Goal: Task Accomplishment & Management: Use online tool/utility

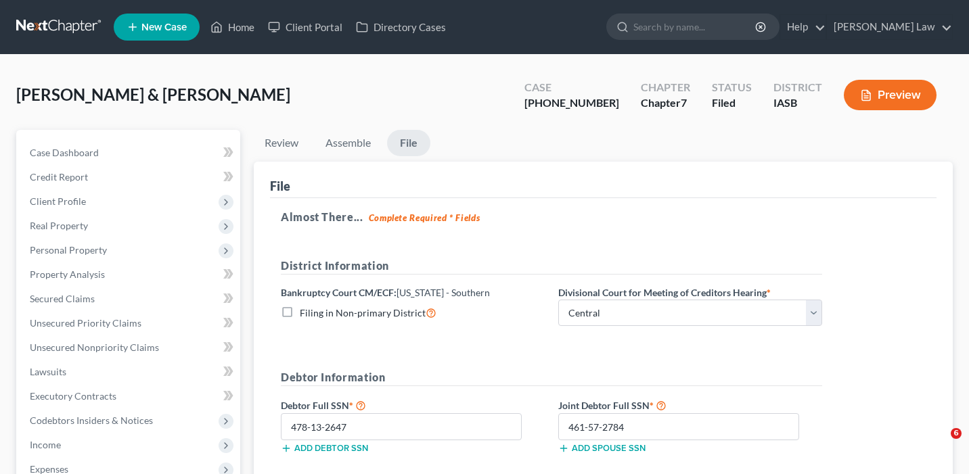
select select "0"
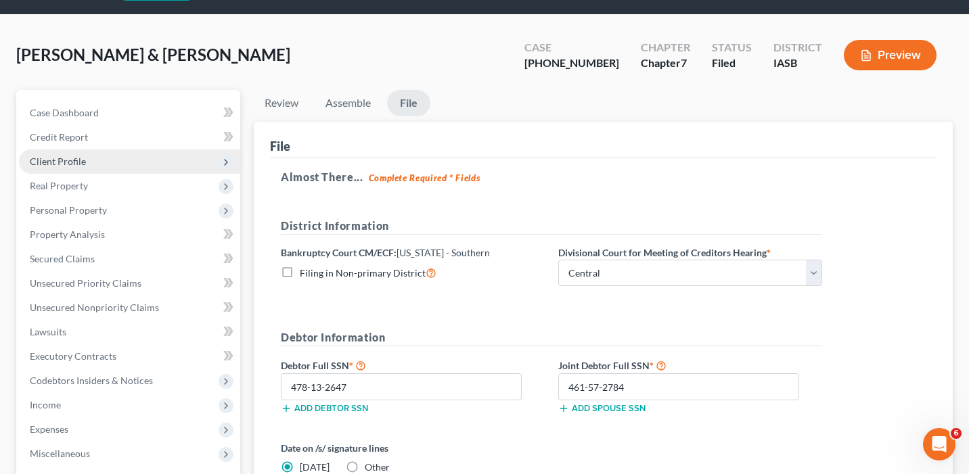
scroll to position [74, 0]
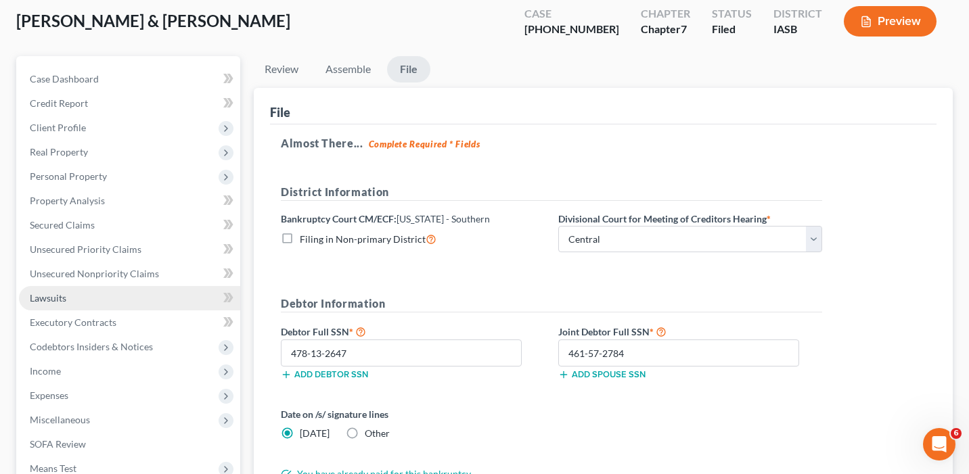
click at [170, 288] on link "Lawsuits" at bounding box center [129, 298] width 221 height 24
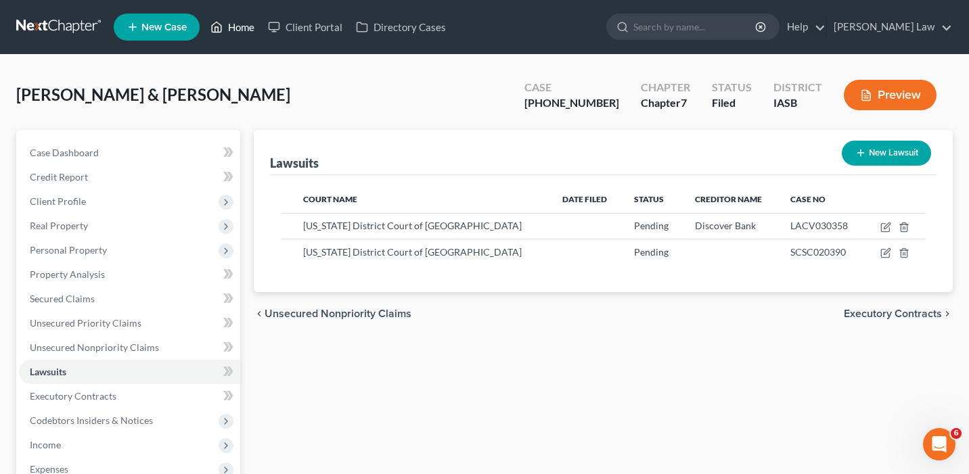
click at [250, 29] on link "Home" at bounding box center [233, 27] width 58 height 24
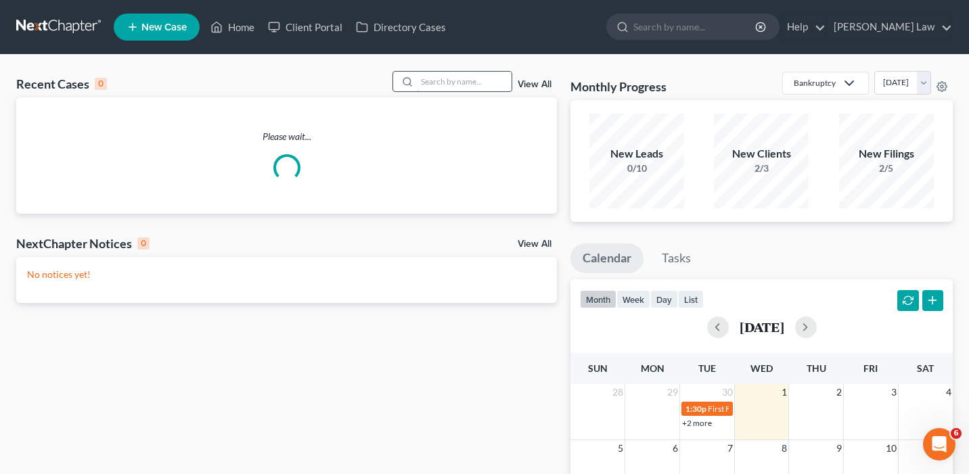
click at [468, 79] on input "search" at bounding box center [464, 82] width 95 height 20
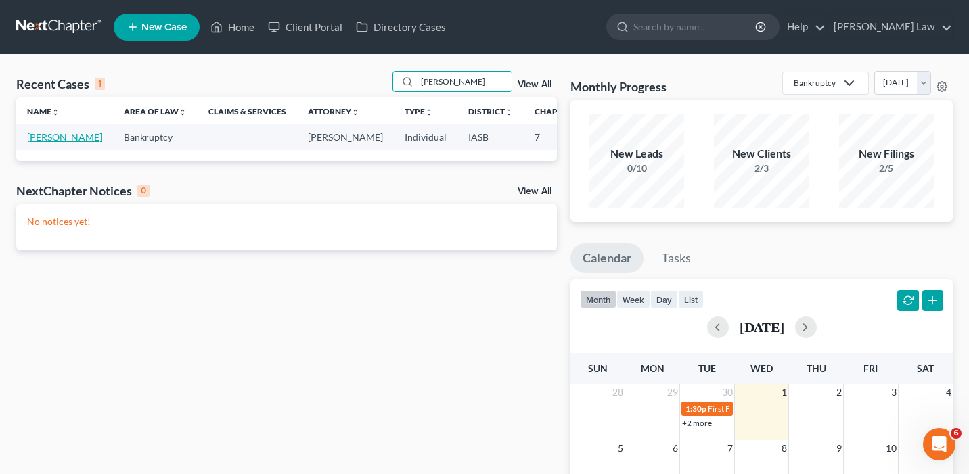
type input "batterson"
click at [44, 143] on link "[PERSON_NAME]" at bounding box center [64, 137] width 75 height 12
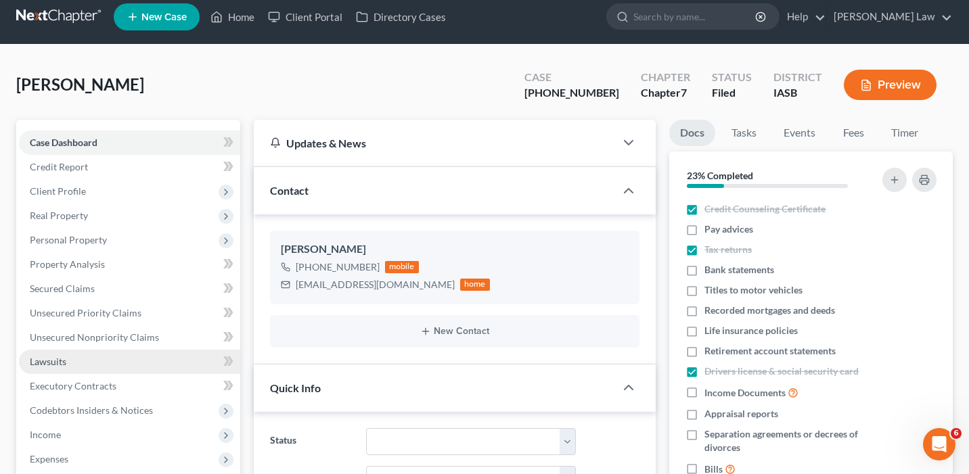
scroll to position [729, 0]
click at [171, 362] on link "Lawsuits" at bounding box center [129, 362] width 221 height 24
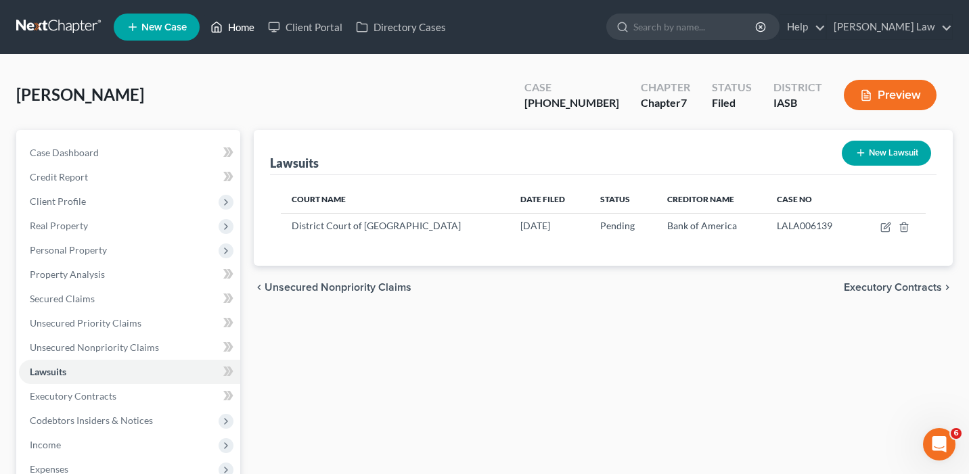
click at [234, 26] on link "Home" at bounding box center [233, 27] width 58 height 24
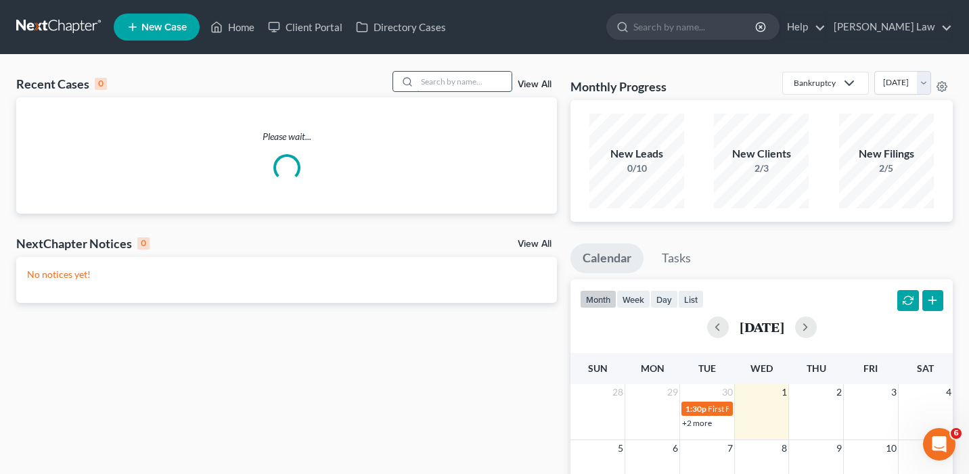
click at [467, 77] on input "search" at bounding box center [464, 82] width 95 height 20
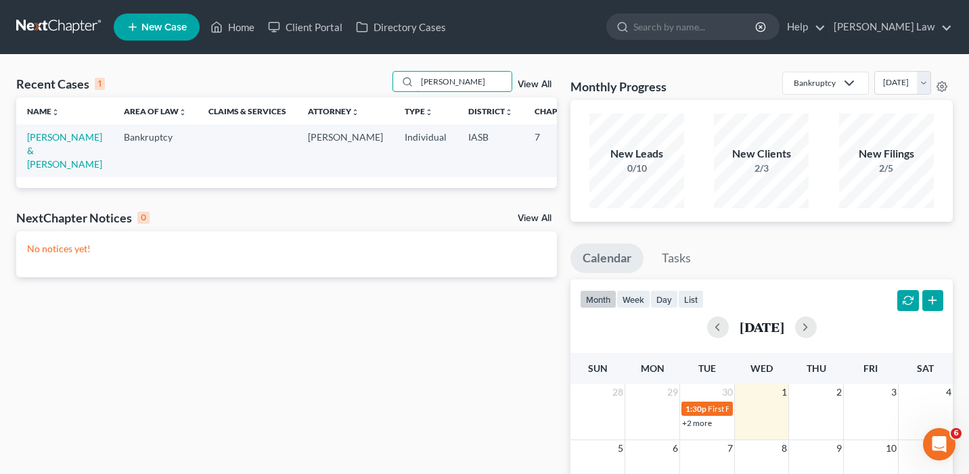
type input "doumbia"
click at [53, 171] on td "[PERSON_NAME] & [PERSON_NAME]" at bounding box center [64, 151] width 97 height 52
click at [48, 161] on link "[PERSON_NAME] & [PERSON_NAME]" at bounding box center [64, 150] width 75 height 39
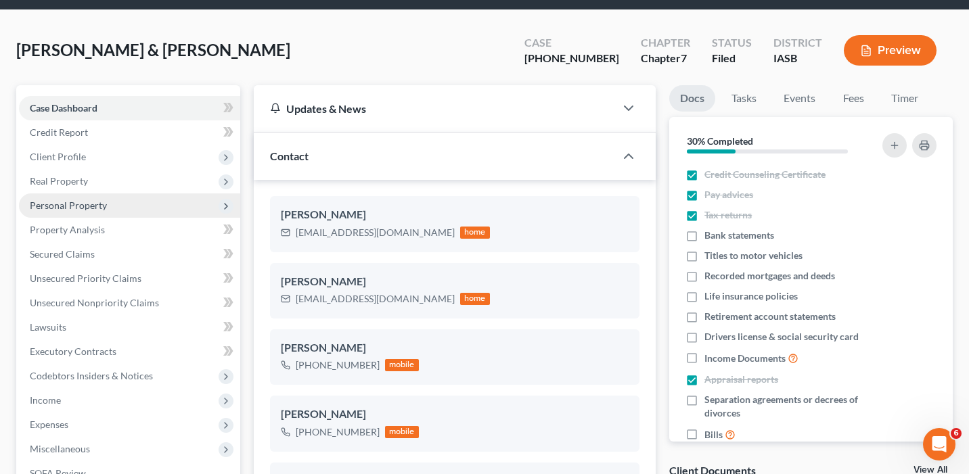
scroll to position [5980, 0]
click at [134, 202] on span "Personal Property" at bounding box center [129, 206] width 221 height 24
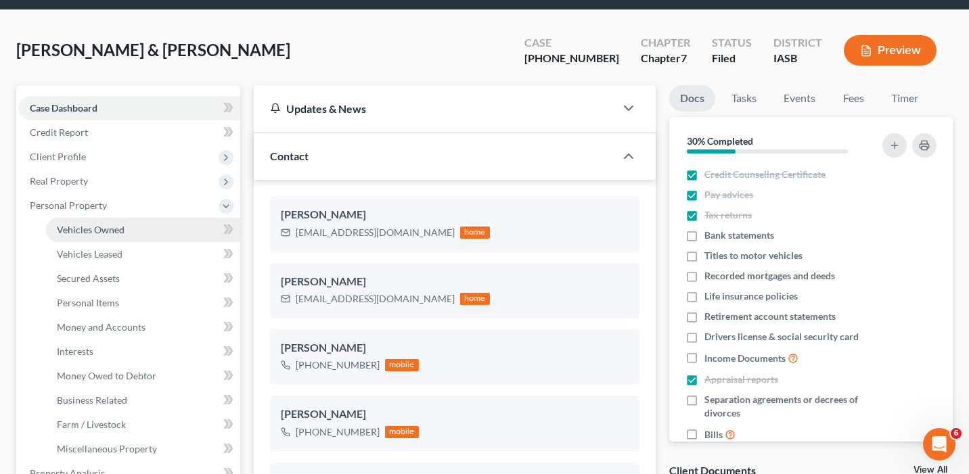
click at [135, 227] on link "Vehicles Owned" at bounding box center [143, 230] width 194 height 24
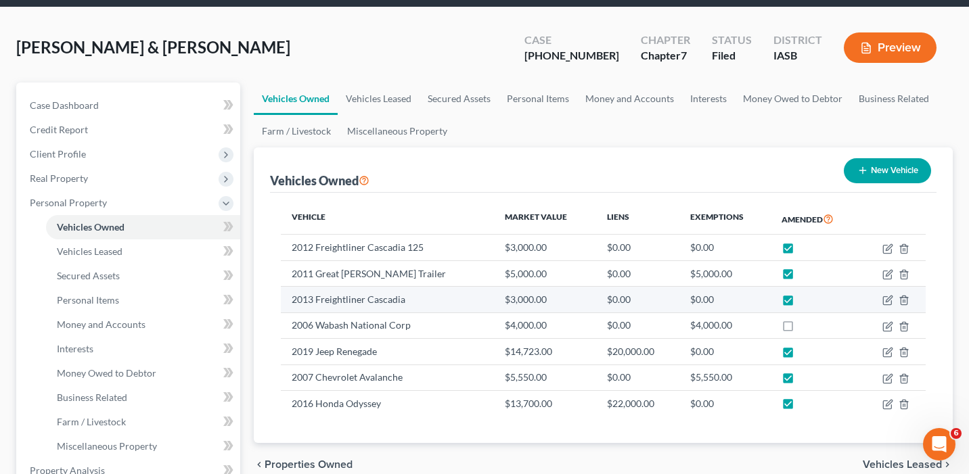
scroll to position [62, 0]
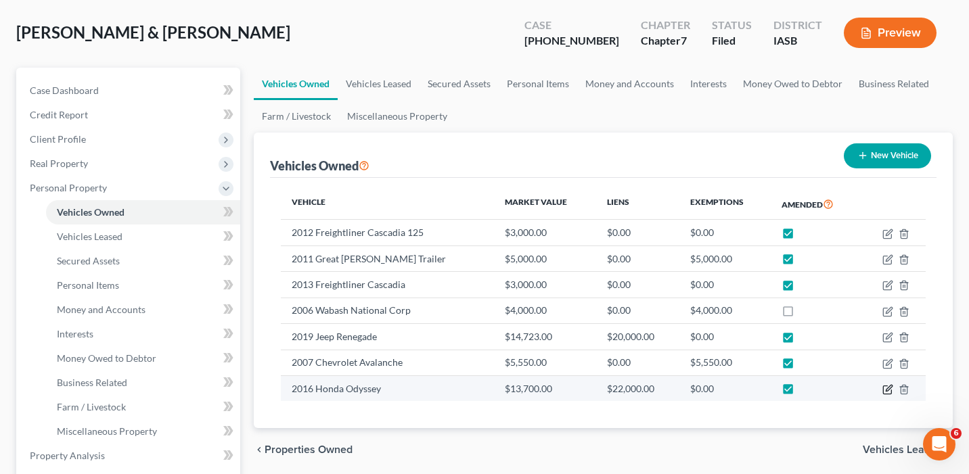
click at [884, 392] on icon "button" at bounding box center [887, 389] width 11 height 11
select select "0"
select select "10"
select select "0"
select select "2"
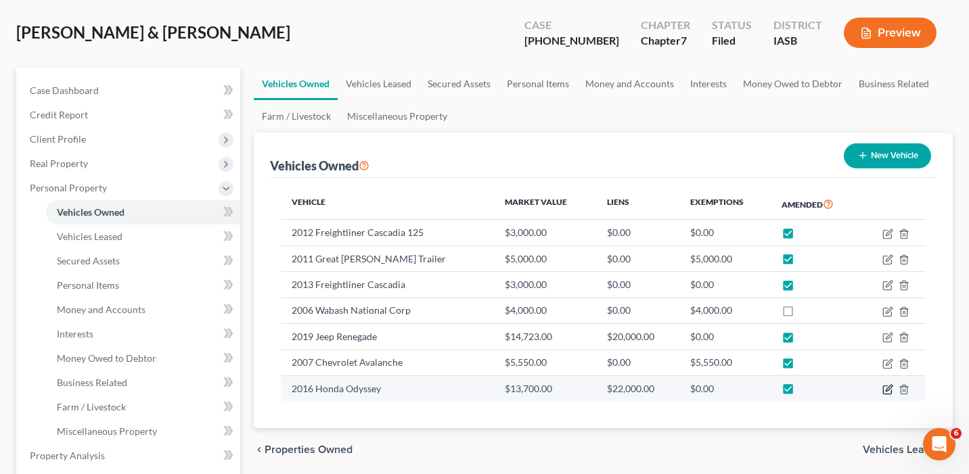
select select "36"
select select "2"
select select "0"
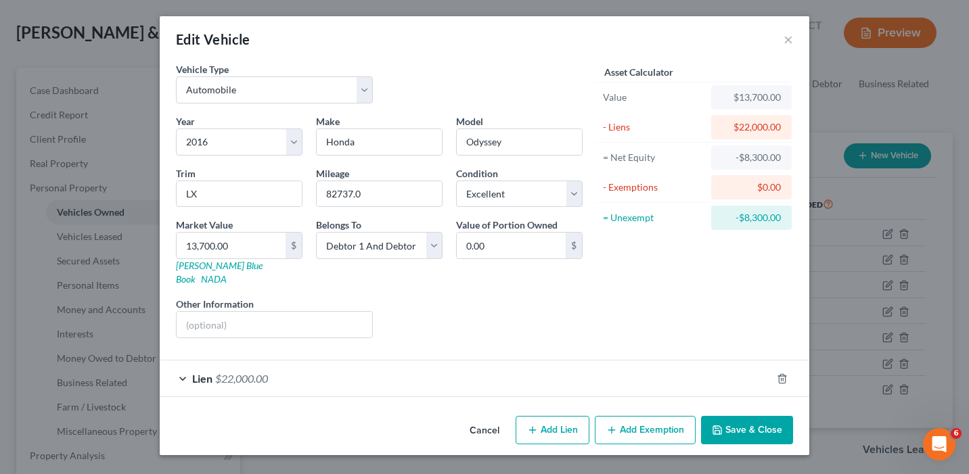
click at [551, 361] on div "Lien $22,000.00" at bounding box center [466, 379] width 612 height 36
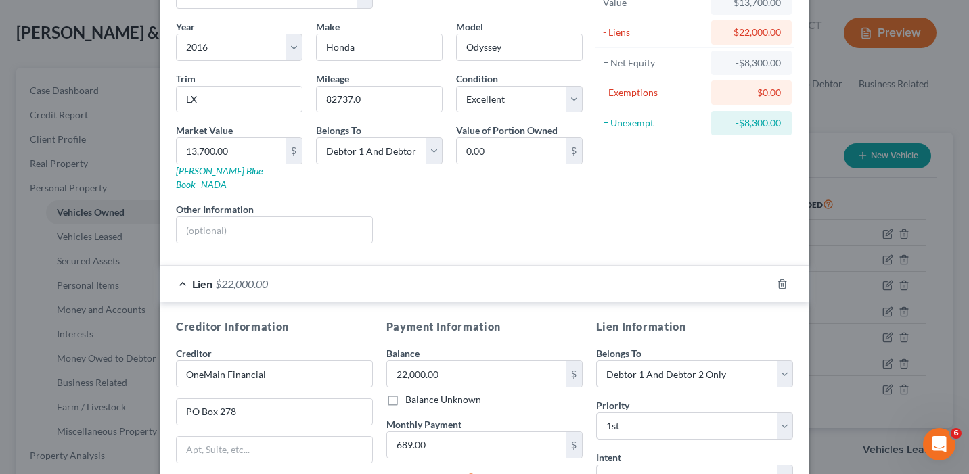
scroll to position [0, 0]
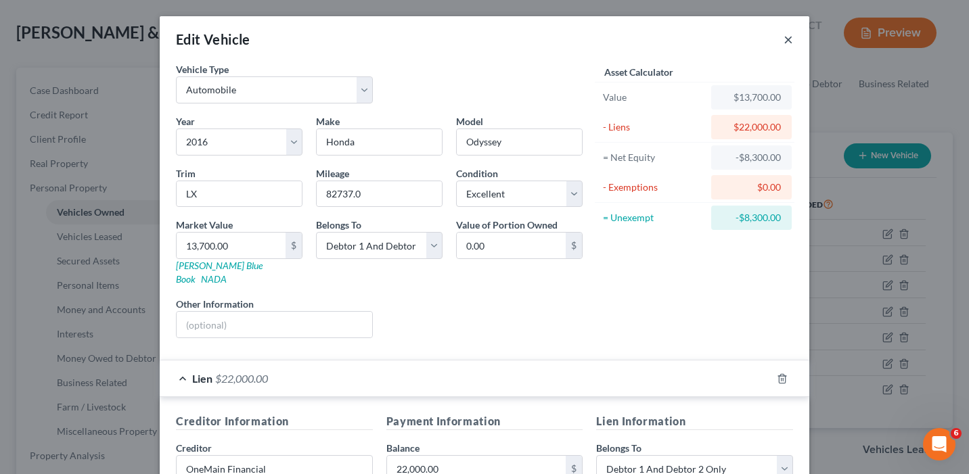
click at [786, 39] on button "×" at bounding box center [788, 39] width 9 height 16
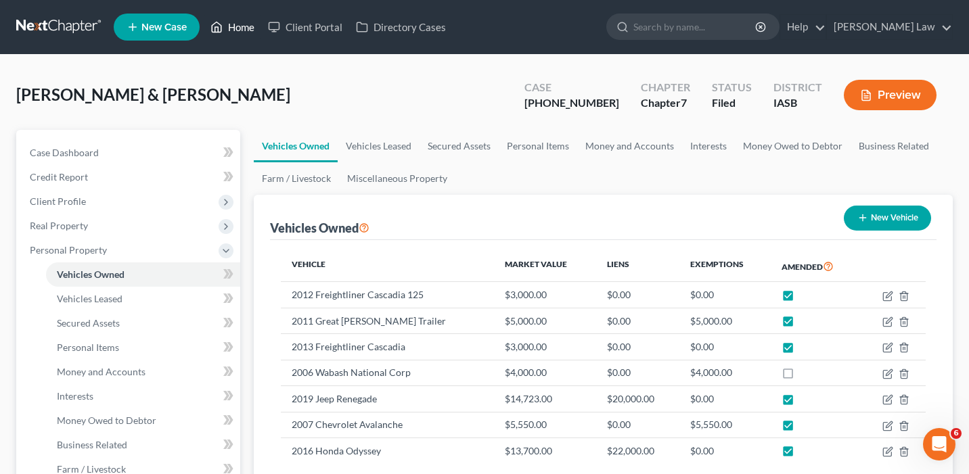
click at [241, 29] on link "Home" at bounding box center [233, 27] width 58 height 24
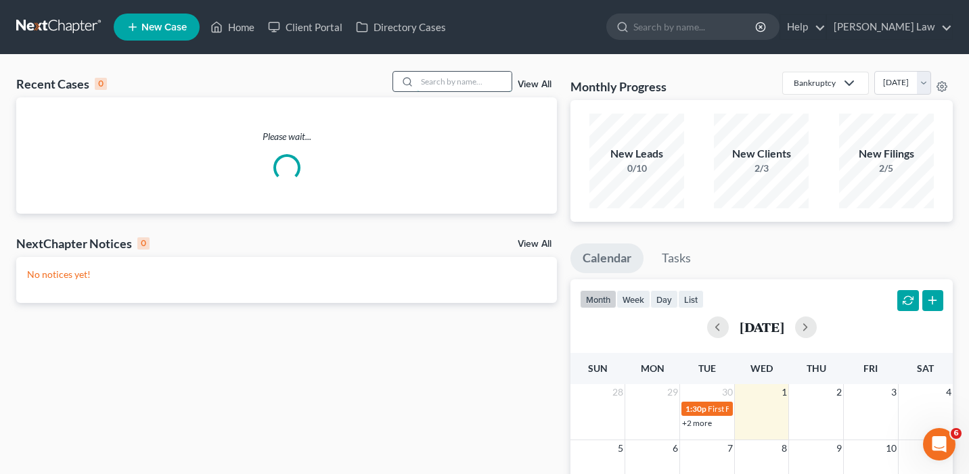
click at [446, 81] on input "search" at bounding box center [464, 82] width 95 height 20
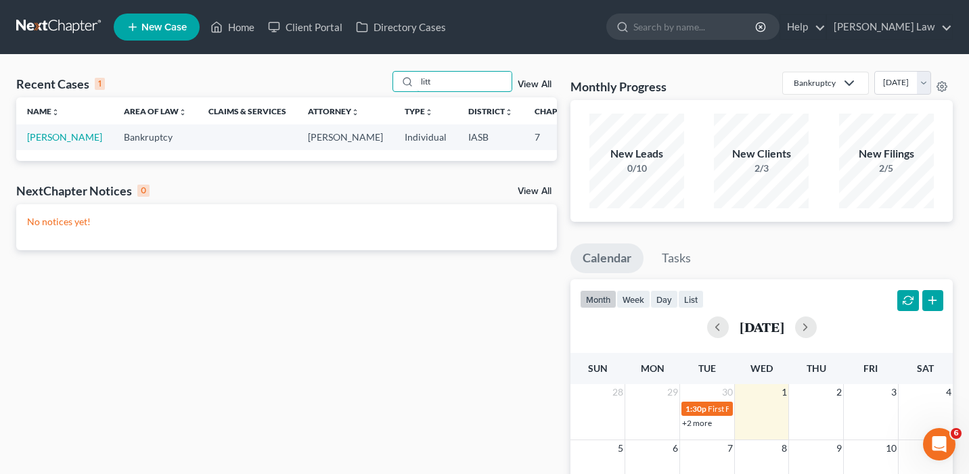
type input "litt"
click at [43, 150] on td "[PERSON_NAME]" at bounding box center [64, 137] width 97 height 25
click at [42, 143] on link "[PERSON_NAME]" at bounding box center [64, 137] width 75 height 12
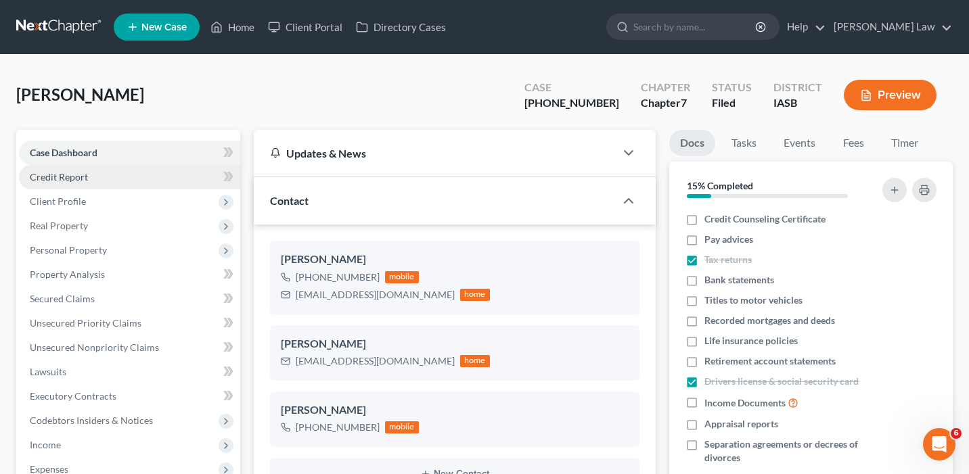
scroll to position [866, 0]
click at [87, 179] on link "Credit Report" at bounding box center [129, 177] width 221 height 24
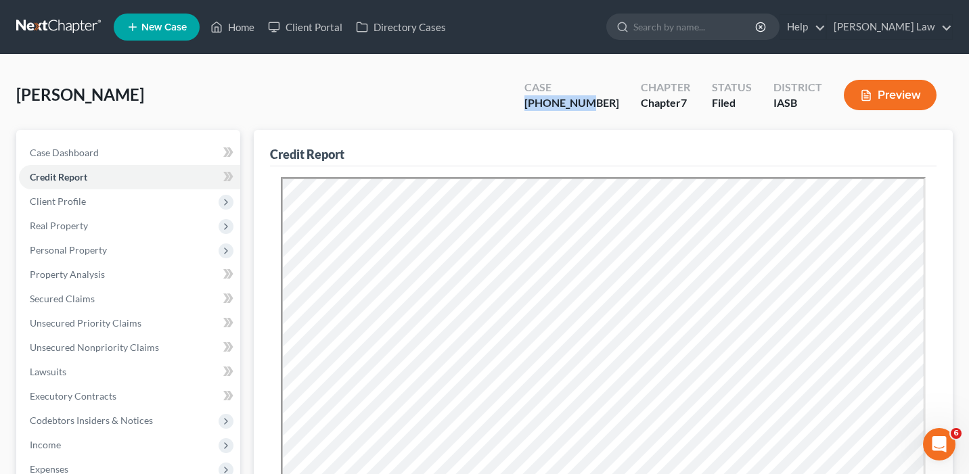
drag, startPoint x: 625, startPoint y: 102, endPoint x: 561, endPoint y: 102, distance: 63.6
click at [561, 102] on div "Case 25-01665-7" at bounding box center [572, 96] width 116 height 40
copy div "[PHONE_NUMBER]"
click at [623, 112] on div "Case 25-01665-7" at bounding box center [572, 96] width 116 height 40
drag, startPoint x: 623, startPoint y: 99, endPoint x: 558, endPoint y: 106, distance: 66.0
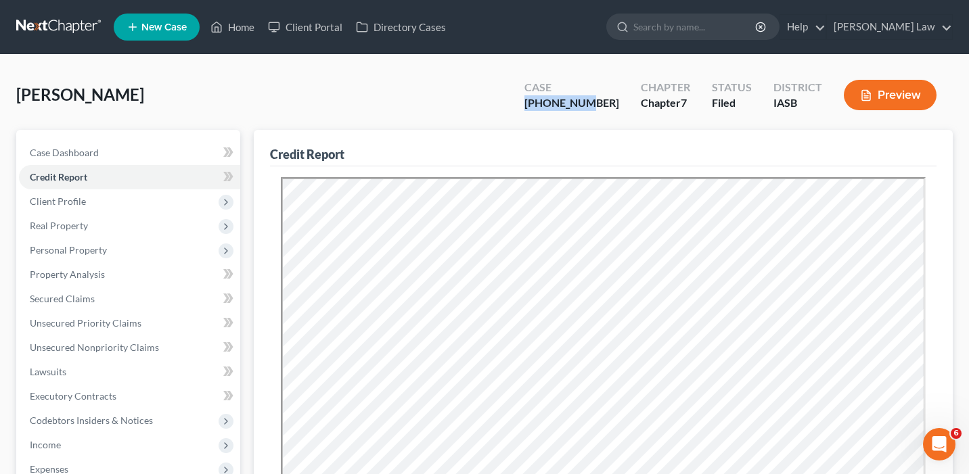
click at [558, 106] on div "Case 25-01665-7" at bounding box center [572, 96] width 116 height 40
copy div "[PHONE_NUMBER]"
click at [249, 26] on link "Home" at bounding box center [233, 27] width 58 height 24
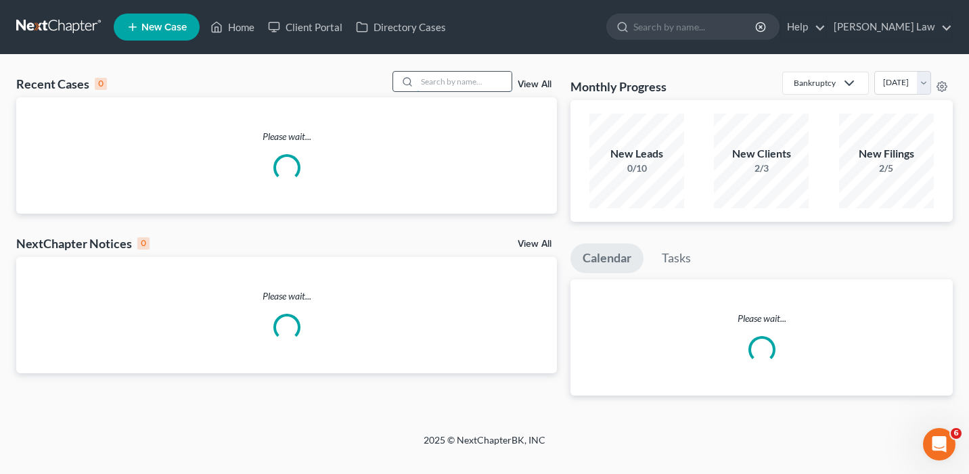
click at [476, 78] on input "search" at bounding box center [464, 82] width 95 height 20
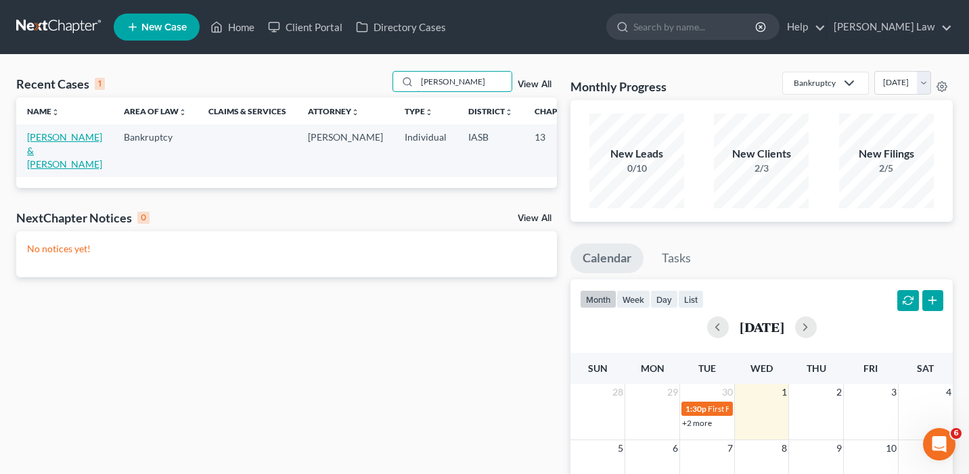
type input "mccloud"
click at [50, 150] on link "[PERSON_NAME] & [PERSON_NAME]" at bounding box center [64, 150] width 75 height 39
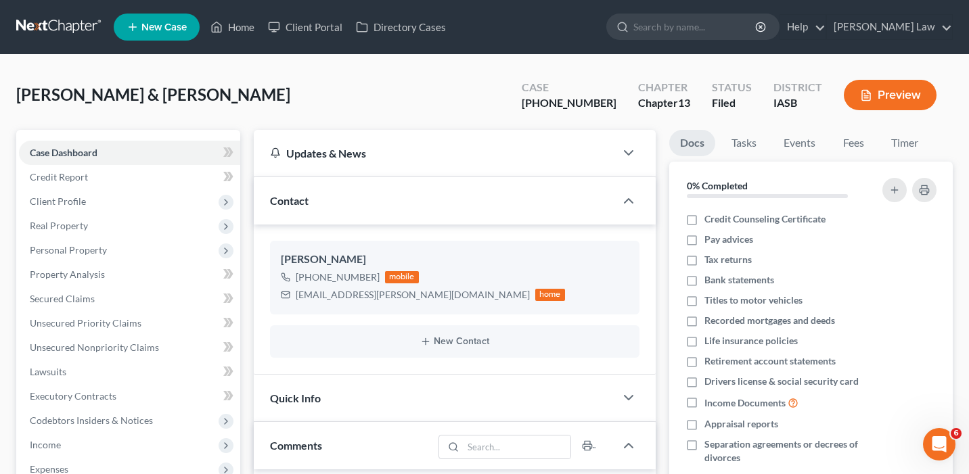
scroll to position [11282, 0]
drag, startPoint x: 617, startPoint y: 102, endPoint x: 544, endPoint y: 103, distance: 73.1
click at [544, 103] on div "Case 25-01101-13" at bounding box center [569, 96] width 116 height 40
copy div "[PHONE_NUMBER]"
click at [240, 26] on link "Home" at bounding box center [233, 27] width 58 height 24
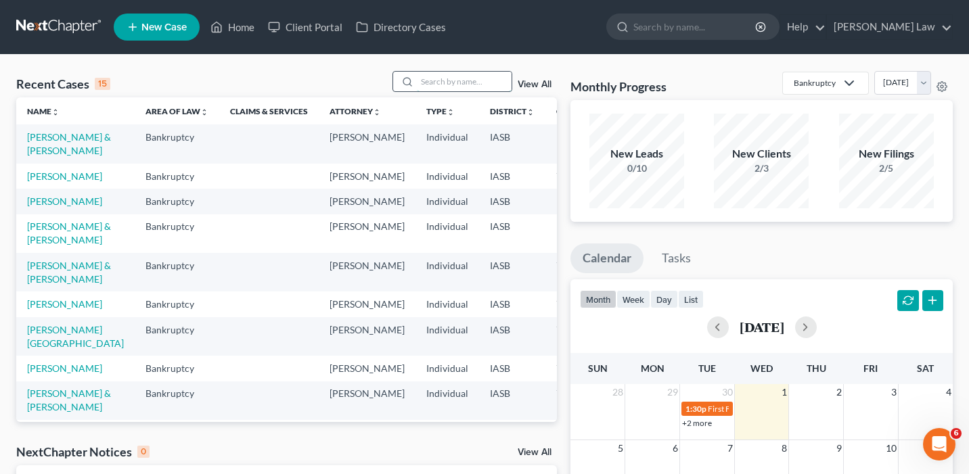
click at [445, 83] on input "search" at bounding box center [464, 82] width 95 height 20
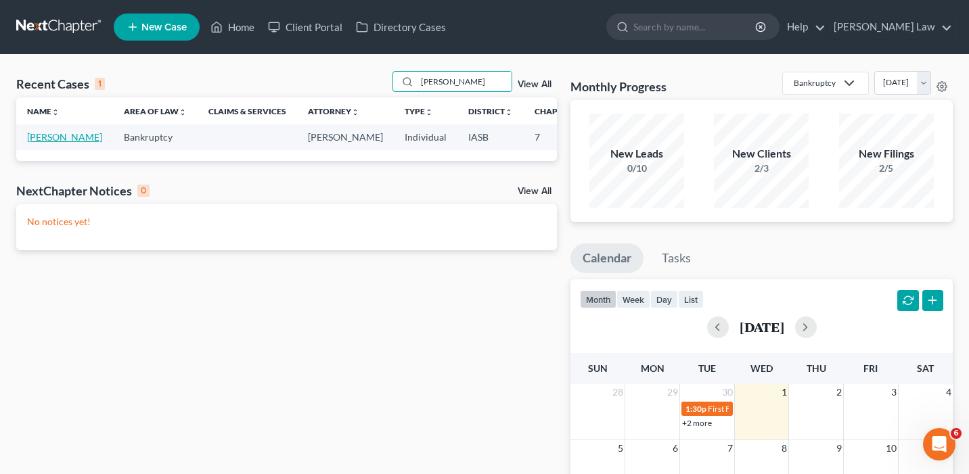
type input "snapp"
click at [41, 143] on link "[PERSON_NAME]" at bounding box center [64, 137] width 75 height 12
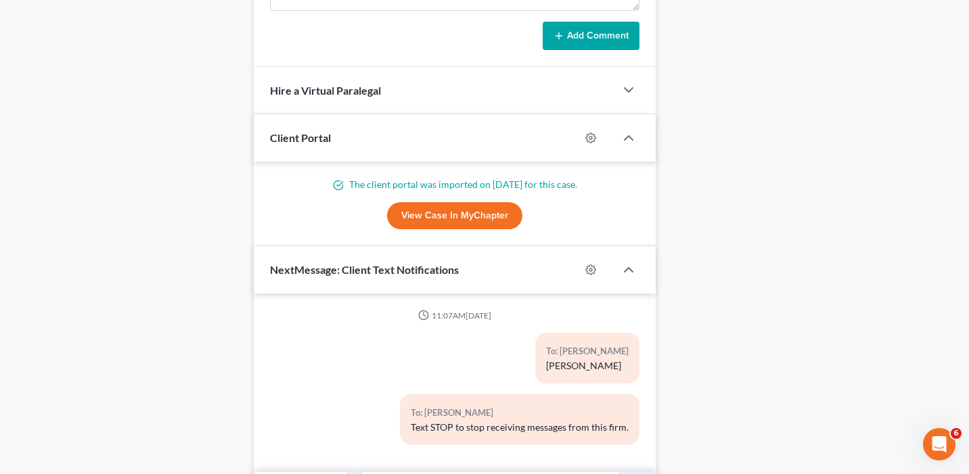
scroll to position [1203, 0]
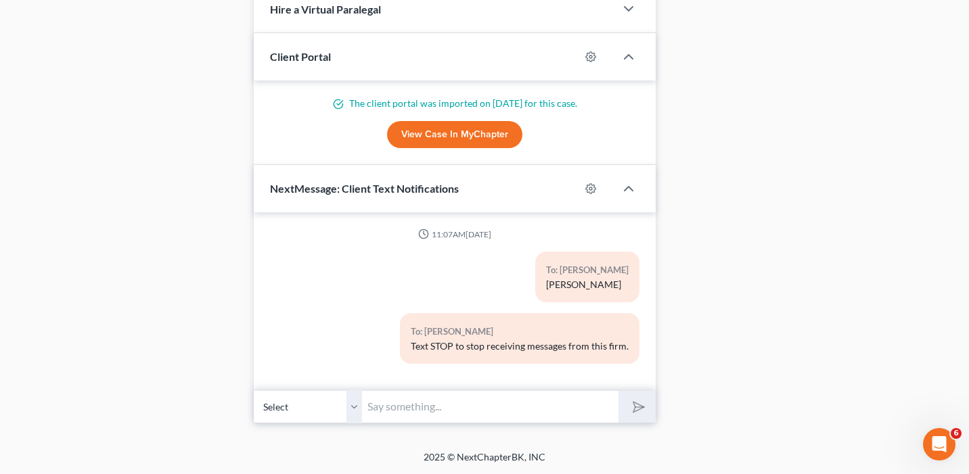
click at [409, 409] on input "text" at bounding box center [490, 406] width 256 height 33
paste input "[URL][DOMAIN_NAME]"
type input "[URL][DOMAIN_NAME]"
click at [619, 391] on button "submit" at bounding box center [637, 407] width 37 height 32
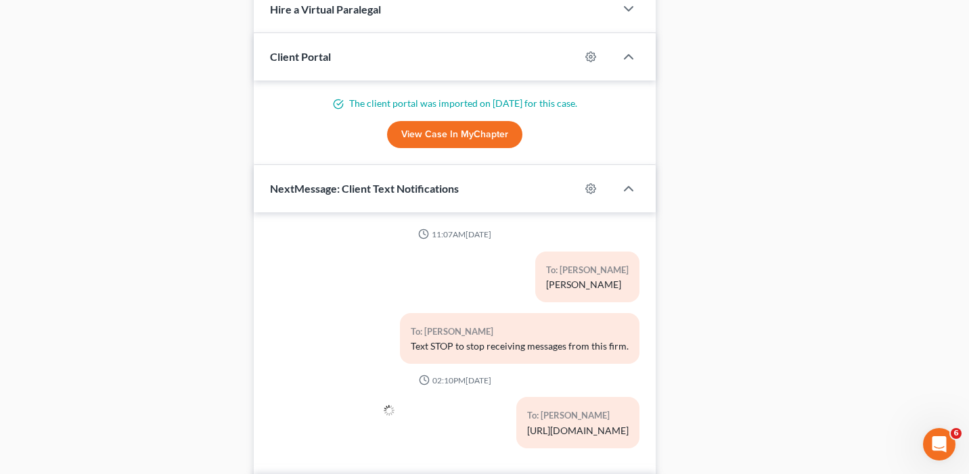
scroll to position [1226, 0]
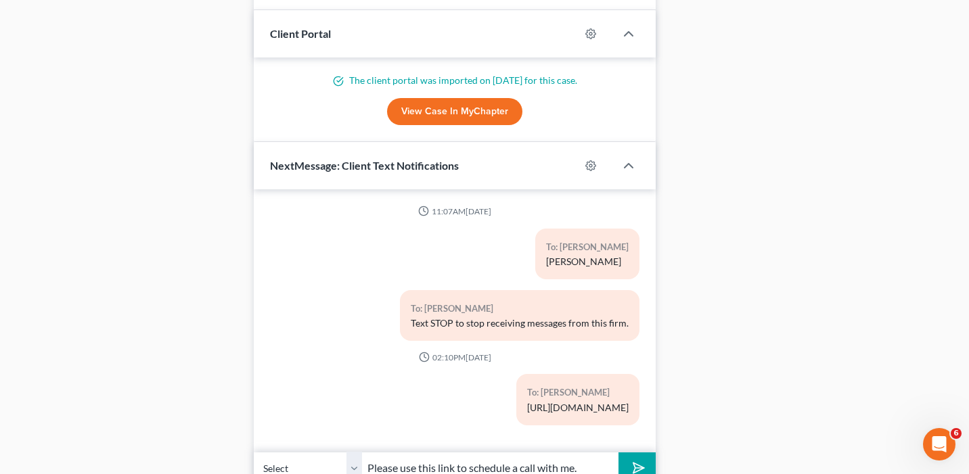
type input "Please use this link to schedule a call with me."
click at [619, 453] on button "submit" at bounding box center [637, 469] width 37 height 32
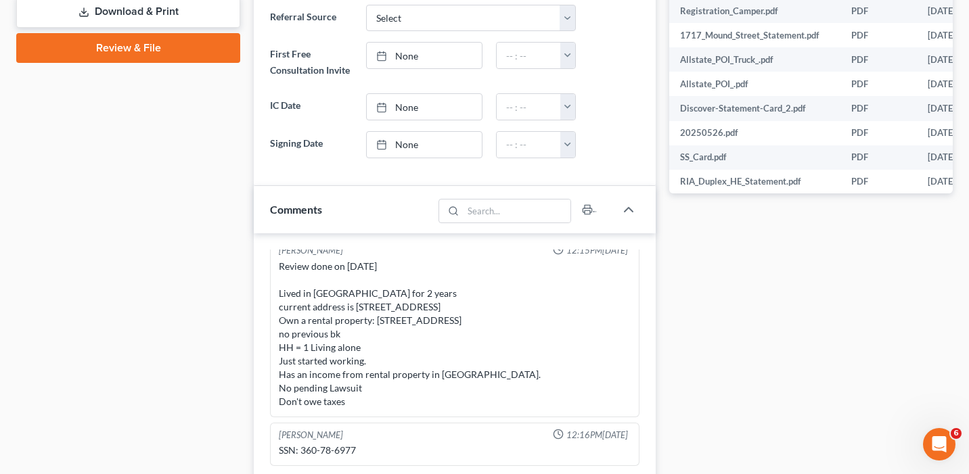
scroll to position [0, 0]
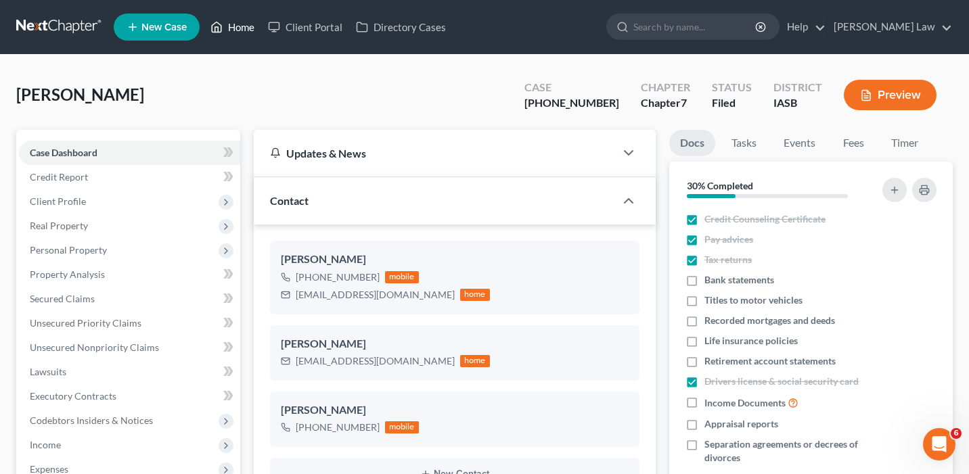
click at [248, 30] on link "Home" at bounding box center [233, 27] width 58 height 24
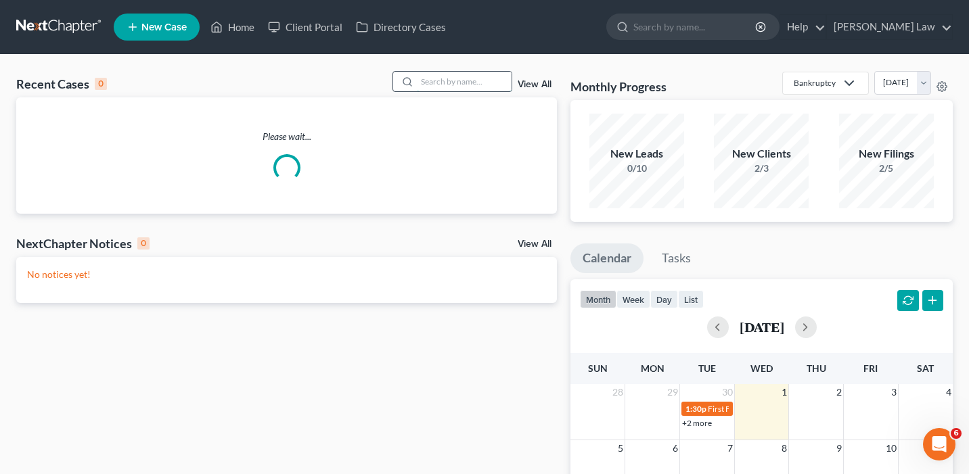
click at [480, 83] on input "search" at bounding box center [464, 82] width 95 height 20
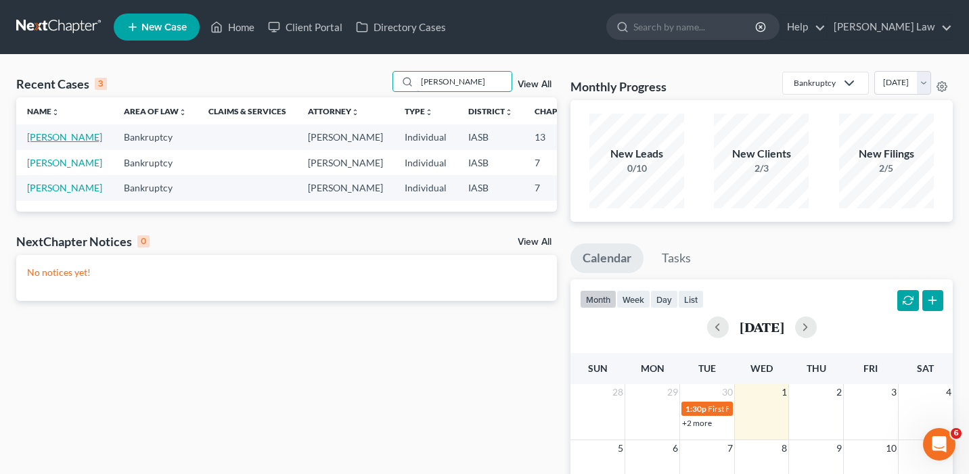
type input "larson"
click at [37, 143] on link "[PERSON_NAME]" at bounding box center [64, 137] width 75 height 12
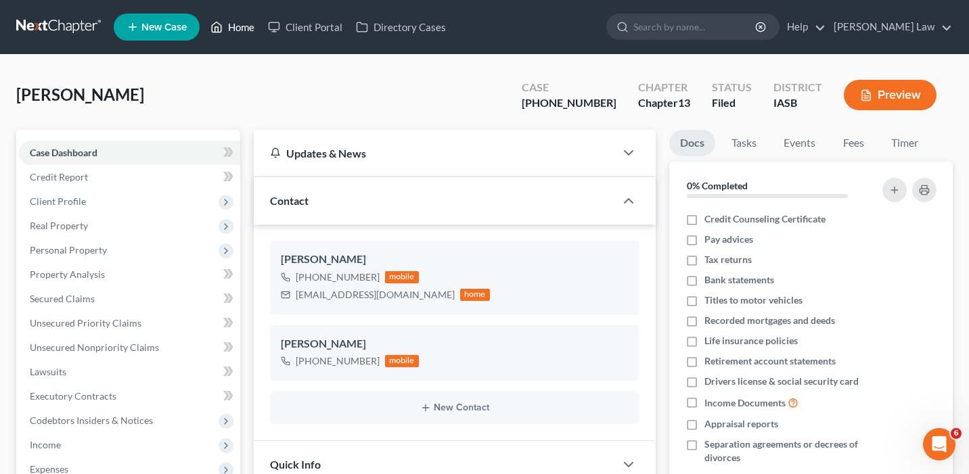
drag, startPoint x: 245, startPoint y: 25, endPoint x: 448, endPoint y: 76, distance: 209.4
click at [245, 25] on link "Home" at bounding box center [233, 27] width 58 height 24
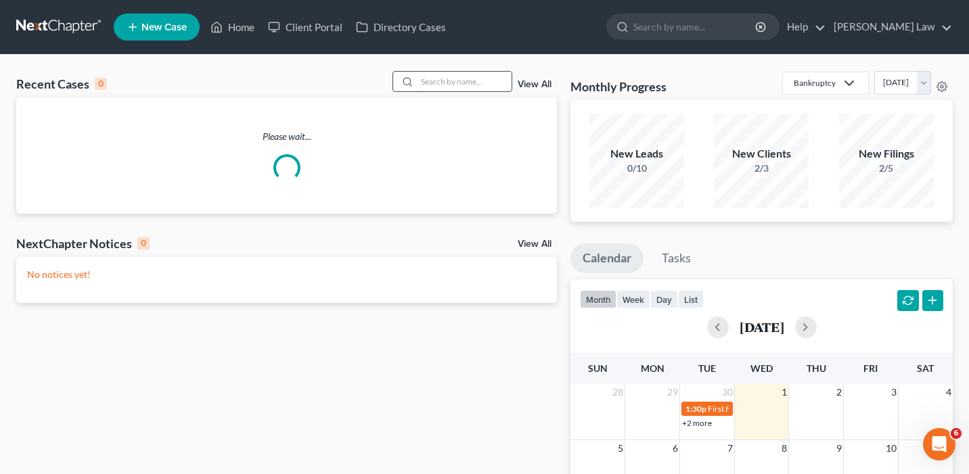
click at [505, 78] on input "search" at bounding box center [464, 82] width 95 height 20
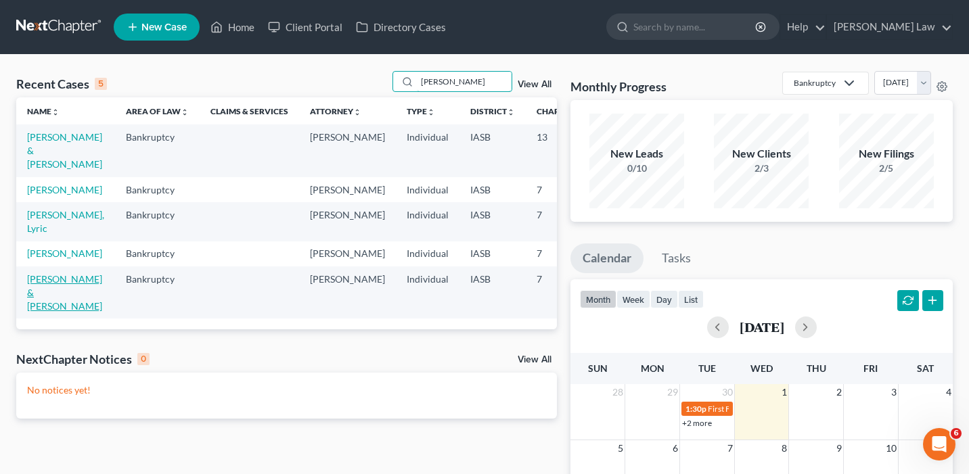
type input "Lewis"
click at [37, 312] on link "Lewis, Laurie & Randy" at bounding box center [64, 292] width 75 height 39
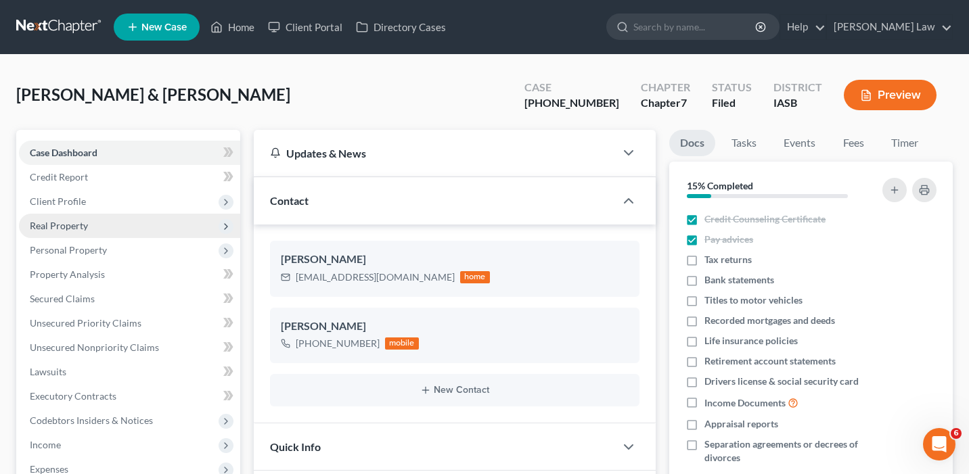
scroll to position [1265, 0]
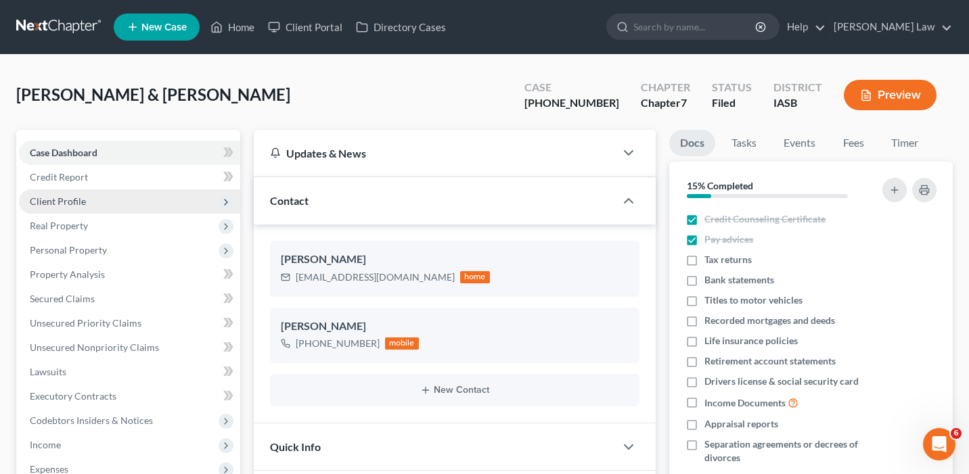
click at [114, 204] on span "Client Profile" at bounding box center [129, 201] width 221 height 24
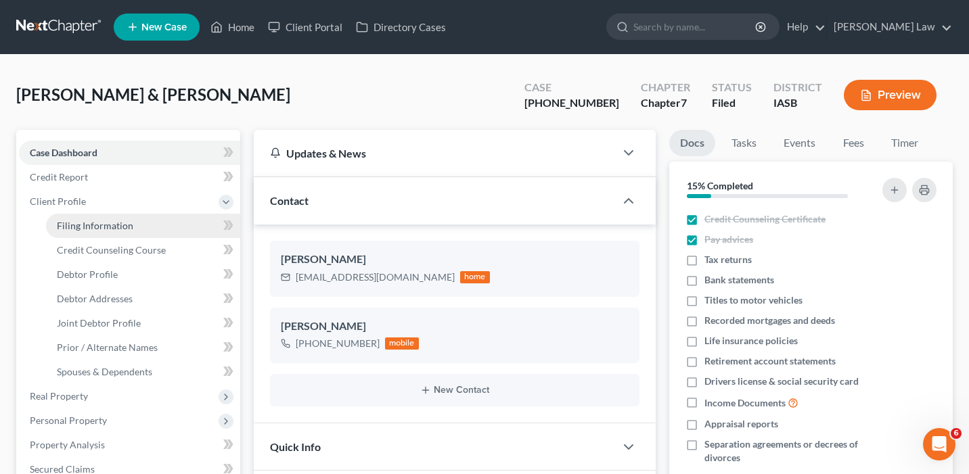
click at [122, 229] on span "Filing Information" at bounding box center [95, 226] width 76 height 12
select select "1"
select select "0"
select select "30"
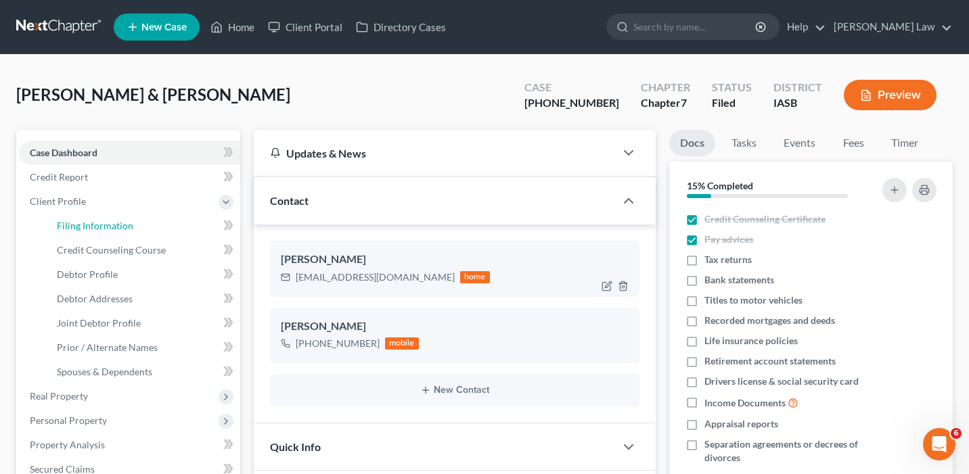
select select "0"
select select "16"
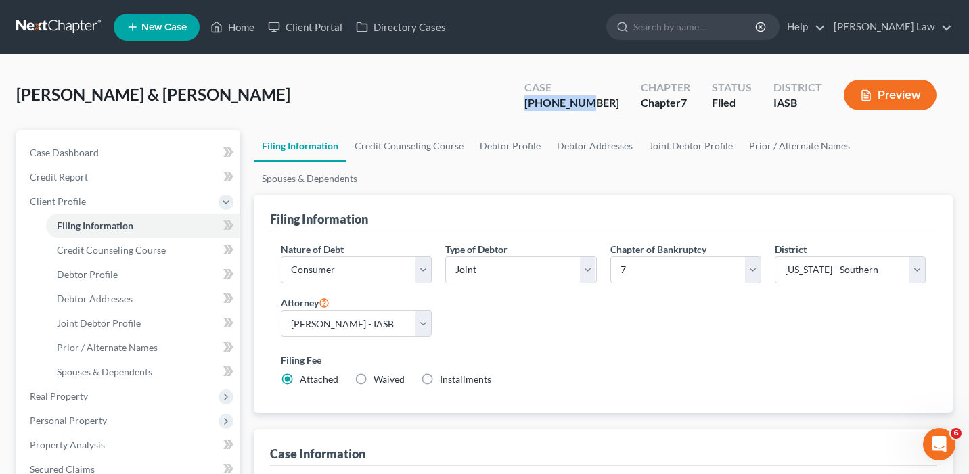
drag, startPoint x: 625, startPoint y: 111, endPoint x: 560, endPoint y: 110, distance: 65.0
click at [560, 110] on div "Case 25-00987-7" at bounding box center [572, 96] width 116 height 40
copy div "25-00987-7"
click at [606, 109] on div "25-00987-7" at bounding box center [571, 103] width 95 height 16
click at [631, 104] on div "Chapter Chapter 7" at bounding box center [665, 96] width 71 height 40
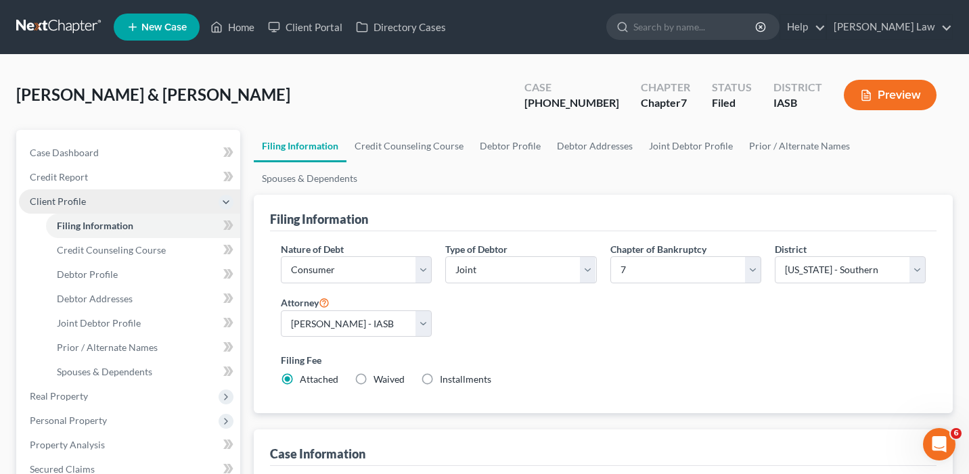
click at [161, 196] on span "Client Profile" at bounding box center [129, 201] width 221 height 24
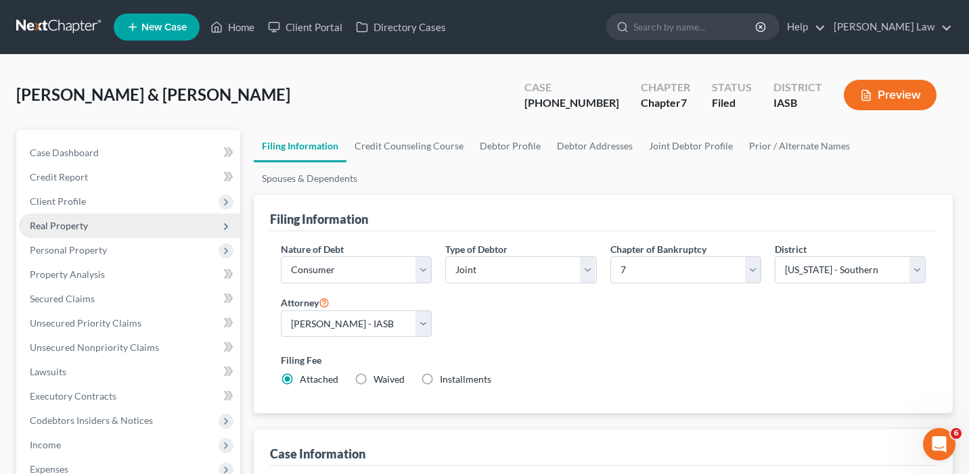
click at [127, 226] on span "Real Property" at bounding box center [129, 226] width 221 height 24
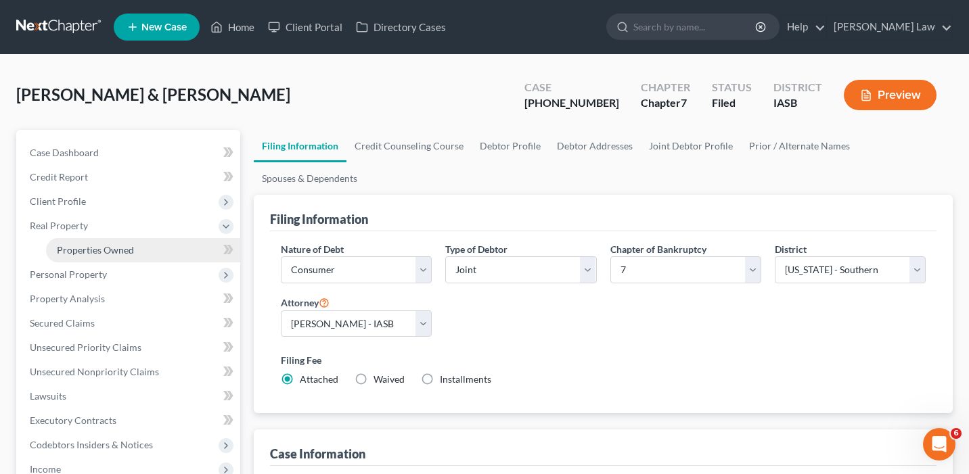
click at [138, 250] on link "Properties Owned" at bounding box center [143, 250] width 194 height 24
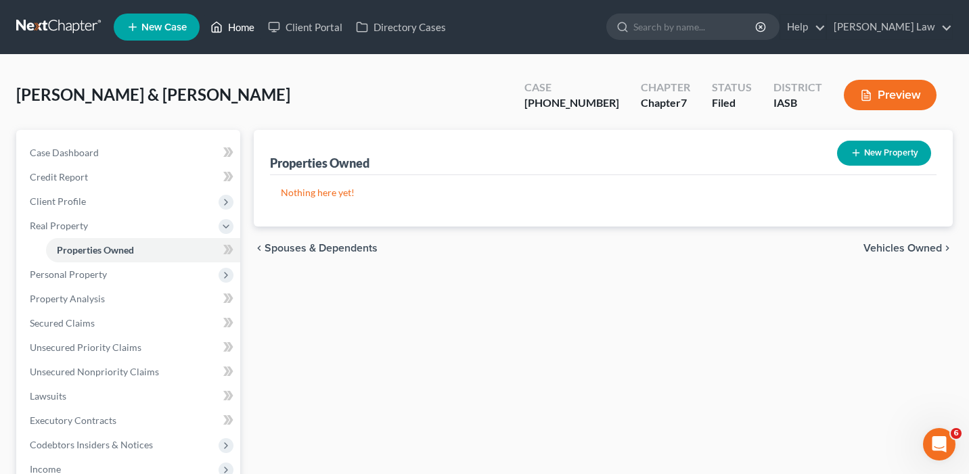
click at [251, 24] on link "Home" at bounding box center [233, 27] width 58 height 24
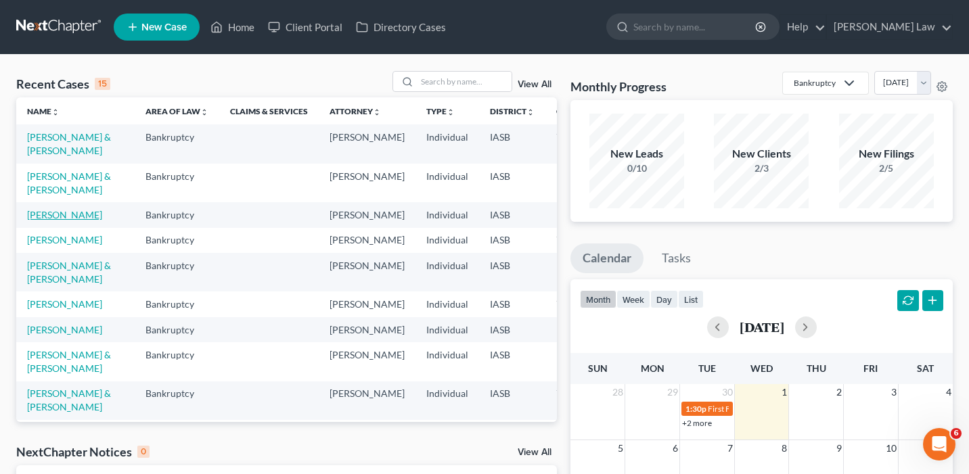
click at [35, 221] on link "[PERSON_NAME]" at bounding box center [64, 215] width 75 height 12
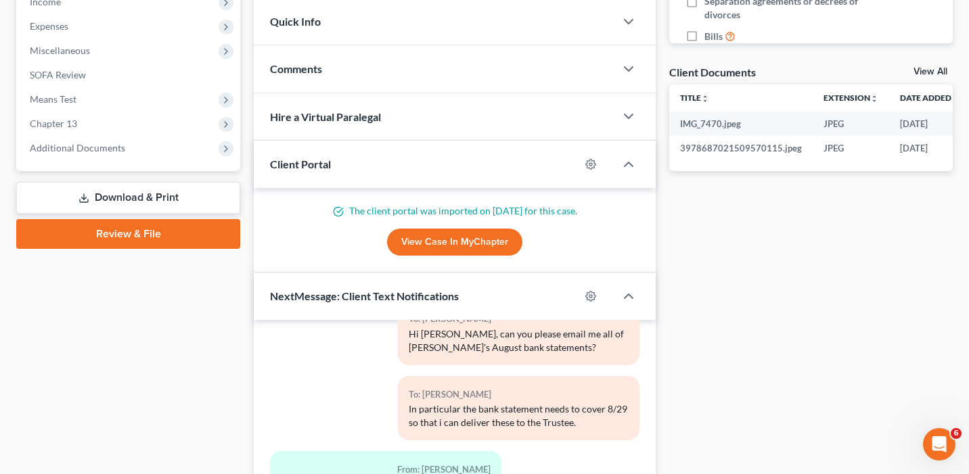
scroll to position [374, 0]
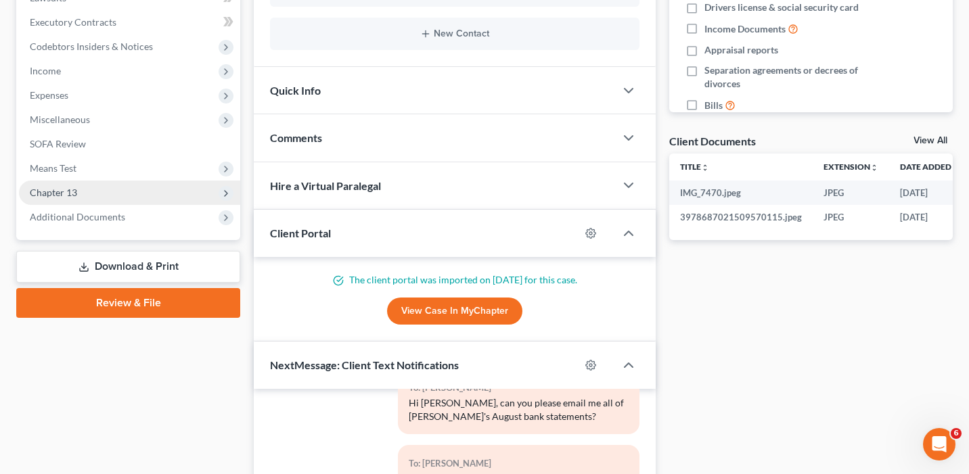
click at [89, 198] on span "Chapter 13" at bounding box center [129, 193] width 221 height 24
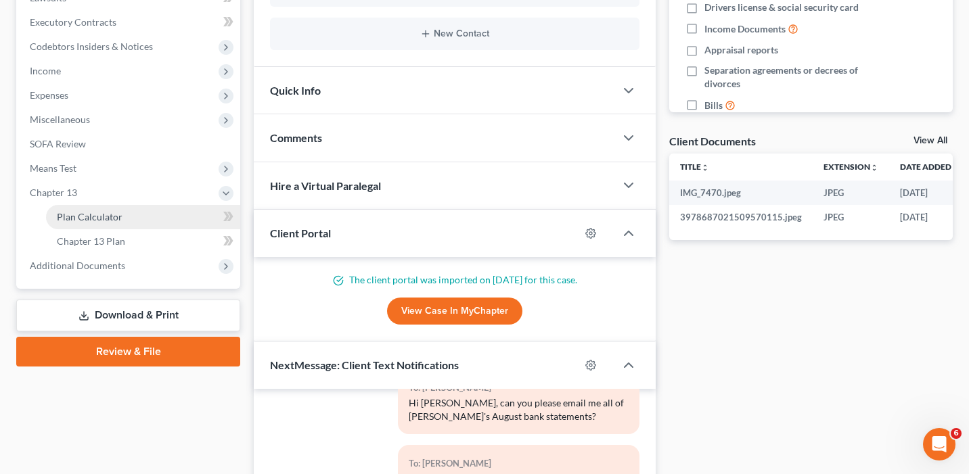
click at [87, 212] on span "Plan Calculator" at bounding box center [90, 217] width 66 height 12
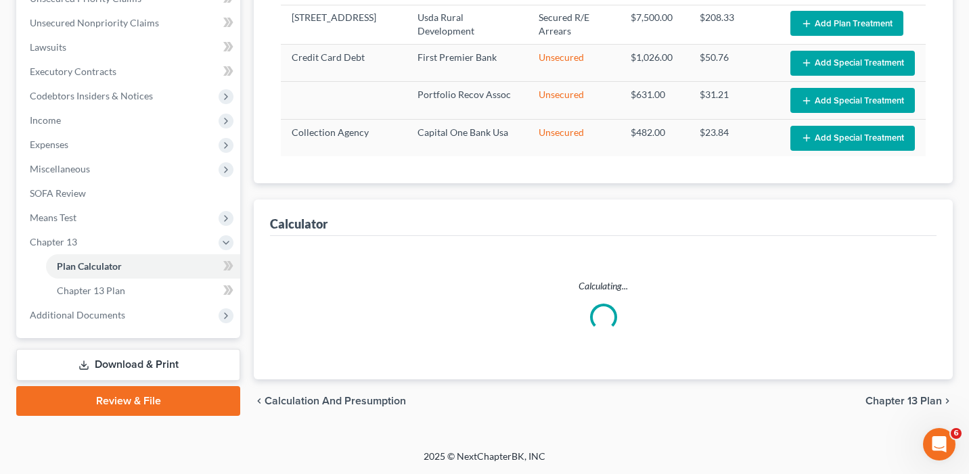
scroll to position [328, 0]
select select "35"
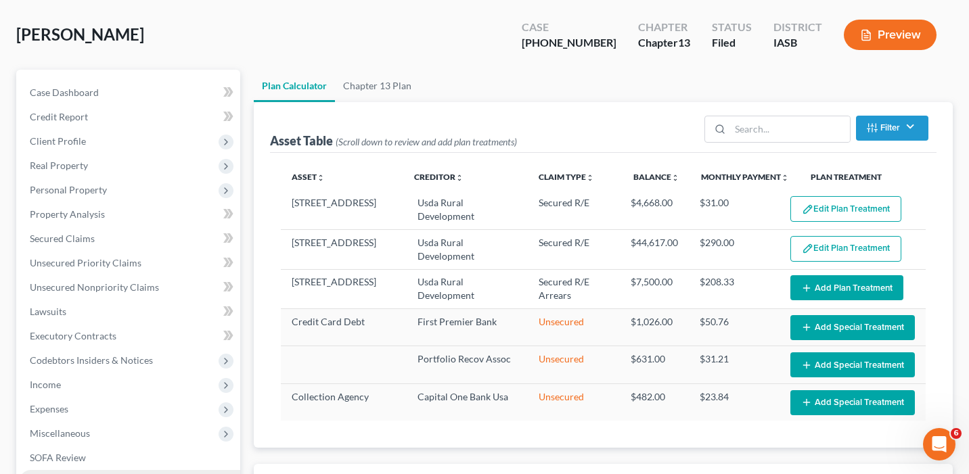
scroll to position [0, 0]
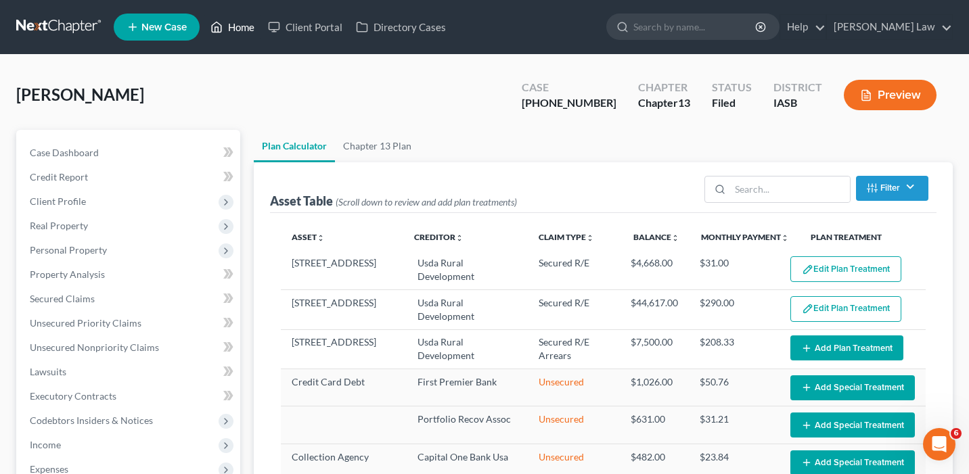
click at [248, 32] on link "Home" at bounding box center [233, 27] width 58 height 24
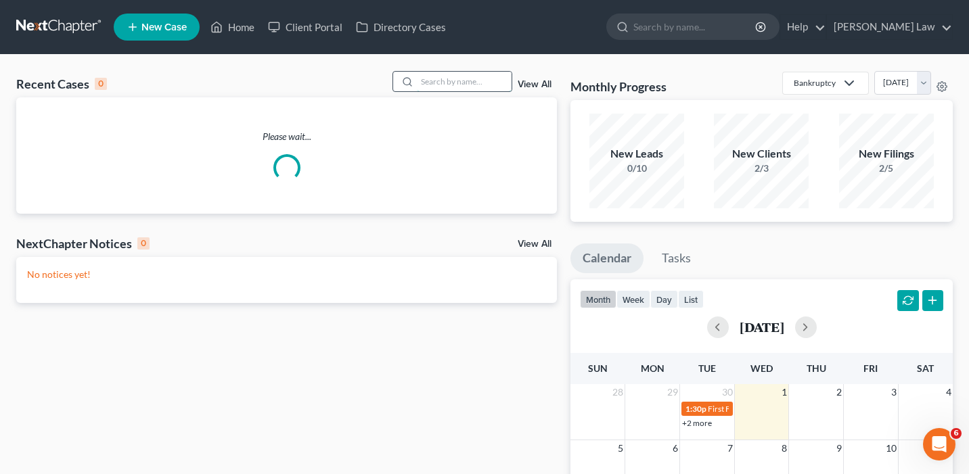
click at [471, 88] on input "search" at bounding box center [464, 82] width 95 height 20
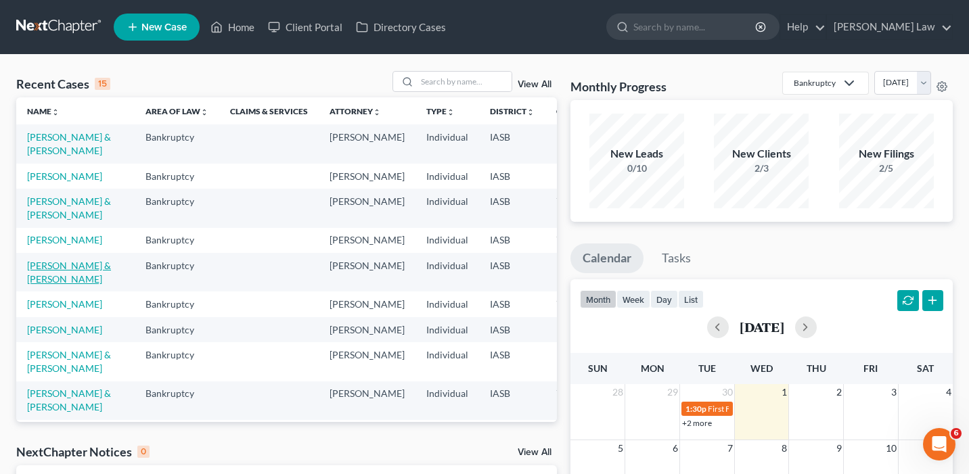
click at [43, 285] on link "[PERSON_NAME] & [PERSON_NAME]" at bounding box center [69, 272] width 84 height 25
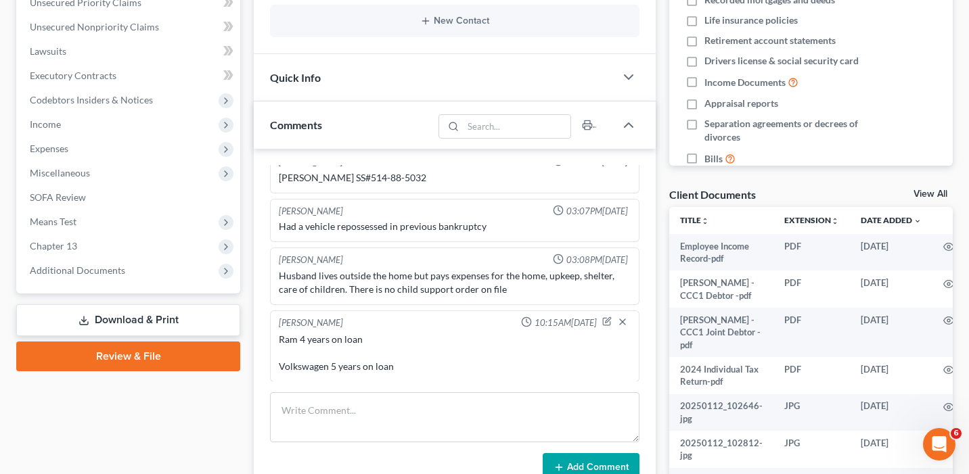
scroll to position [330, 0]
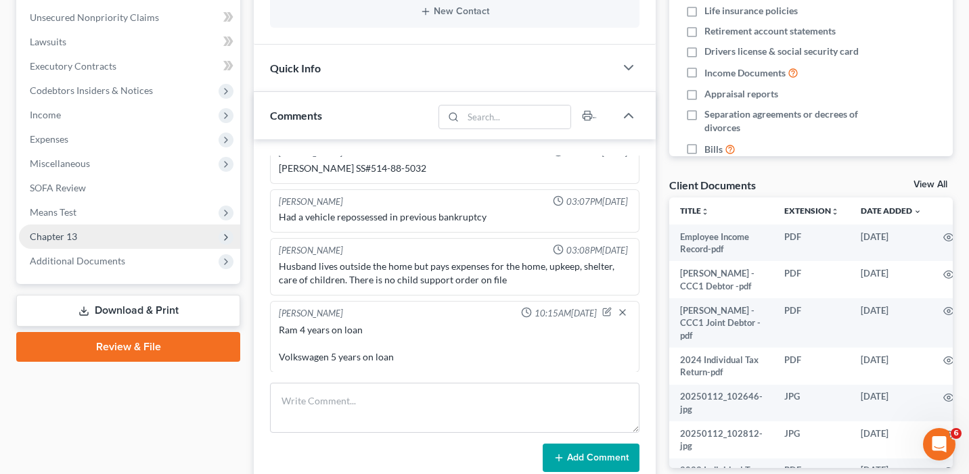
click at [125, 243] on span "Chapter 13" at bounding box center [129, 237] width 221 height 24
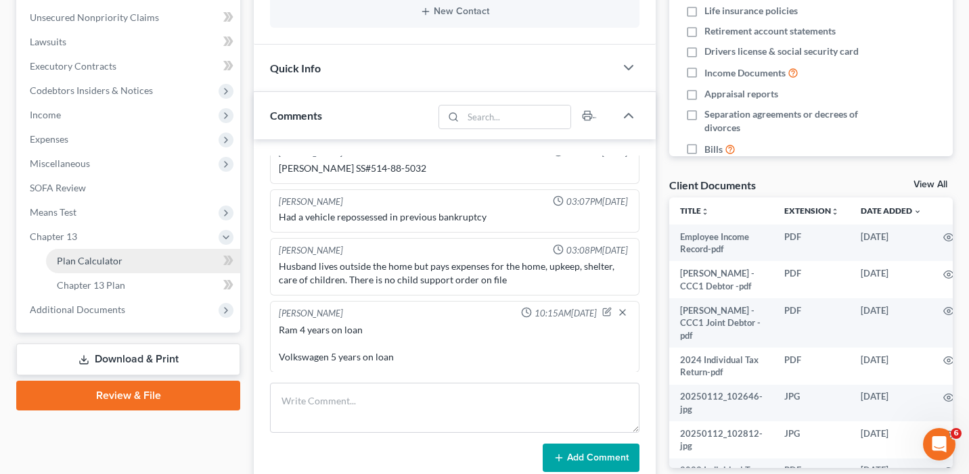
click at [124, 260] on link "Plan Calculator" at bounding box center [143, 261] width 194 height 24
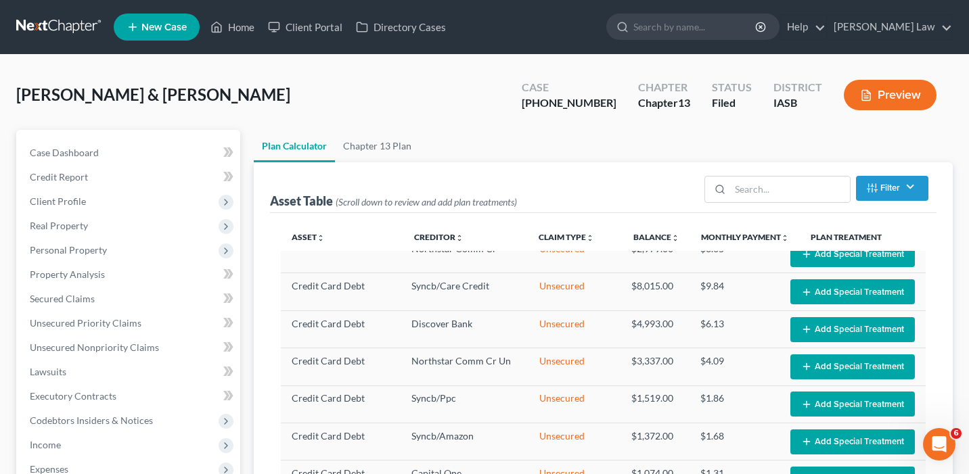
select select "59"
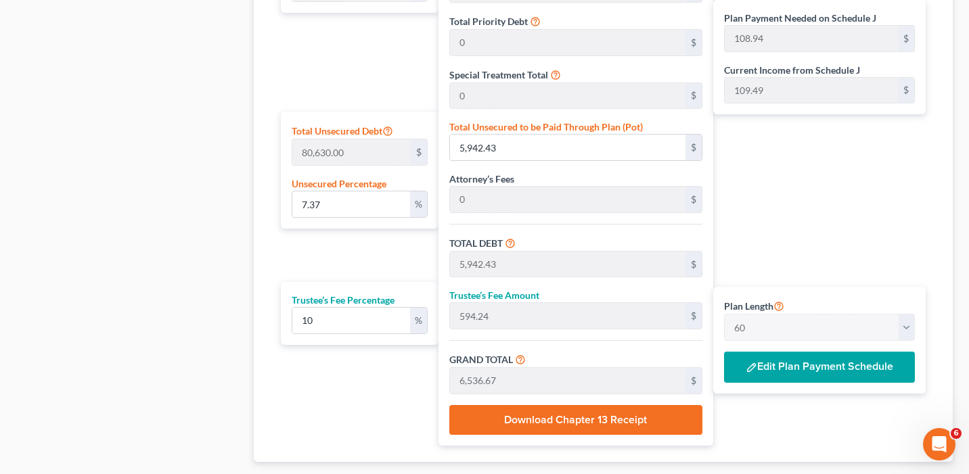
scroll to position [758, 0]
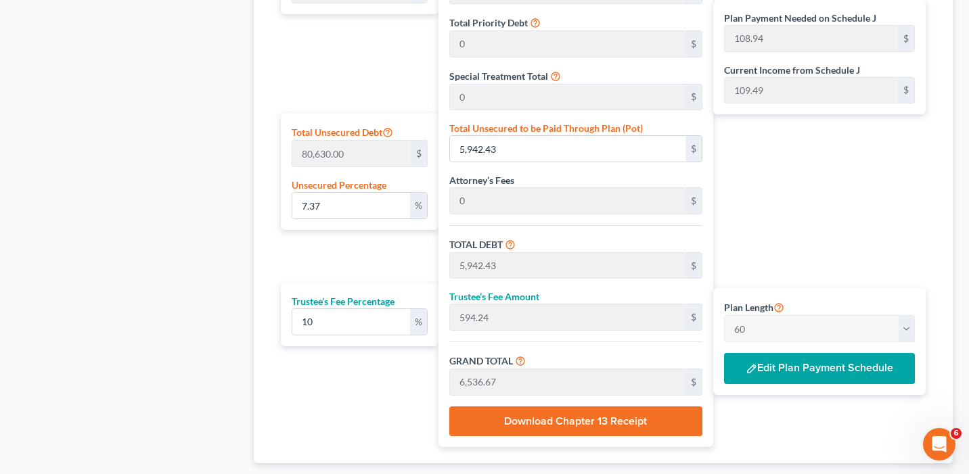
click at [792, 368] on button "Edit Plan Payment Schedule" at bounding box center [819, 368] width 191 height 31
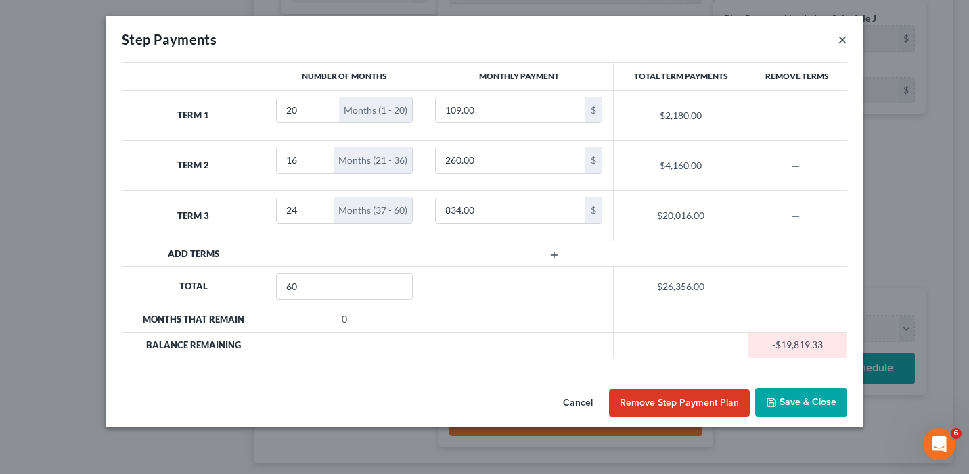
click at [842, 41] on button "×" at bounding box center [842, 39] width 9 height 16
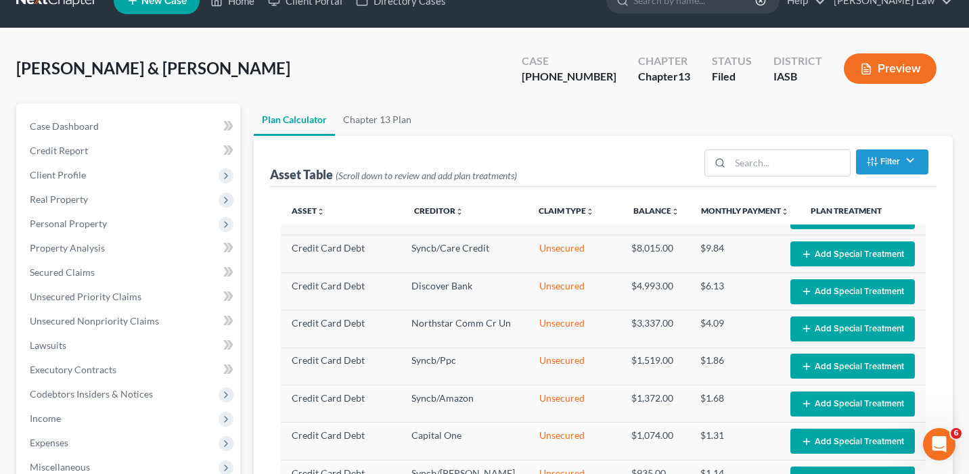
scroll to position [0, 0]
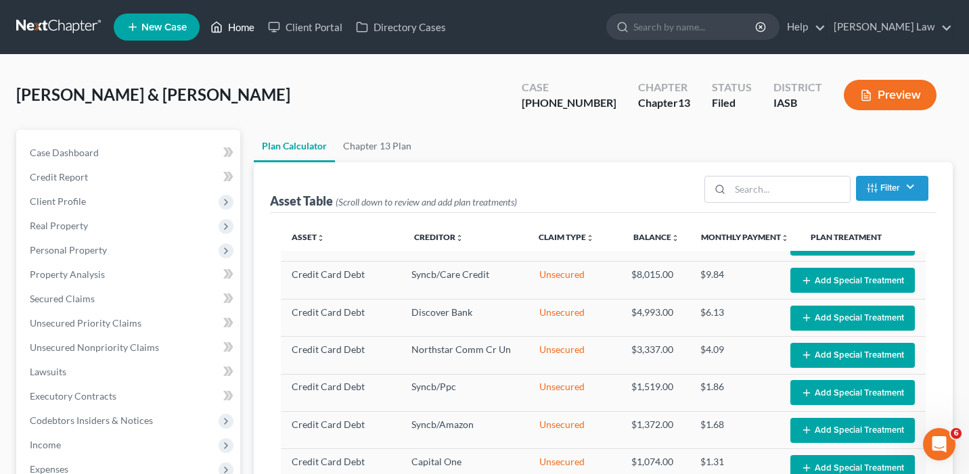
click at [258, 20] on link "Home" at bounding box center [233, 27] width 58 height 24
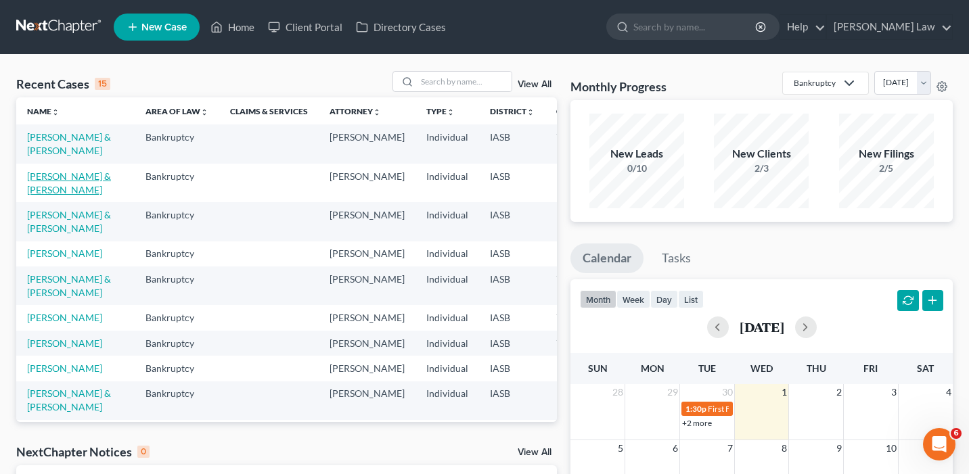
click at [37, 196] on link "[PERSON_NAME] & [PERSON_NAME]" at bounding box center [69, 183] width 84 height 25
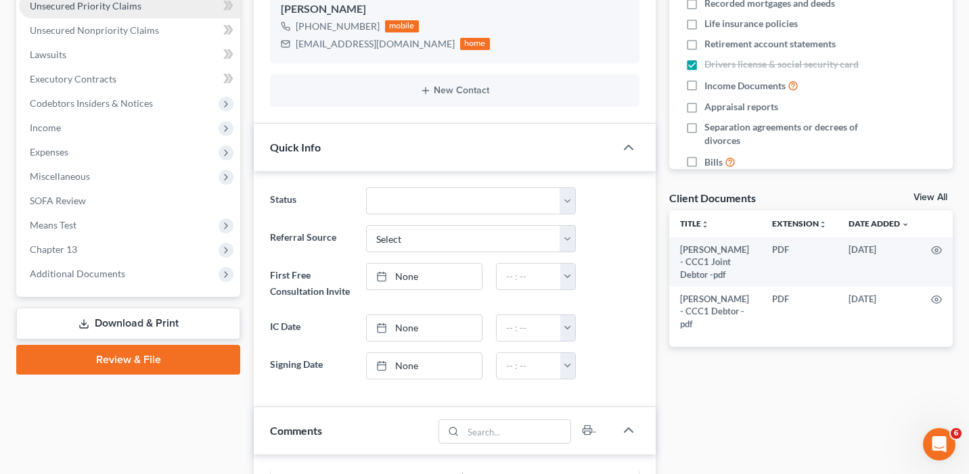
scroll to position [245, 0]
click at [122, 249] on span "Chapter 13" at bounding box center [129, 250] width 221 height 24
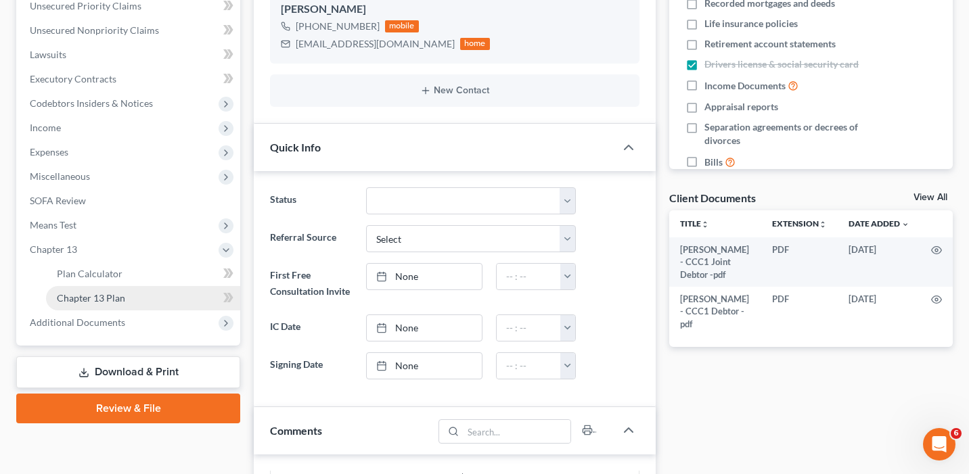
click at [129, 294] on link "Chapter 13 Plan" at bounding box center [143, 298] width 194 height 24
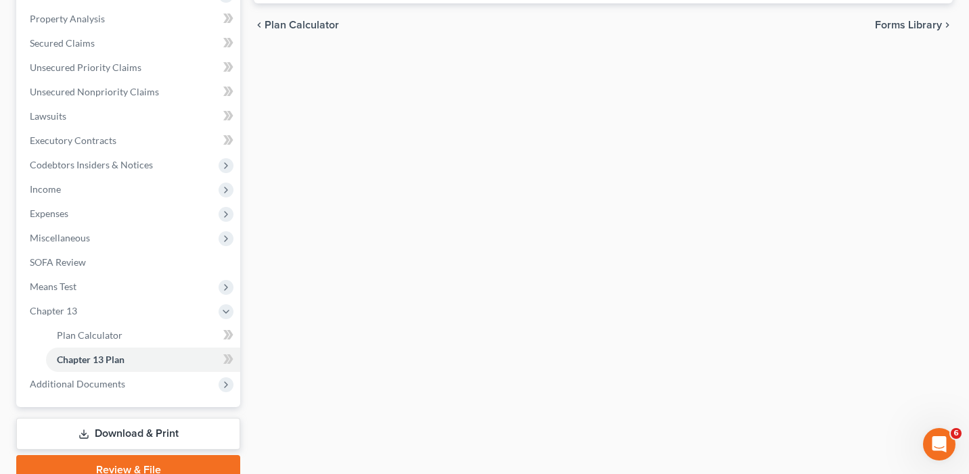
scroll to position [317, 0]
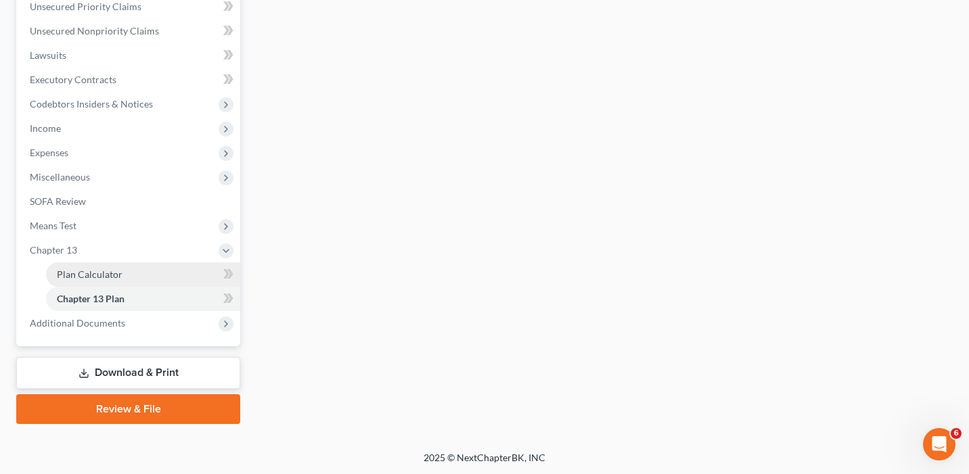
click at [156, 272] on link "Plan Calculator" at bounding box center [143, 275] width 194 height 24
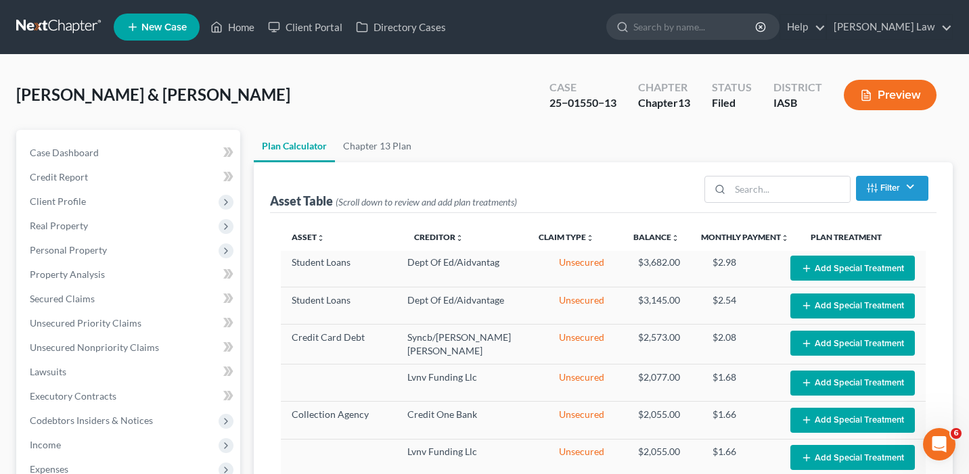
scroll to position [594, 0]
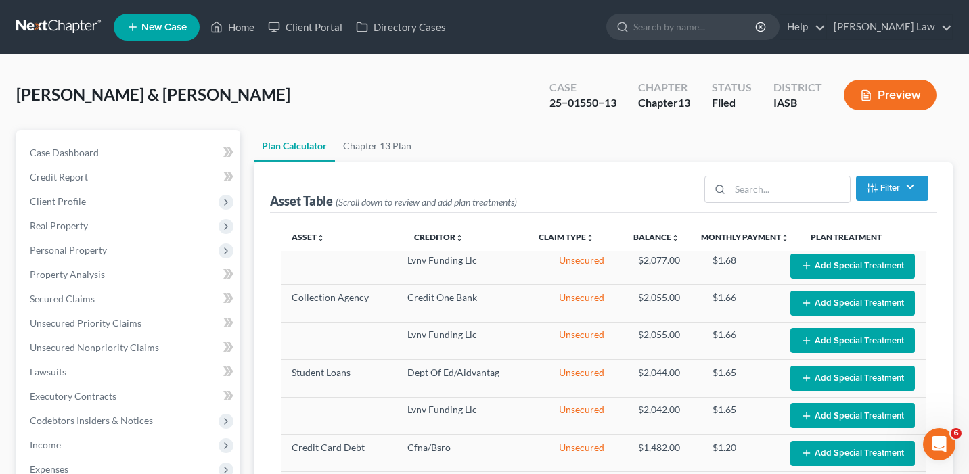
select select "59"
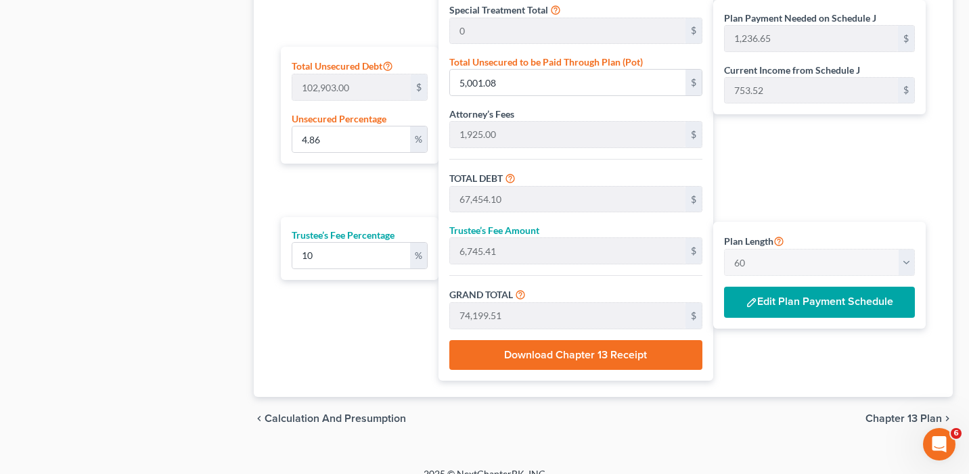
scroll to position [841, 0]
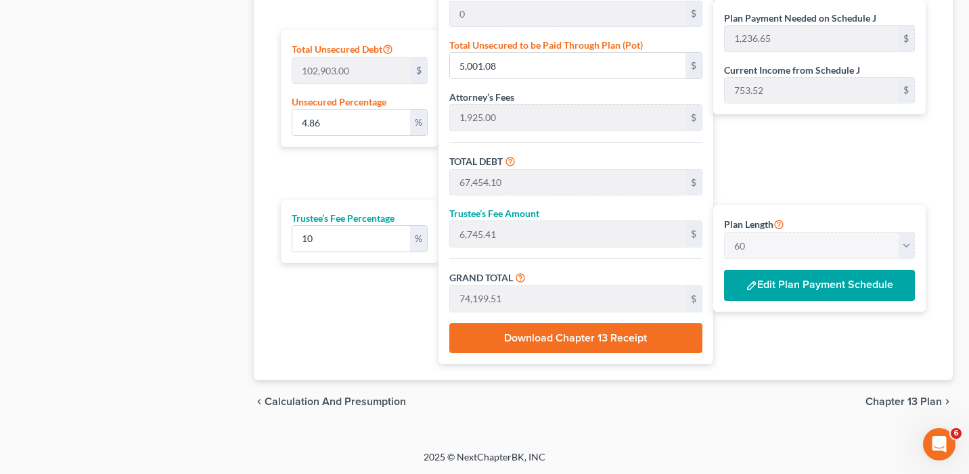
click at [803, 290] on button "Edit Plan Payment Schedule" at bounding box center [819, 285] width 191 height 31
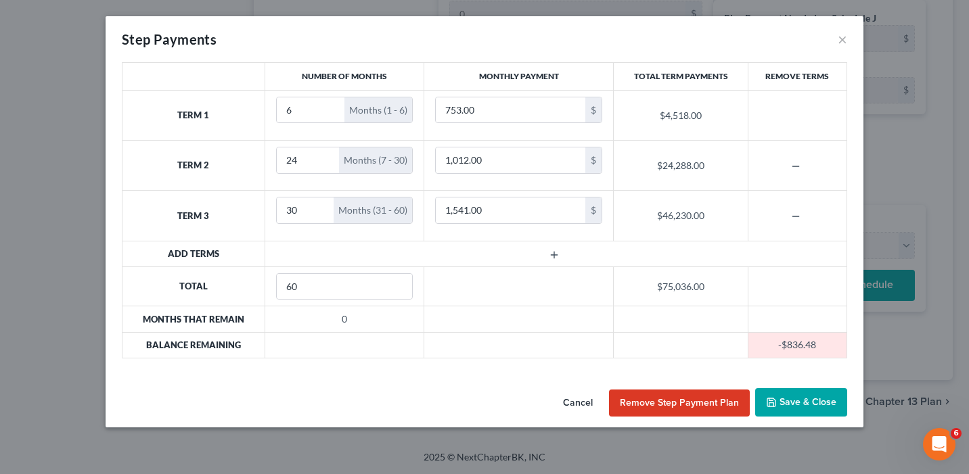
click at [706, 284] on td "$75,036.00" at bounding box center [681, 286] width 134 height 39
click at [838, 49] on div "Step Payments ×" at bounding box center [485, 39] width 758 height 46
click at [838, 41] on button "×" at bounding box center [842, 39] width 9 height 16
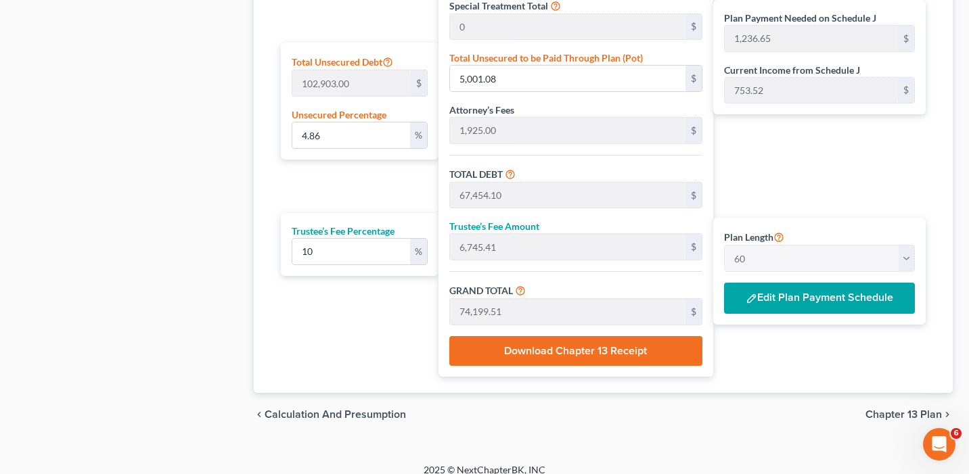
scroll to position [819, 0]
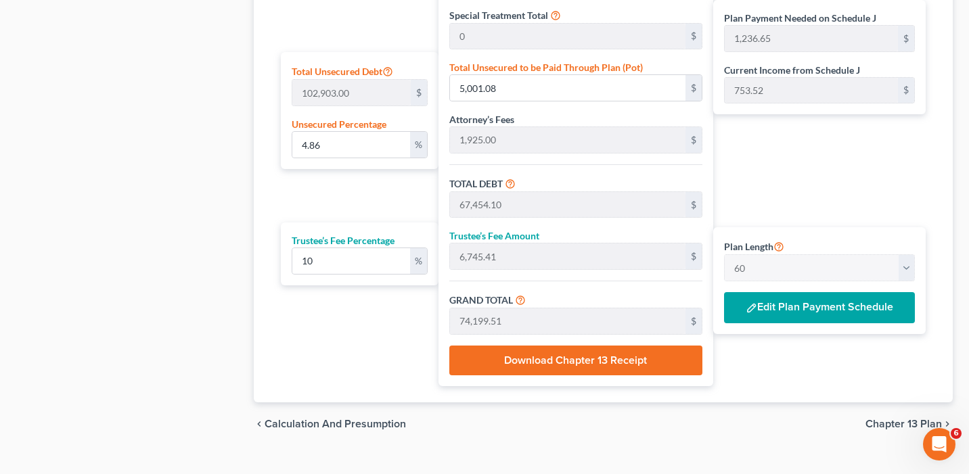
click at [812, 309] on button "Edit Plan Payment Schedule" at bounding box center [819, 307] width 191 height 31
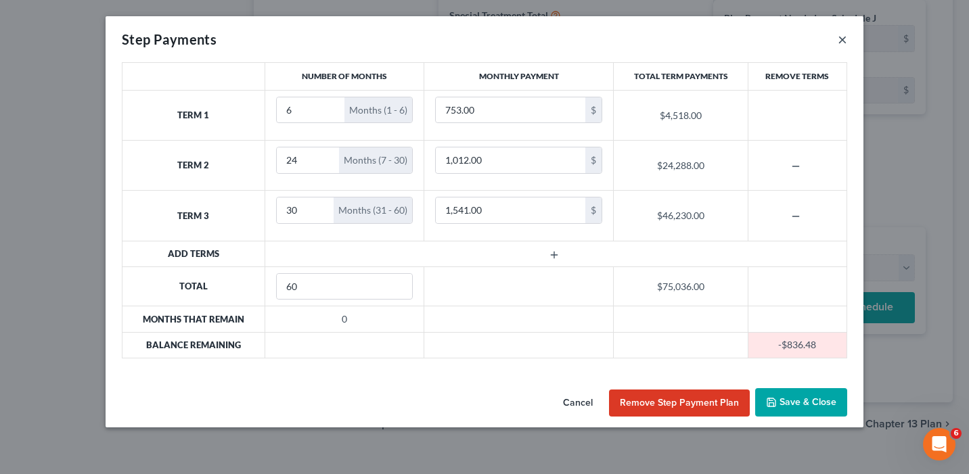
click at [842, 32] on button "×" at bounding box center [842, 39] width 9 height 16
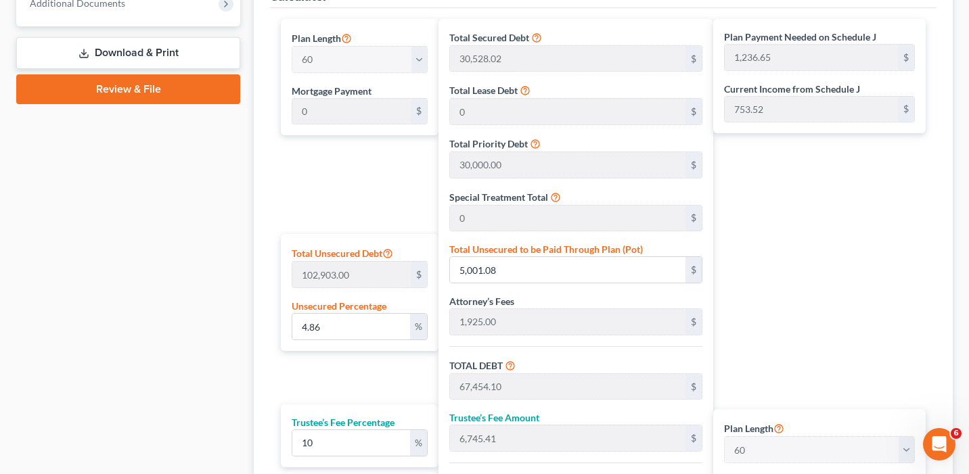
scroll to position [673, 0]
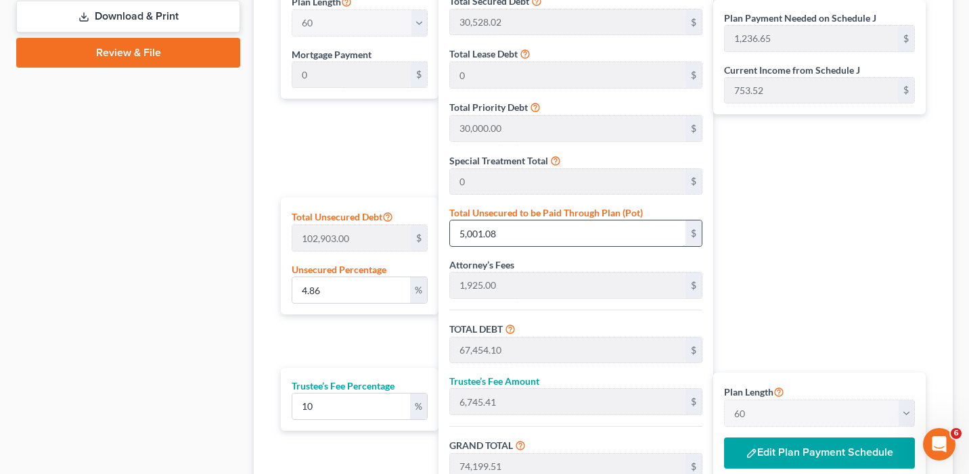
click at [511, 236] on input "5,001.08" at bounding box center [567, 234] width 235 height 26
type input "0.0038871558652323057"
type input "4"
type input "62,457.02"
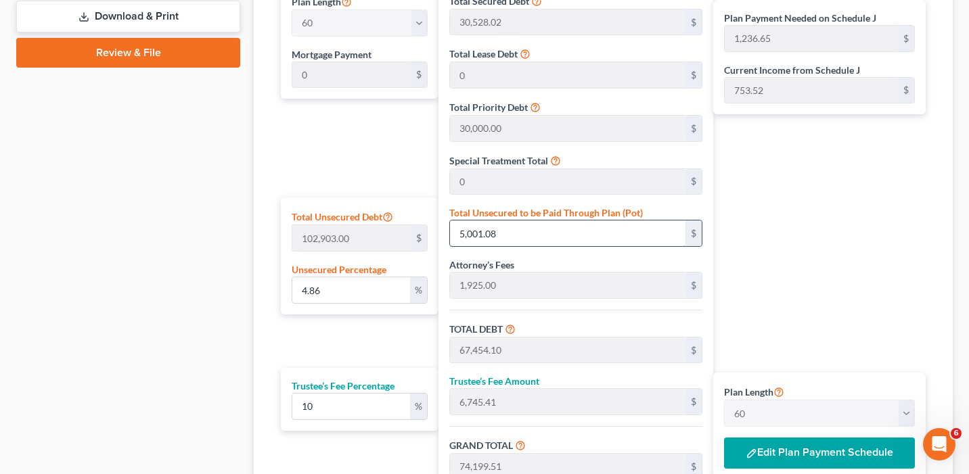
type input "6,245.70"
type input "68,702.72"
type input "1,145.04"
type input "0.038871558652323064"
type input "40"
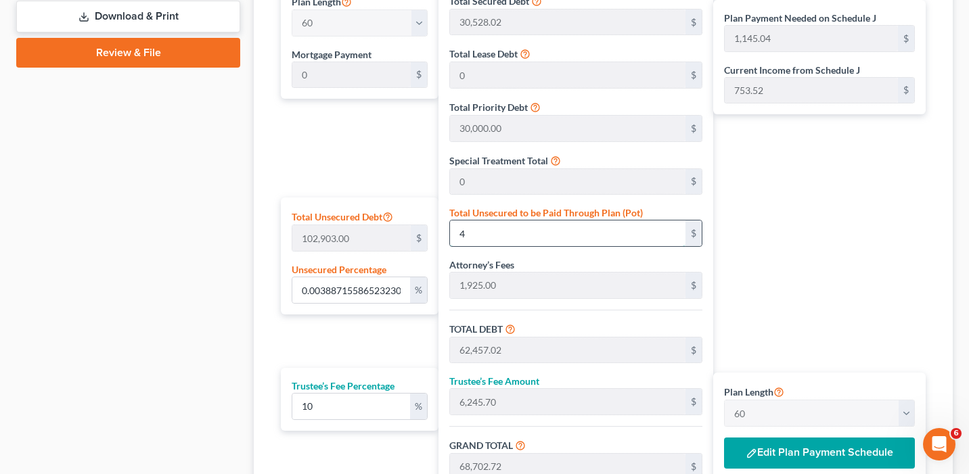
type input "62,493.02"
type input "6,249.30"
type input "68,742.32"
type input "1,145.70"
type input "0.3887155865232306"
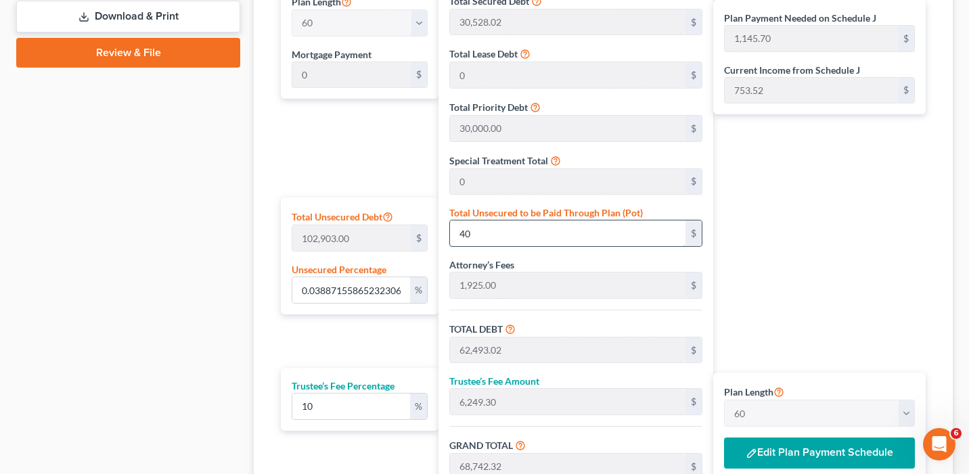
type input "400"
type input "62,853.02"
type input "6,285.30"
type input "69,138.32"
type input "1,152.30"
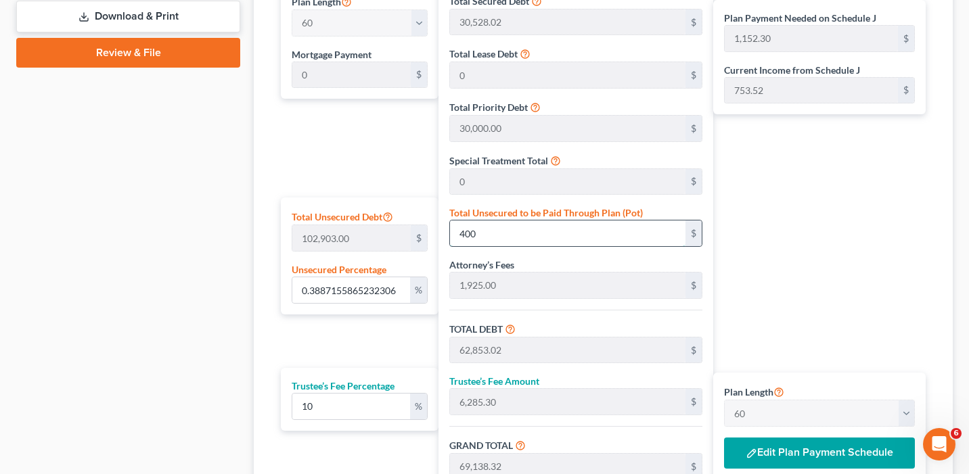
type input "3.8910430210975386"
type input "4004"
type input "66,457.02"
type input "6,645.70"
type input "73,102.72"
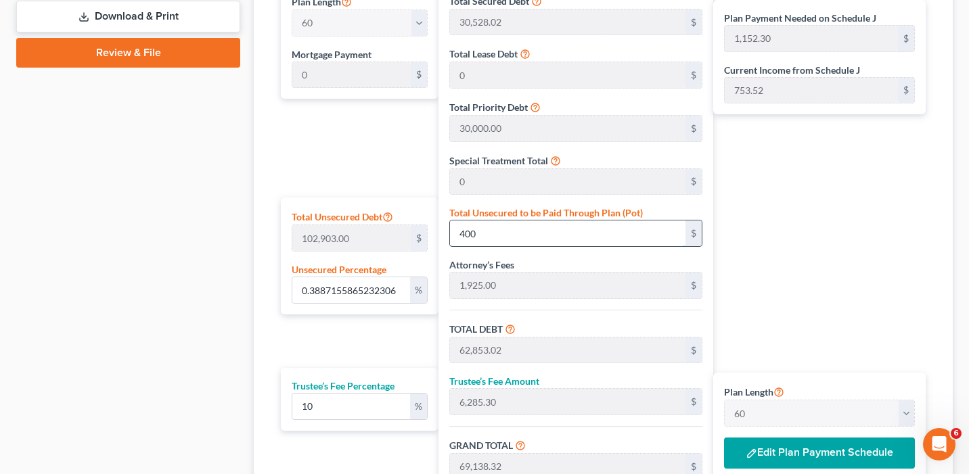
type input "1,218.37"
type input "4,004."
type input "3.8913345577874314"
type input "4,004.3"
type input "66,457.32"
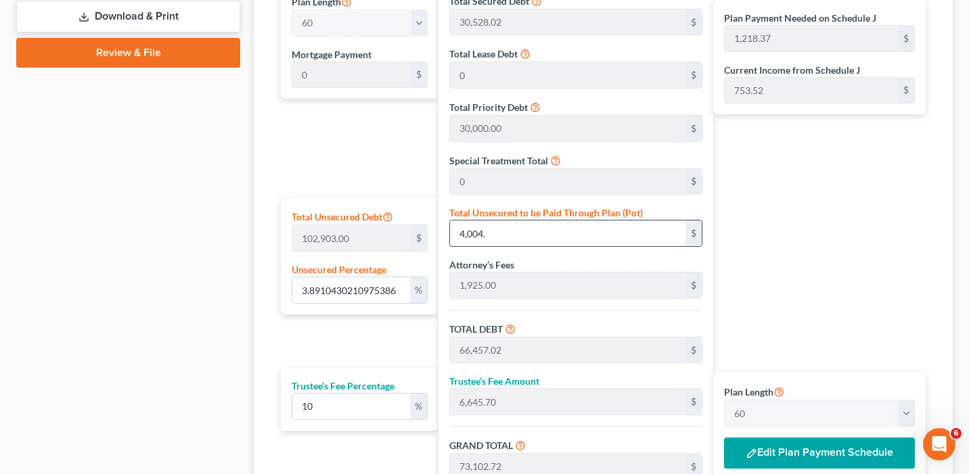
type input "6,645.73"
type input "73,103.05"
type input "1,218.38"
type input "3.8914123009047357"
type input "4,004.38"
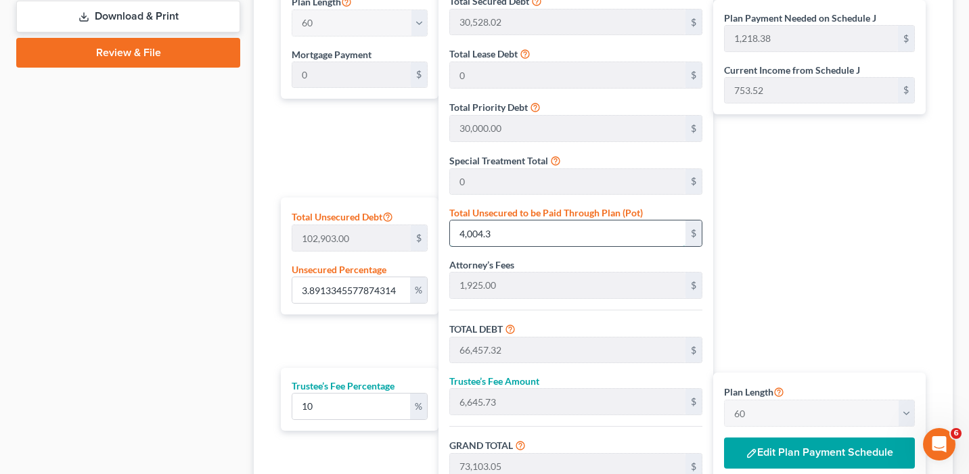
type input "66,457.40"
type input "6,645.74"
type input "73,103.14"
type input "4,004.38"
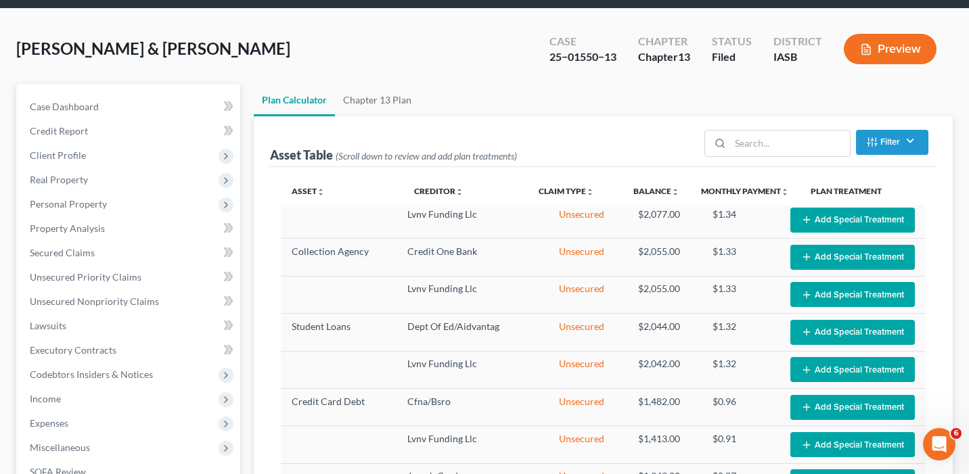
scroll to position [0, 0]
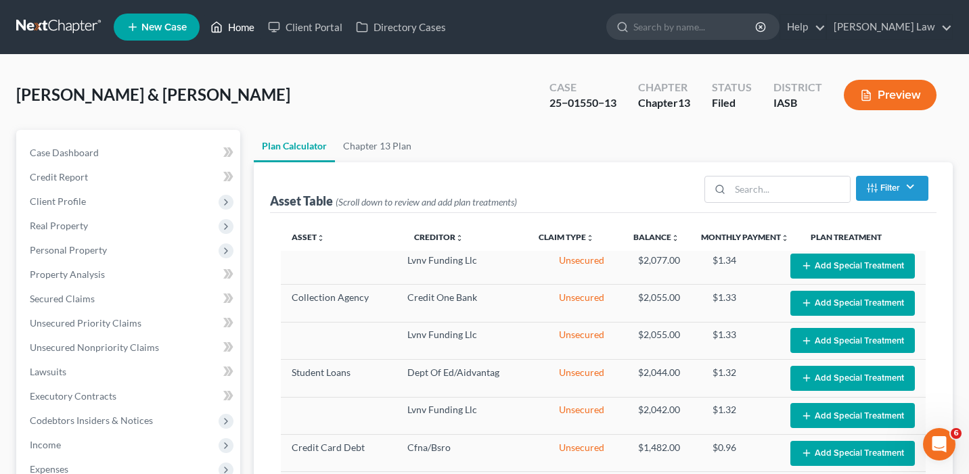
click at [242, 28] on link "Home" at bounding box center [233, 27] width 58 height 24
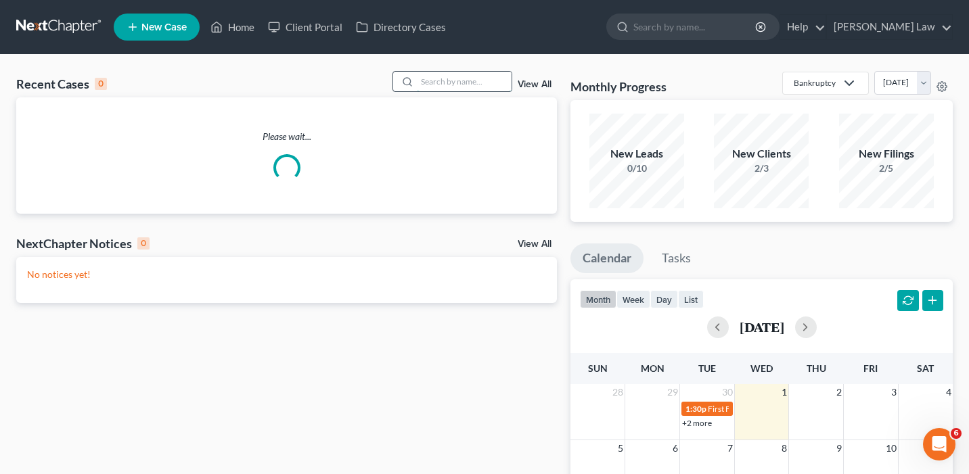
click at [422, 83] on input "search" at bounding box center [464, 82] width 95 height 20
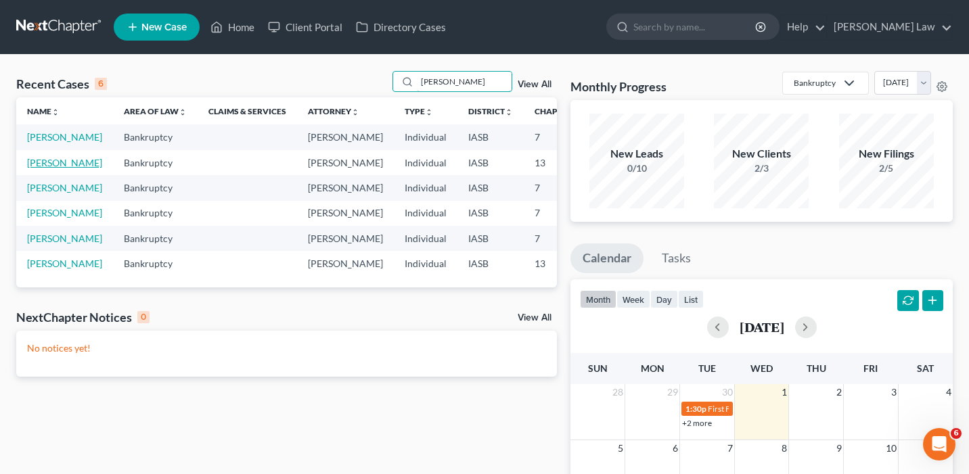
type input "carl"
click at [68, 169] on link "[PERSON_NAME]" at bounding box center [64, 163] width 75 height 12
select select "0"
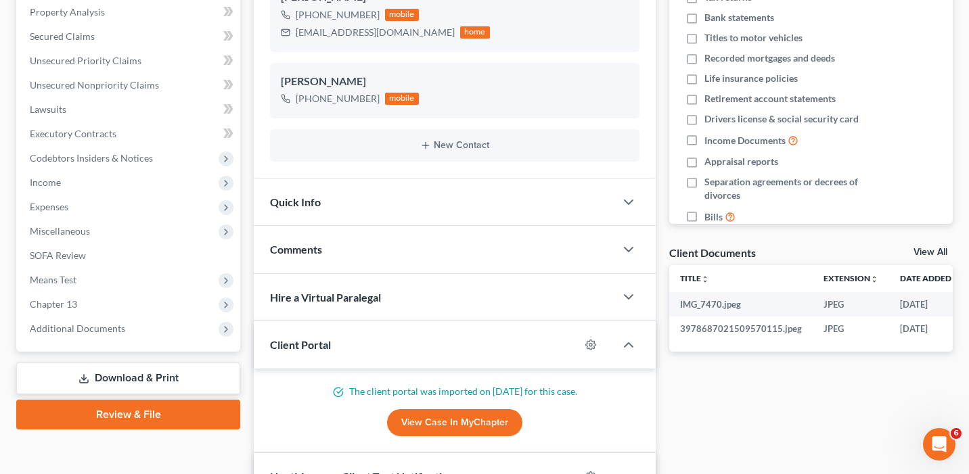
scroll to position [268, 0]
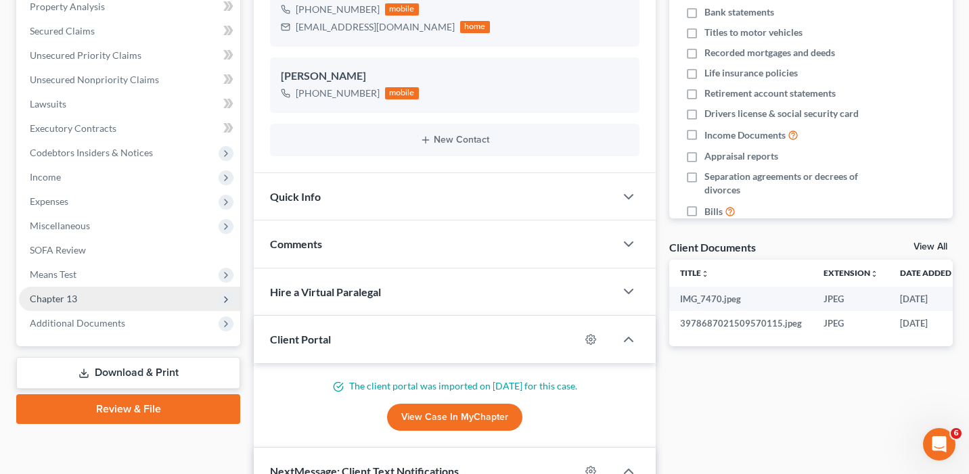
click at [205, 297] on span "Chapter 13" at bounding box center [129, 299] width 221 height 24
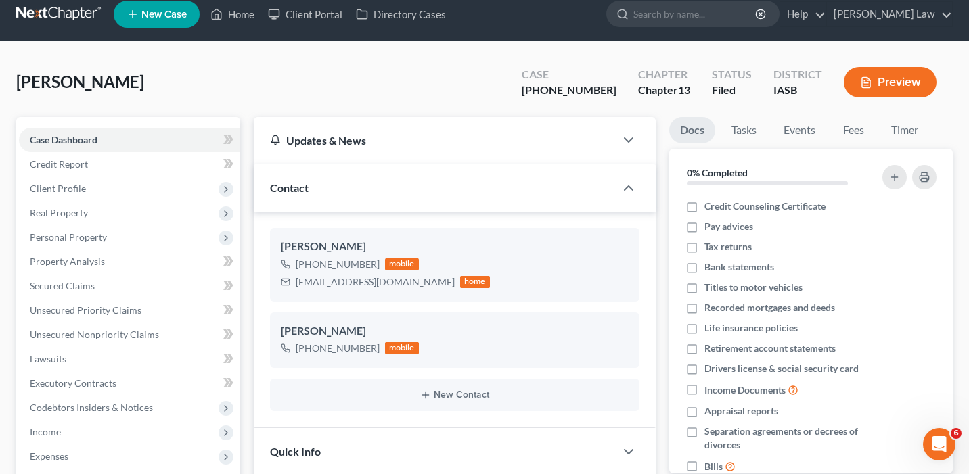
scroll to position [0, 0]
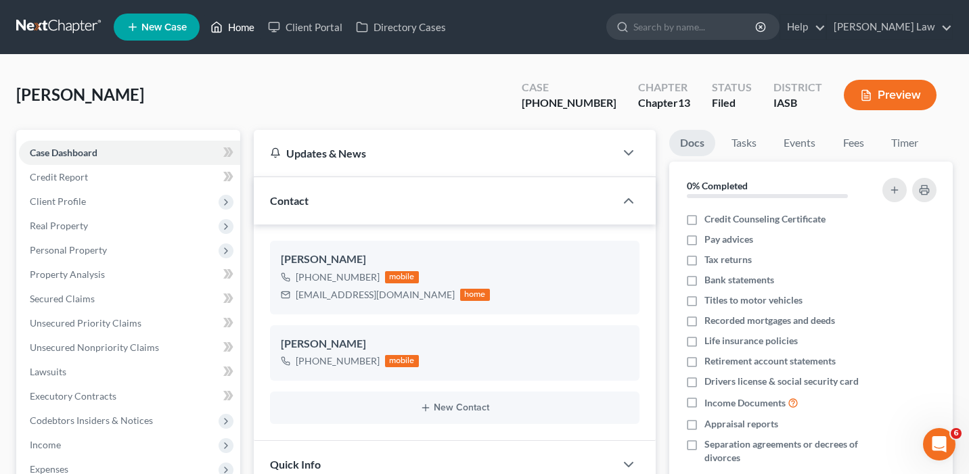
click at [236, 27] on link "Home" at bounding box center [233, 27] width 58 height 24
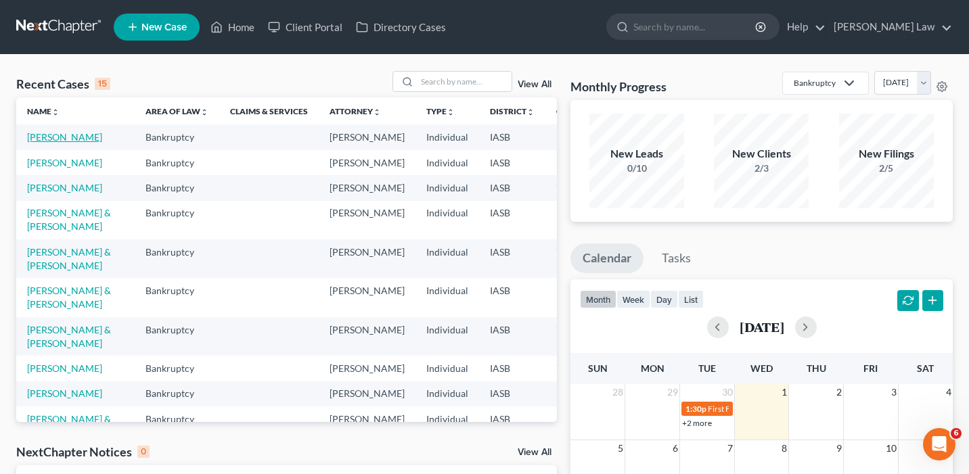
click at [38, 143] on link "[PERSON_NAME]" at bounding box center [64, 137] width 75 height 12
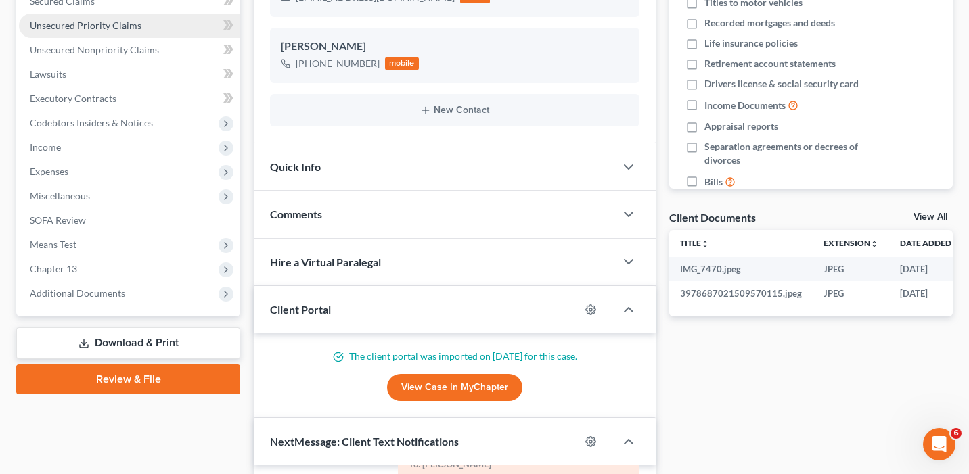
scroll to position [317, 0]
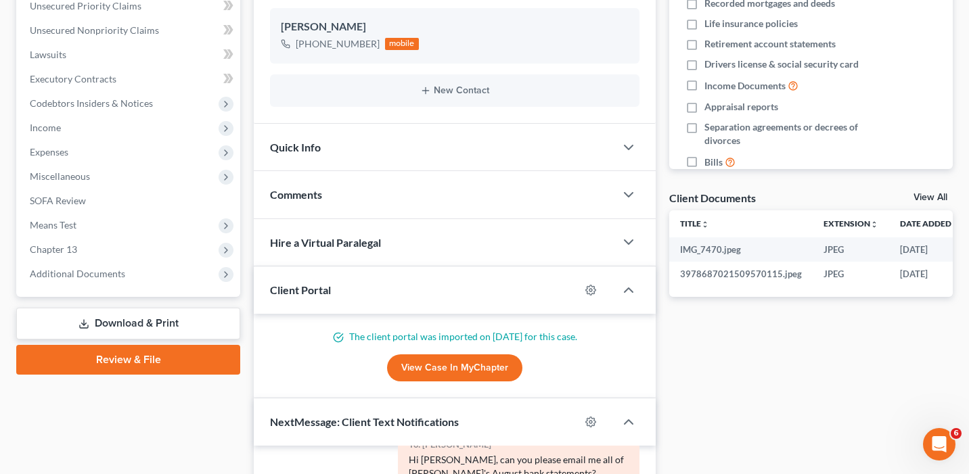
drag, startPoint x: 126, startPoint y: 247, endPoint x: 160, endPoint y: 312, distance: 73.6
click at [126, 247] on span "Chapter 13" at bounding box center [129, 250] width 221 height 24
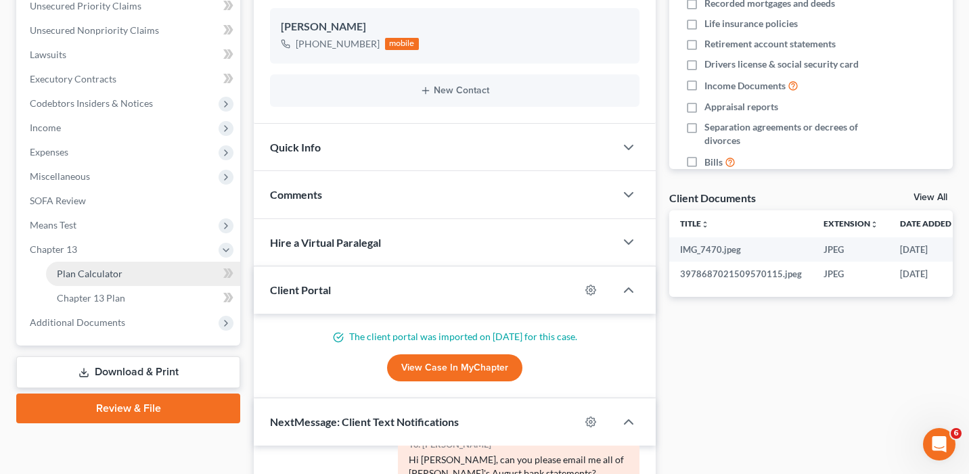
click at [148, 275] on link "Plan Calculator" at bounding box center [143, 274] width 194 height 24
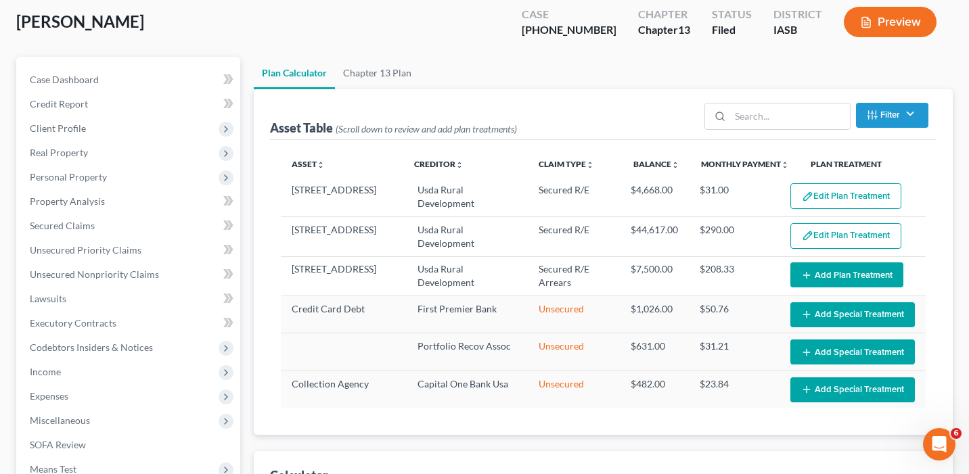
select select "35"
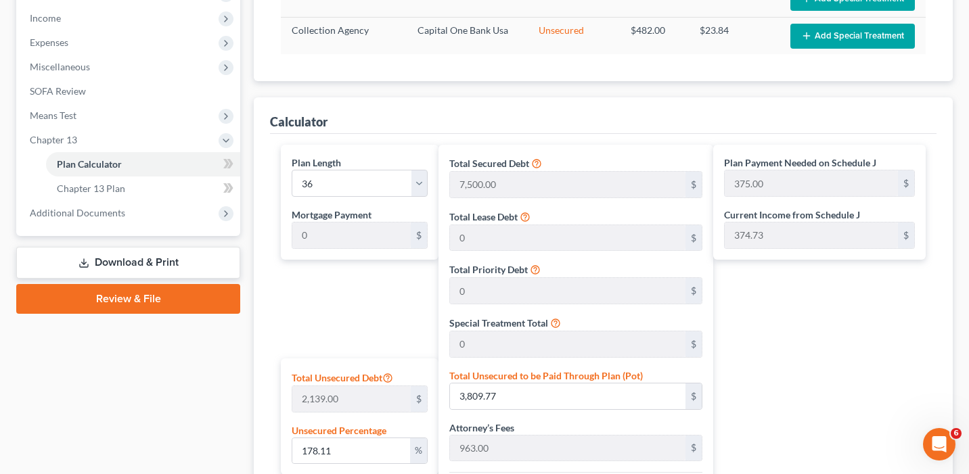
scroll to position [414, 0]
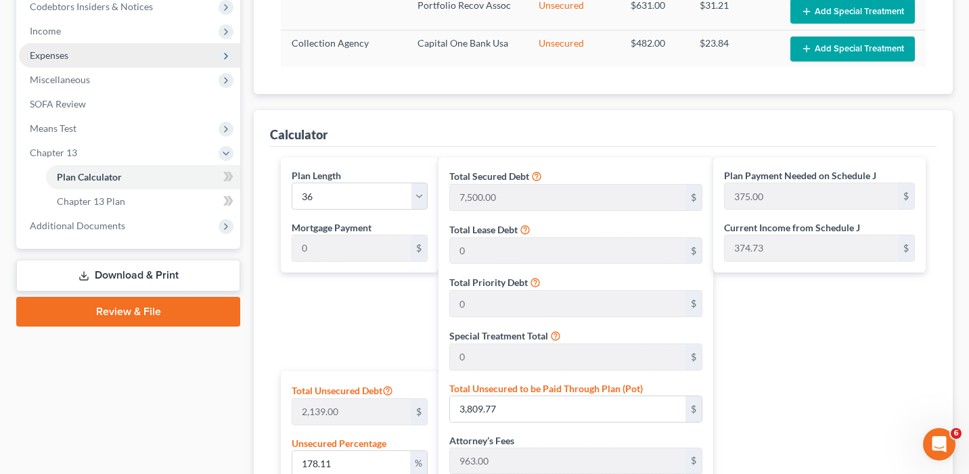
click at [137, 58] on span "Expenses" at bounding box center [129, 55] width 221 height 24
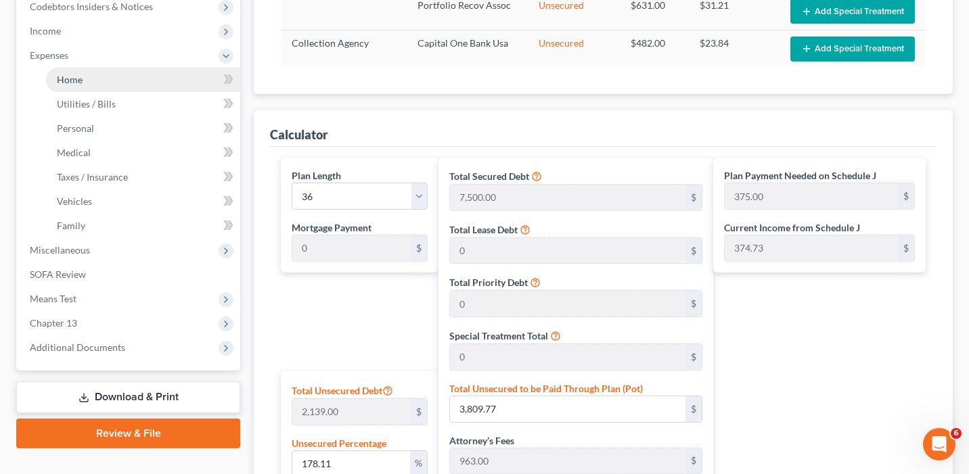
click at [145, 85] on link "Home" at bounding box center [143, 80] width 194 height 24
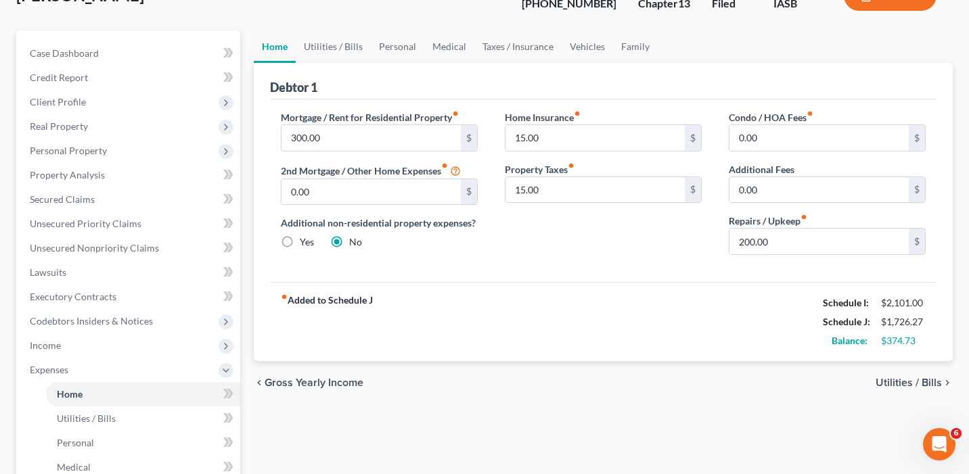
scroll to position [104, 0]
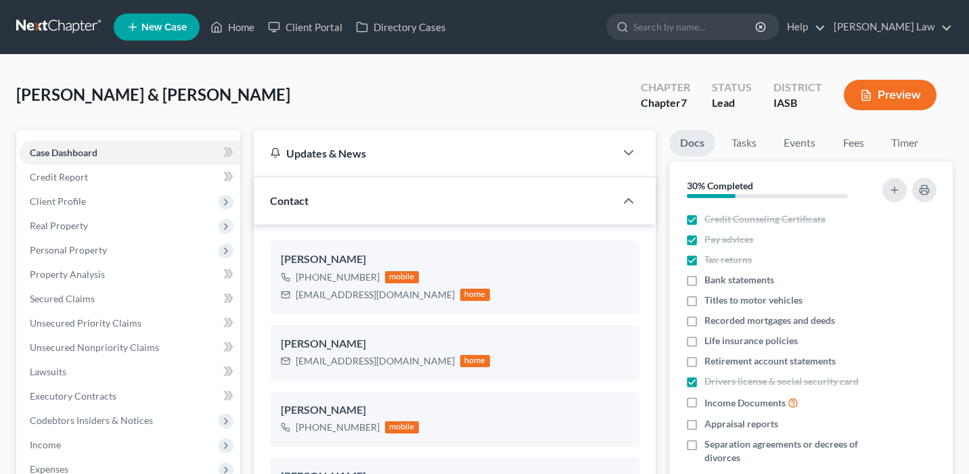
select select "0"
click at [252, 28] on link "Home" at bounding box center [233, 27] width 58 height 24
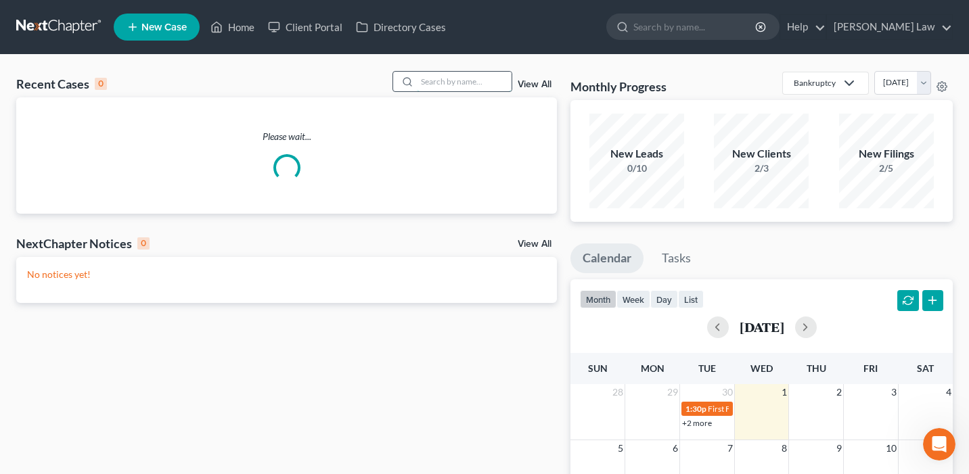
click at [451, 85] on input "search" at bounding box center [464, 82] width 95 height 20
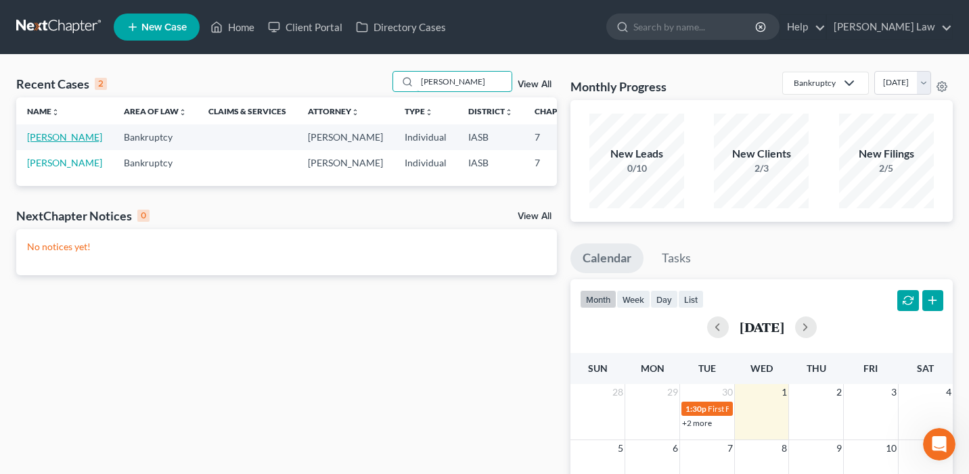
type input "[PERSON_NAME]"
click at [45, 143] on link "[PERSON_NAME]" at bounding box center [64, 137] width 75 height 12
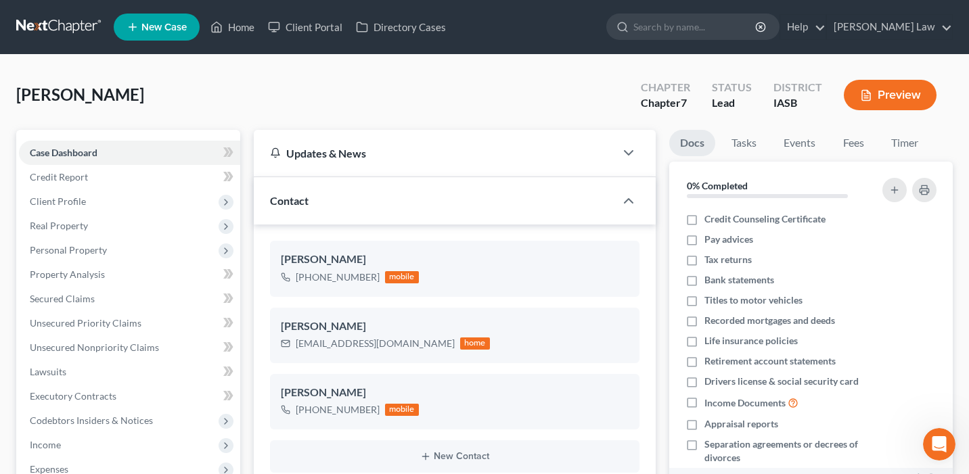
scroll to position [1154, 0]
click at [237, 23] on link "Home" at bounding box center [233, 27] width 58 height 24
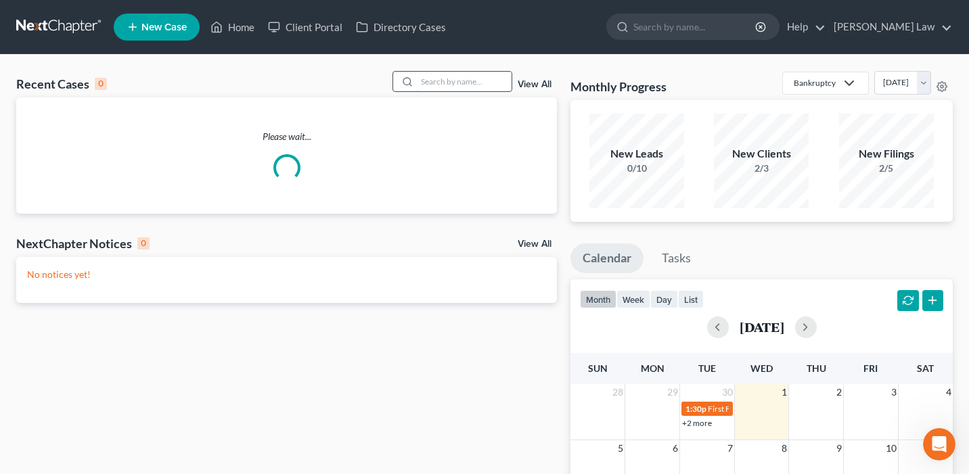
click at [483, 86] on input "search" at bounding box center [464, 82] width 95 height 20
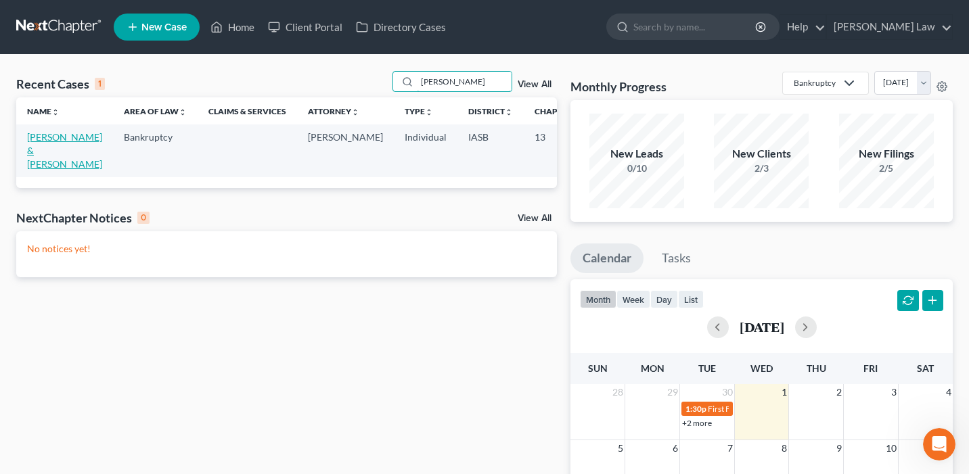
type input "[PERSON_NAME]"
click at [39, 152] on link "[PERSON_NAME] & [PERSON_NAME]" at bounding box center [64, 150] width 75 height 39
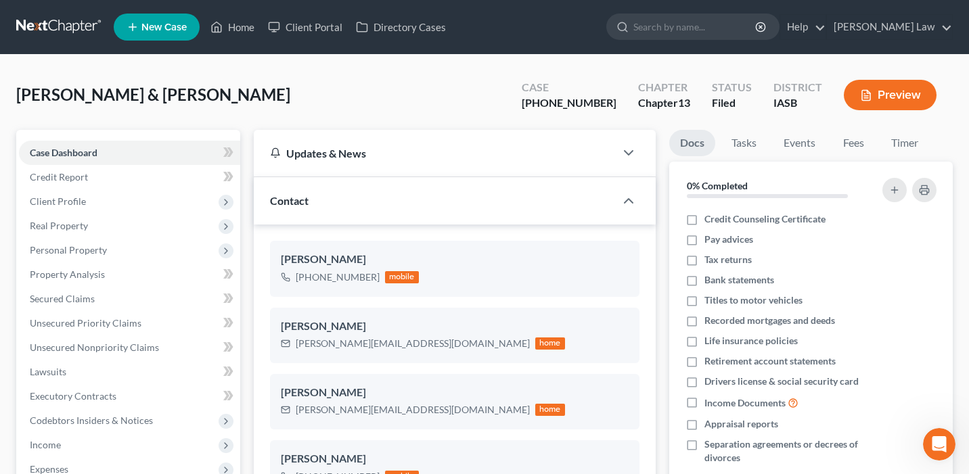
scroll to position [443, 0]
drag, startPoint x: 618, startPoint y: 108, endPoint x: 554, endPoint y: 102, distance: 64.0
click at [554, 102] on div "Case [PHONE_NUMBER]" at bounding box center [569, 96] width 116 height 40
copy div "[PHONE_NUMBER]"
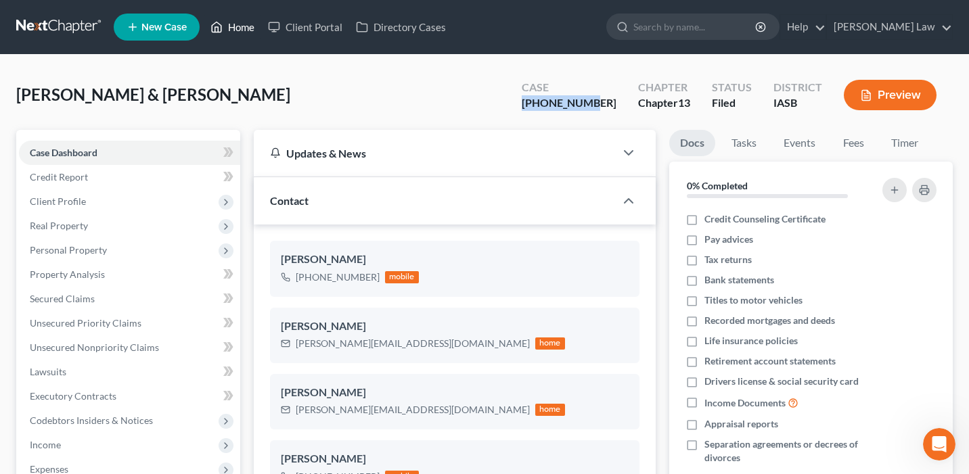
click at [240, 32] on link "Home" at bounding box center [233, 27] width 58 height 24
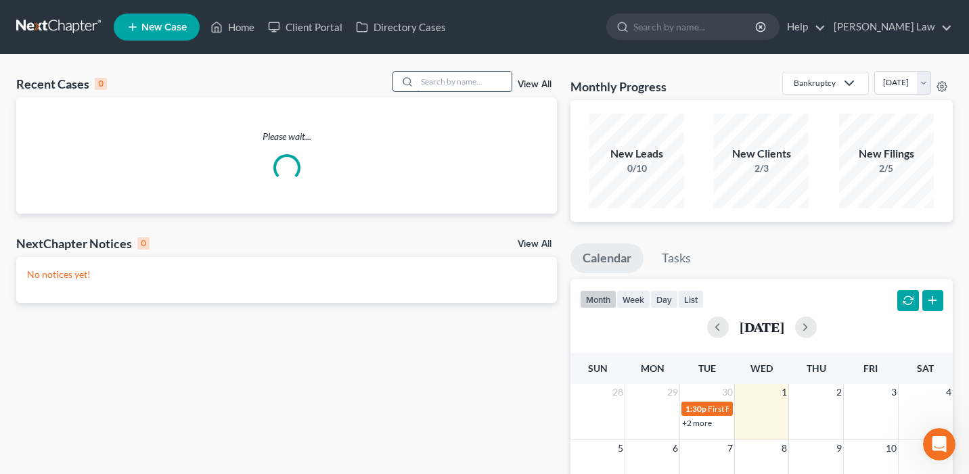
click at [466, 87] on input "search" at bounding box center [464, 82] width 95 height 20
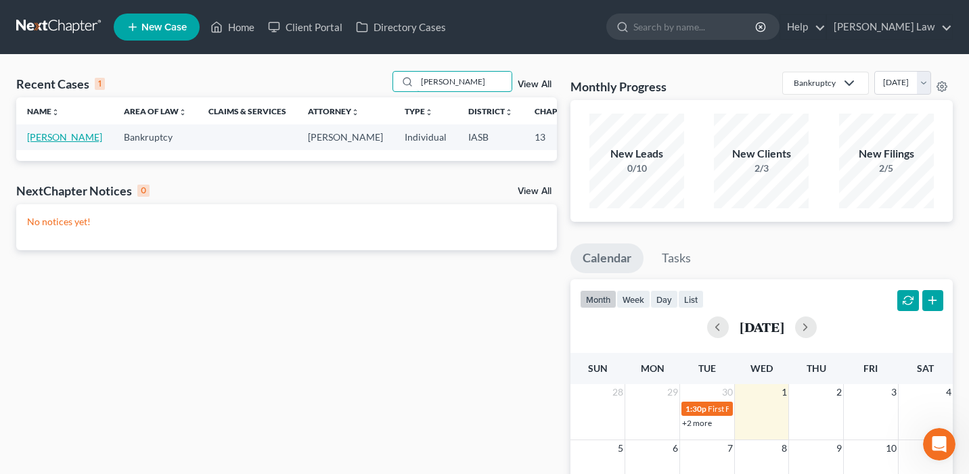
type input "[PERSON_NAME]"
click at [39, 143] on link "[PERSON_NAME]" at bounding box center [64, 137] width 75 height 12
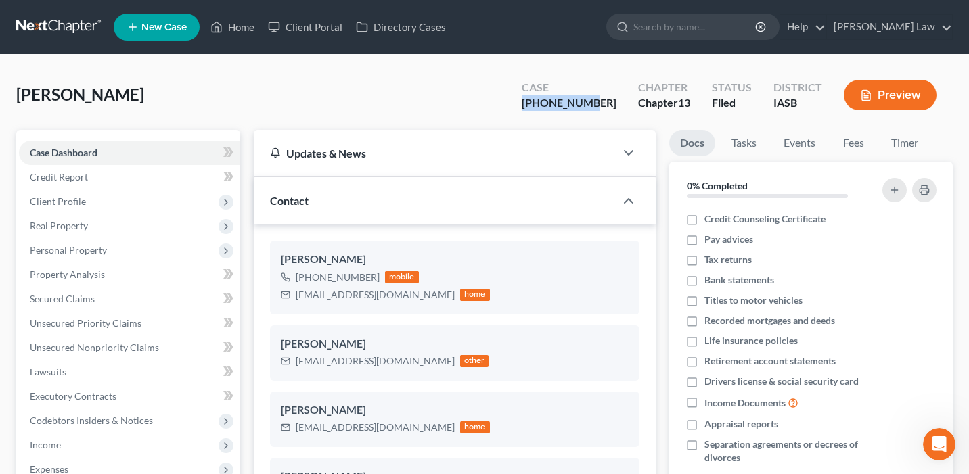
scroll to position [770, 0]
drag, startPoint x: 618, startPoint y: 103, endPoint x: 539, endPoint y: 106, distance: 79.2
click at [539, 106] on div "Case [PHONE_NUMBER] Chapter Chapter 13 Status Filed District [GEOGRAPHIC_DATA] …" at bounding box center [729, 95] width 447 height 48
copy div "[PHONE_NUMBER]"
click at [238, 28] on link "Home" at bounding box center [233, 27] width 58 height 24
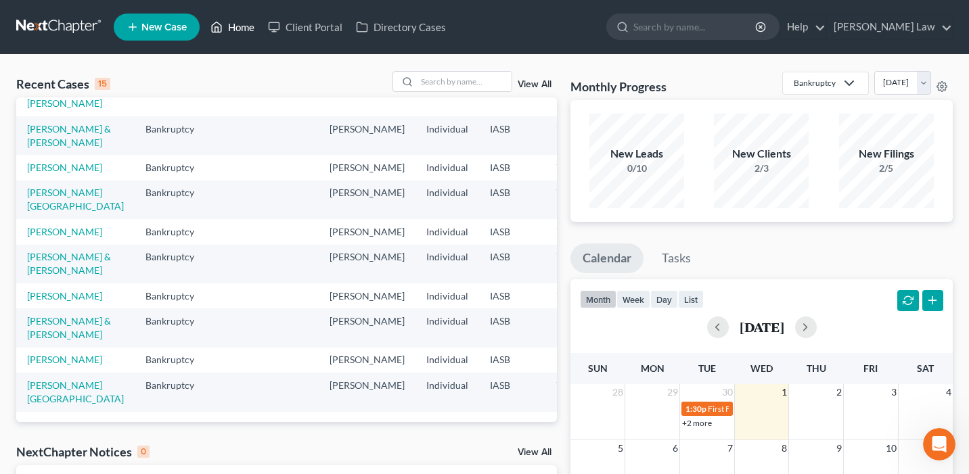
scroll to position [363, 0]
click at [49, 315] on link "[PERSON_NAME] & [PERSON_NAME]" at bounding box center [69, 327] width 84 height 25
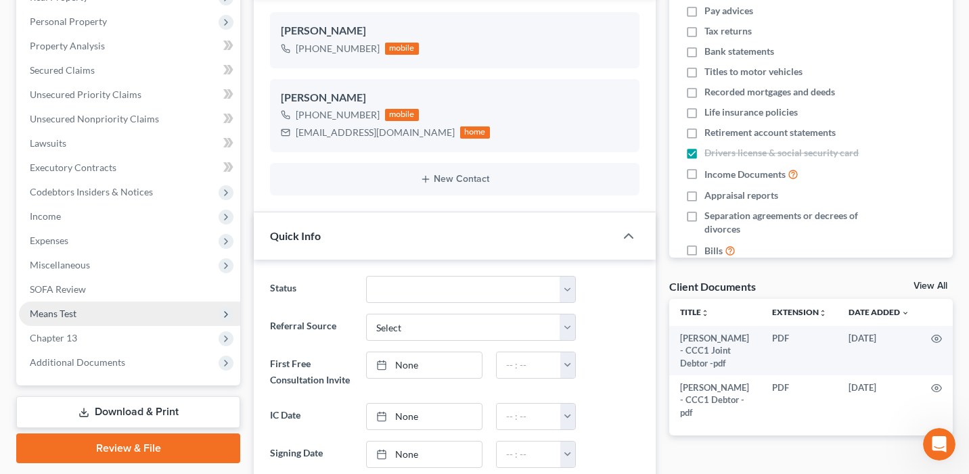
scroll to position [277, 0]
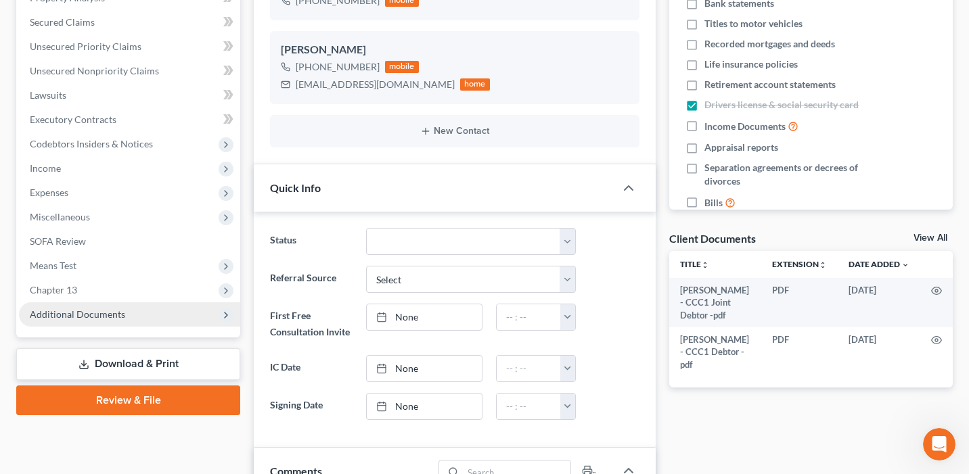
drag, startPoint x: 128, startPoint y: 290, endPoint x: 131, endPoint y: 314, distance: 23.9
click at [128, 290] on span "Chapter 13" at bounding box center [129, 290] width 221 height 24
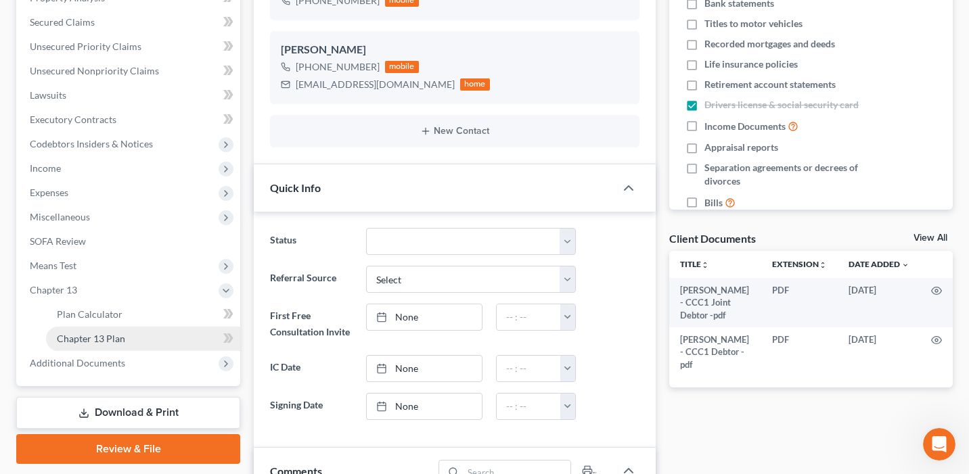
click at [134, 340] on link "Chapter 13 Plan" at bounding box center [143, 339] width 194 height 24
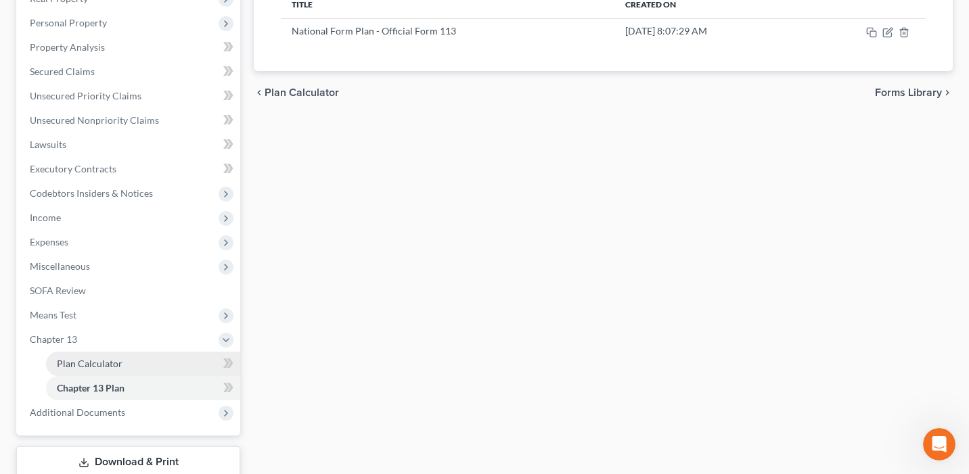
click at [162, 357] on link "Plan Calculator" at bounding box center [143, 364] width 194 height 24
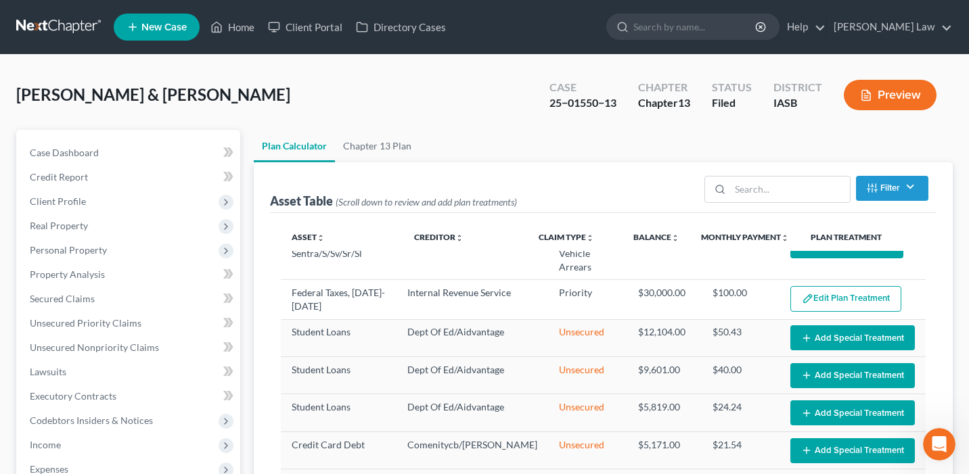
scroll to position [261, 0]
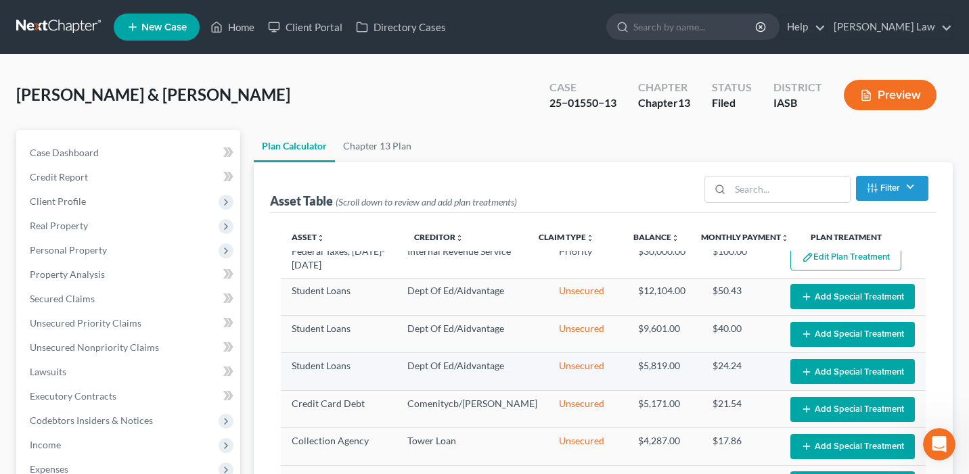
select select "59"
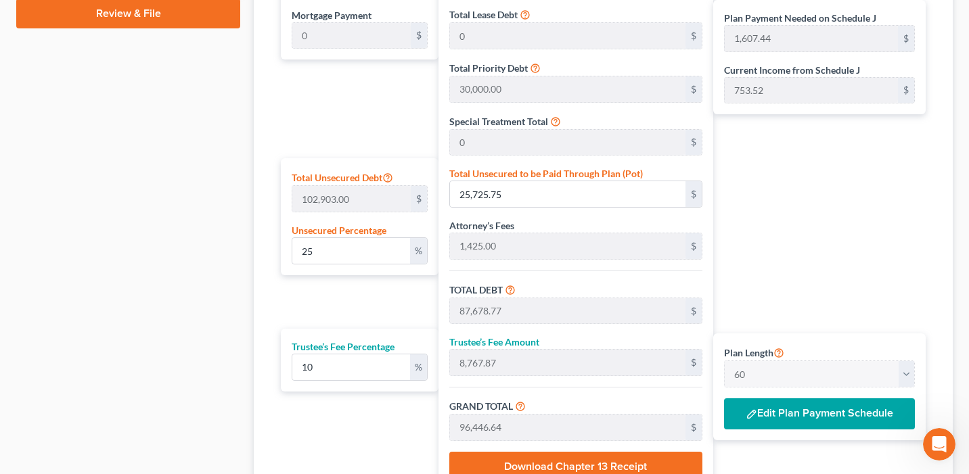
scroll to position [841, 0]
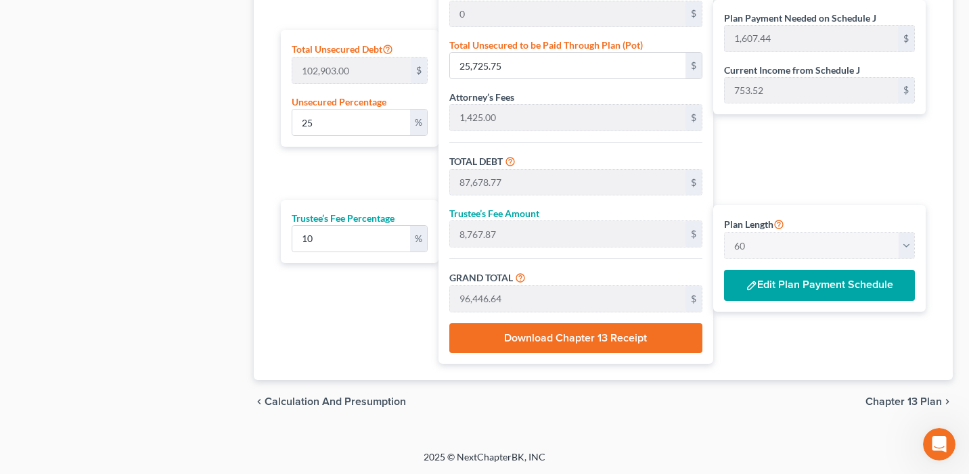
click at [853, 282] on button "Edit Plan Payment Schedule" at bounding box center [819, 285] width 191 height 31
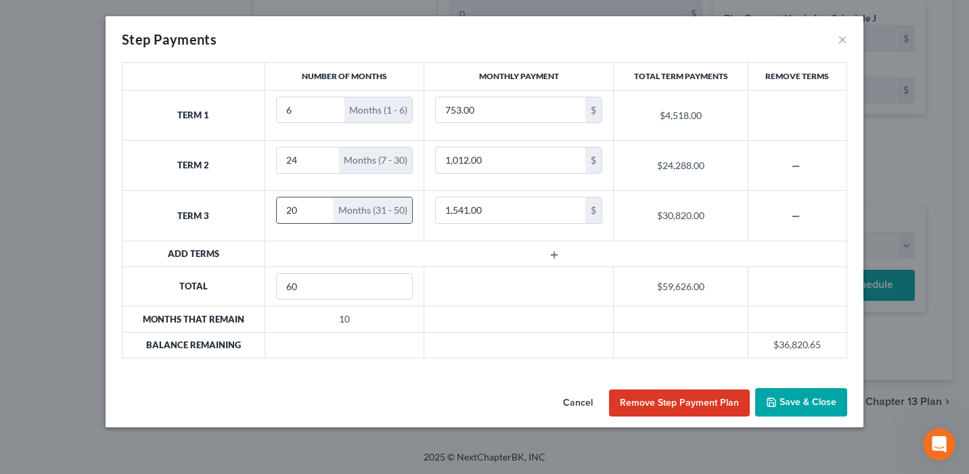
click at [292, 214] on input "20" at bounding box center [306, 211] width 58 height 26
type input "30"
click at [805, 400] on button "Save & Close" at bounding box center [801, 402] width 92 height 28
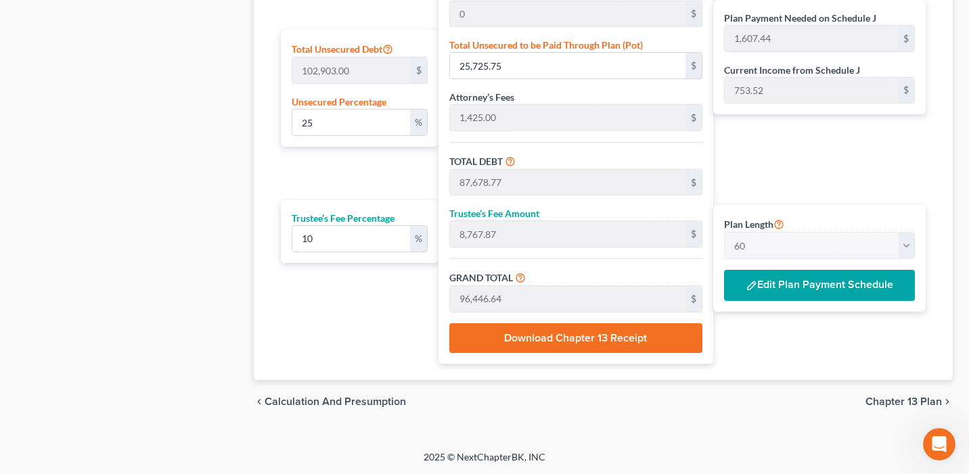
click at [815, 287] on button "Edit Plan Payment Schedule" at bounding box center [819, 285] width 191 height 31
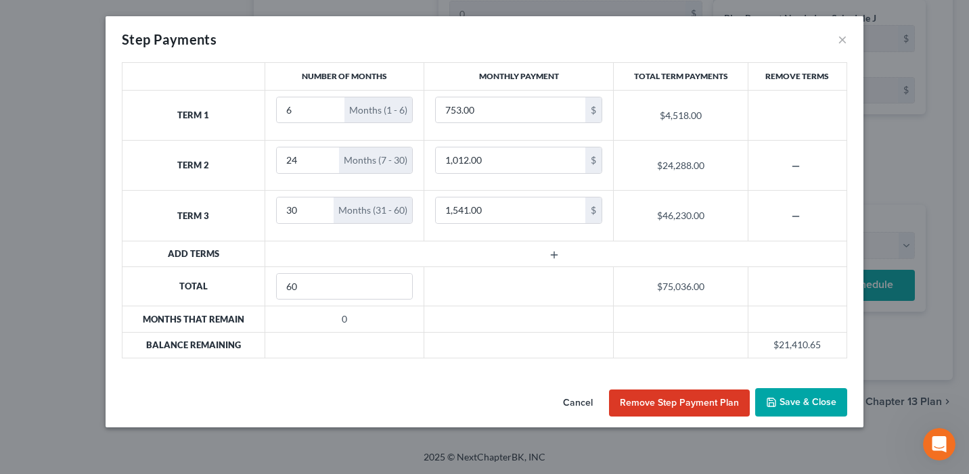
click at [782, 342] on td "$21,410.65" at bounding box center [797, 345] width 99 height 26
drag, startPoint x: 815, startPoint y: 351, endPoint x: 748, endPoint y: 350, distance: 67.0
click at [748, 350] on td "$21,410.65" at bounding box center [797, 345] width 99 height 26
click at [771, 351] on td "$21,410.65" at bounding box center [797, 345] width 99 height 26
click at [799, 395] on button "Save & Close" at bounding box center [801, 402] width 92 height 28
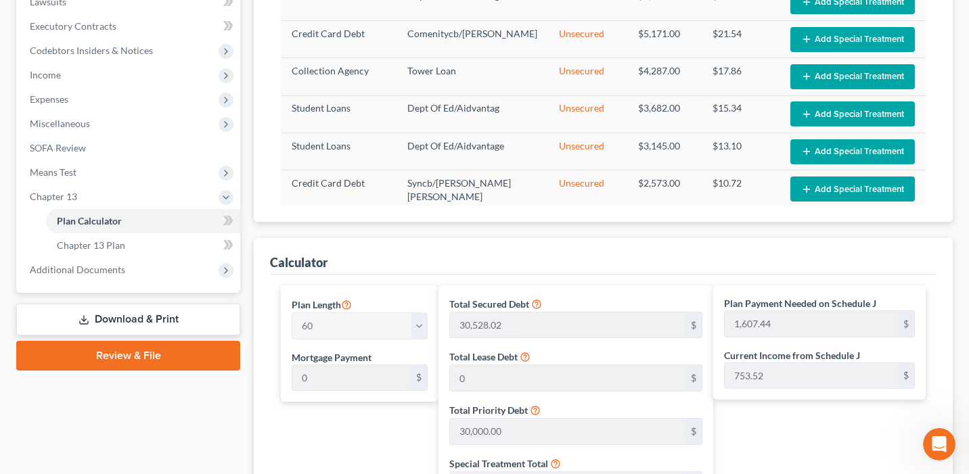
scroll to position [303, 0]
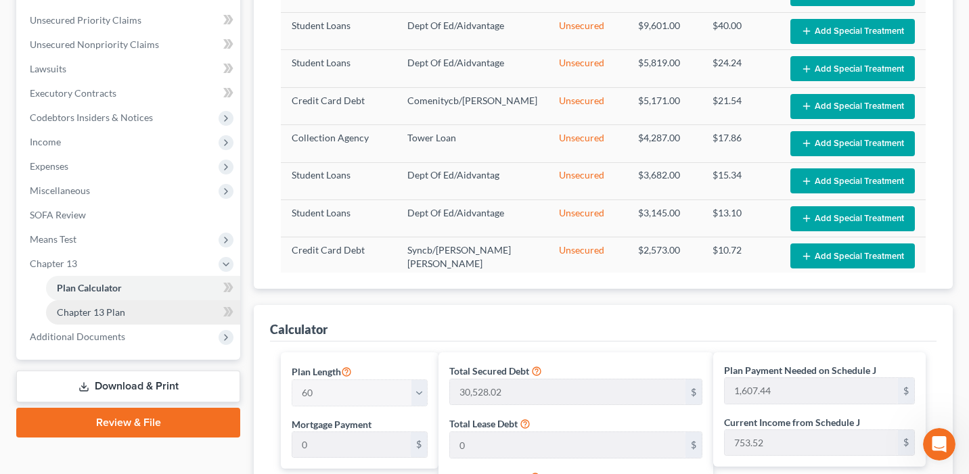
click at [160, 313] on link "Chapter 13 Plan" at bounding box center [143, 312] width 194 height 24
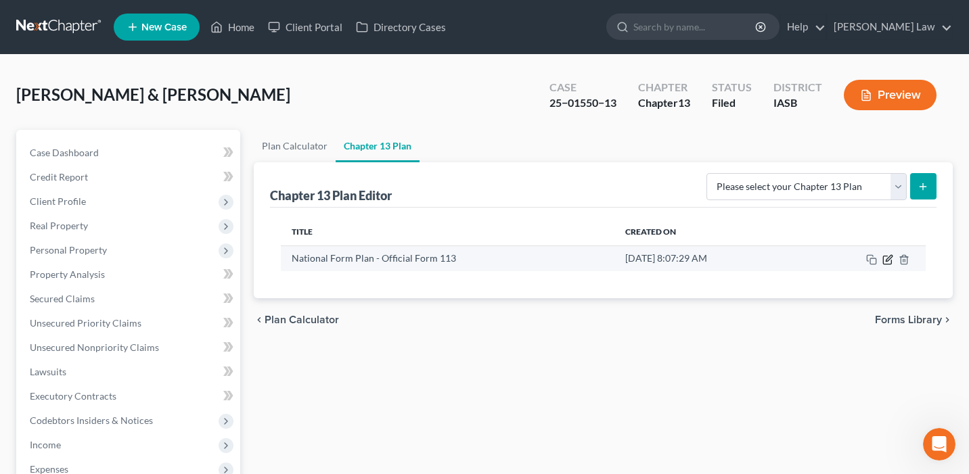
click at [887, 262] on icon "button" at bounding box center [887, 259] width 11 height 11
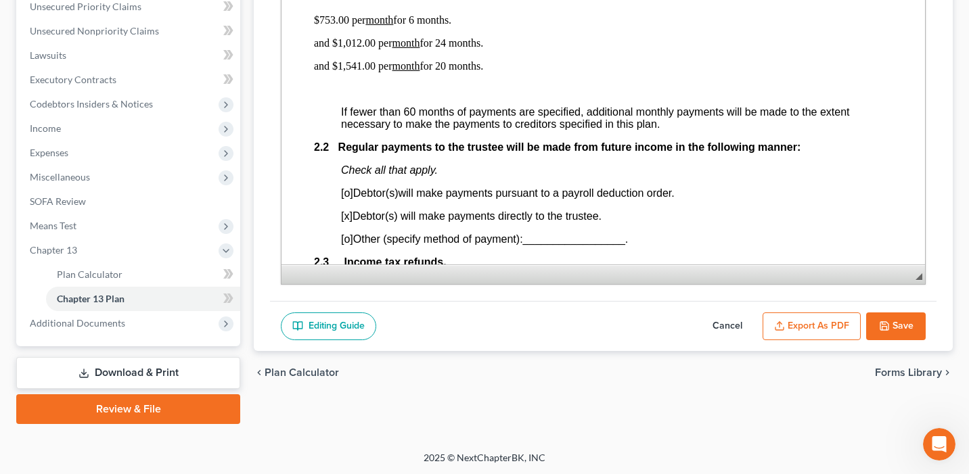
scroll to position [741, 0]
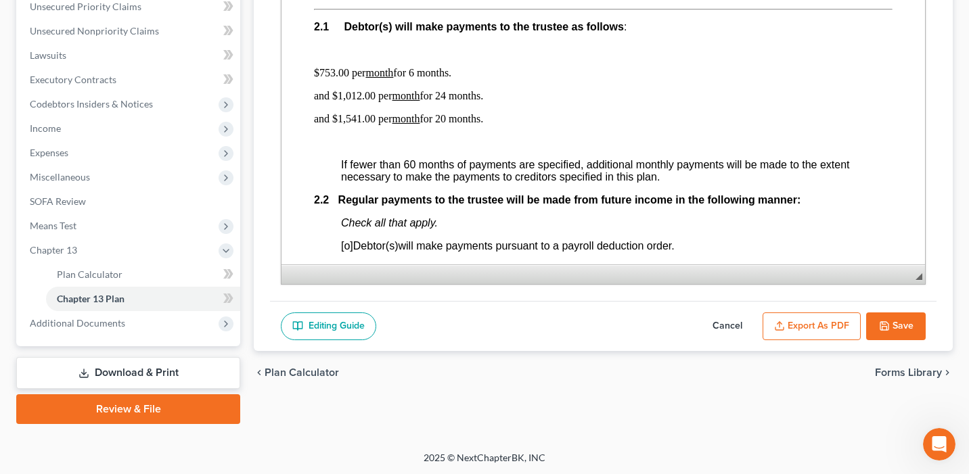
click at [444, 125] on p "and $1,541.00 per month for 20 months." at bounding box center [603, 119] width 579 height 12
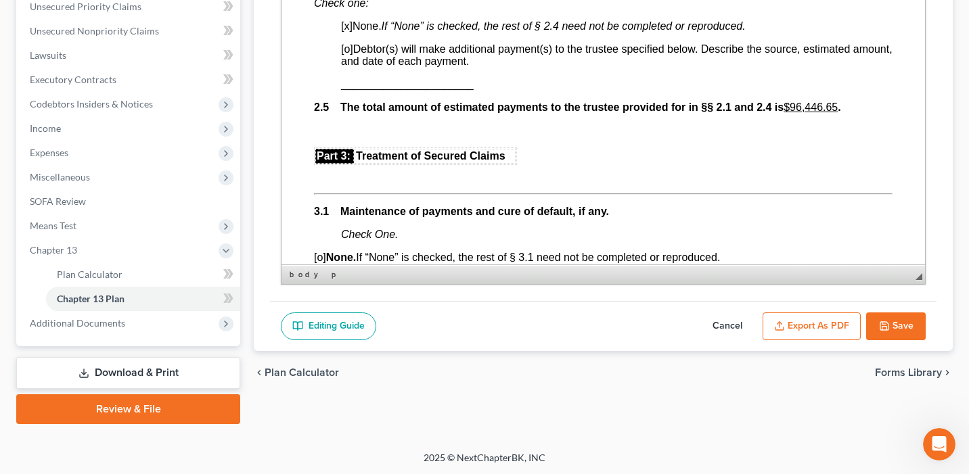
scroll to position [1208, 0]
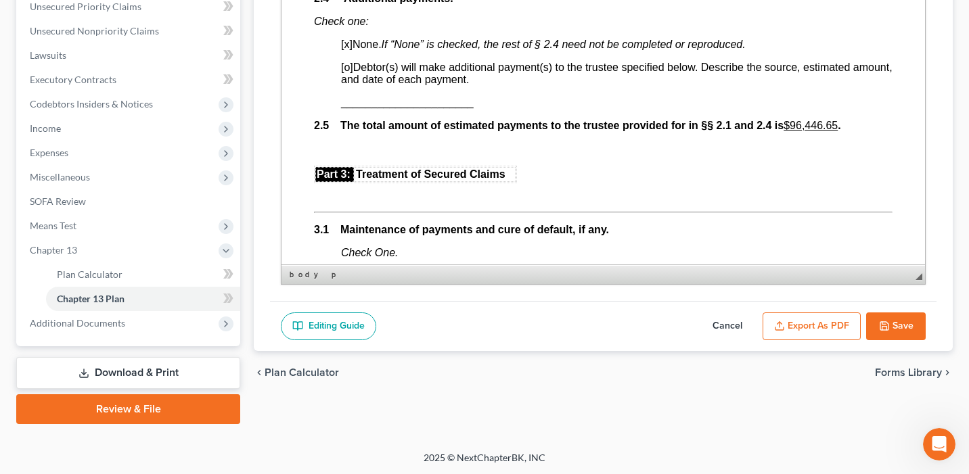
click at [895, 330] on button "Save" at bounding box center [896, 327] width 60 height 28
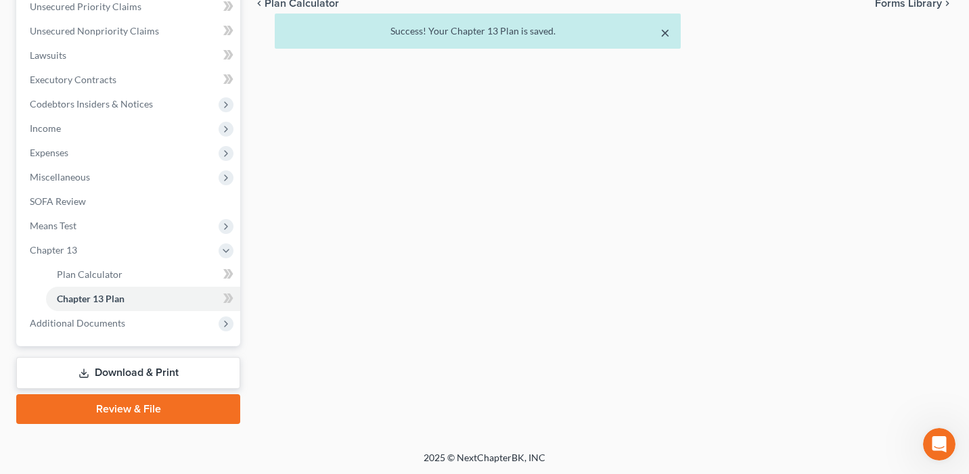
drag, startPoint x: 667, startPoint y: 27, endPoint x: 671, endPoint y: 59, distance: 32.1
click at [667, 27] on button "×" at bounding box center [664, 32] width 9 height 16
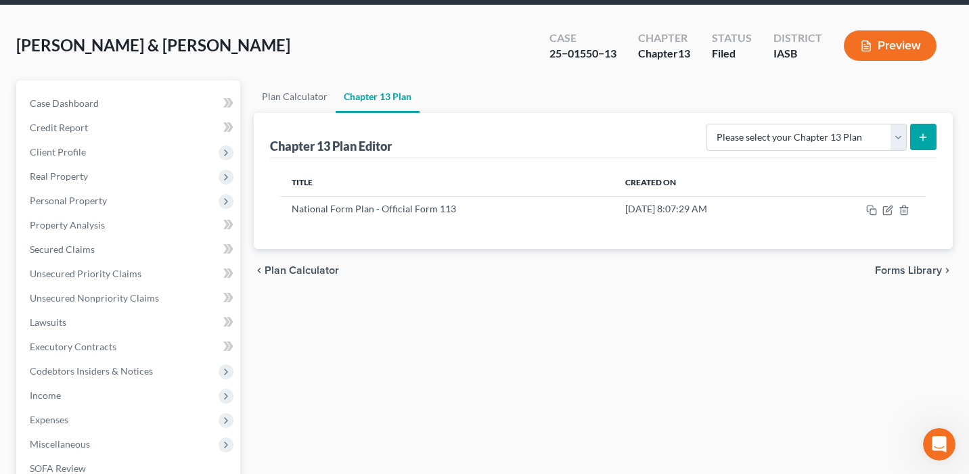
scroll to position [50, 0]
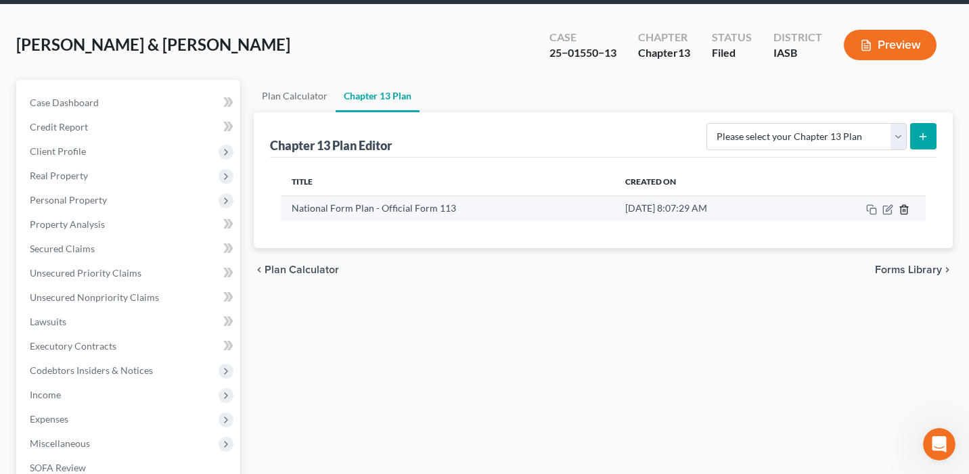
click at [908, 210] on icon "button" at bounding box center [904, 209] width 11 height 11
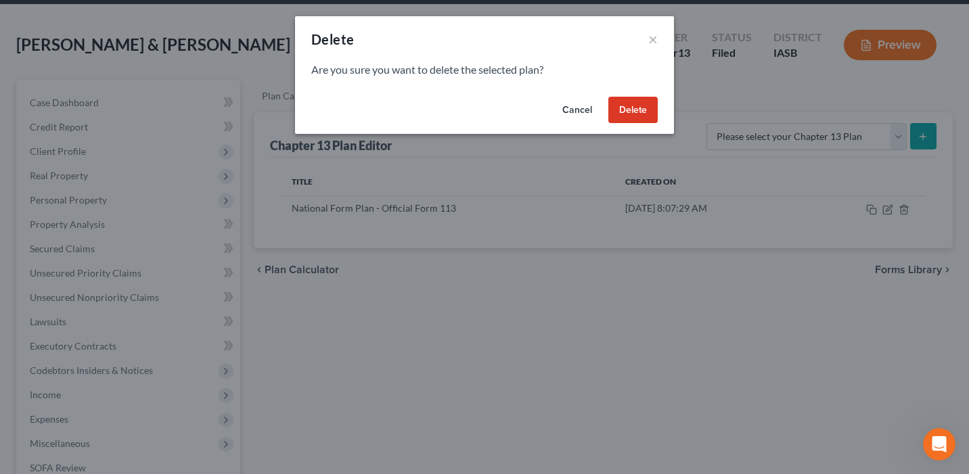
click at [628, 112] on button "Delete" at bounding box center [632, 110] width 49 height 27
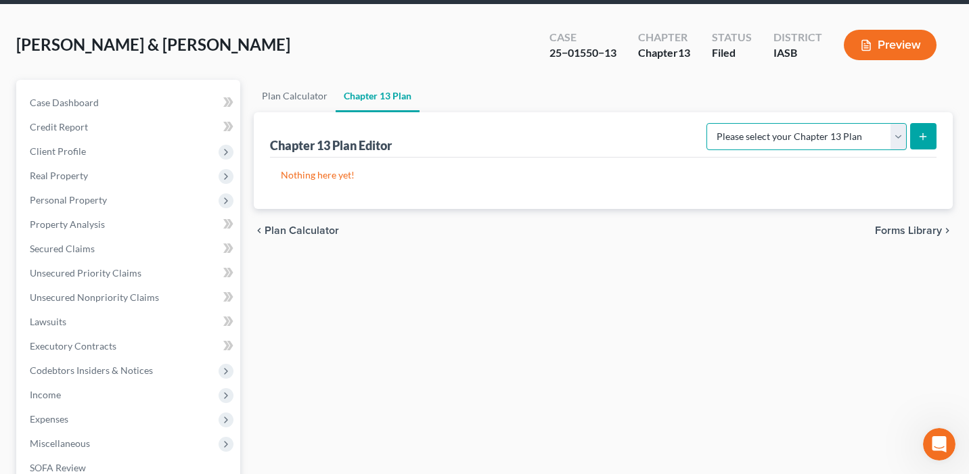
click at [799, 139] on select "Please select your Chapter 13 Plan National Form Plan - Official Form 113" at bounding box center [807, 136] width 200 height 27
select select "0"
click at [711, 123] on select "Please select your Chapter 13 Plan National Form Plan - Official Form 113" at bounding box center [807, 136] width 200 height 27
click at [928, 135] on icon "submit" at bounding box center [923, 136] width 11 height 11
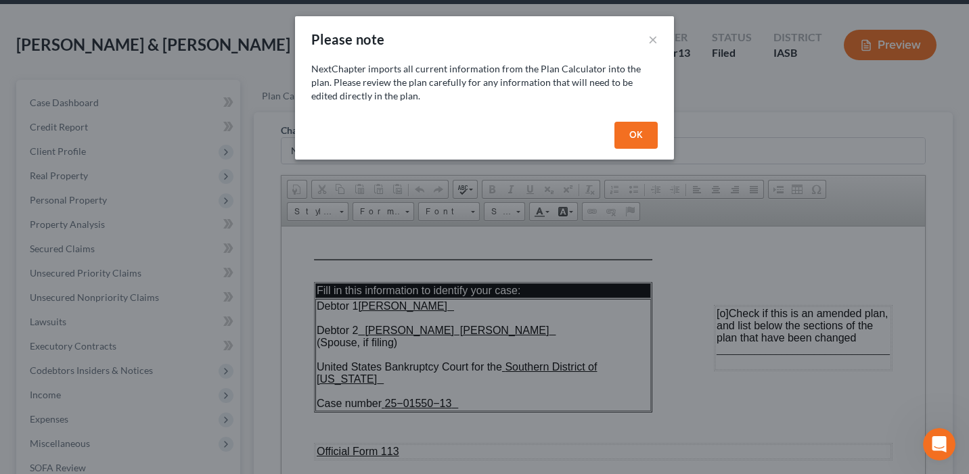
scroll to position [0, 0]
click at [640, 135] on button "OK" at bounding box center [635, 135] width 43 height 27
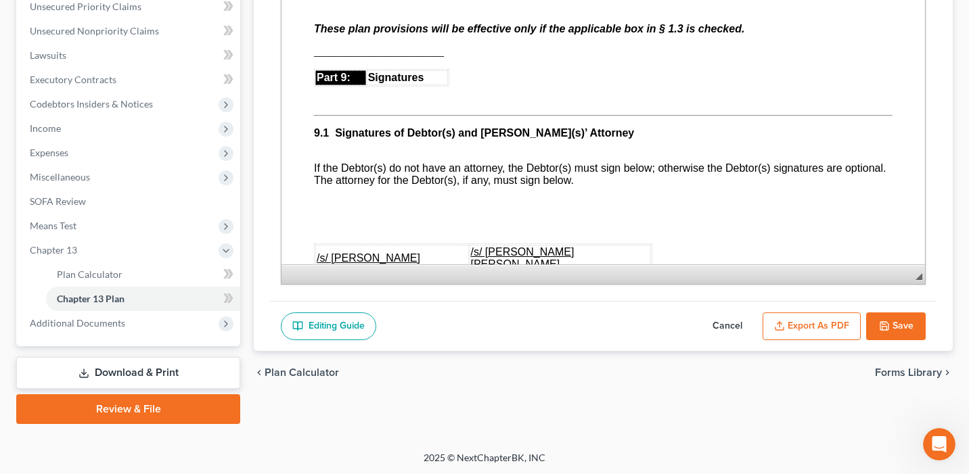
scroll to position [4123, 0]
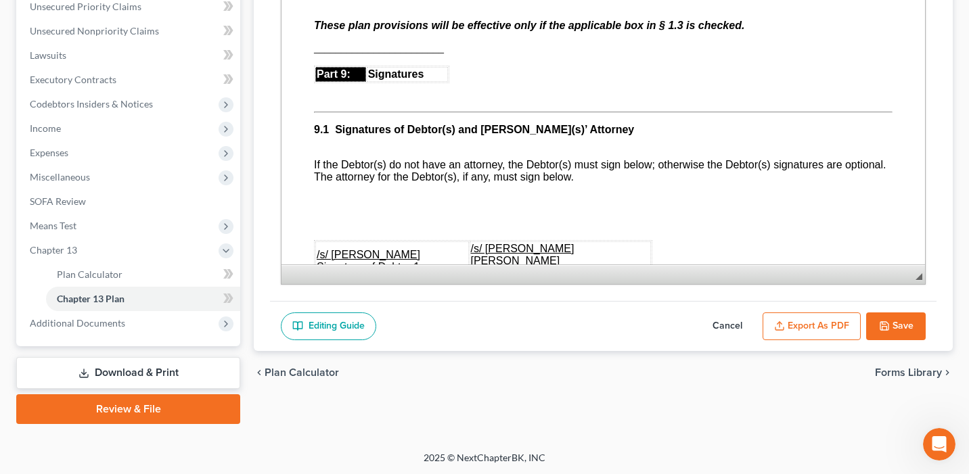
click at [884, 328] on icon "button" at bounding box center [884, 326] width 8 height 8
select select "0"
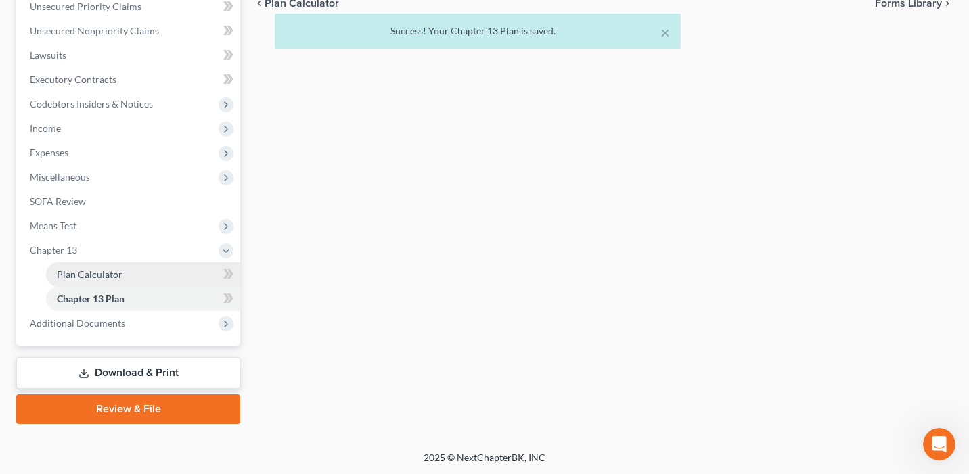
click at [153, 265] on link "Plan Calculator" at bounding box center [143, 275] width 194 height 24
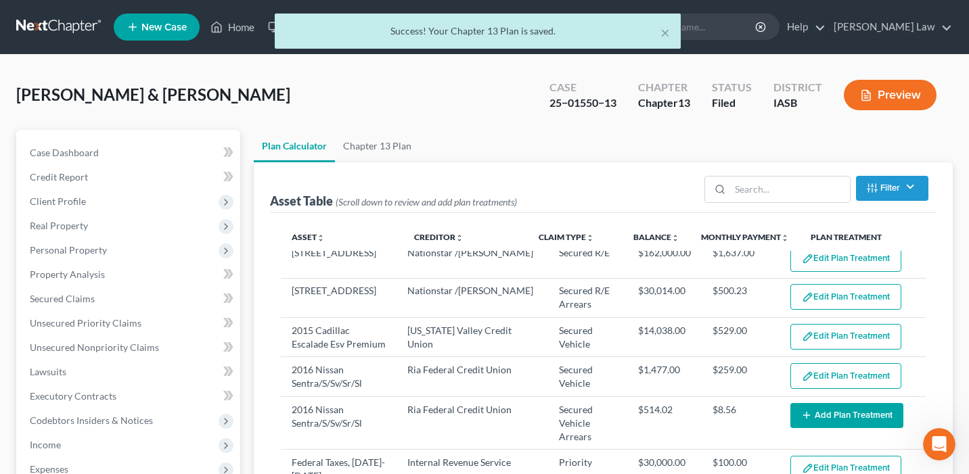
select select "59"
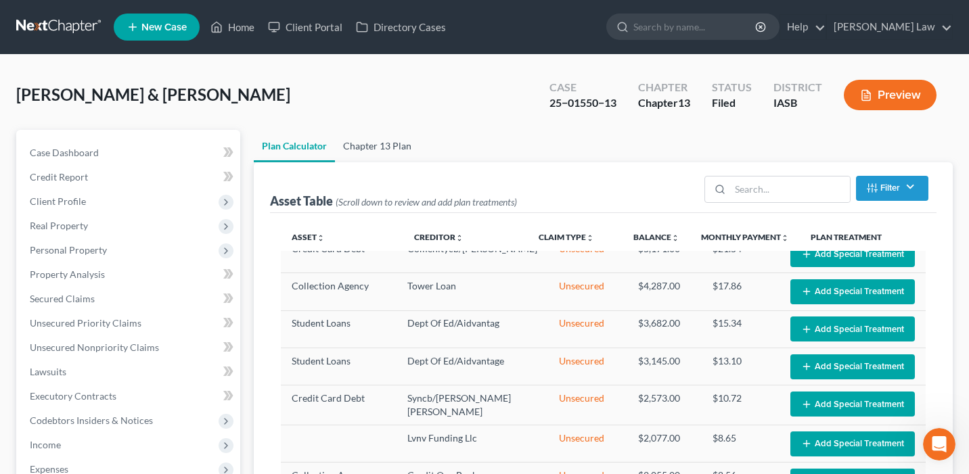
click at [383, 139] on link "Chapter 13 Plan" at bounding box center [377, 146] width 85 height 32
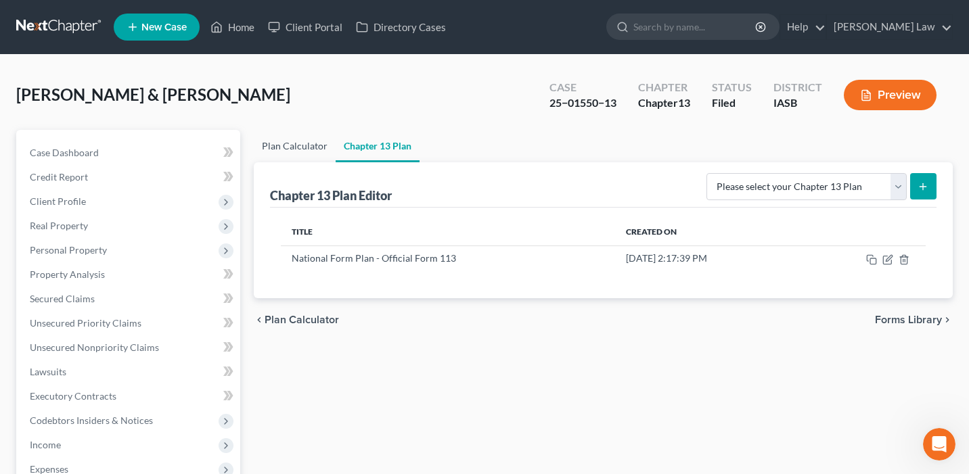
click at [313, 144] on link "Plan Calculator" at bounding box center [295, 146] width 82 height 32
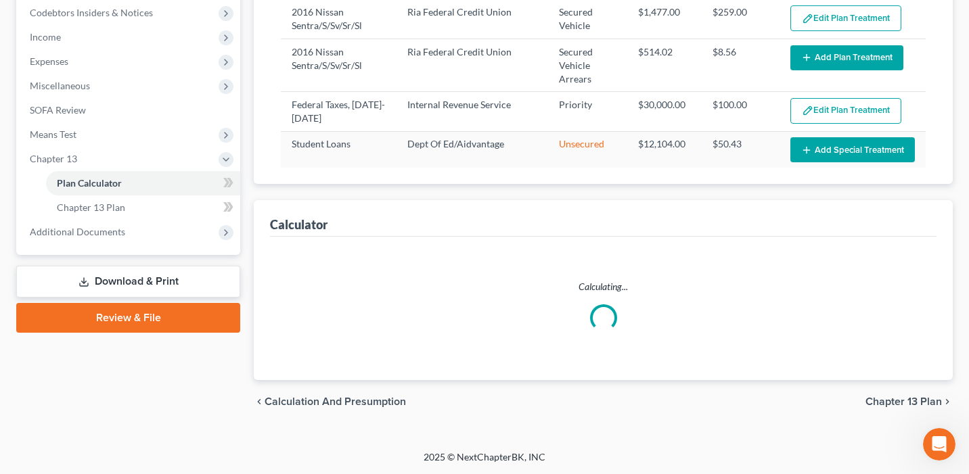
select select "59"
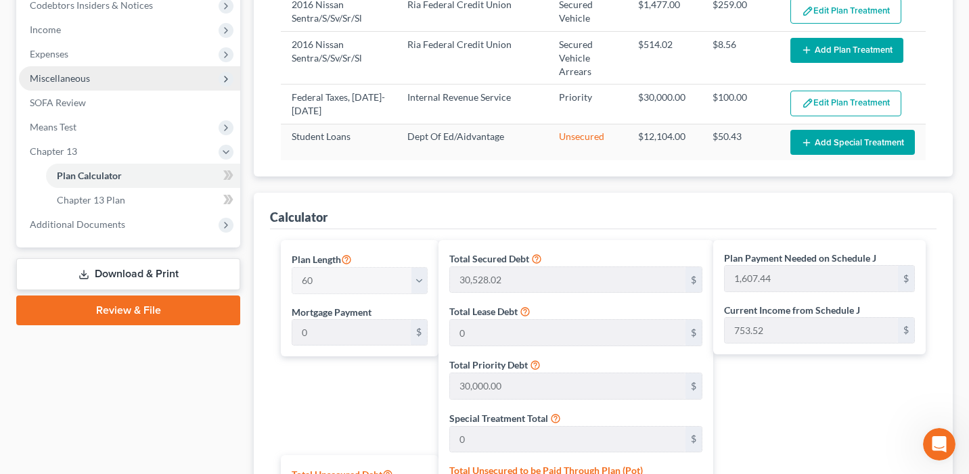
scroll to position [401, 0]
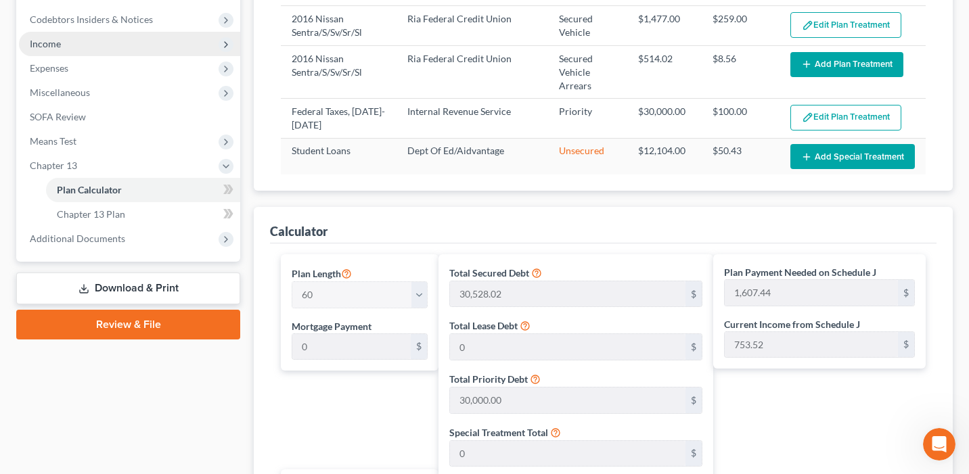
click at [91, 41] on span "Income" at bounding box center [129, 44] width 221 height 24
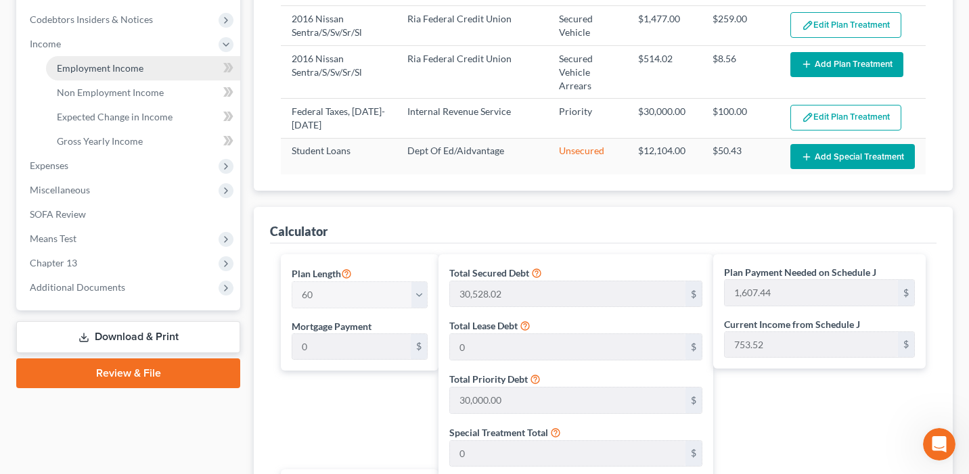
click at [108, 67] on span "Employment Income" at bounding box center [100, 68] width 87 height 12
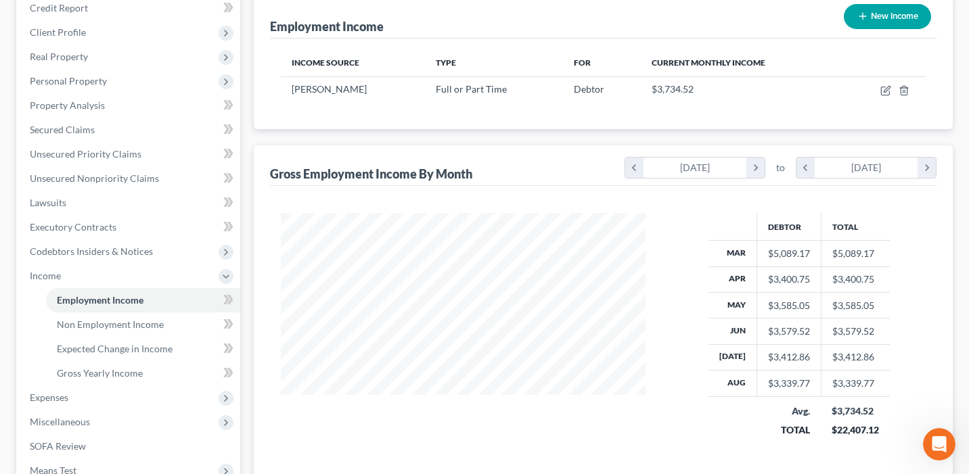
scroll to position [202, 0]
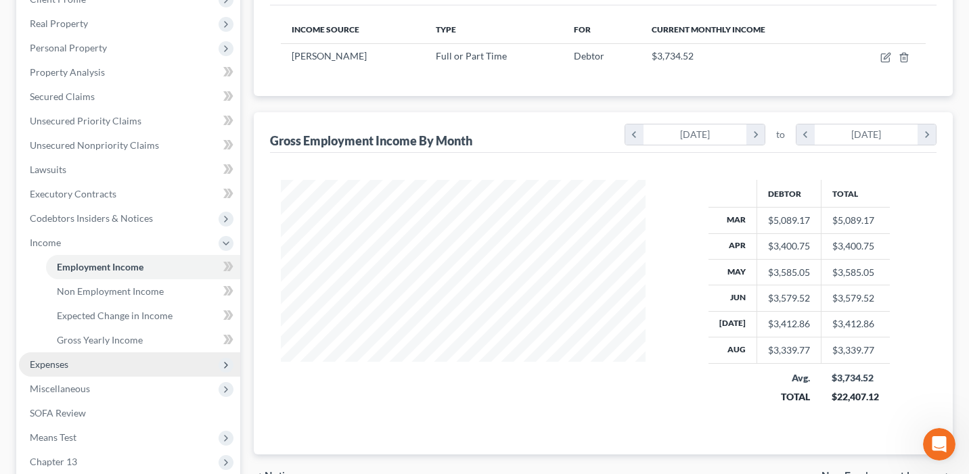
click at [158, 363] on span "Expenses" at bounding box center [129, 365] width 221 height 24
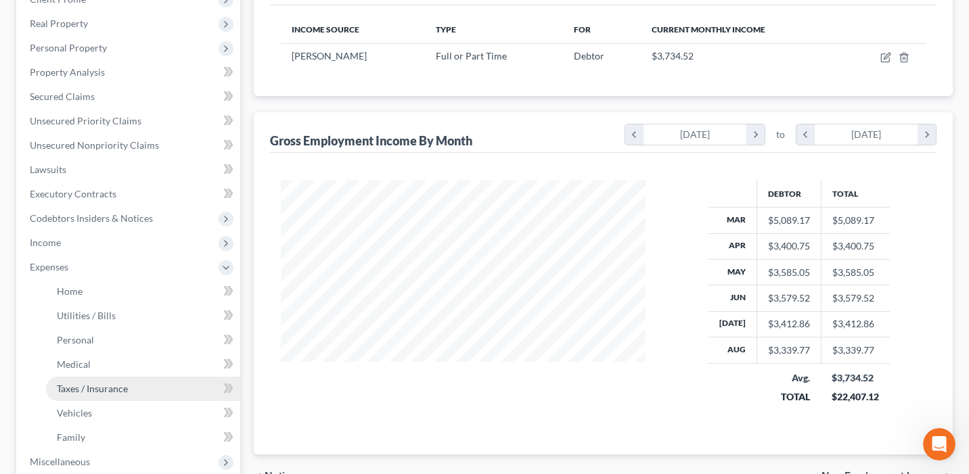
click at [149, 377] on link "Taxes / Insurance" at bounding box center [143, 389] width 194 height 24
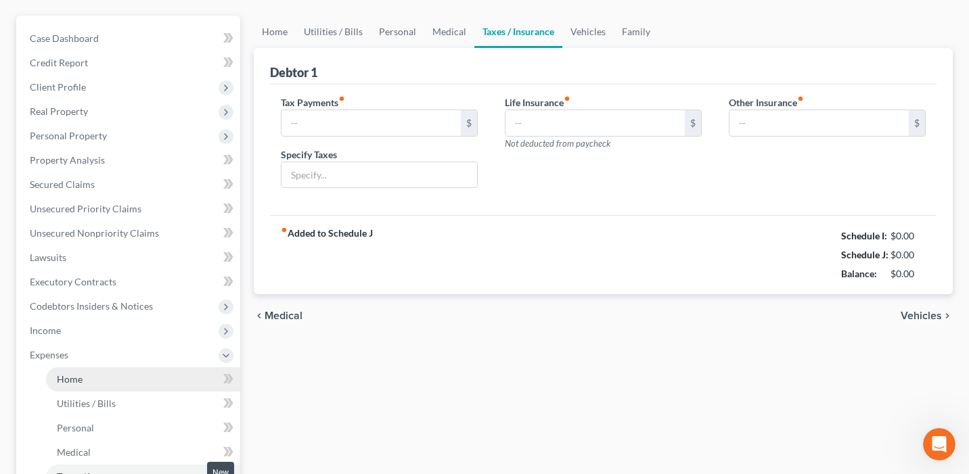
type input "39.00"
type input "41.00"
type input "Dental/Vision"
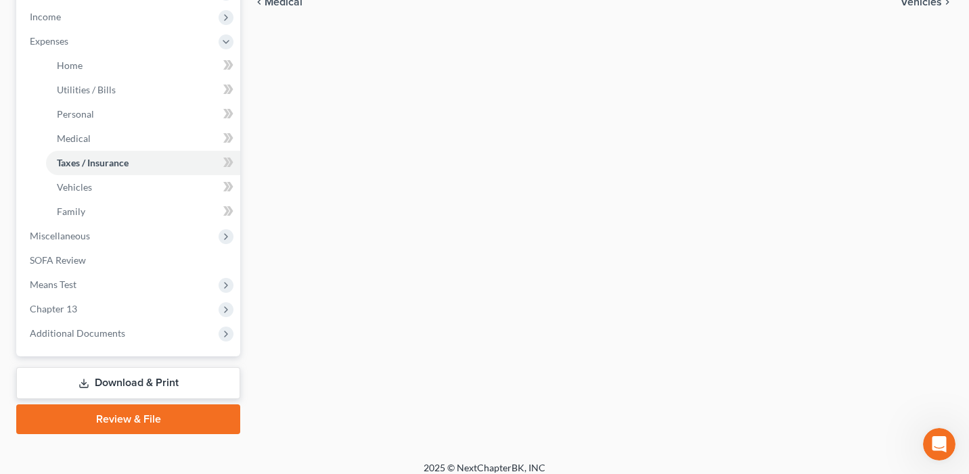
scroll to position [439, 0]
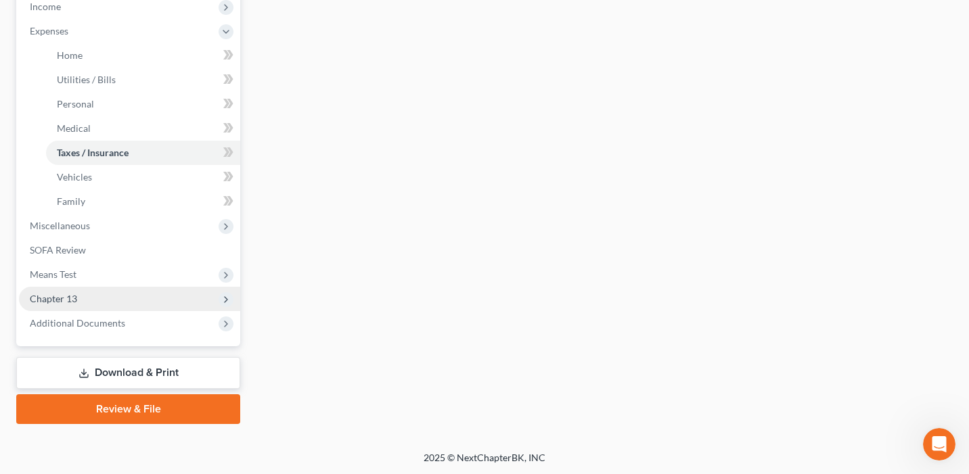
click at [106, 292] on span "Chapter 13" at bounding box center [129, 299] width 221 height 24
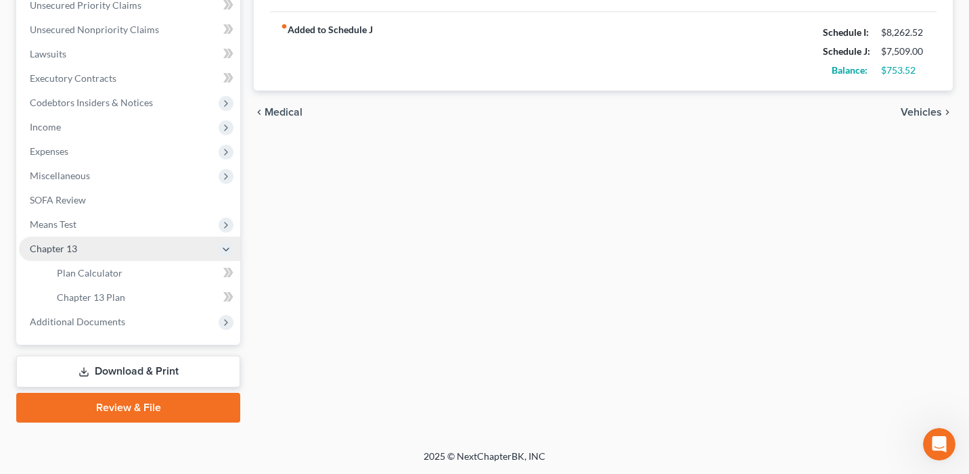
scroll to position [317, 0]
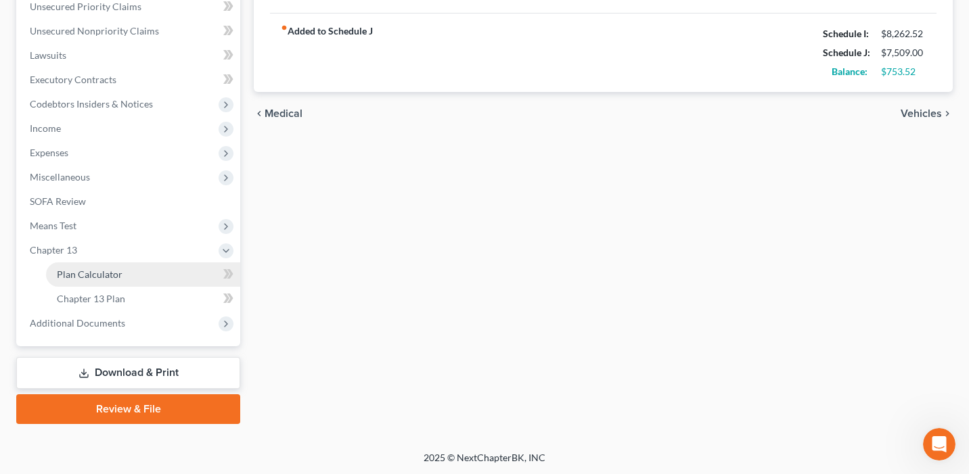
click at [122, 271] on link "Plan Calculator" at bounding box center [143, 275] width 194 height 24
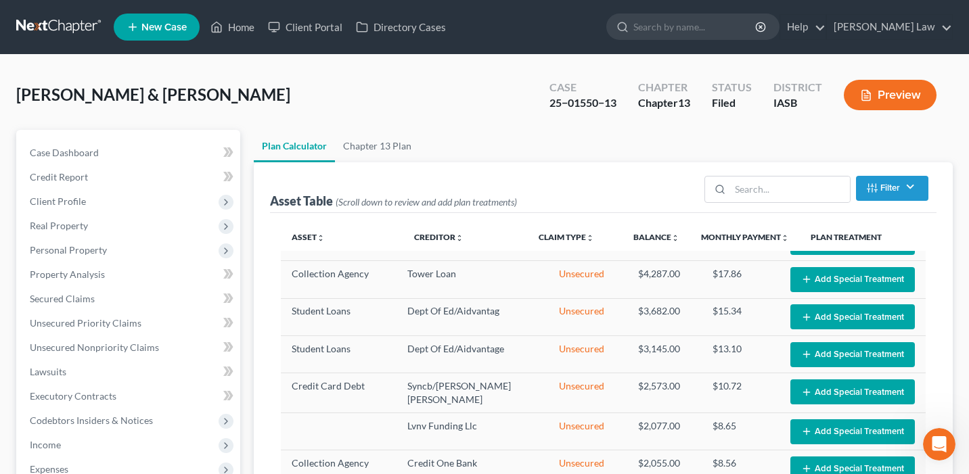
select select "59"
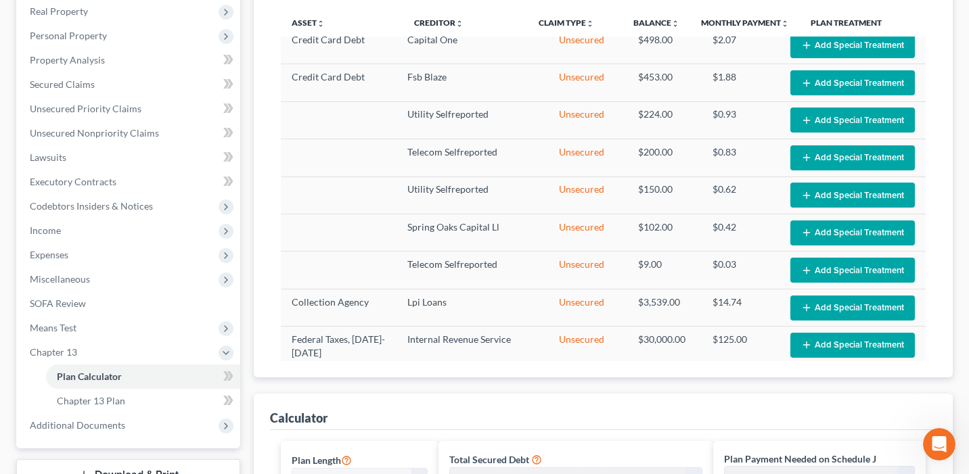
scroll to position [156, 0]
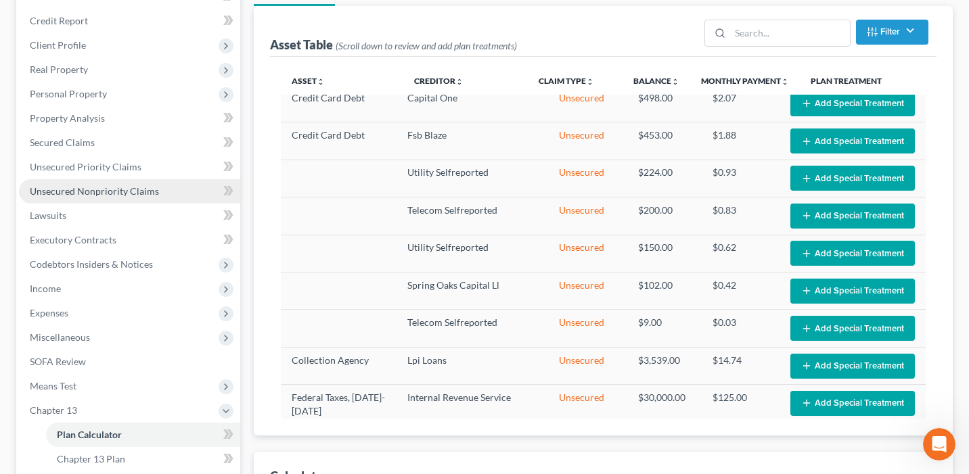
click at [117, 187] on span "Unsecured Nonpriority Claims" at bounding box center [94, 191] width 129 height 12
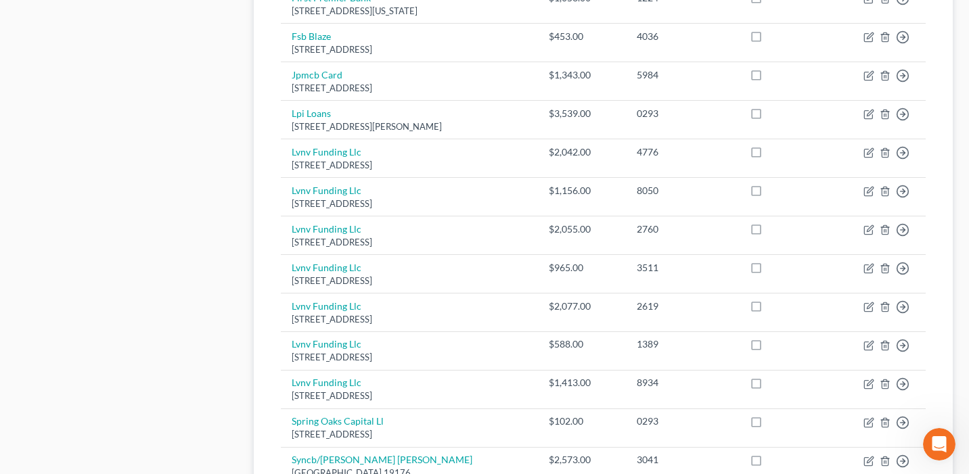
scroll to position [1092, 0]
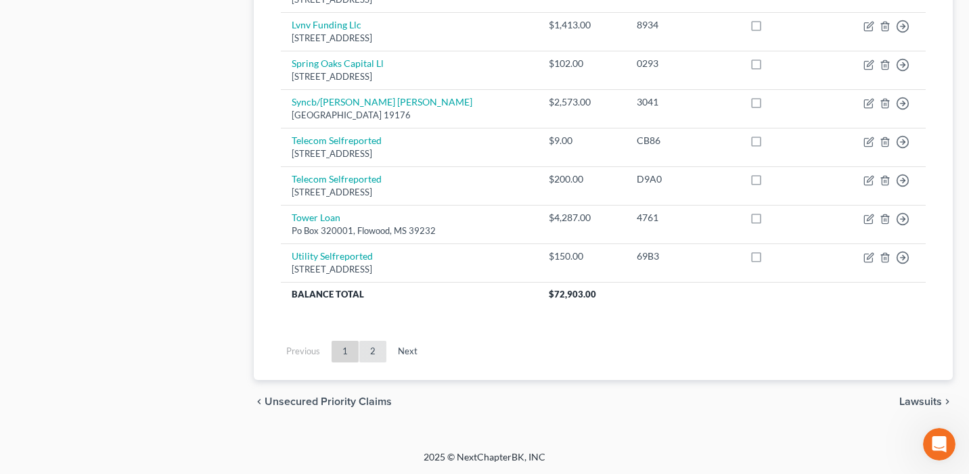
click at [379, 344] on link "2" at bounding box center [372, 352] width 27 height 22
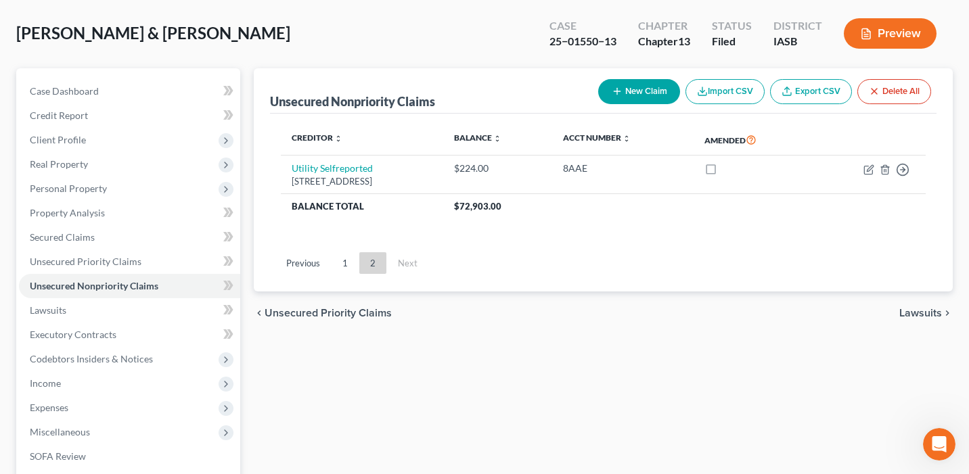
scroll to position [80, 0]
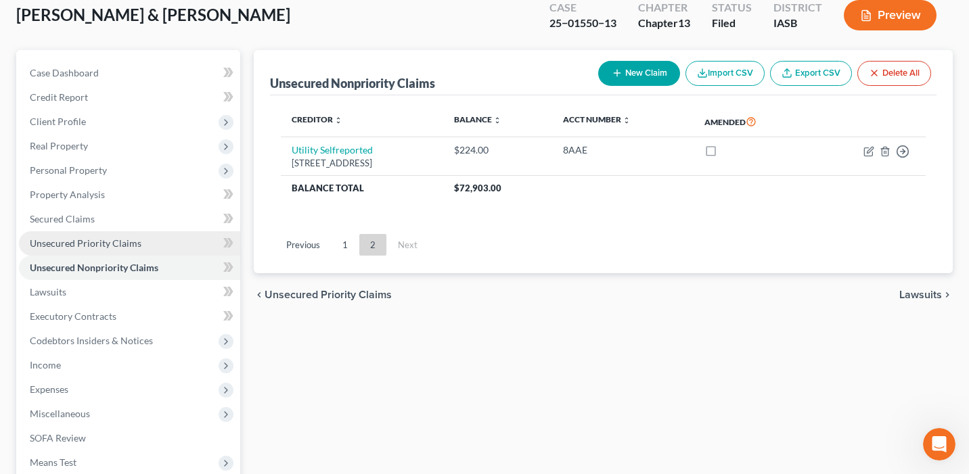
click at [179, 240] on link "Unsecured Priority Claims" at bounding box center [129, 243] width 221 height 24
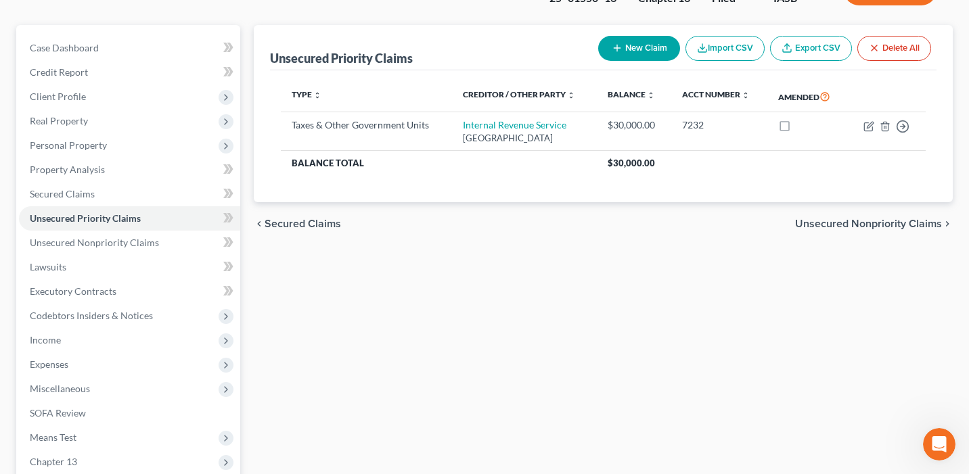
scroll to position [106, 0]
click at [157, 183] on link "Secured Claims" at bounding box center [129, 193] width 221 height 24
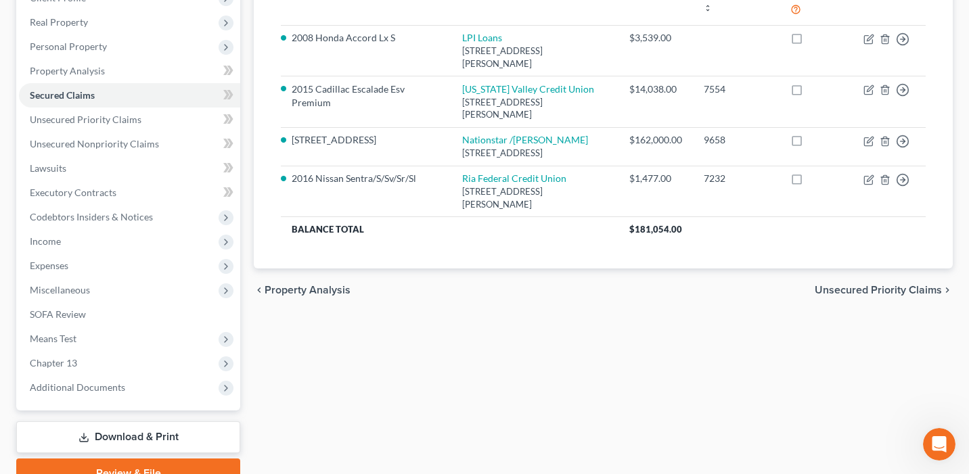
scroll to position [268, 0]
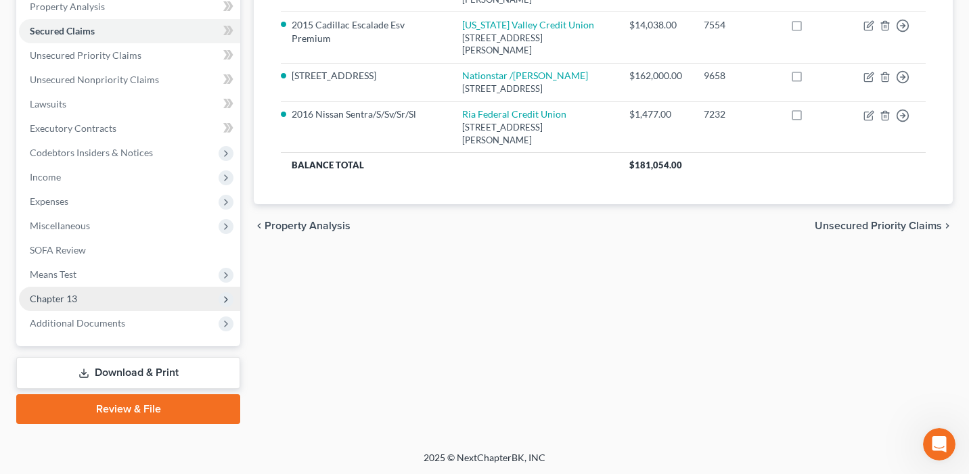
click at [137, 292] on span "Chapter 13" at bounding box center [129, 299] width 221 height 24
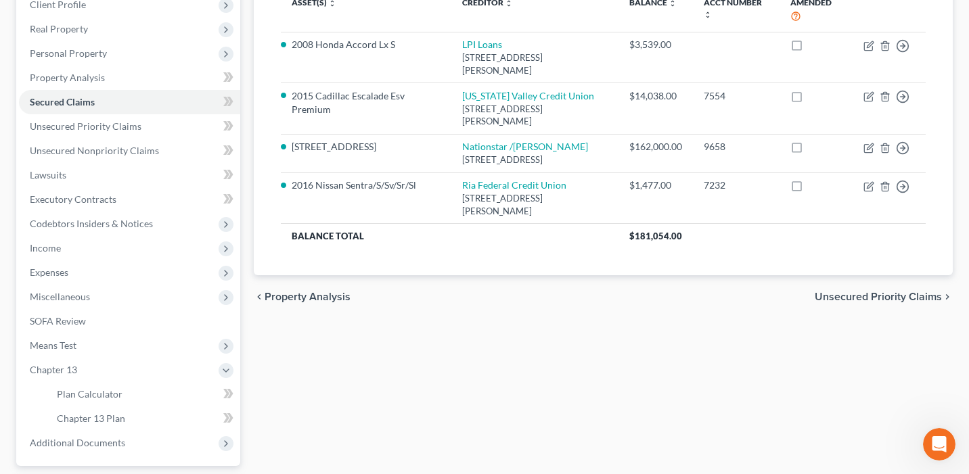
scroll to position [0, 0]
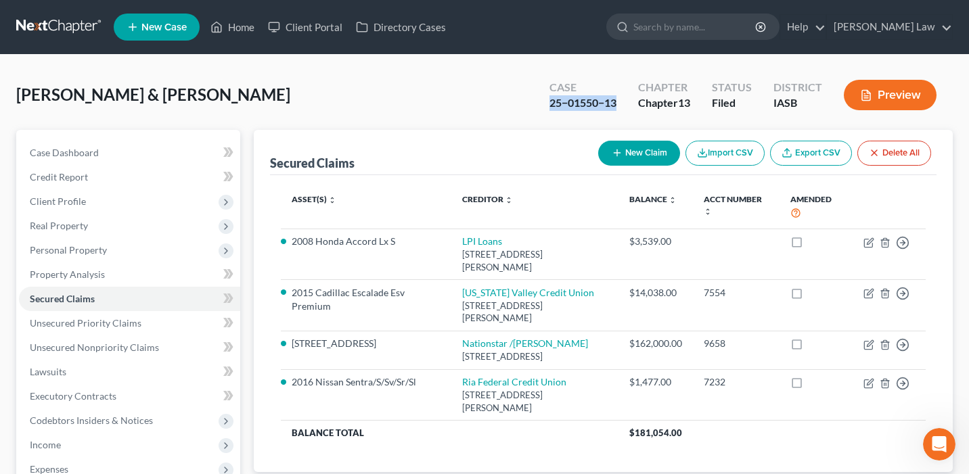
drag, startPoint x: 615, startPoint y: 99, endPoint x: 529, endPoint y: 99, distance: 85.9
click at [529, 99] on div "[PERSON_NAME] & [PERSON_NAME] Upgraded Case 25−01550−13 Chapter Chapter 13 Stat…" at bounding box center [484, 100] width 937 height 59
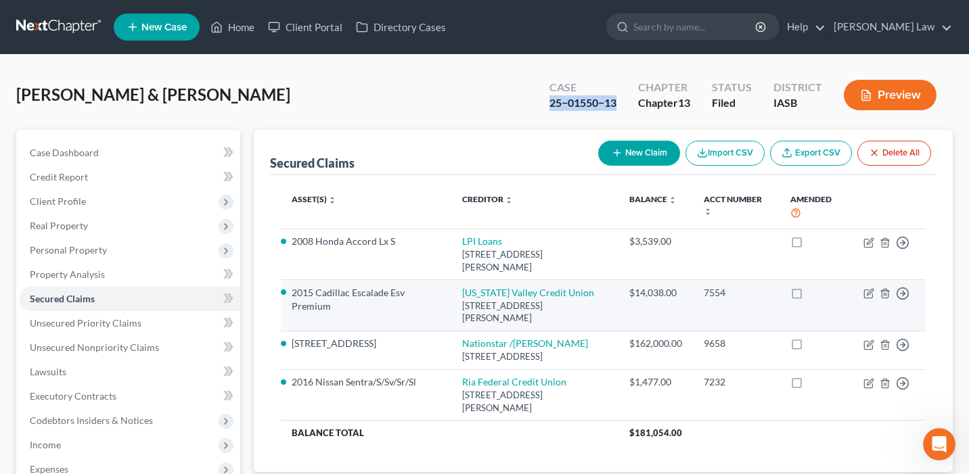
copy div "25−01550−13"
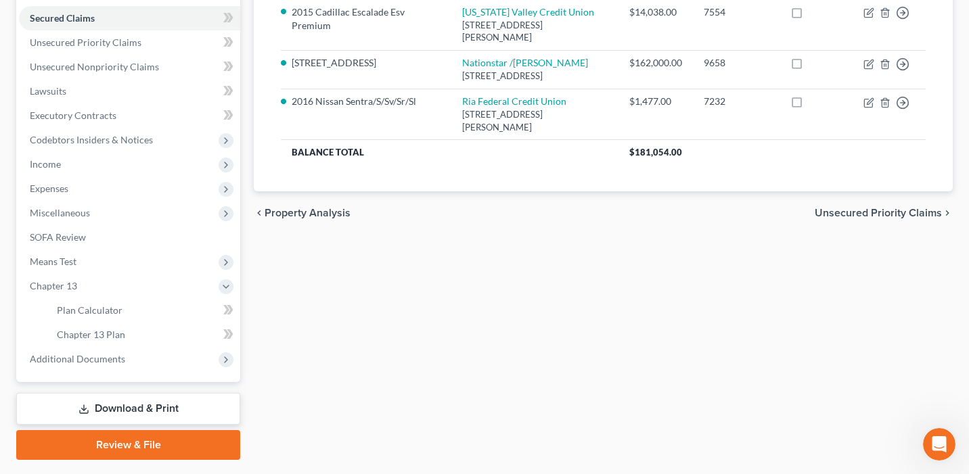
scroll to position [317, 0]
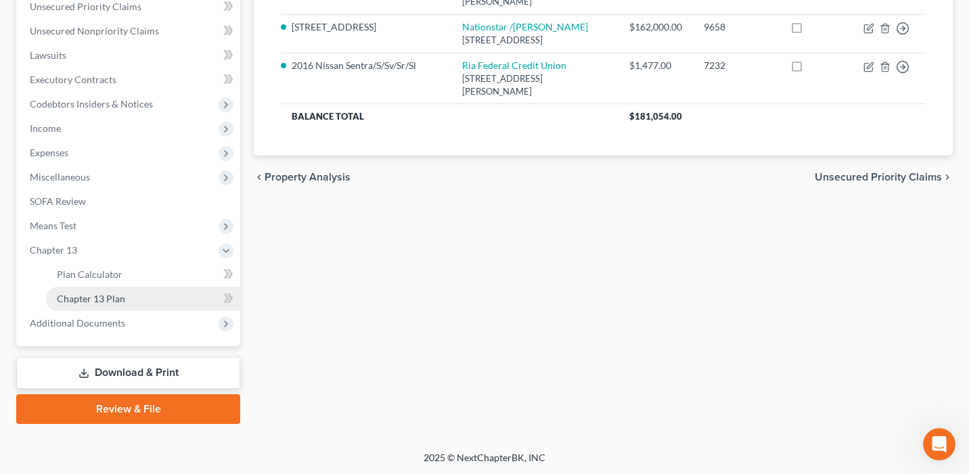
click at [142, 296] on link "Chapter 13 Plan" at bounding box center [143, 299] width 194 height 24
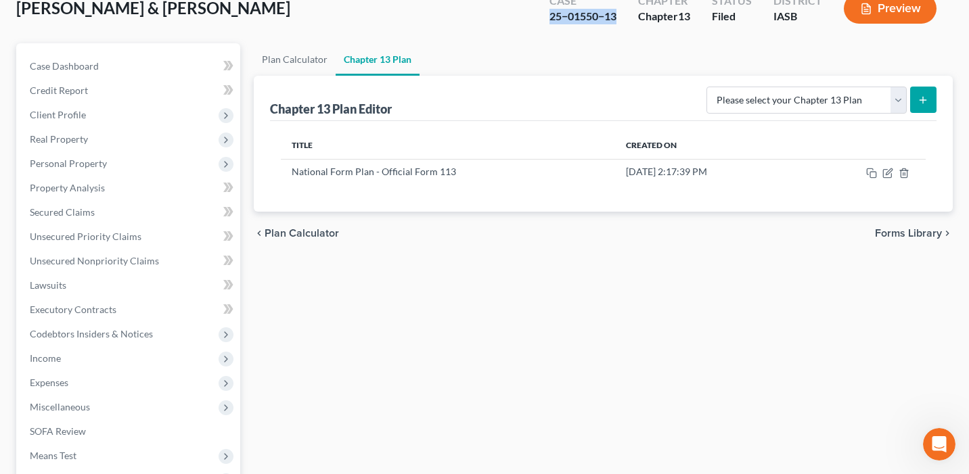
scroll to position [106, 0]
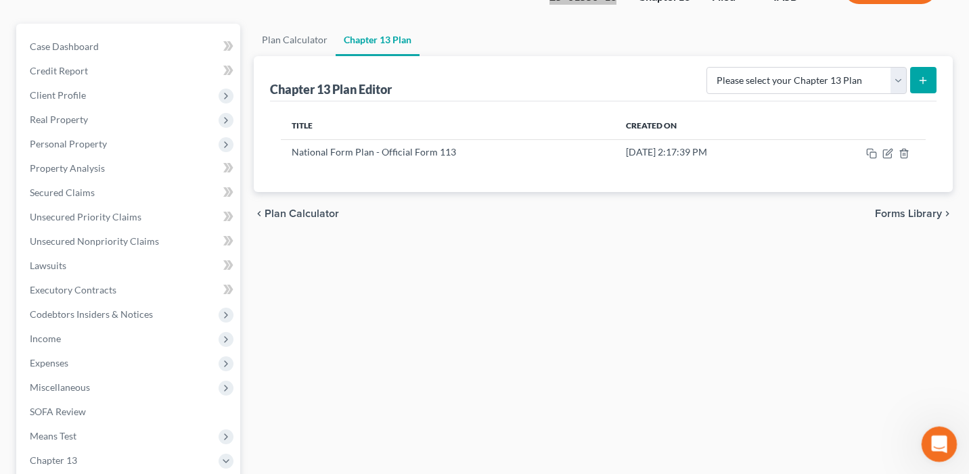
click at [943, 436] on icon "Open Intercom Messenger" at bounding box center [937, 443] width 22 height 22
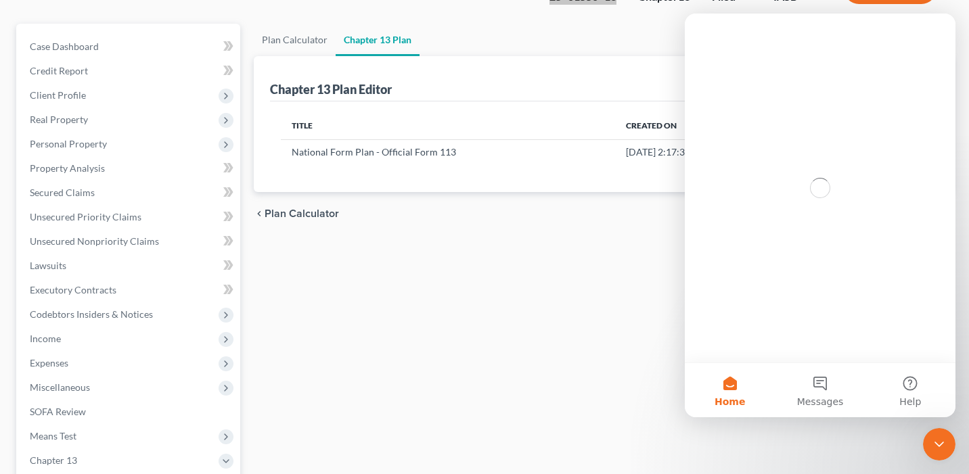
scroll to position [0, 0]
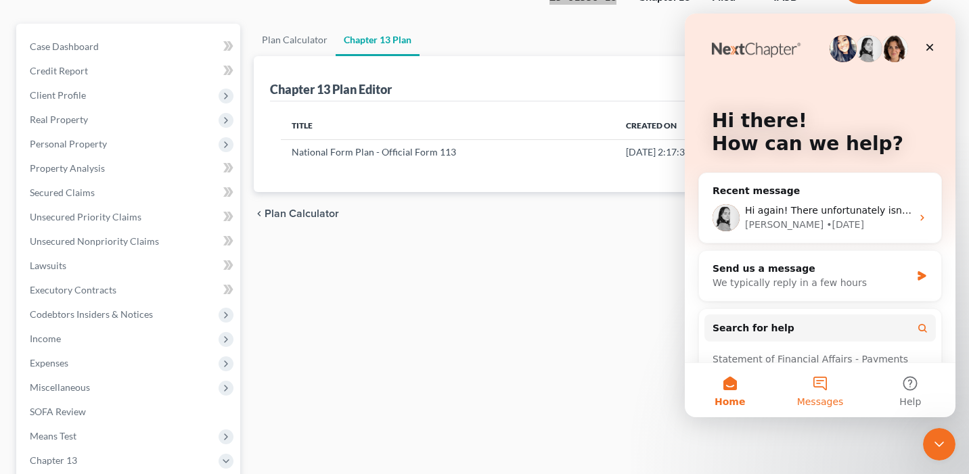
click at [823, 377] on button "Messages" at bounding box center [820, 390] width 90 height 54
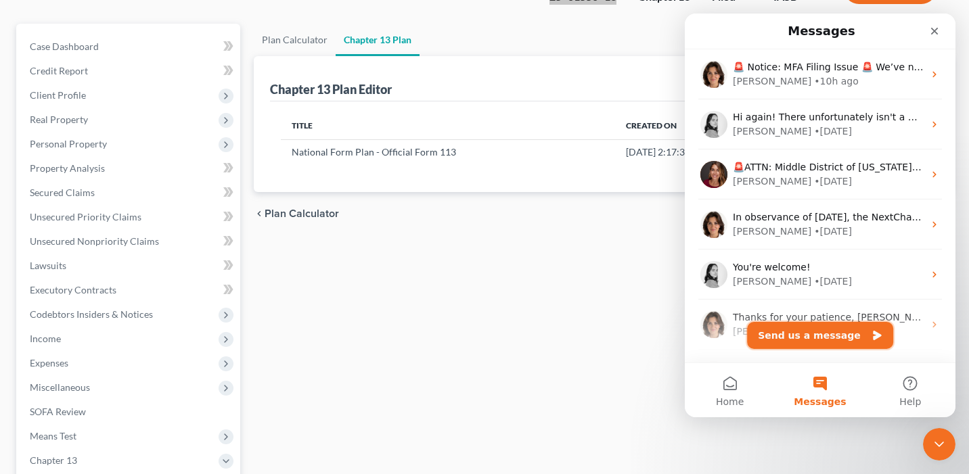
click at [826, 332] on button "Send us a message" at bounding box center [820, 335] width 146 height 27
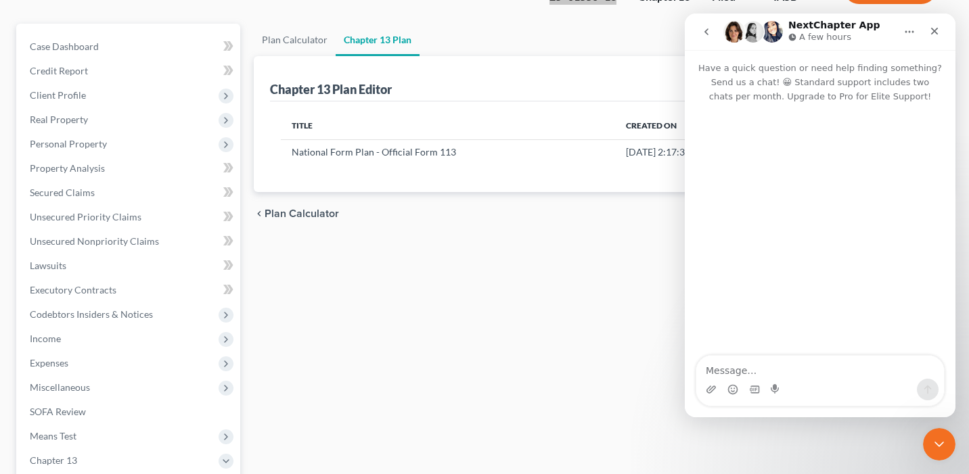
click at [769, 367] on textarea "Message…" at bounding box center [820, 367] width 248 height 23
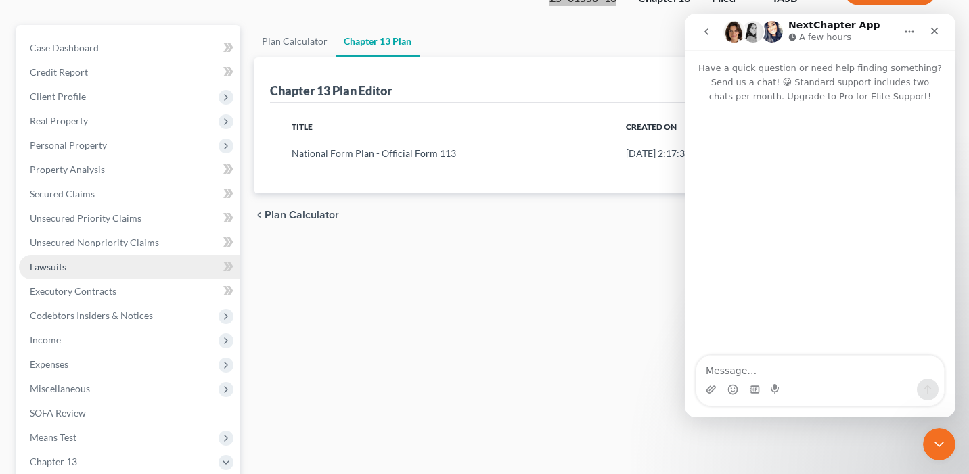
scroll to position [109, 0]
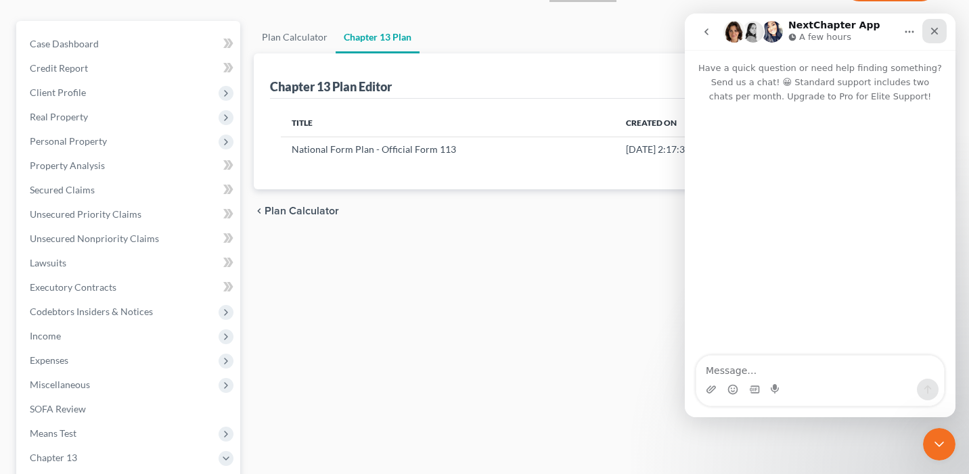
click at [936, 24] on div "Close" at bounding box center [934, 31] width 24 height 24
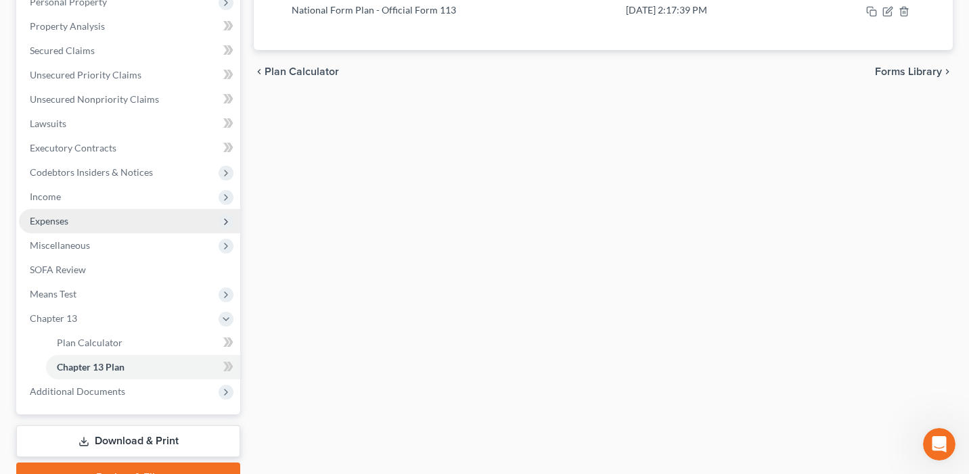
scroll to position [300, 0]
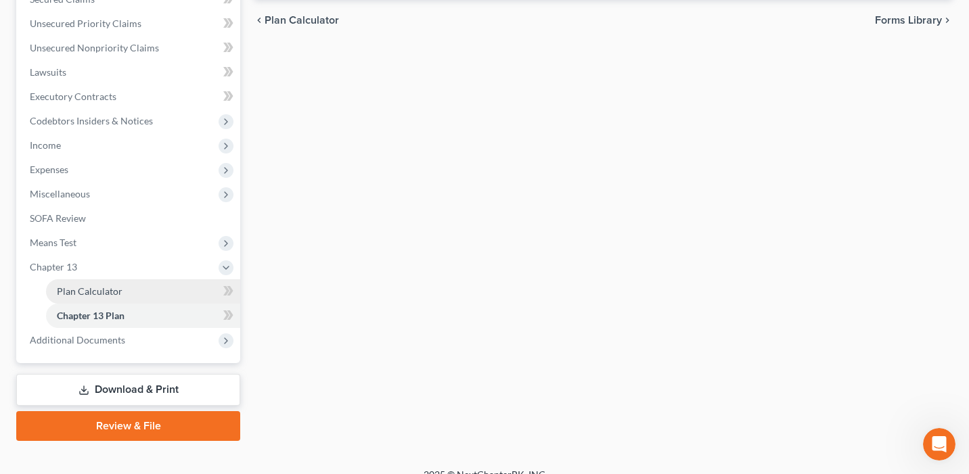
click at [146, 296] on link "Plan Calculator" at bounding box center [143, 291] width 194 height 24
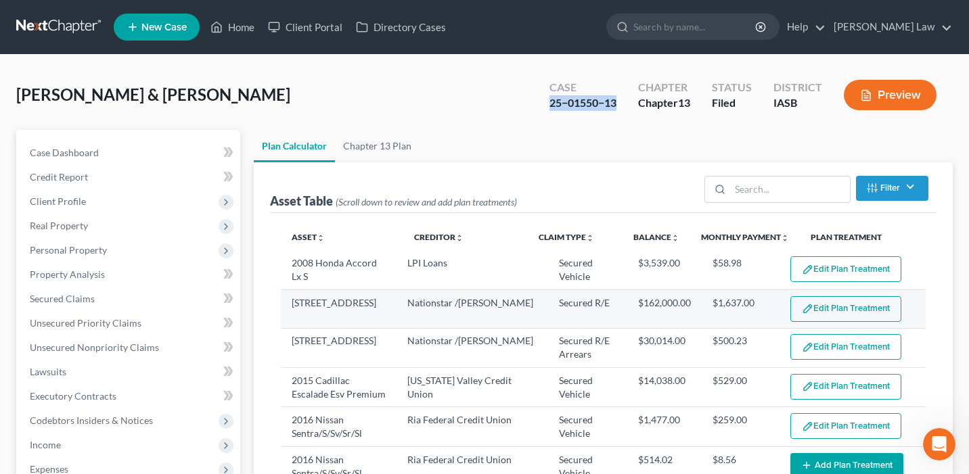
select select "59"
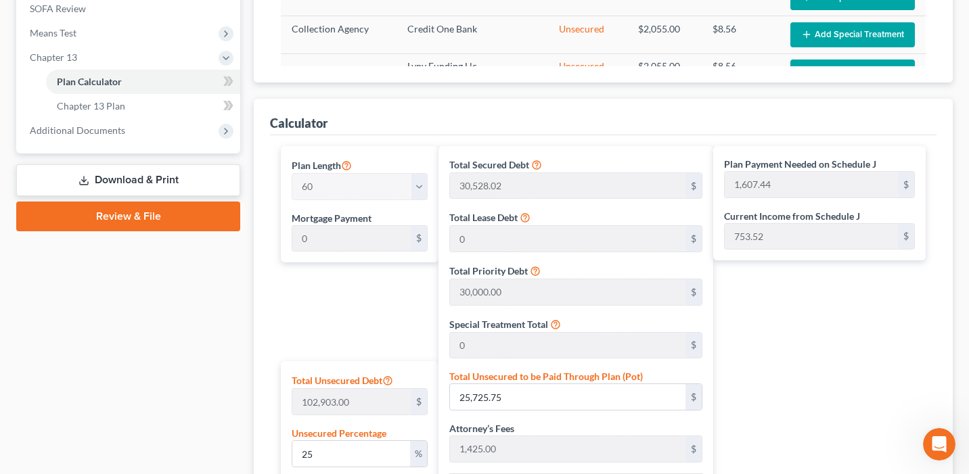
scroll to position [499, 0]
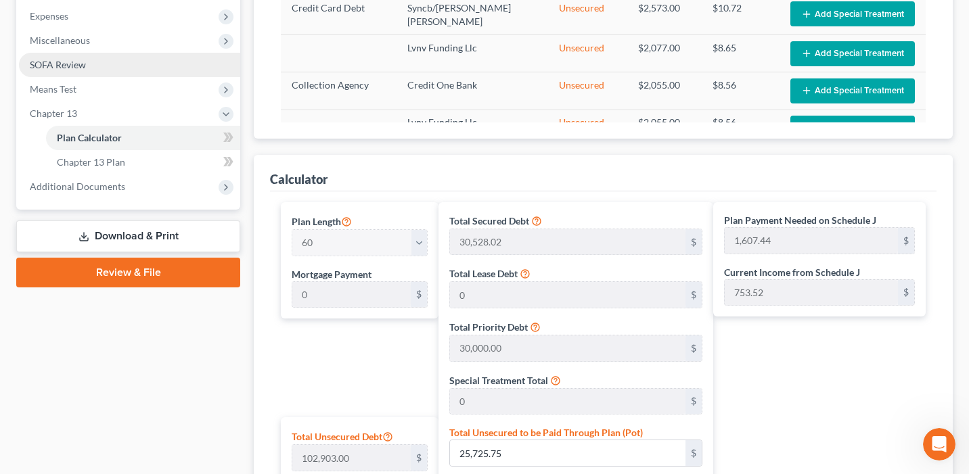
click at [98, 66] on link "SOFA Review" at bounding box center [129, 65] width 221 height 24
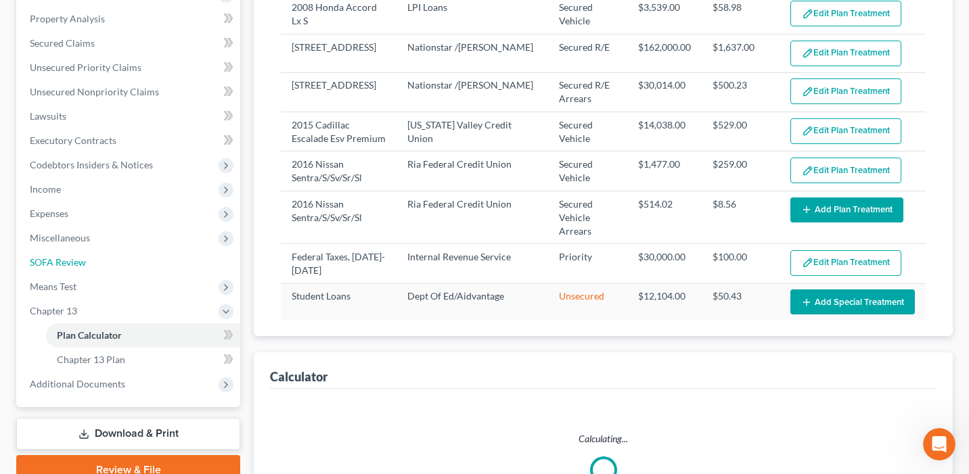
select select "59"
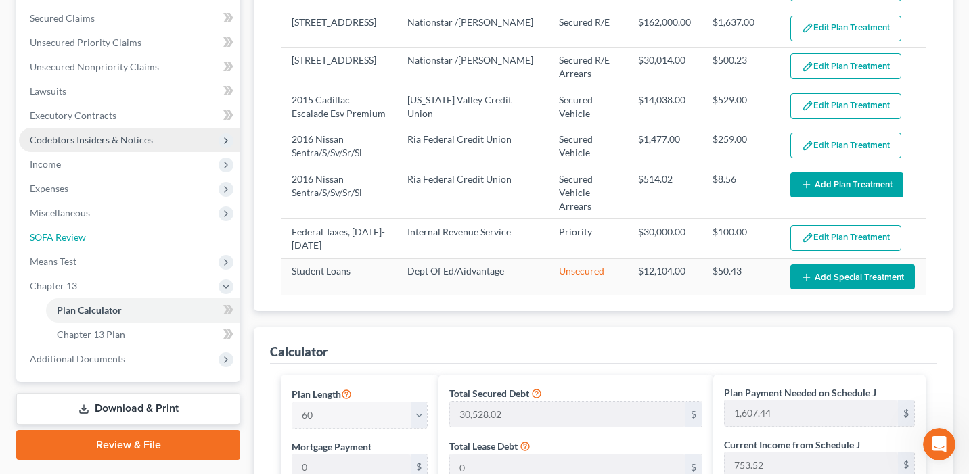
scroll to position [288, 0]
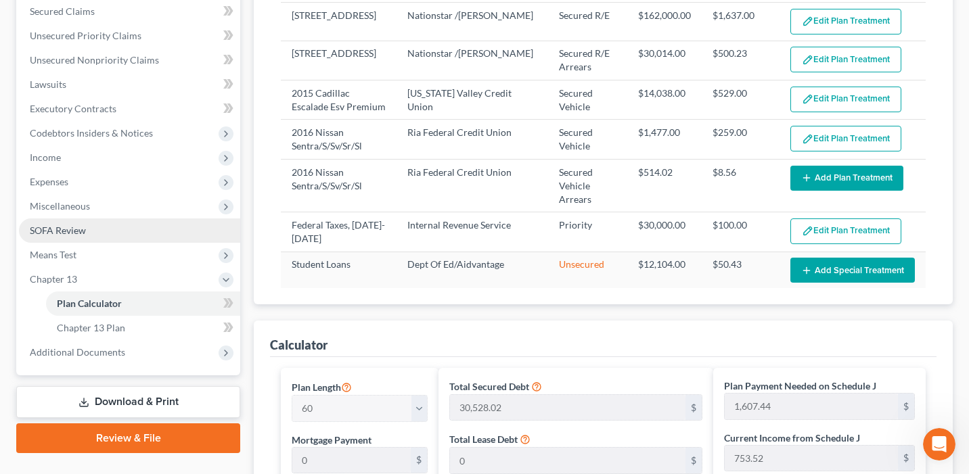
click at [114, 233] on link "SOFA Review" at bounding box center [129, 231] width 221 height 24
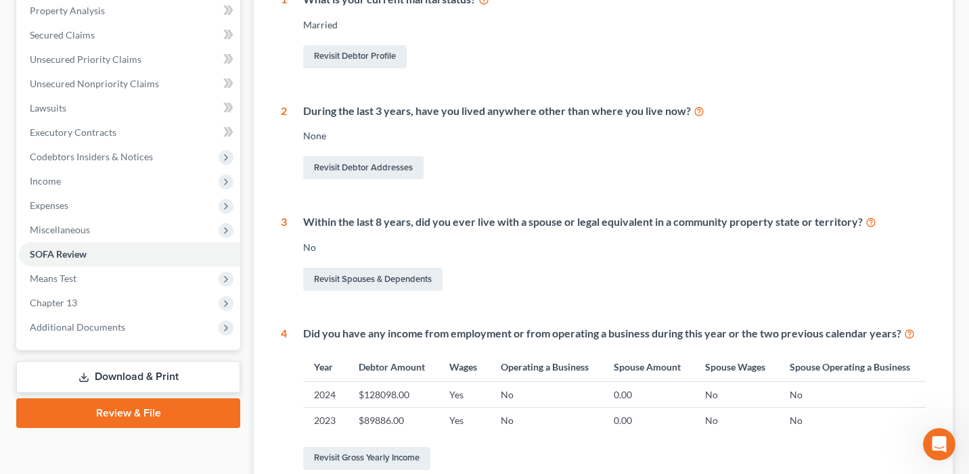
scroll to position [126, 0]
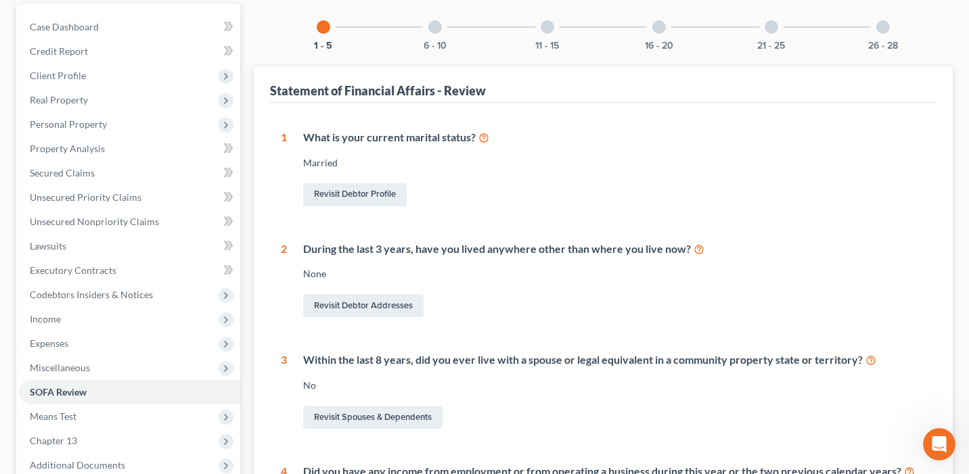
click at [444, 50] on div "1 - 5 6 - 10 11 - 15 16 - 20 21 - 25 26 - 28 Statement of Financial Affairs - R…" at bounding box center [603, 387] width 699 height 767
click at [440, 47] on button "6 - 10" at bounding box center [435, 45] width 23 height 9
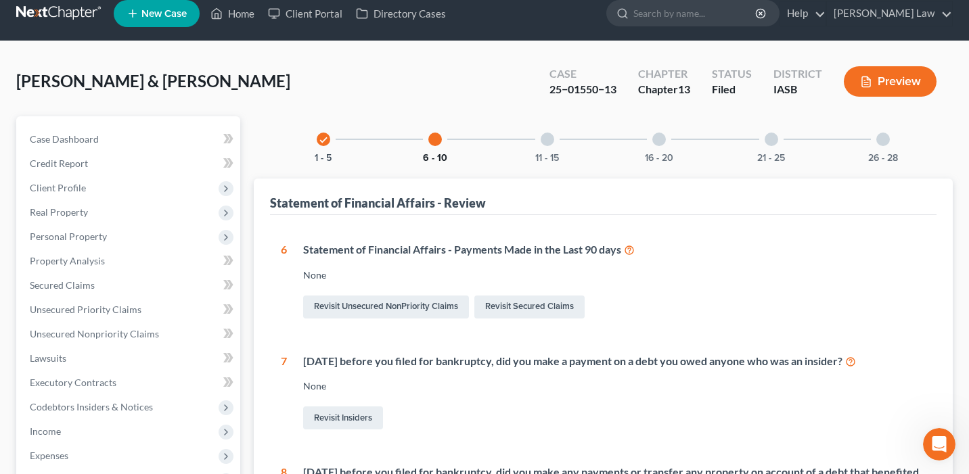
scroll to position [0, 0]
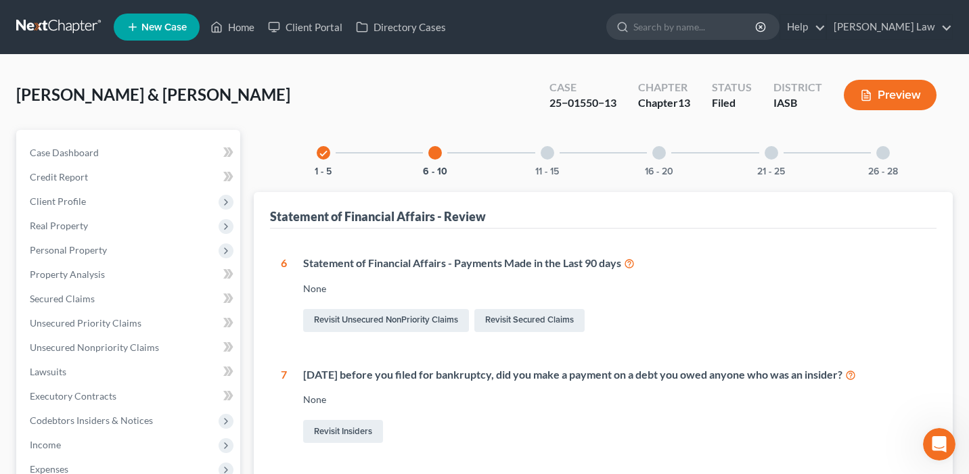
click at [561, 169] on div "11 - 15" at bounding box center [547, 153] width 46 height 46
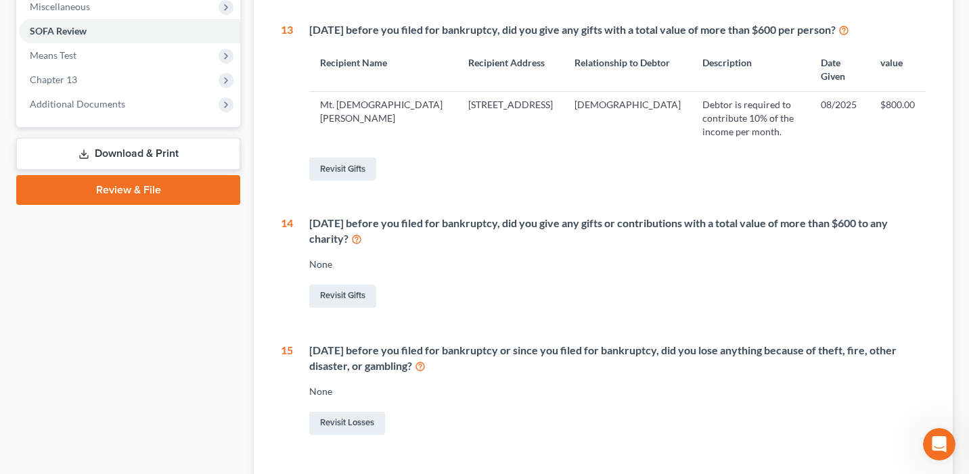
scroll to position [470, 0]
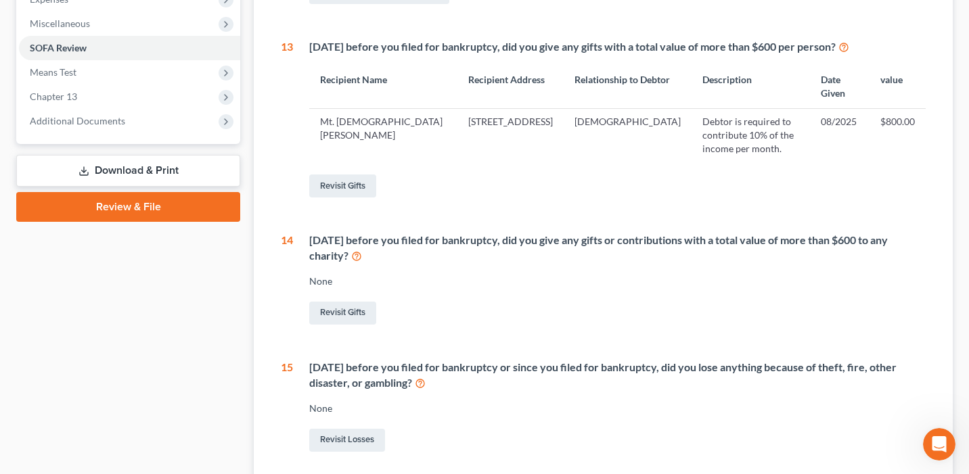
drag, startPoint x: 420, startPoint y: 134, endPoint x: 311, endPoint y: 121, distance: 109.7
click at [311, 121] on td "Mt. [DEMOGRAPHIC_DATA][PERSON_NAME]" at bounding box center [383, 134] width 148 height 53
copy td "Mt. [DEMOGRAPHIC_DATA][PERSON_NAME]"
click at [340, 302] on link "Revisit Gifts" at bounding box center [342, 313] width 67 height 23
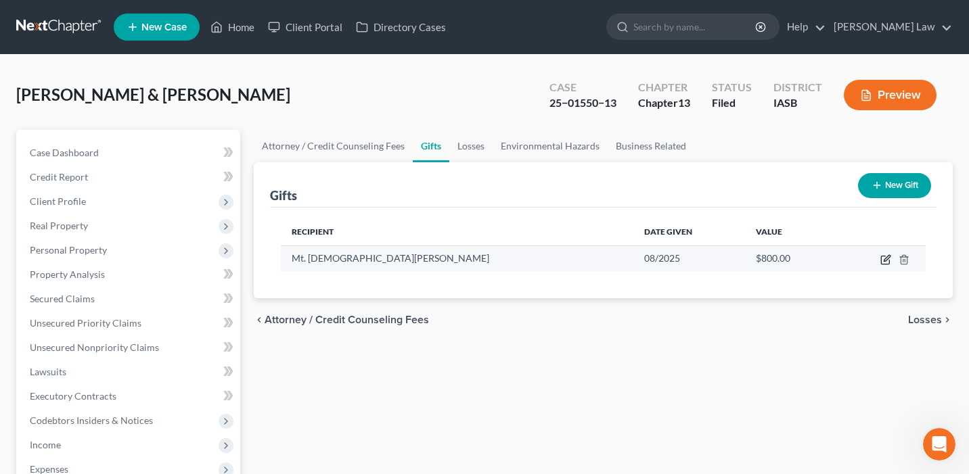
click at [889, 256] on icon "button" at bounding box center [885, 259] width 11 height 11
select select "16"
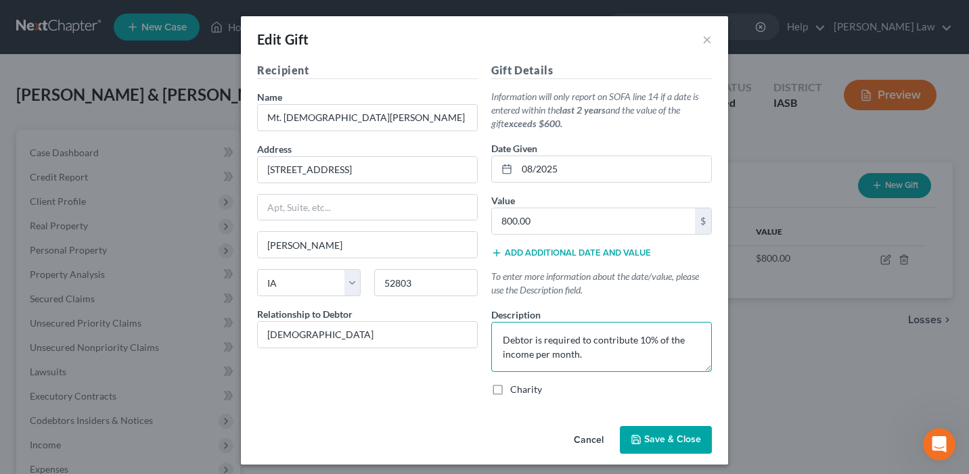
drag, startPoint x: 589, startPoint y: 343, endPoint x: 533, endPoint y: 342, distance: 56.8
click at [533, 342] on textarea "Debtor is required to contribute 10% of the income per month." at bounding box center [601, 347] width 221 height 50
click at [556, 356] on textarea "Debtors contribute 10% of the income per month." at bounding box center [601, 347] width 221 height 50
type textarea "Debtors contribute 10% of the income per month to their [DEMOGRAPHIC_DATA]."
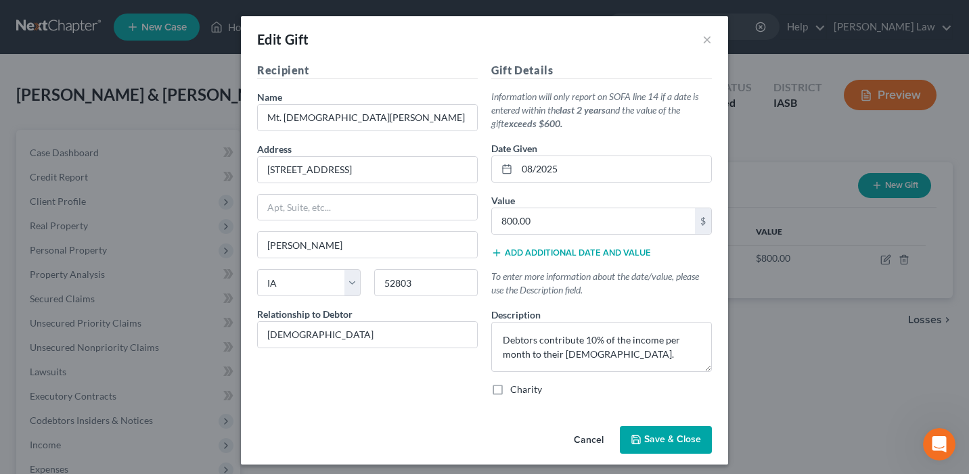
click at [510, 393] on label "Charity" at bounding box center [526, 390] width 32 height 14
click at [516, 392] on input "Charity" at bounding box center [520, 387] width 9 height 9
checkbox input "true"
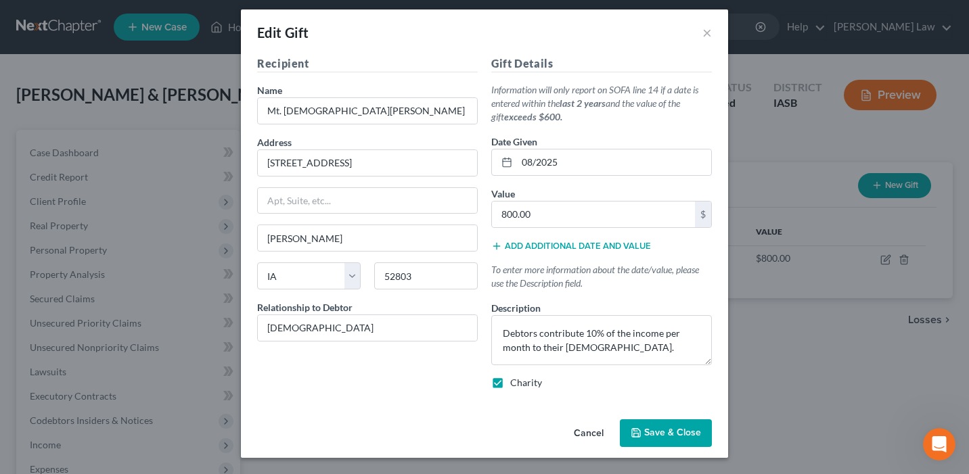
click at [674, 436] on span "Save & Close" at bounding box center [672, 434] width 57 height 12
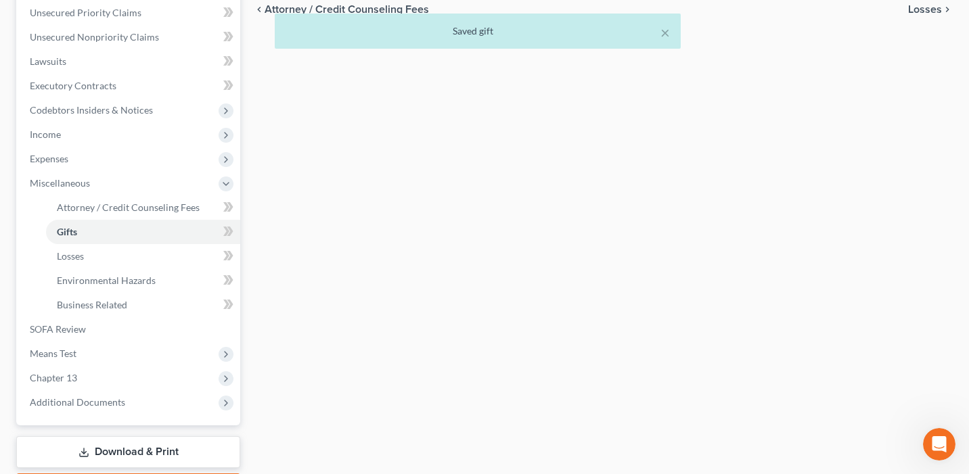
scroll to position [390, 0]
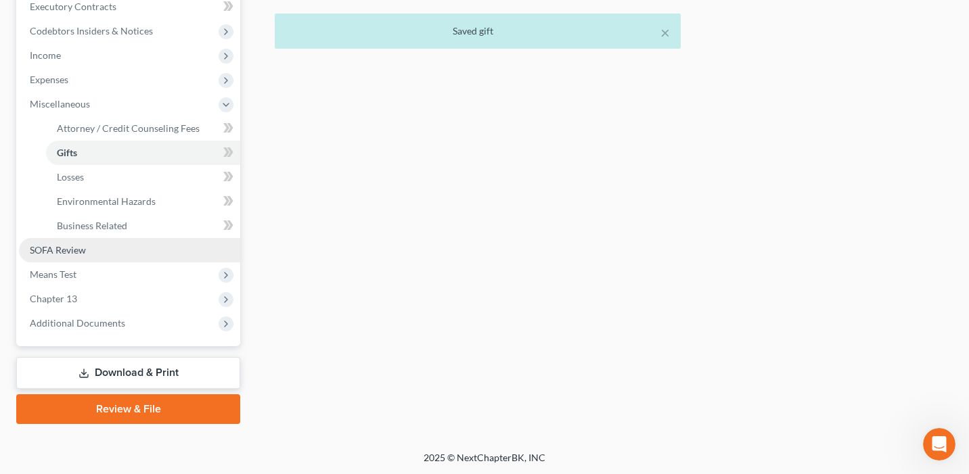
click at [102, 253] on link "SOFA Review" at bounding box center [129, 250] width 221 height 24
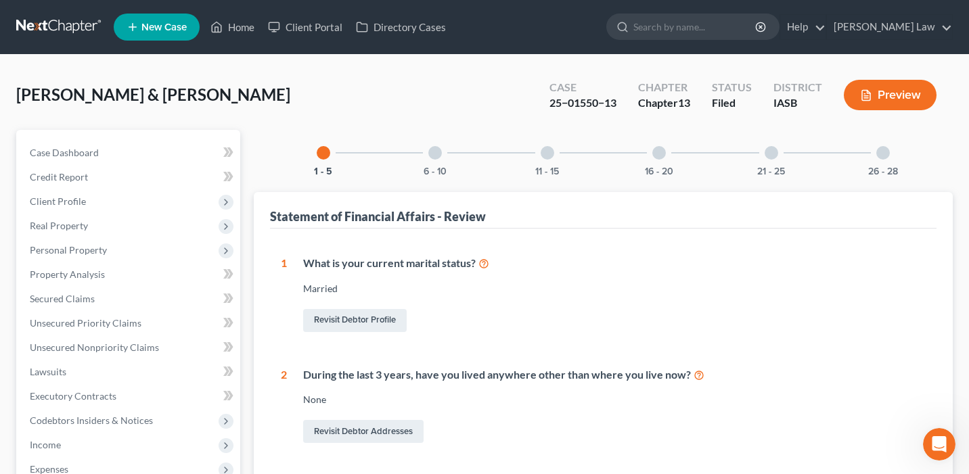
click at [441, 159] on div "6 - 10" at bounding box center [435, 153] width 46 height 46
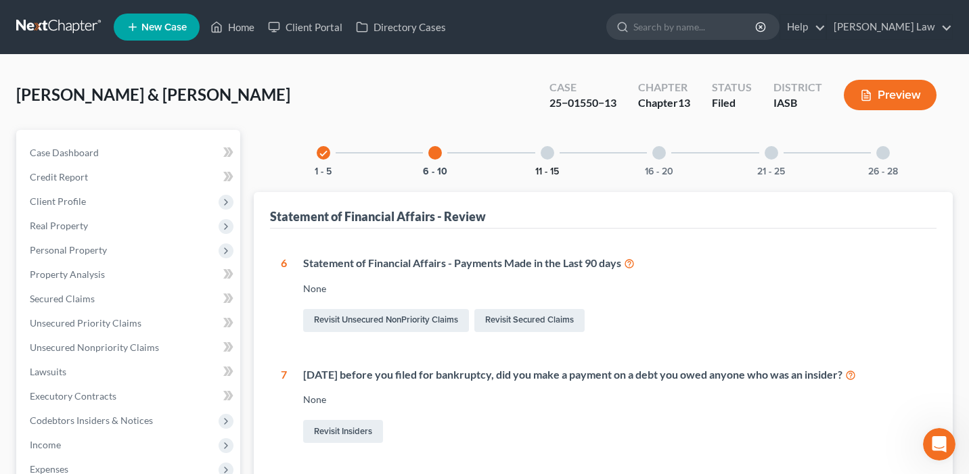
click at [554, 167] on button "11 - 15" at bounding box center [547, 171] width 24 height 9
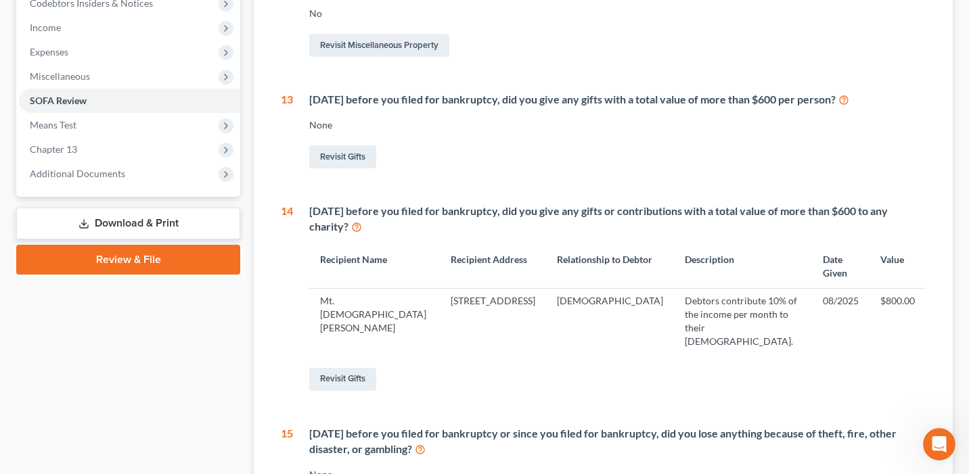
scroll to position [388, 0]
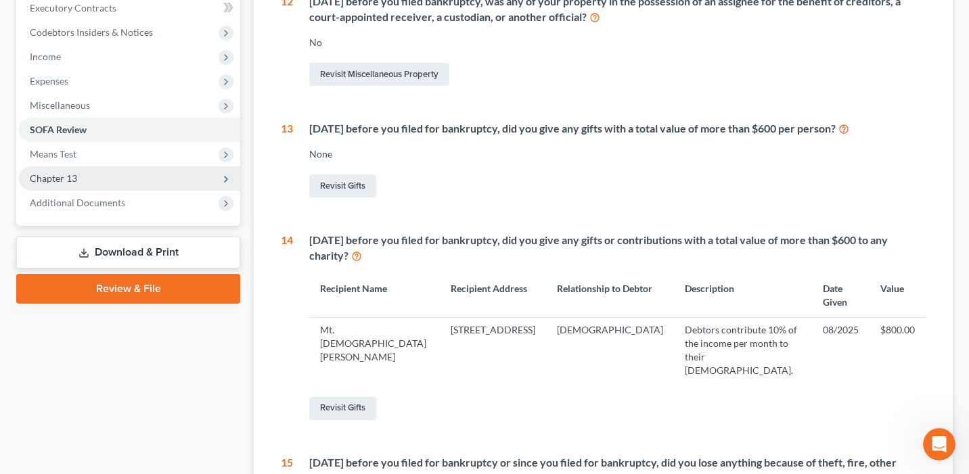
click at [133, 172] on span "Chapter 13" at bounding box center [129, 178] width 221 height 24
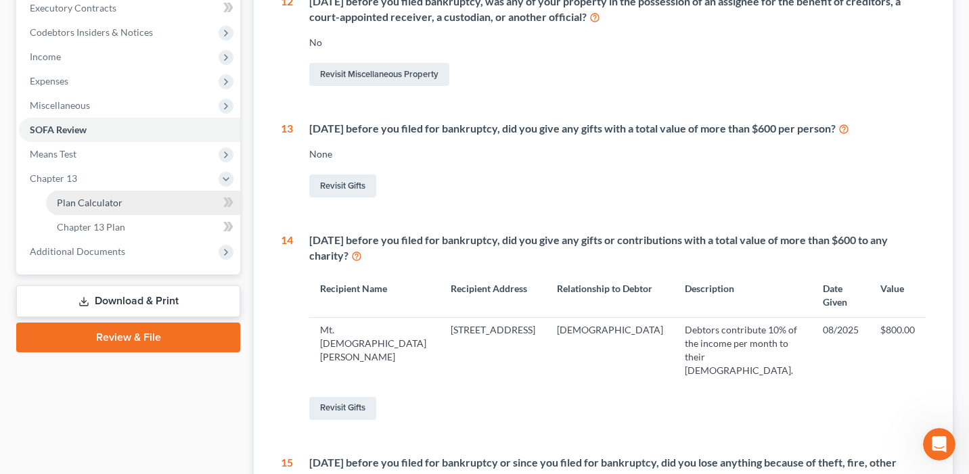
click at [142, 198] on link "Plan Calculator" at bounding box center [143, 203] width 194 height 24
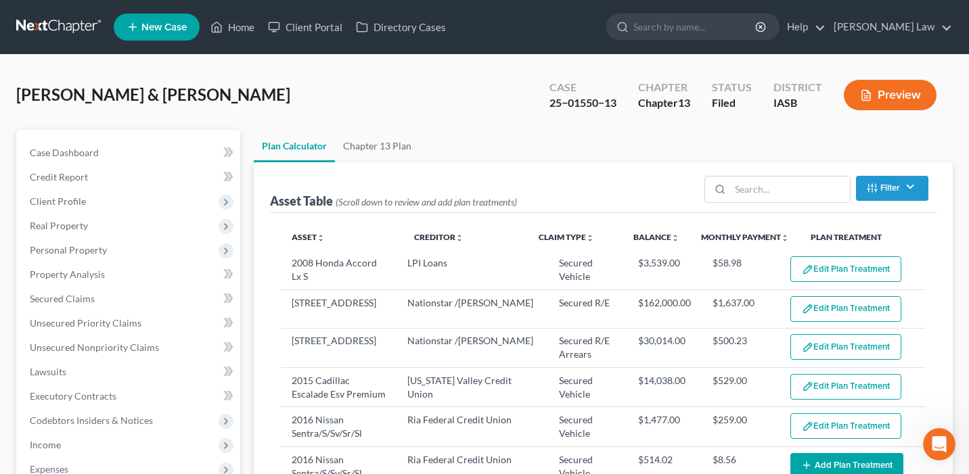
select select "59"
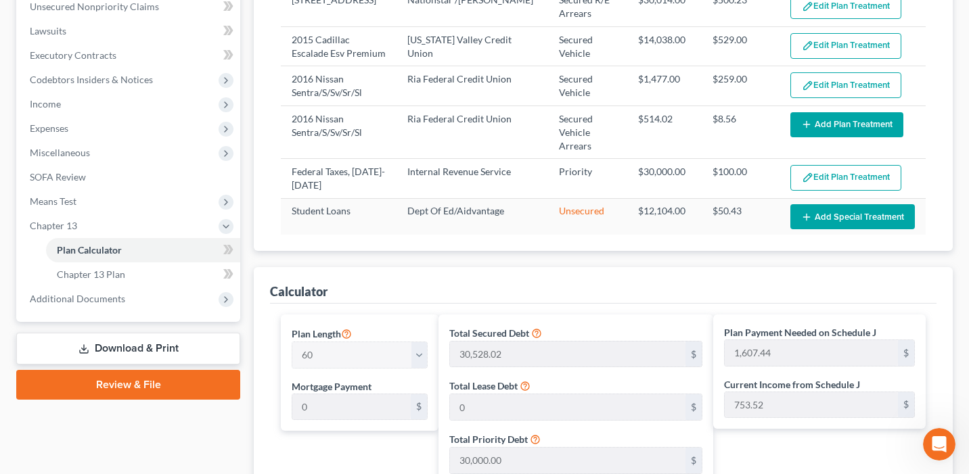
scroll to position [334, 0]
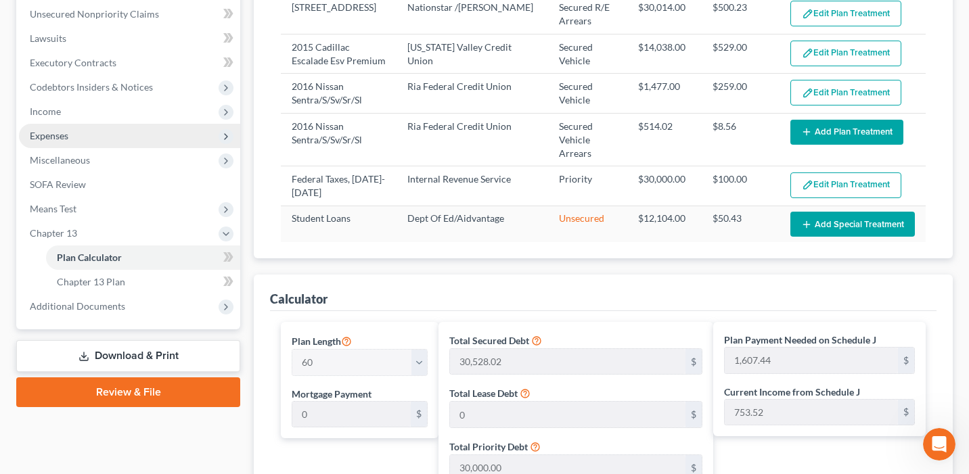
click at [162, 139] on span "Expenses" at bounding box center [129, 136] width 221 height 24
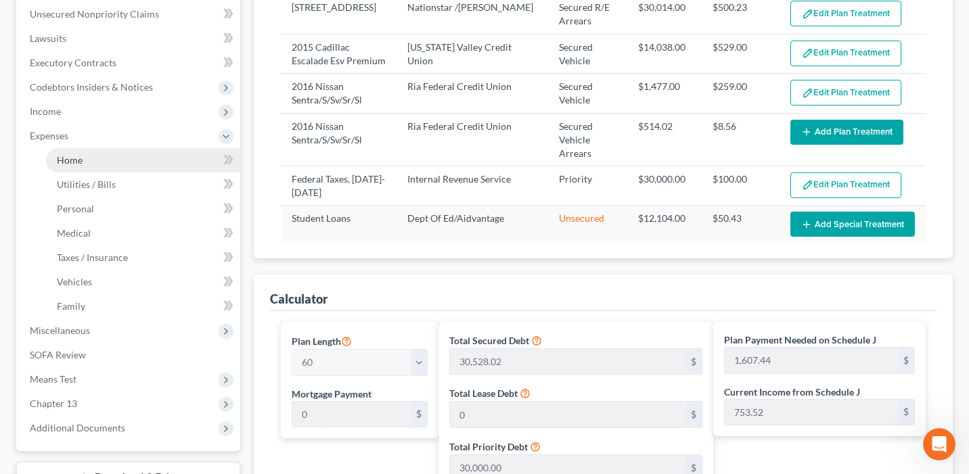
click at [145, 155] on link "Home" at bounding box center [143, 160] width 194 height 24
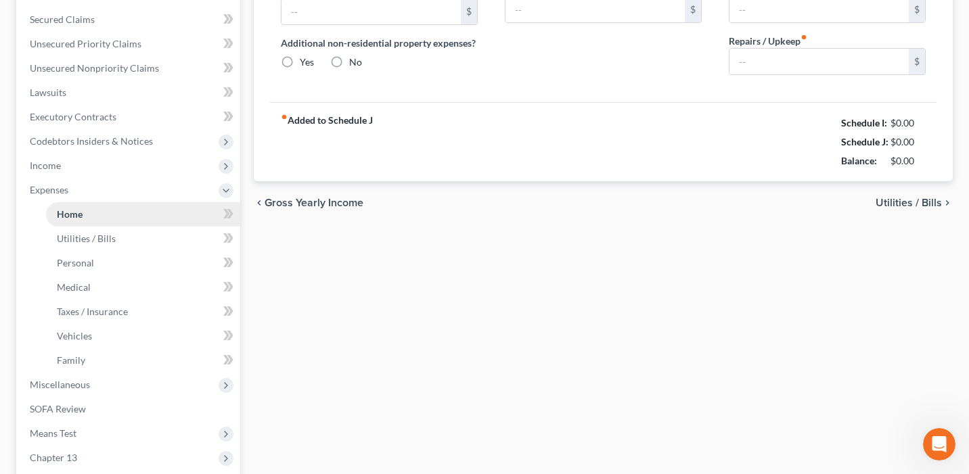
type input "1,637.00"
type input "0.00"
radio input "true"
type input "49.00"
type input "0.00"
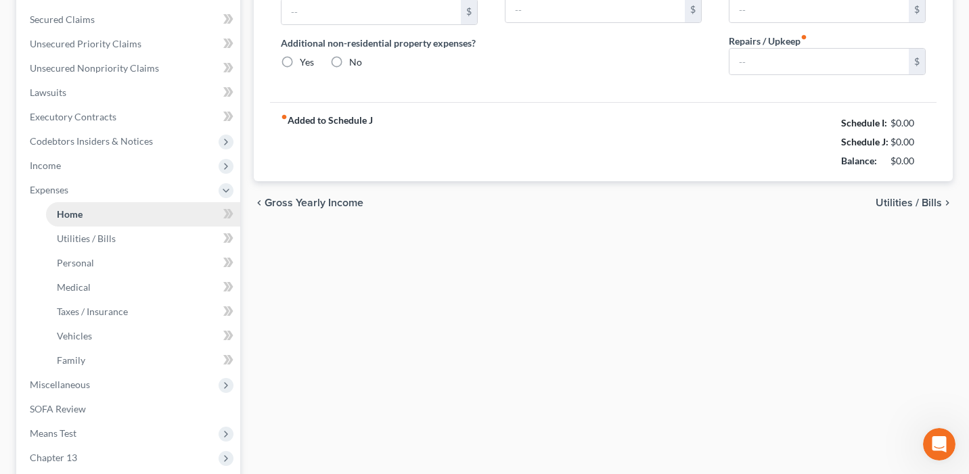
type input "0.00"
type input "250.00"
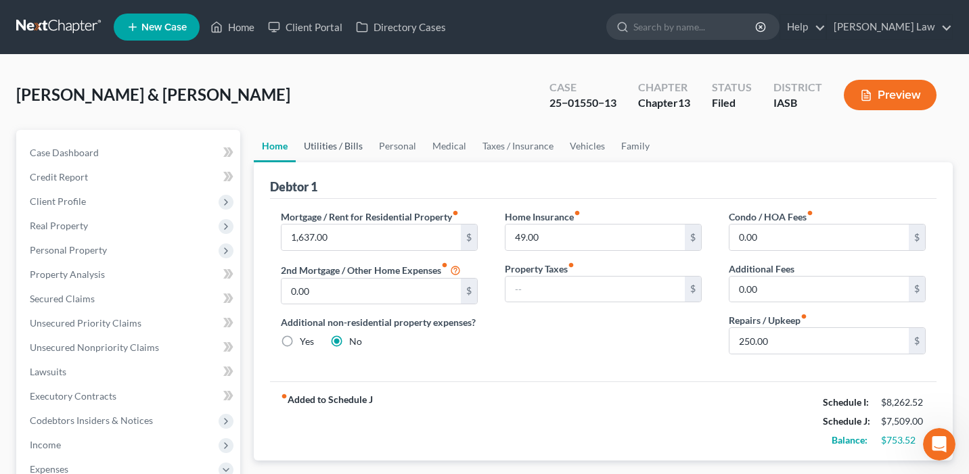
click at [336, 145] on link "Utilities / Bills" at bounding box center [333, 146] width 75 height 32
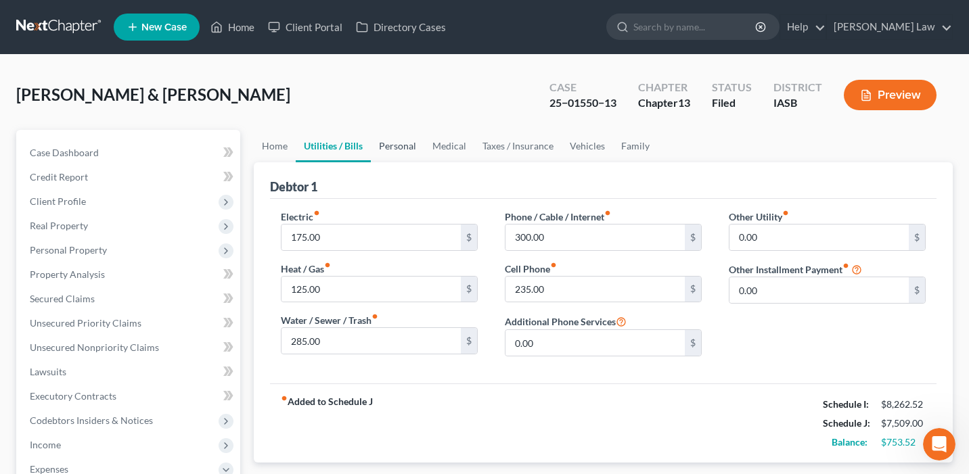
click at [398, 142] on link "Personal" at bounding box center [397, 146] width 53 height 32
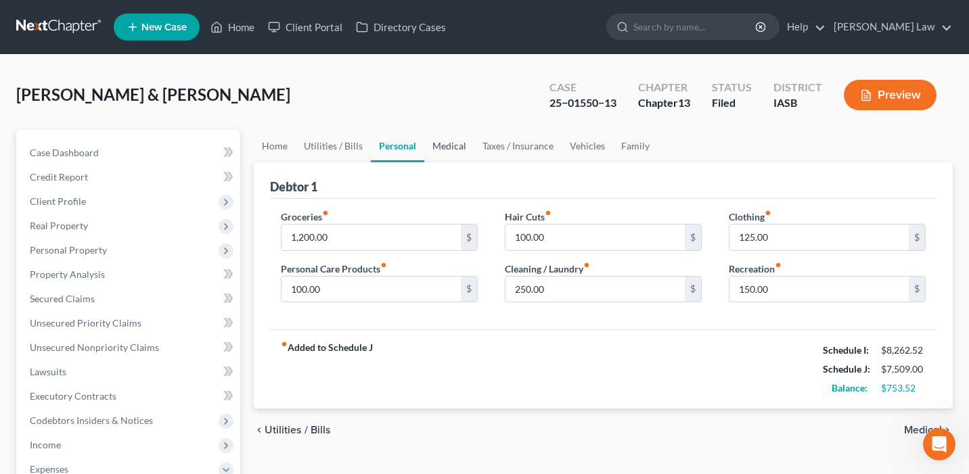
click at [439, 143] on link "Medical" at bounding box center [449, 146] width 50 height 32
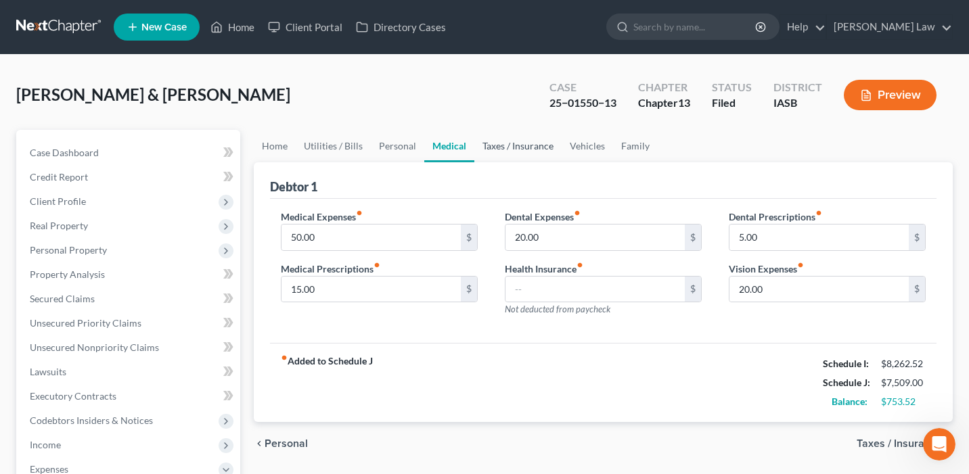
click at [525, 145] on link "Taxes / Insurance" at bounding box center [517, 146] width 87 height 32
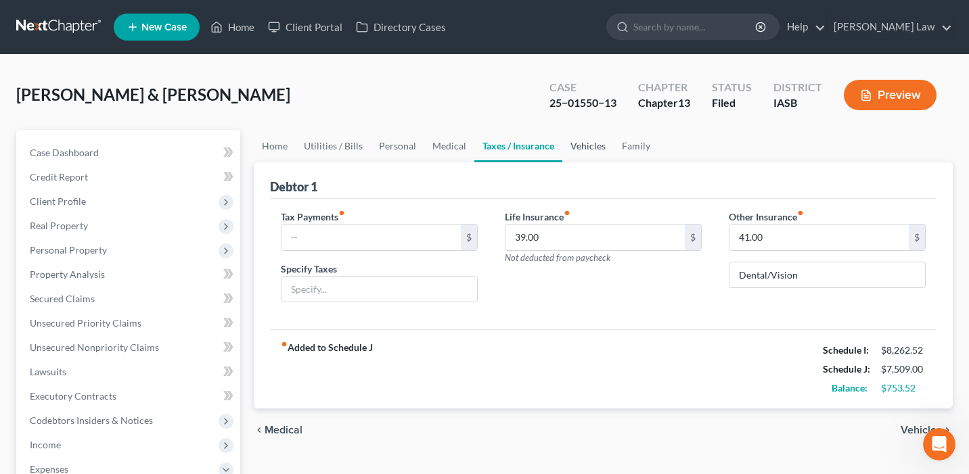
click at [581, 154] on link "Vehicles" at bounding box center [587, 146] width 51 height 32
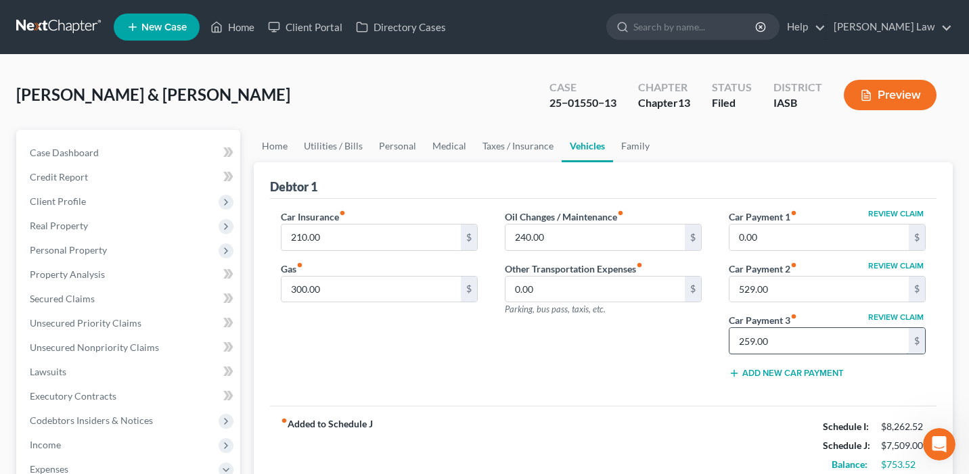
drag, startPoint x: 830, startPoint y: 339, endPoint x: 783, endPoint y: 344, distance: 47.7
click at [783, 344] on input "259.00" at bounding box center [819, 341] width 179 height 26
click at [811, 242] on input "0.00" at bounding box center [819, 238] width 179 height 26
paste input "259"
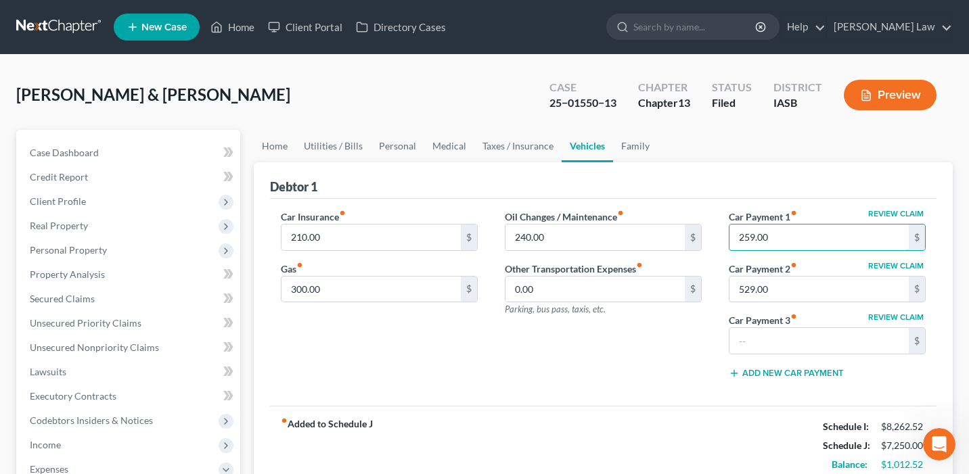
type input "259.00"
click at [647, 420] on div "fiber_manual_record Added to Schedule J Schedule I: $8,262.52 Schedule J: $7,25…" at bounding box center [603, 445] width 667 height 79
click at [630, 148] on link "Family" at bounding box center [635, 146] width 45 height 32
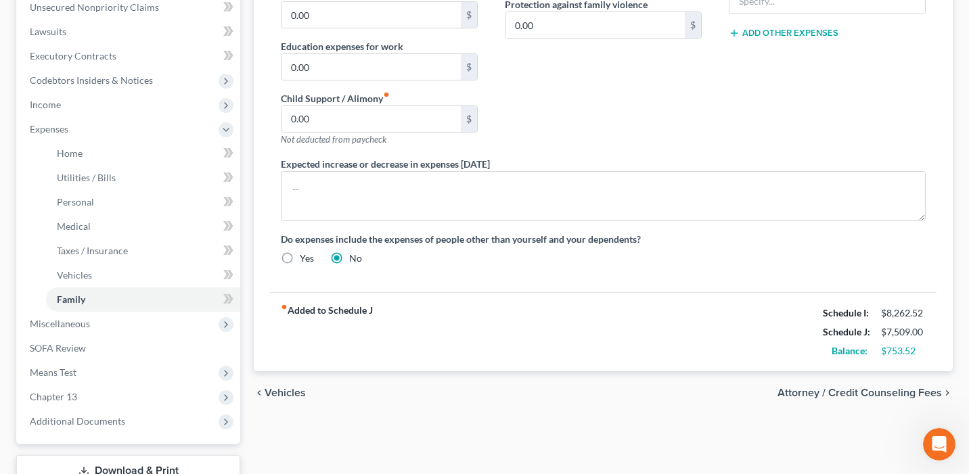
scroll to position [439, 0]
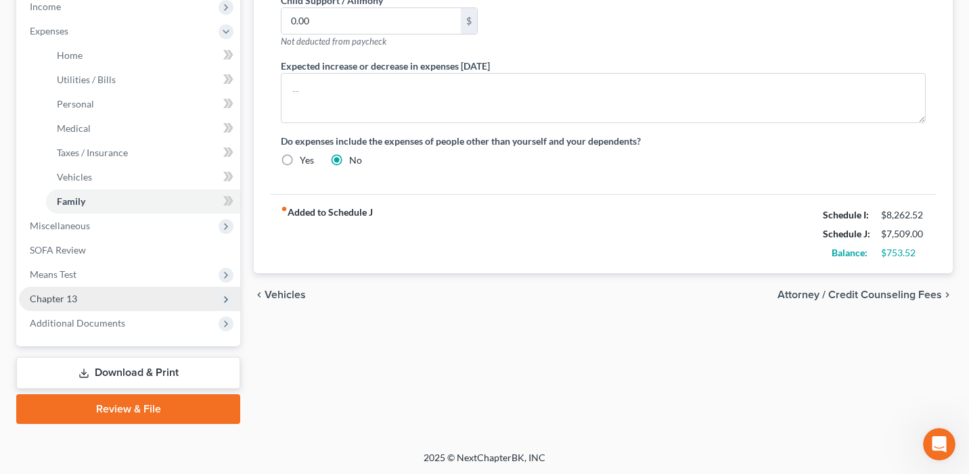
click at [168, 293] on span "Chapter 13" at bounding box center [129, 299] width 221 height 24
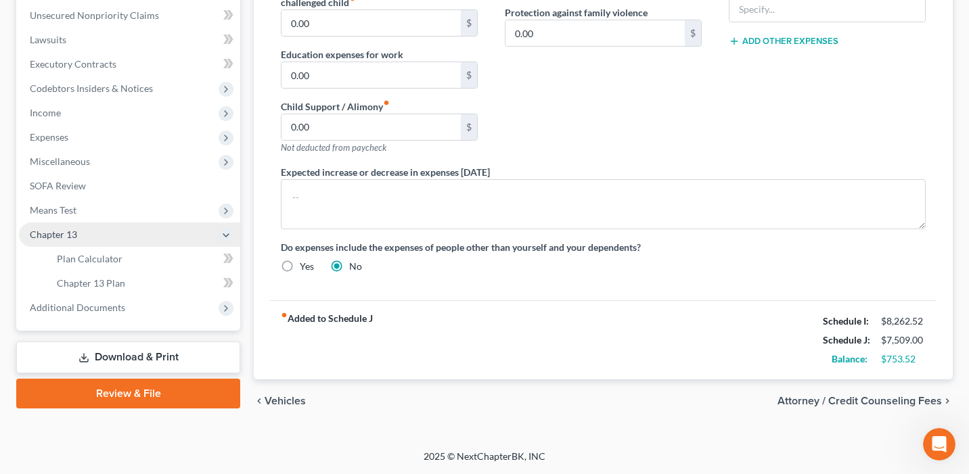
scroll to position [332, 0]
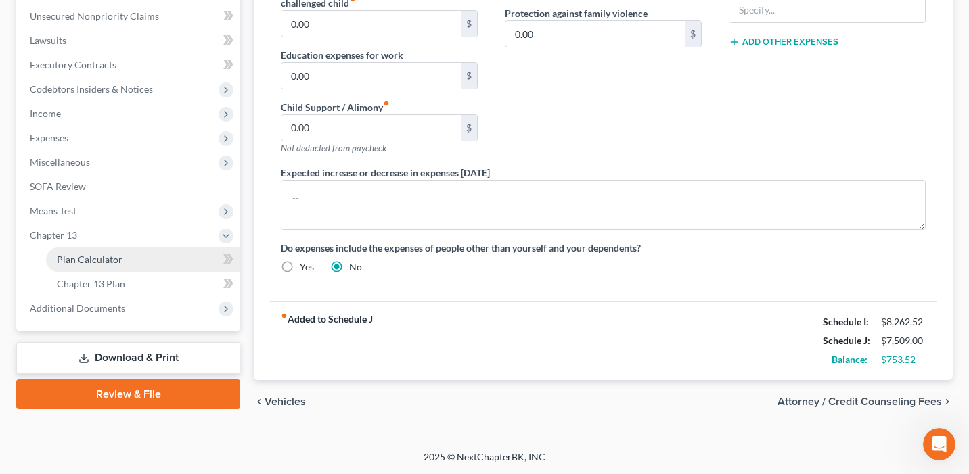
click at [146, 257] on link "Plan Calculator" at bounding box center [143, 260] width 194 height 24
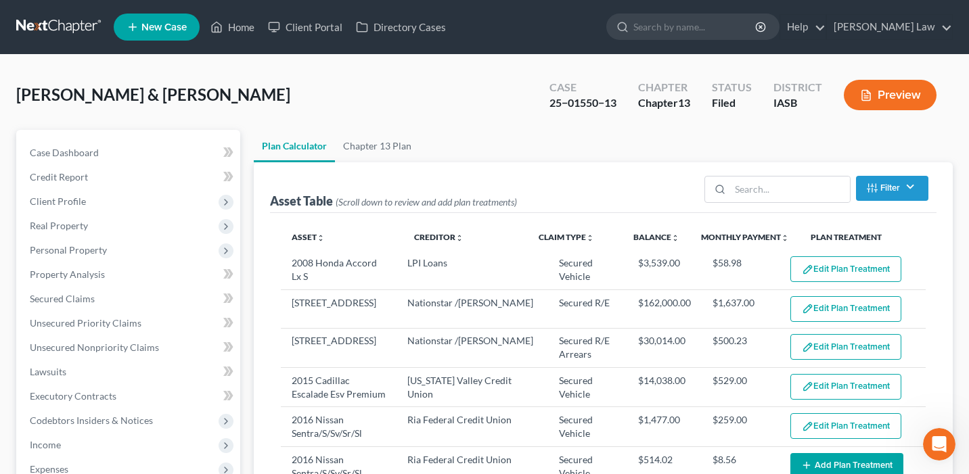
select select "59"
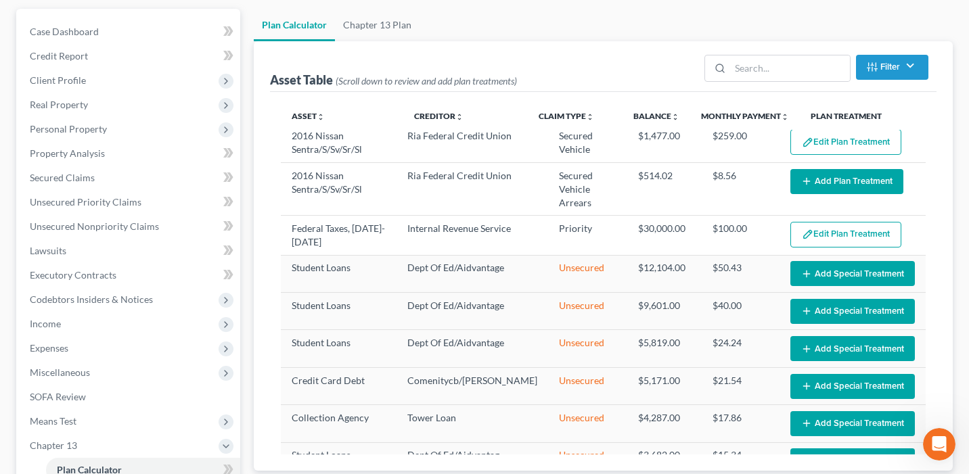
scroll to position [164, 0]
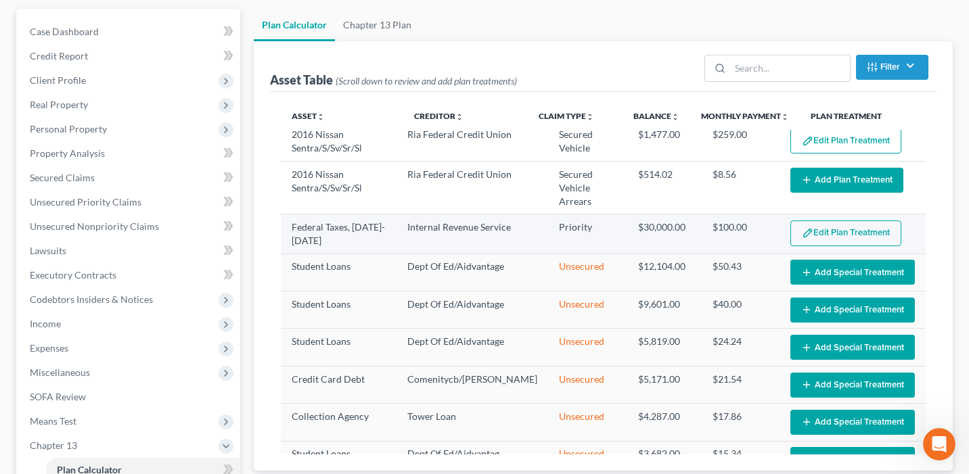
click at [846, 221] on button "Edit Plan Treatment" at bounding box center [845, 234] width 111 height 26
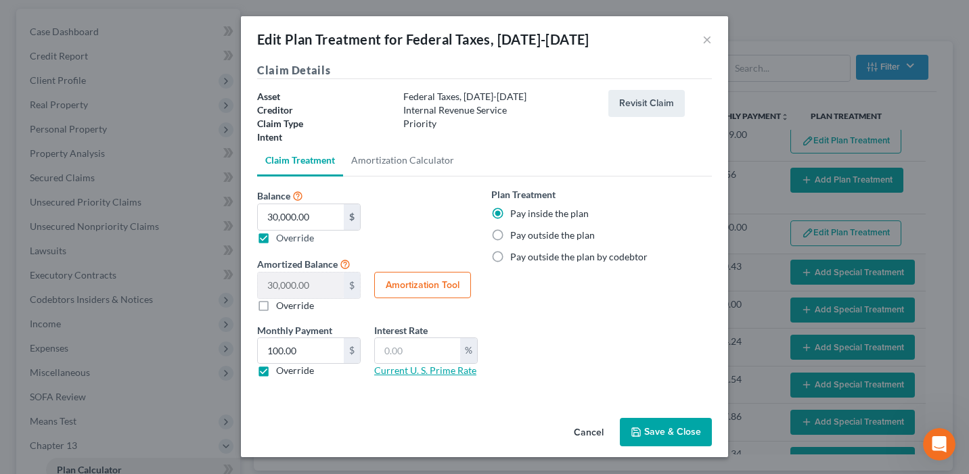
click at [439, 375] on link "Current U. S. Prime Rate" at bounding box center [425, 371] width 102 height 12
click at [658, 426] on button "Save & Close" at bounding box center [666, 432] width 92 height 28
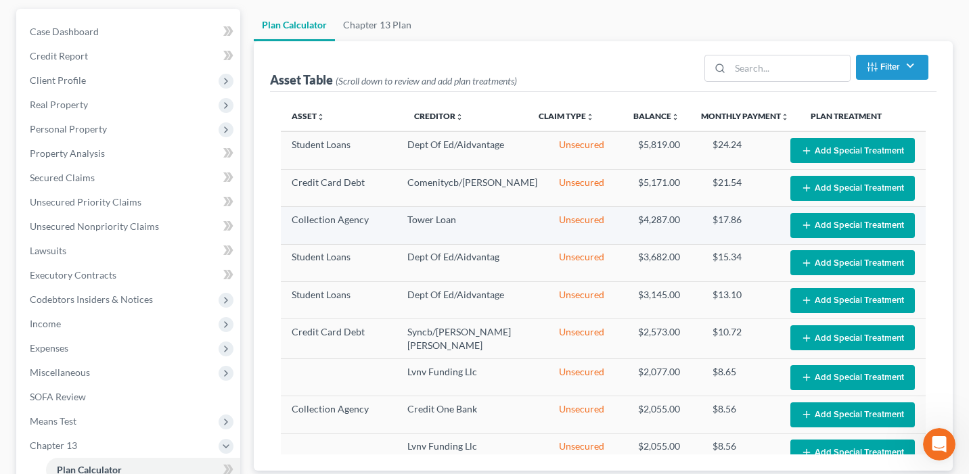
select select "59"
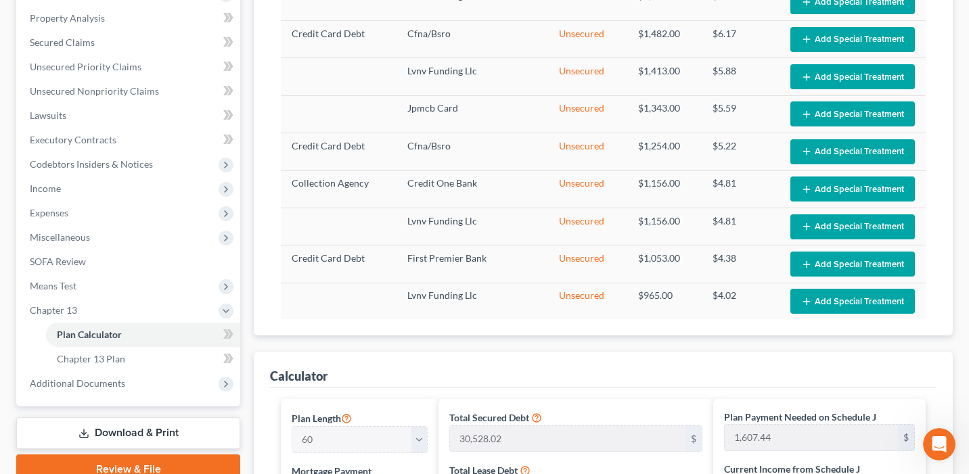
scroll to position [1163, 0]
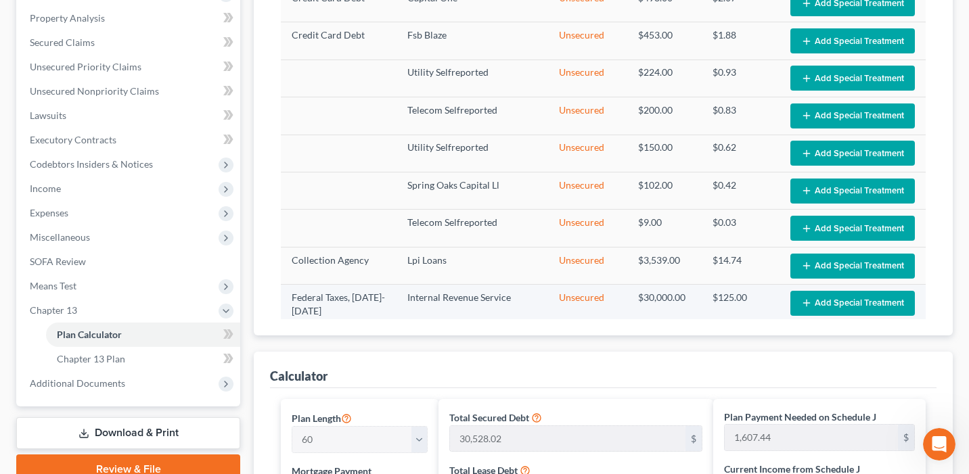
click at [851, 291] on button "Add Special Treatment" at bounding box center [852, 303] width 125 height 25
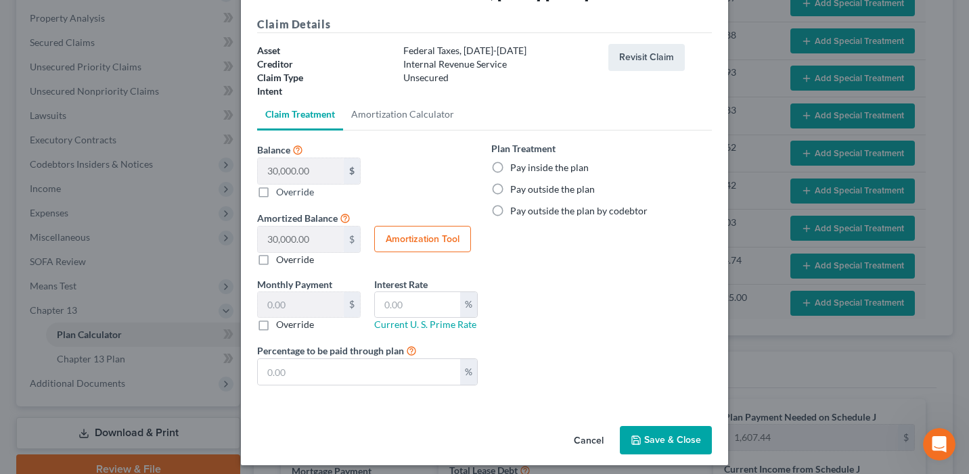
scroll to position [44, 0]
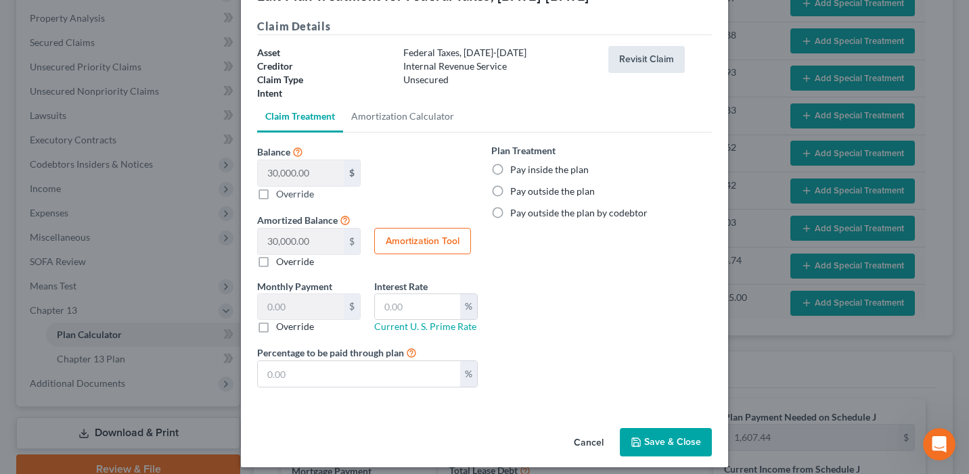
click at [644, 59] on button "Revisit Claim" at bounding box center [646, 59] width 76 height 27
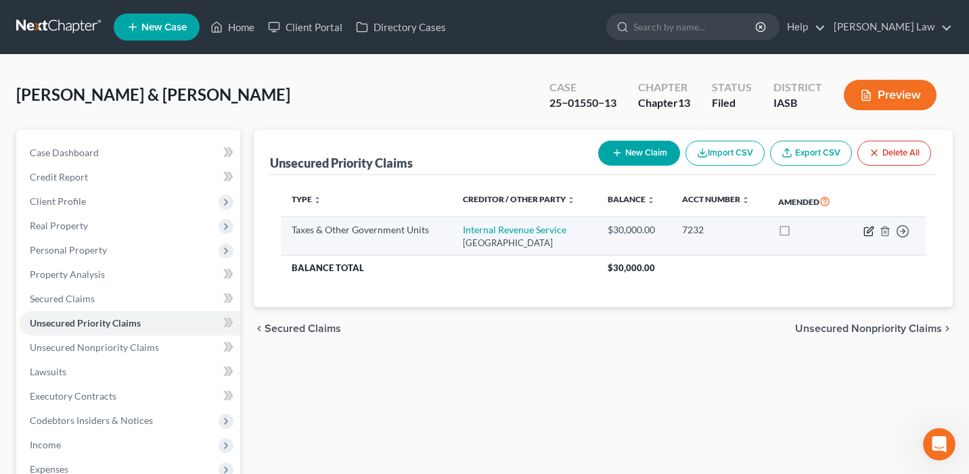
click at [869, 232] on icon "button" at bounding box center [869, 231] width 11 height 11
select select "0"
select select "10"
select select "2"
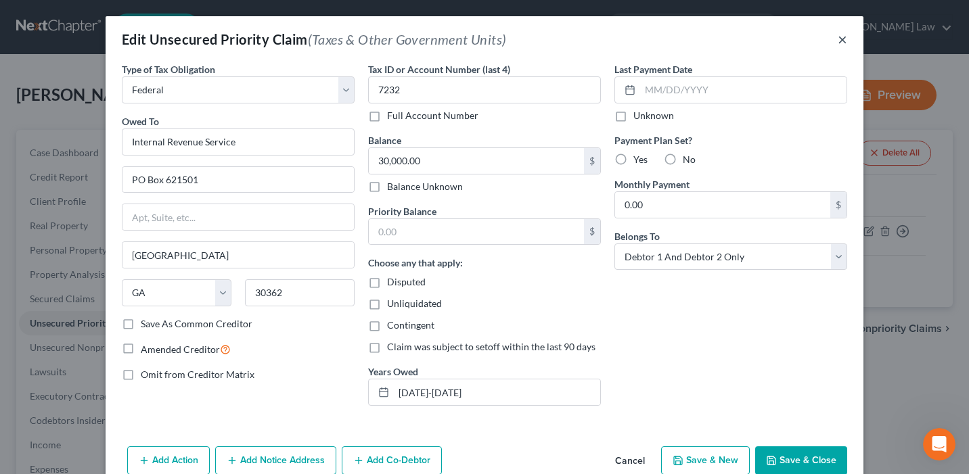
click at [841, 39] on button "×" at bounding box center [842, 39] width 9 height 16
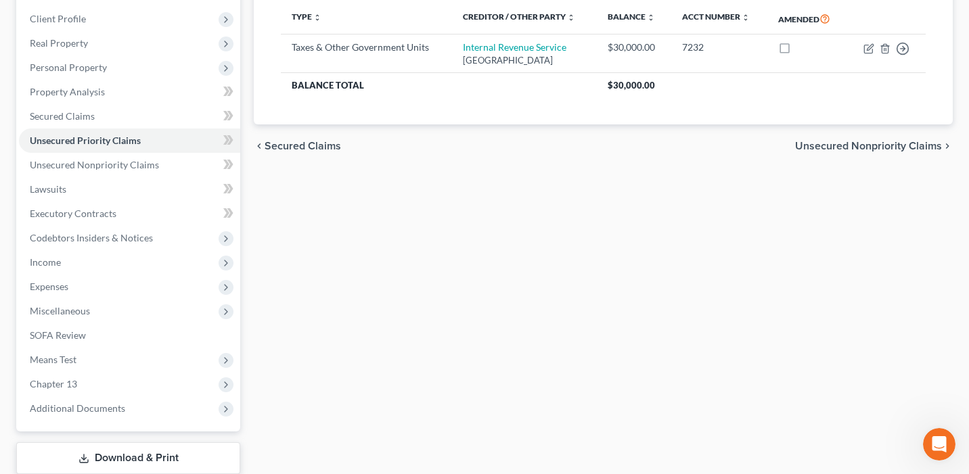
scroll to position [268, 0]
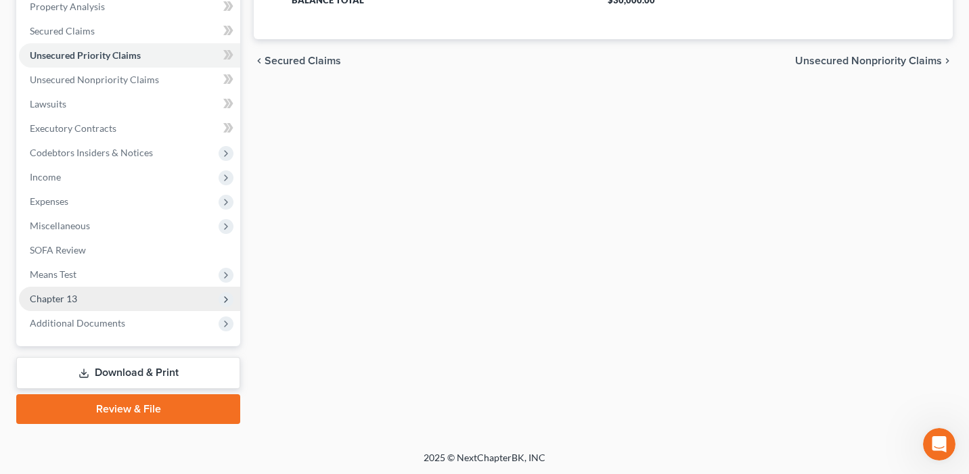
click at [133, 302] on span "Chapter 13" at bounding box center [129, 299] width 221 height 24
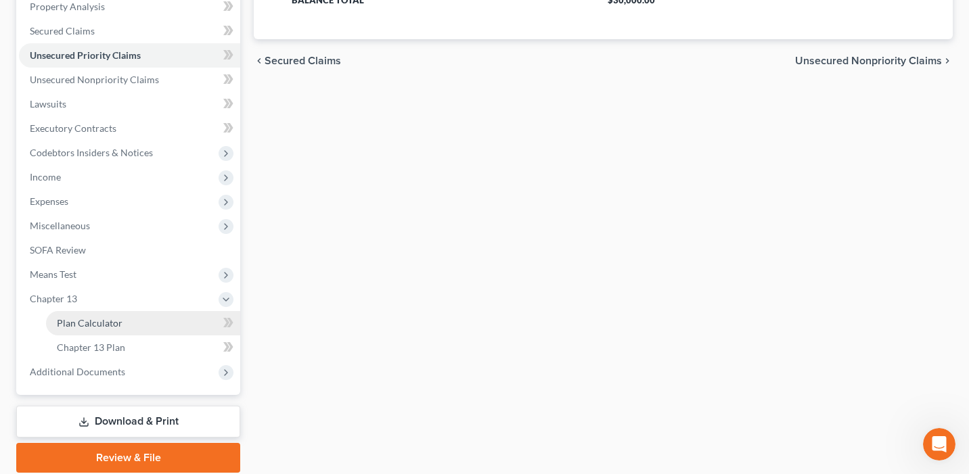
click at [139, 320] on link "Plan Calculator" at bounding box center [143, 323] width 194 height 24
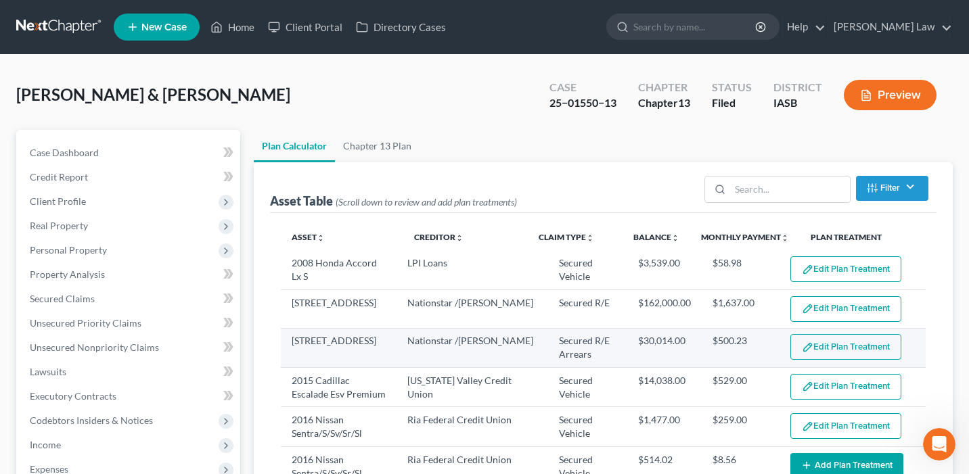
select select "59"
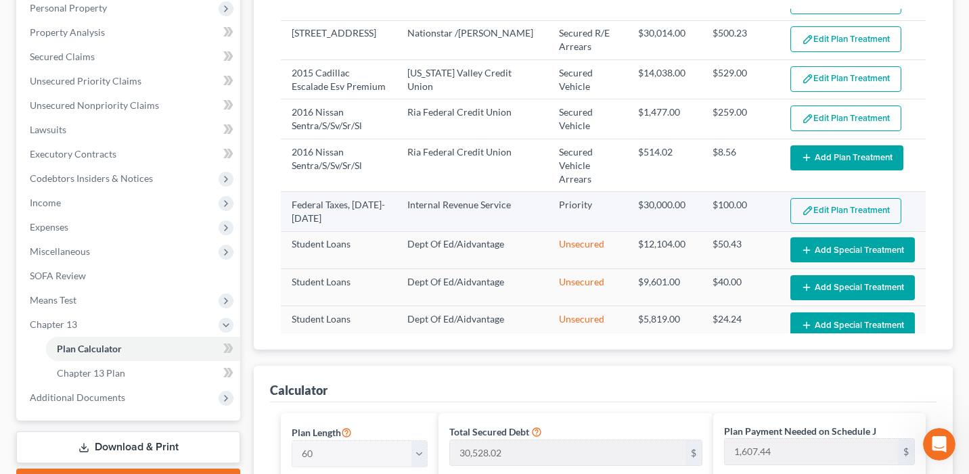
scroll to position [87, 0]
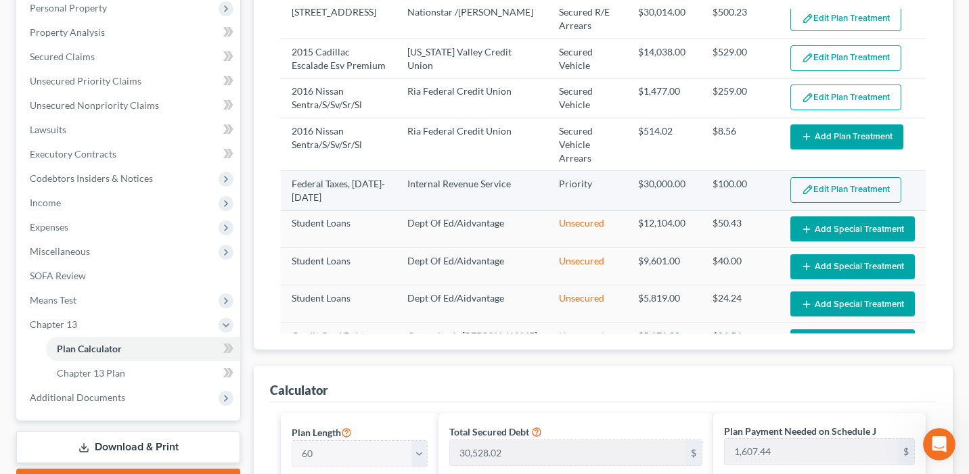
click at [848, 177] on button "Edit Plan Treatment" at bounding box center [845, 190] width 111 height 26
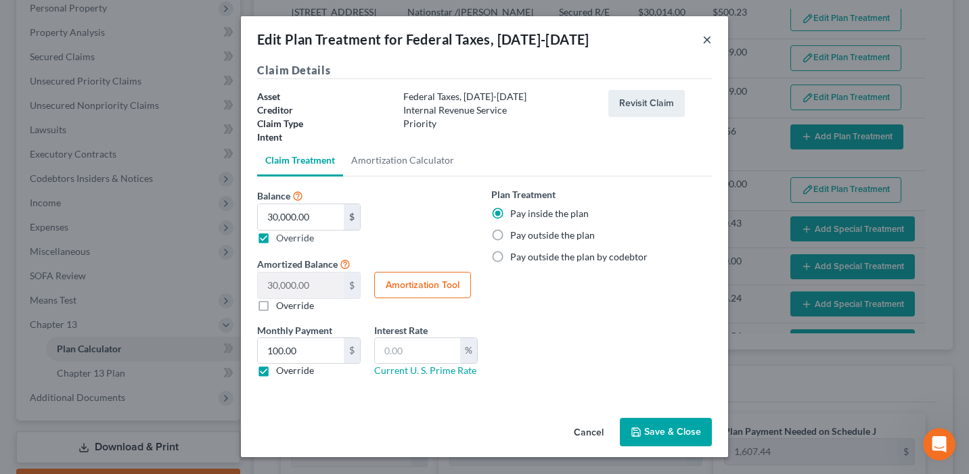
click at [709, 39] on button "×" at bounding box center [706, 39] width 9 height 16
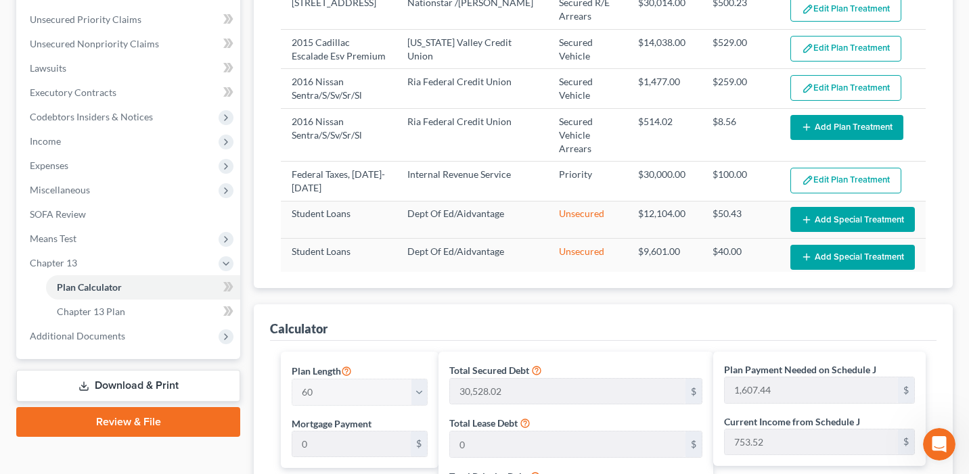
scroll to position [18, 0]
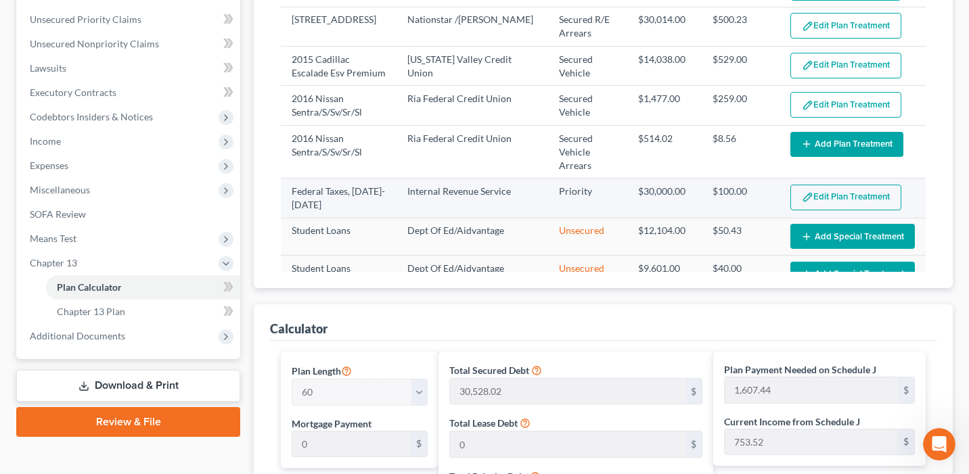
click at [818, 185] on button "Edit Plan Treatment" at bounding box center [845, 198] width 111 height 26
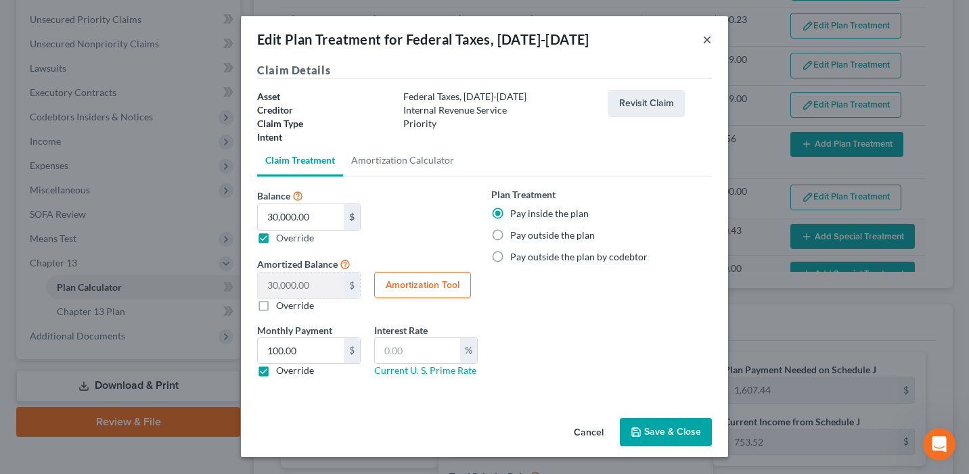
click at [708, 43] on button "×" at bounding box center [706, 39] width 9 height 16
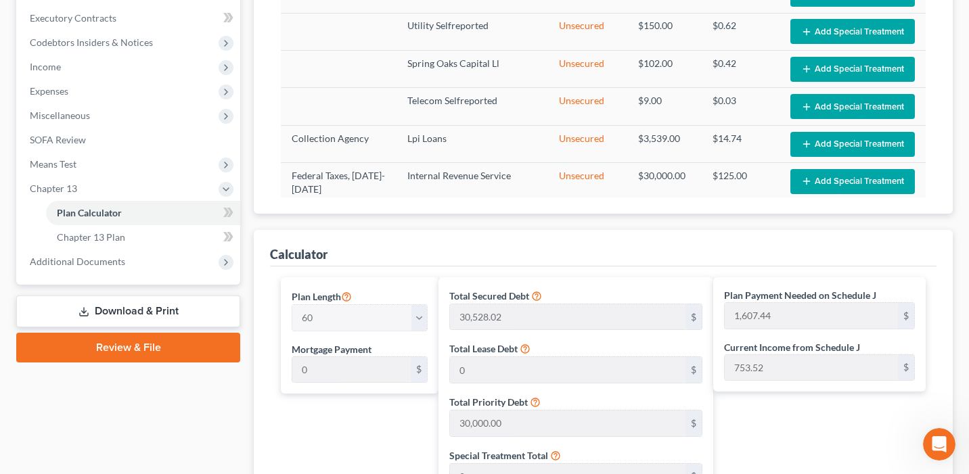
scroll to position [367, 0]
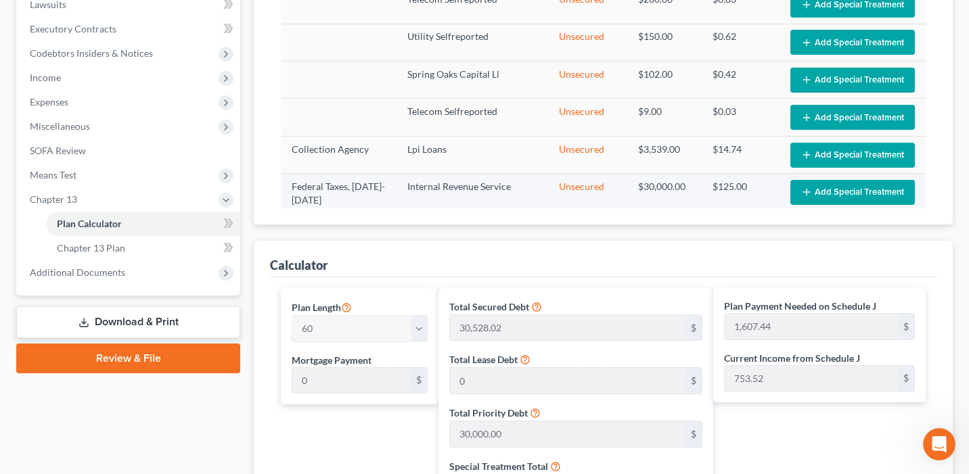
click at [806, 187] on icon "button" at bounding box center [806, 192] width 11 height 11
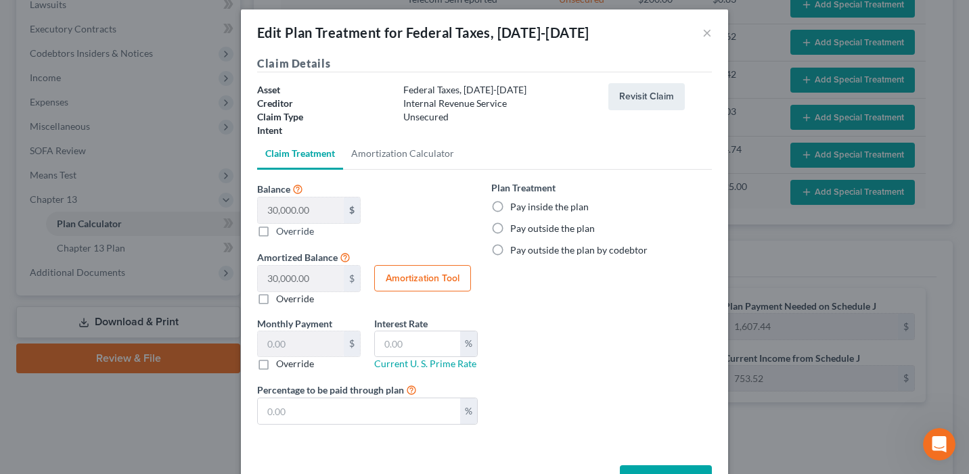
scroll to position [0, 0]
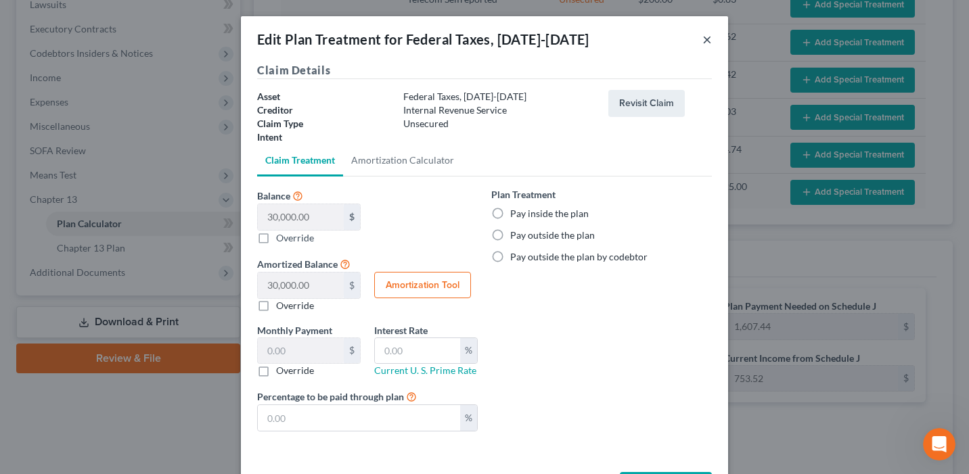
click at [711, 36] on button "×" at bounding box center [706, 39] width 9 height 16
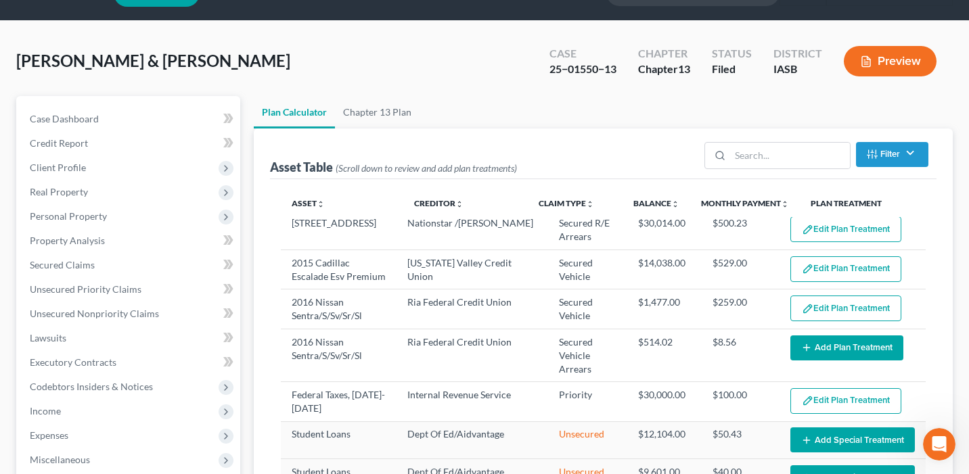
scroll to position [75, 0]
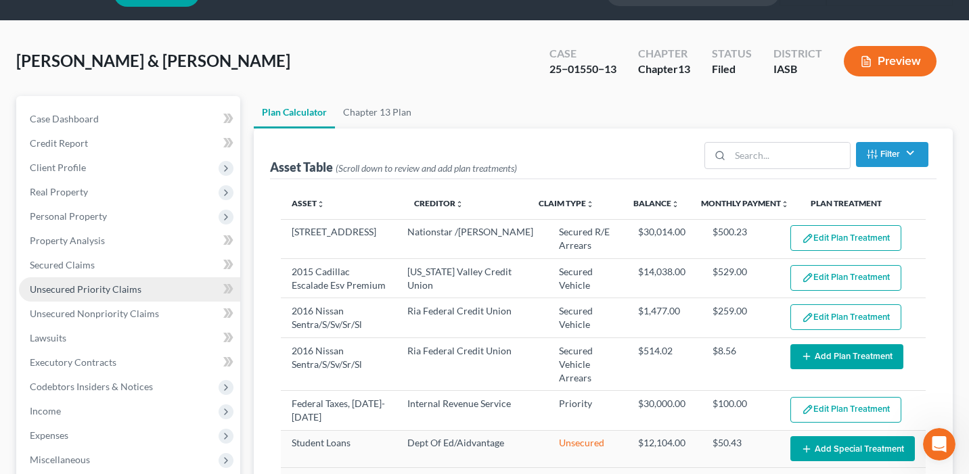
click at [141, 279] on link "Unsecured Priority Claims" at bounding box center [129, 289] width 221 height 24
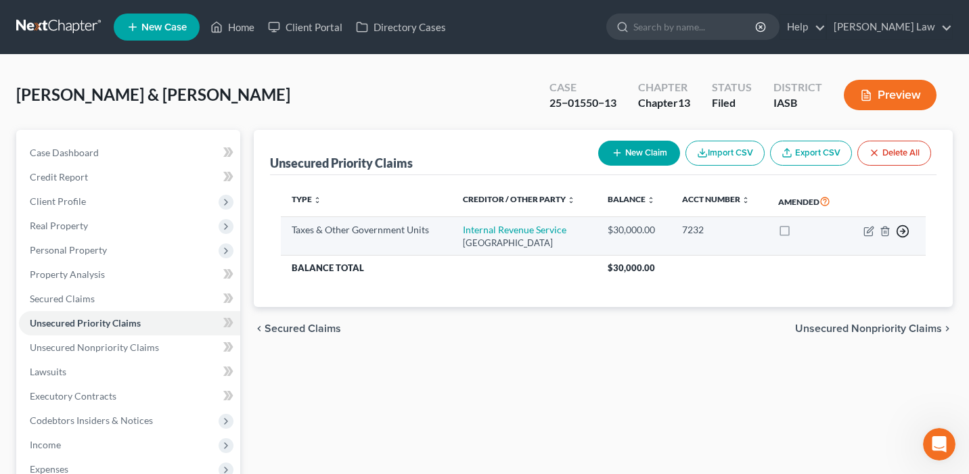
click at [905, 229] on icon "button" at bounding box center [903, 232] width 14 height 14
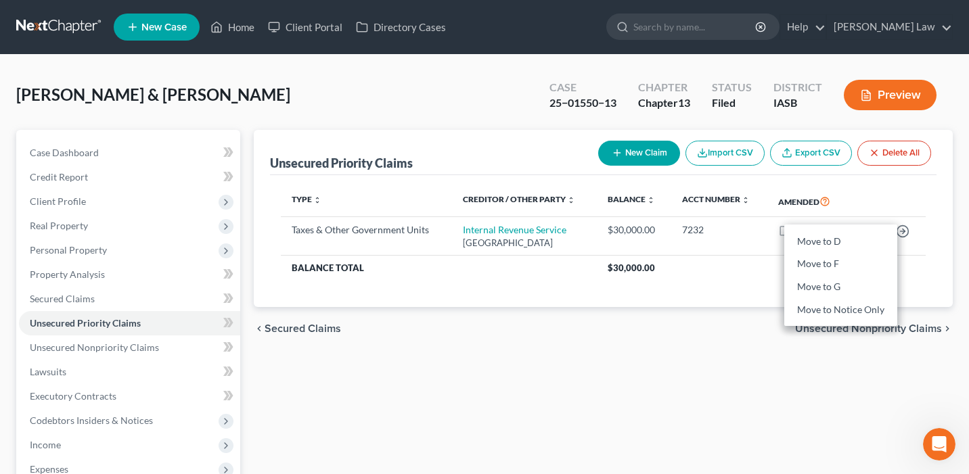
click at [728, 306] on div "Type expand_more expand_less unfold_more Creditor / Other Party expand_more exp…" at bounding box center [603, 241] width 667 height 133
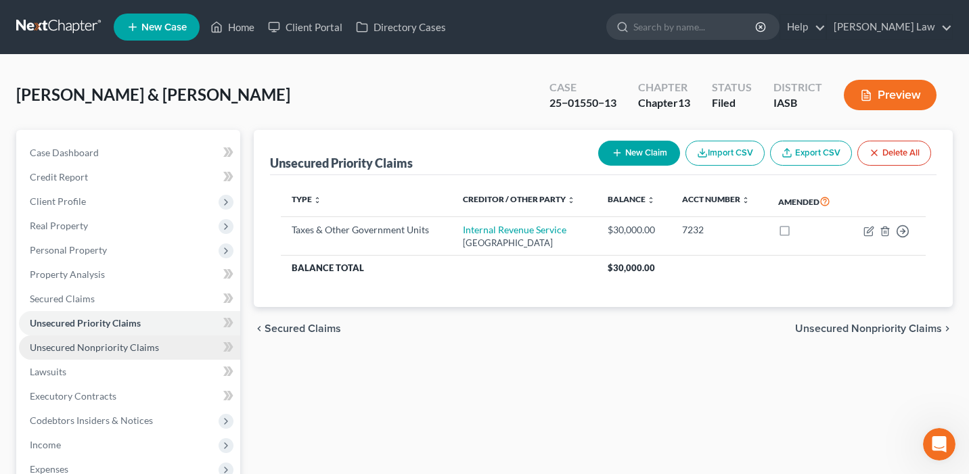
click at [200, 348] on link "Unsecured Nonpriority Claims" at bounding box center [129, 348] width 221 height 24
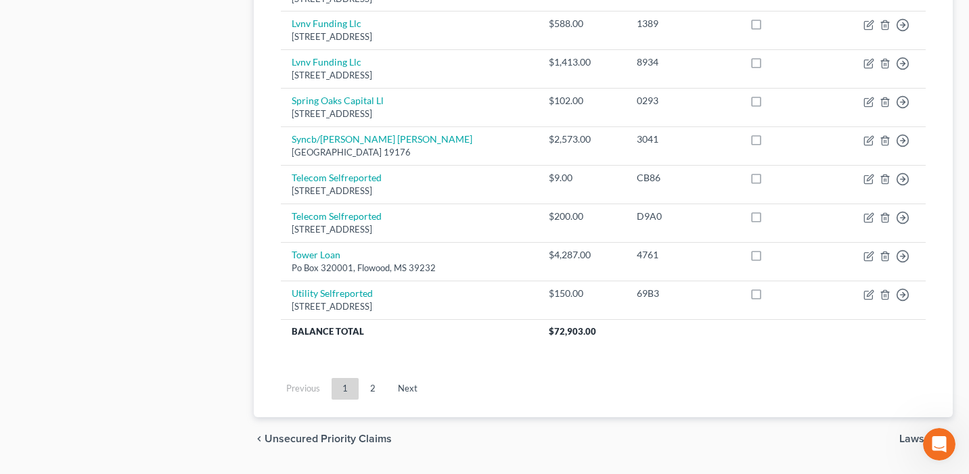
scroll to position [1092, 0]
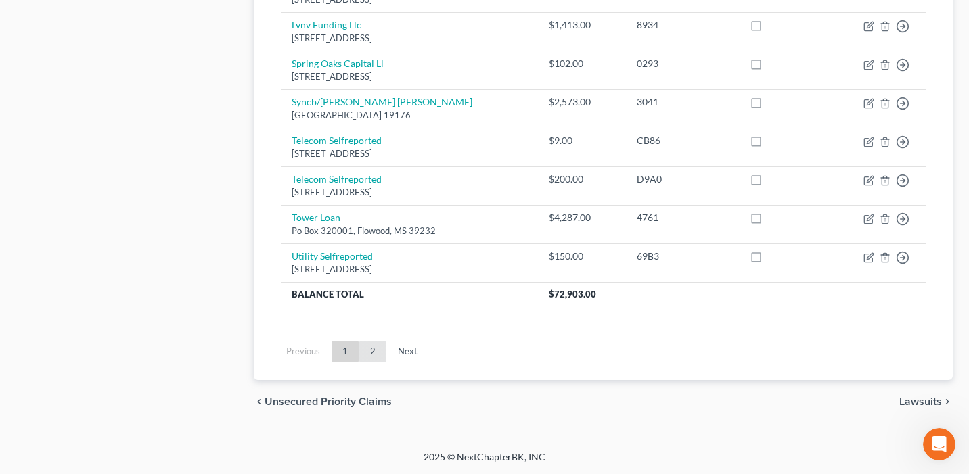
click at [376, 347] on link "2" at bounding box center [372, 352] width 27 height 22
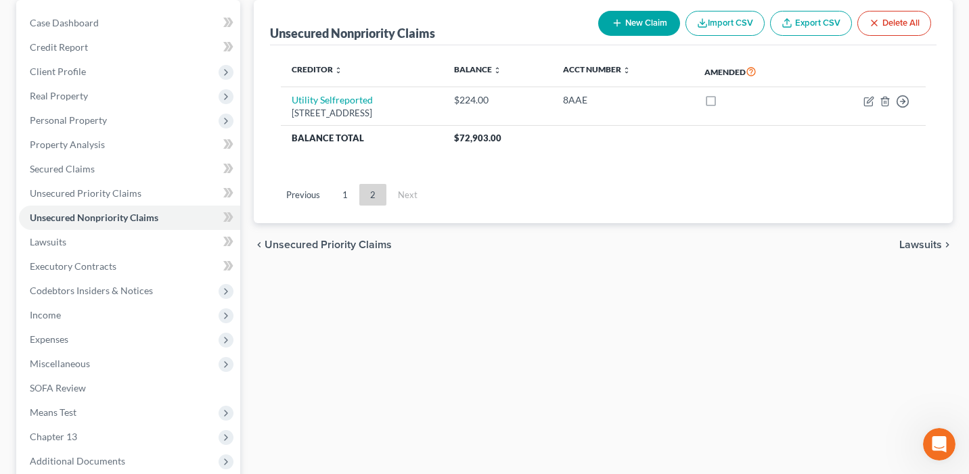
scroll to position [116, 0]
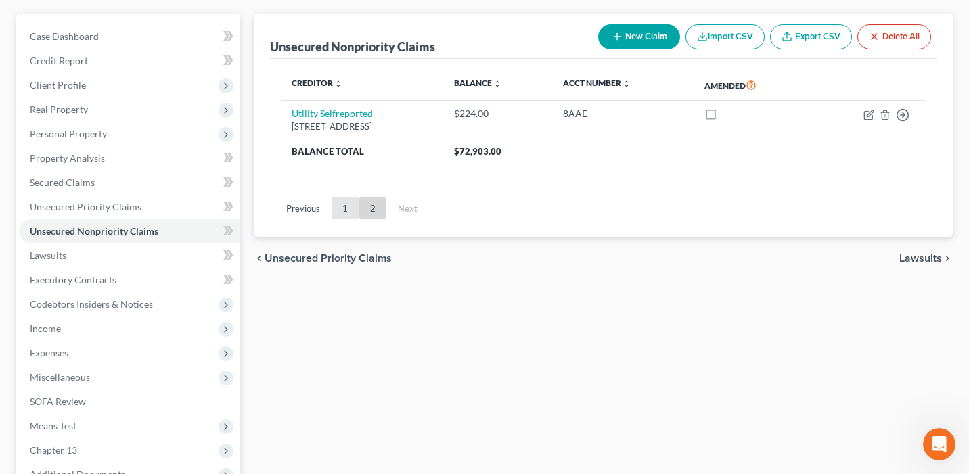
click at [346, 210] on link "1" at bounding box center [345, 209] width 27 height 22
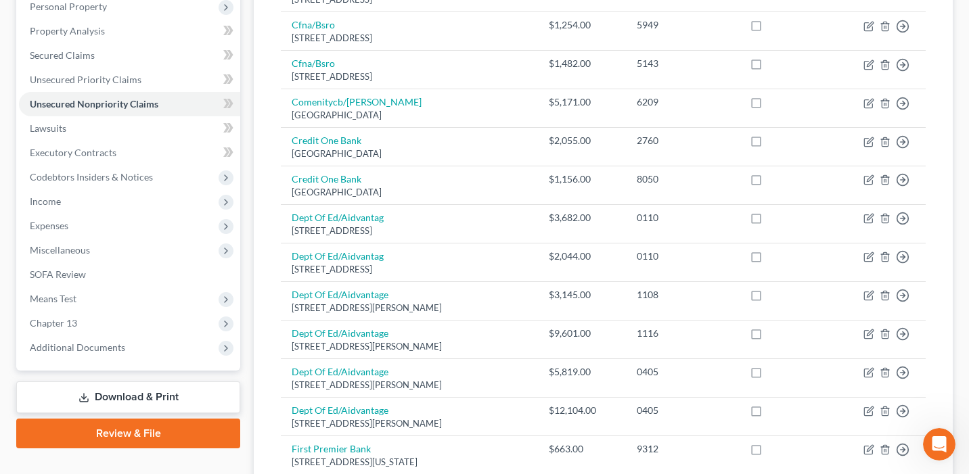
scroll to position [240, 0]
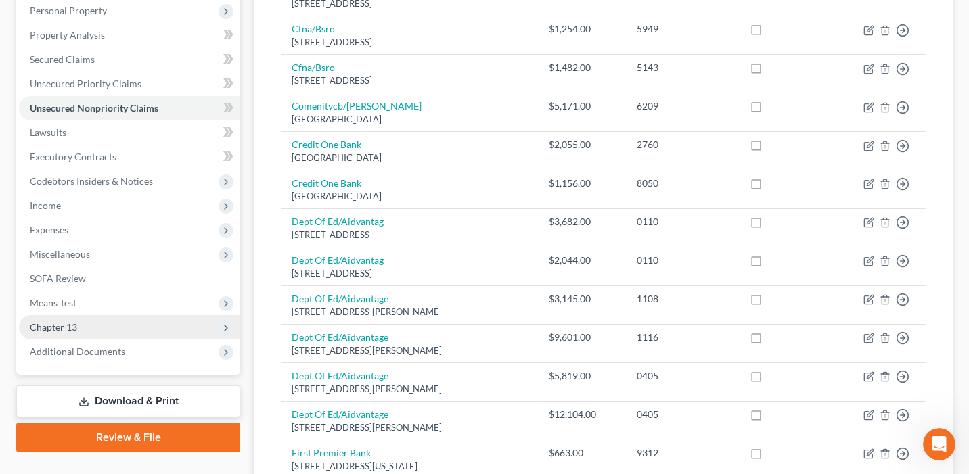
click at [142, 326] on span "Chapter 13" at bounding box center [129, 327] width 221 height 24
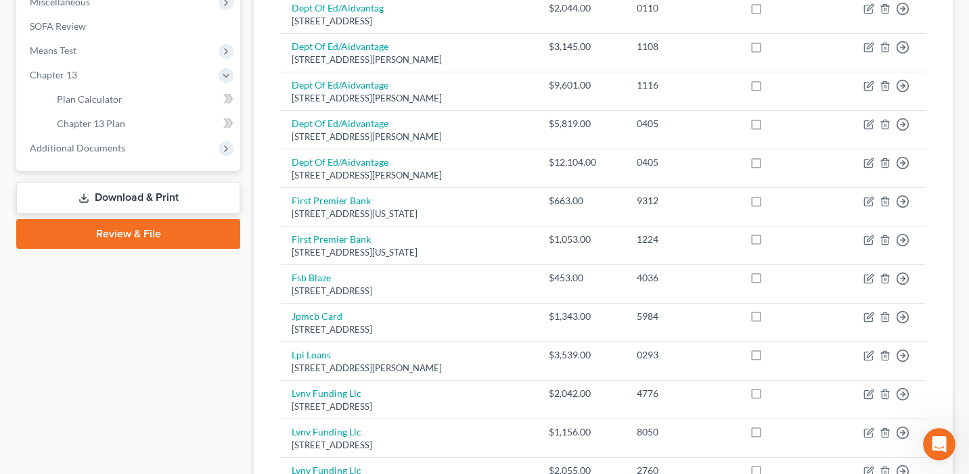
scroll to position [480, 0]
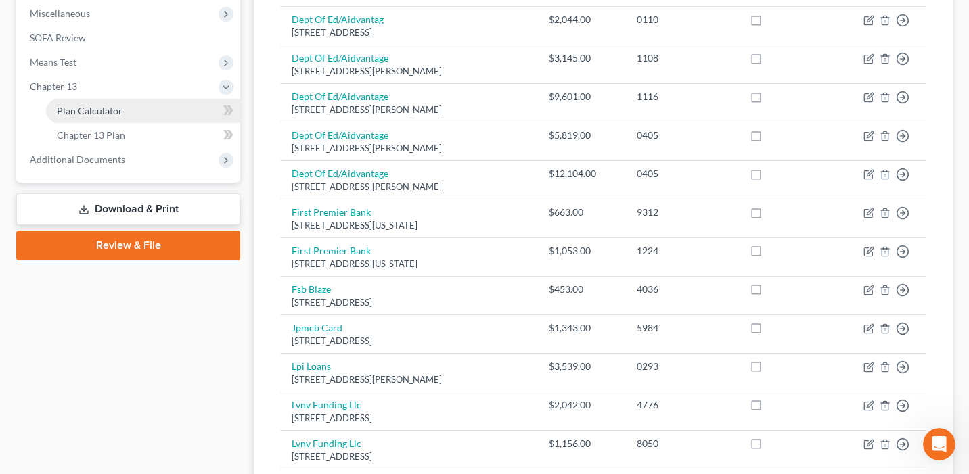
click at [143, 112] on link "Plan Calculator" at bounding box center [143, 111] width 194 height 24
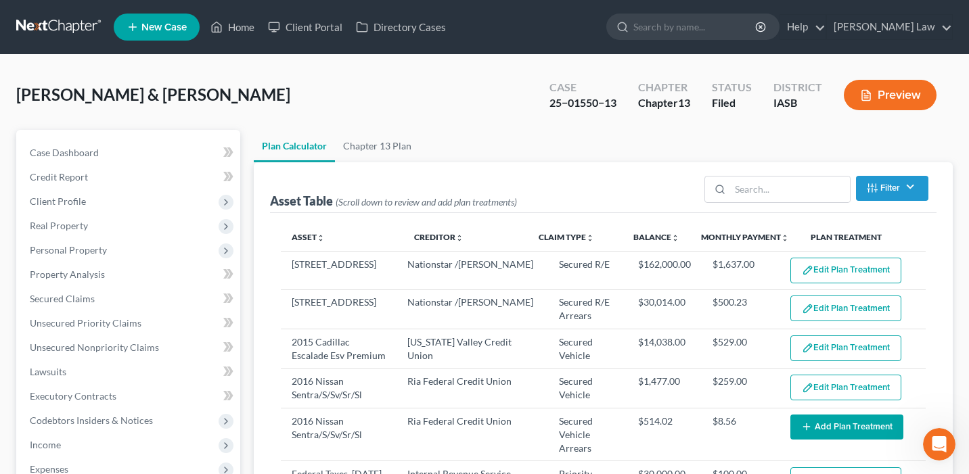
select select "59"
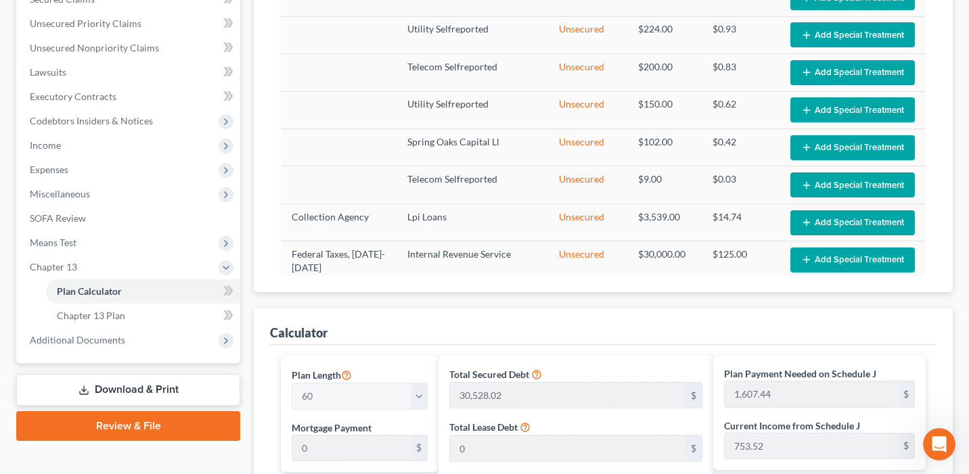
scroll to position [260, 0]
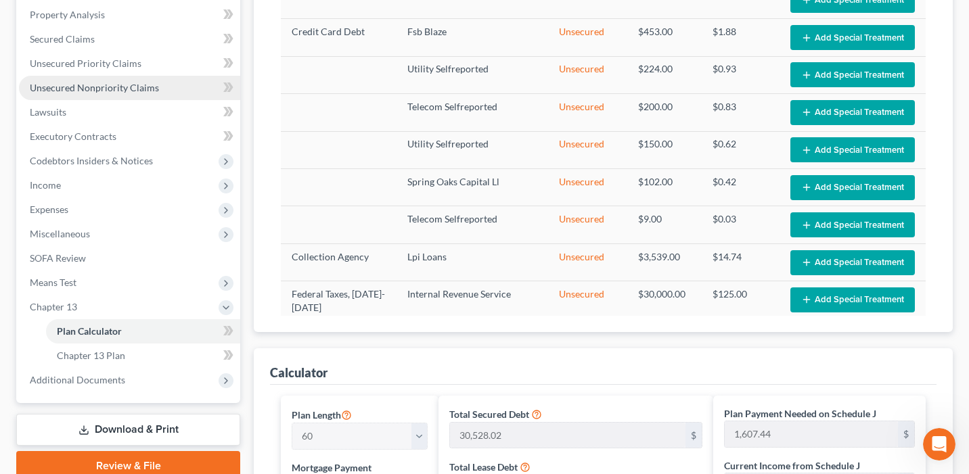
click at [169, 89] on link "Unsecured Nonpriority Claims" at bounding box center [129, 88] width 221 height 24
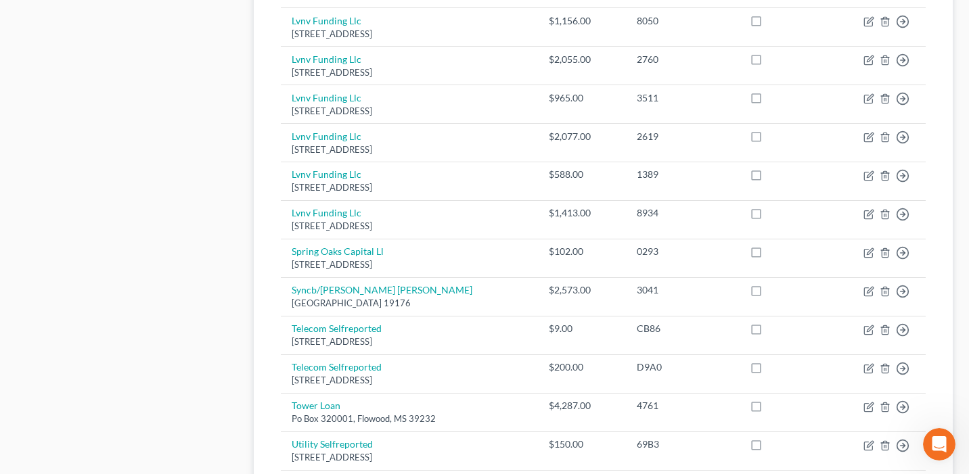
scroll to position [1092, 0]
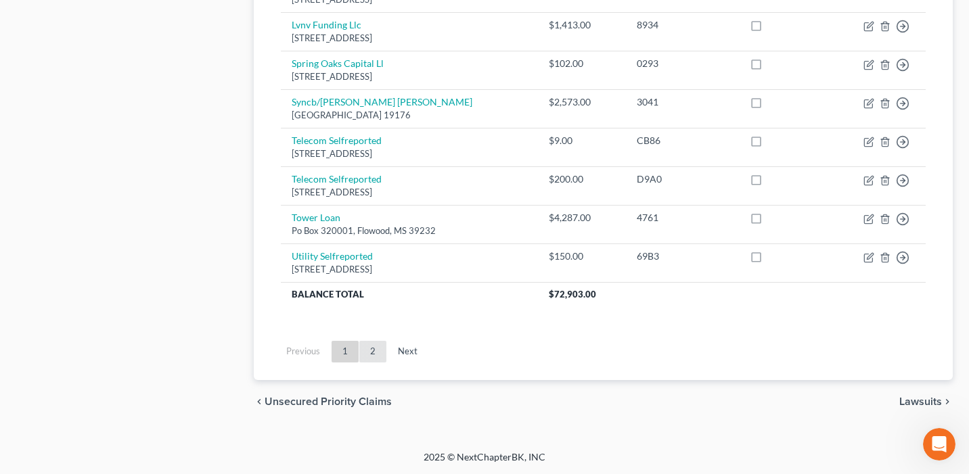
click at [369, 353] on link "2" at bounding box center [372, 352] width 27 height 22
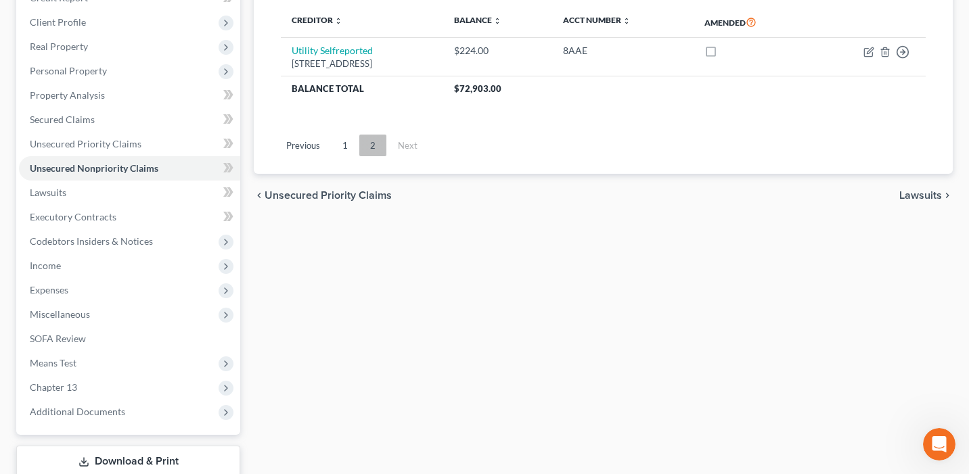
scroll to position [171, 0]
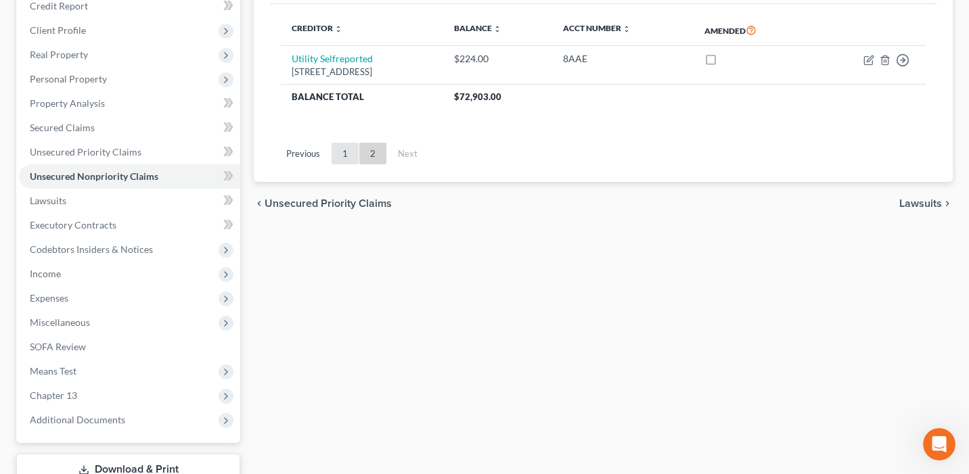
click at [346, 151] on link "1" at bounding box center [345, 154] width 27 height 22
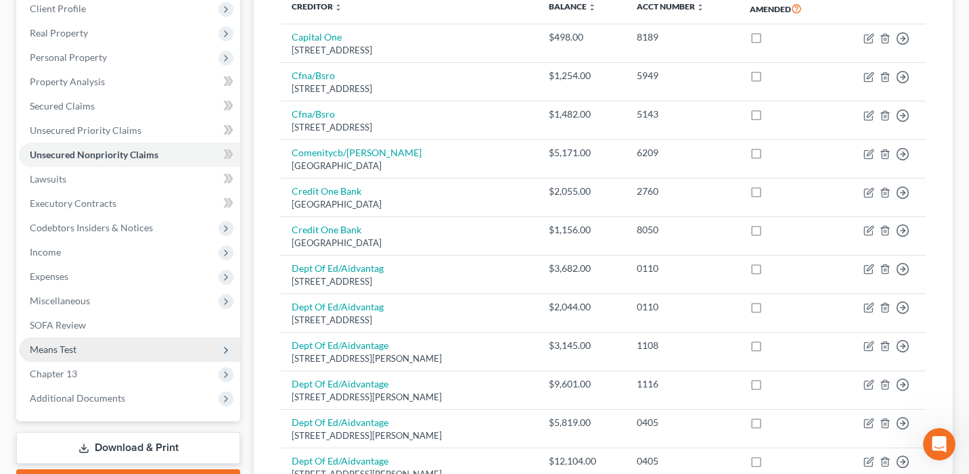
scroll to position [212, 0]
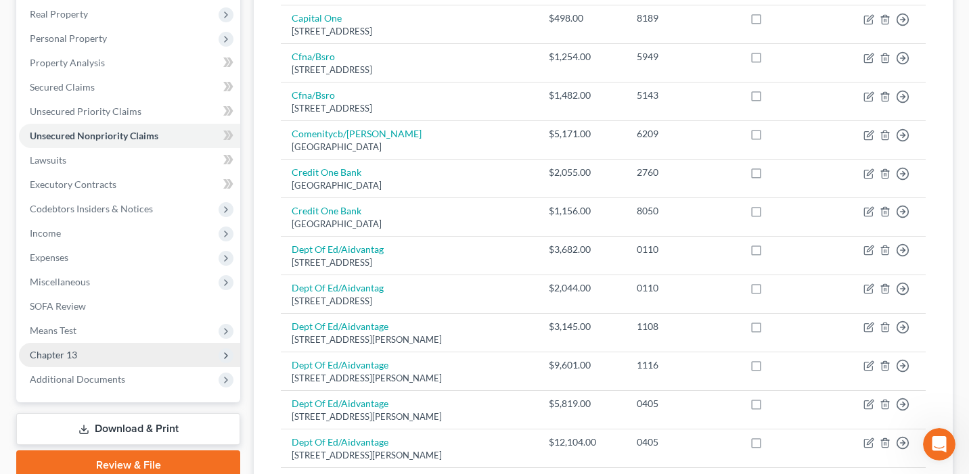
click at [161, 356] on span "Chapter 13" at bounding box center [129, 355] width 221 height 24
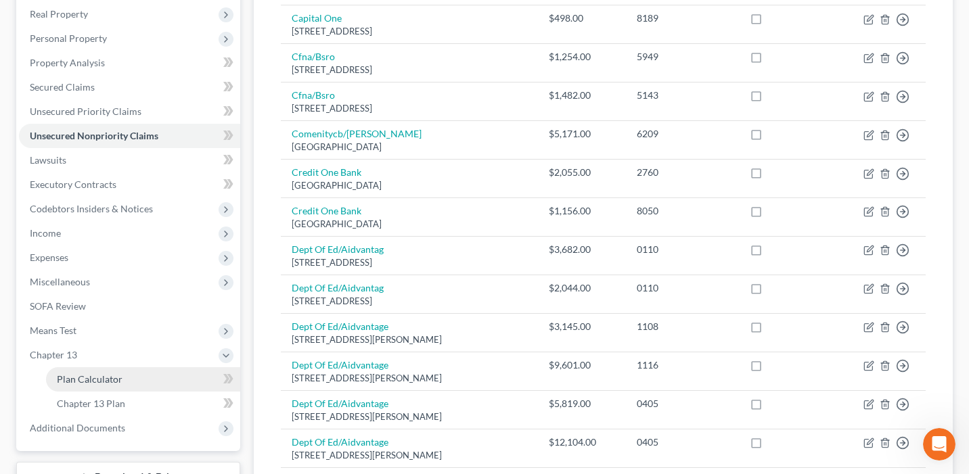
click at [162, 377] on link "Plan Calculator" at bounding box center [143, 379] width 194 height 24
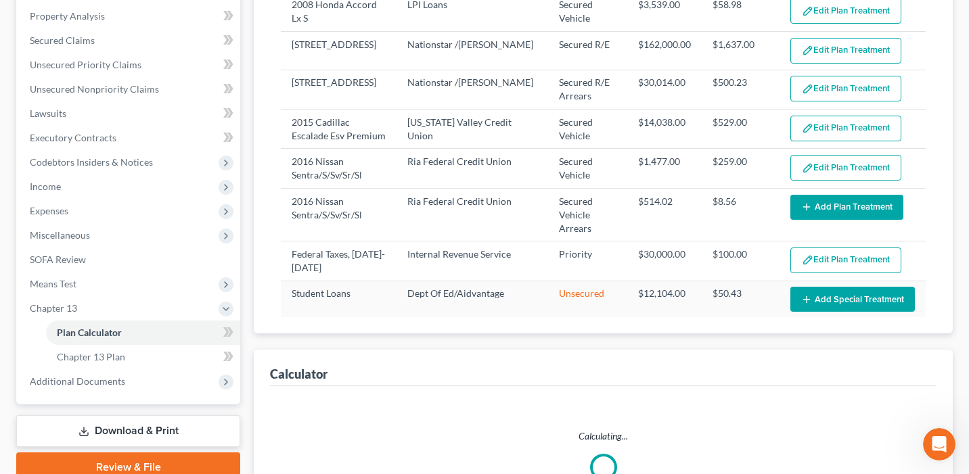
select select "59"
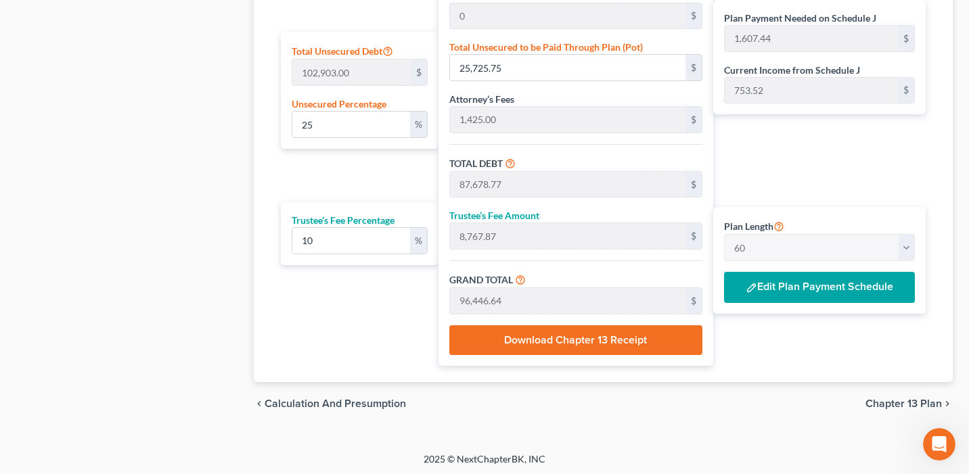
scroll to position [841, 0]
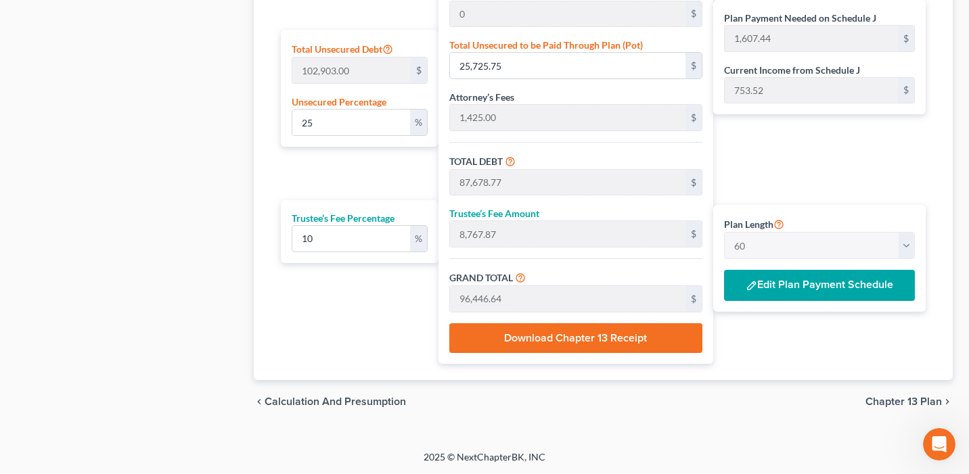
click at [866, 290] on button "Edit Plan Payment Schedule" at bounding box center [819, 285] width 191 height 31
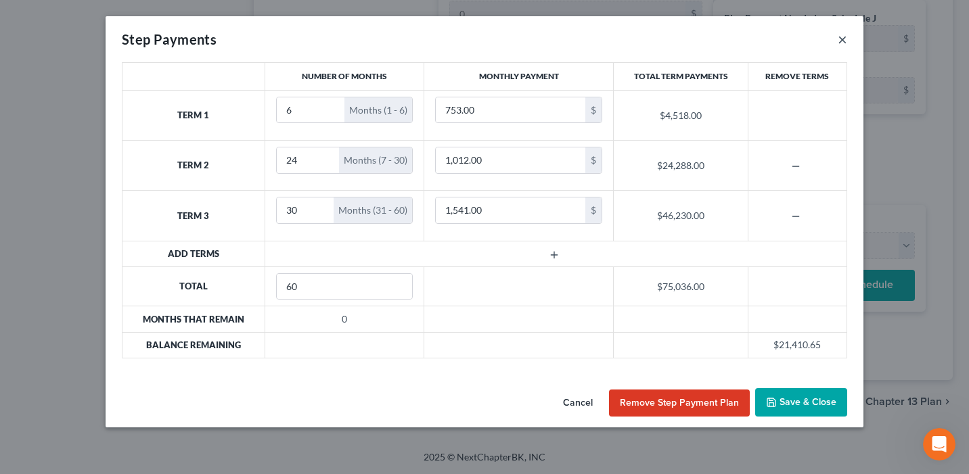
click at [840, 39] on button "×" at bounding box center [842, 39] width 9 height 16
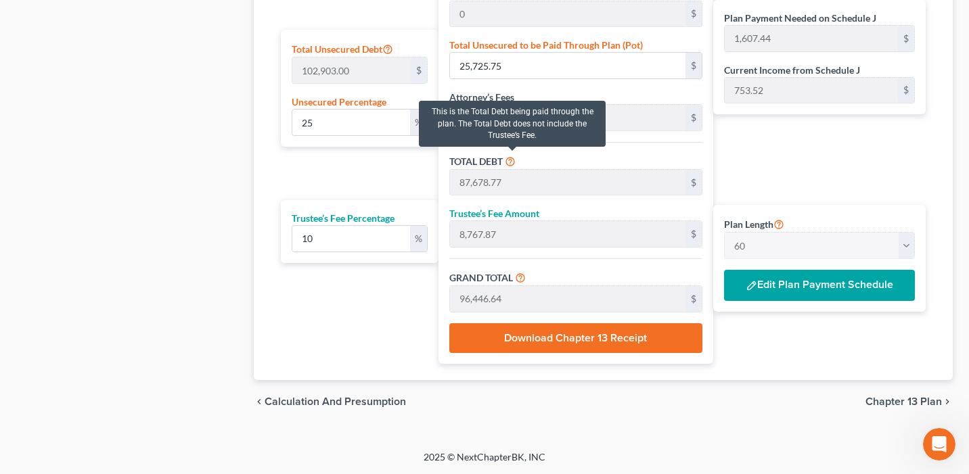
click at [512, 158] on icon at bounding box center [510, 160] width 11 height 13
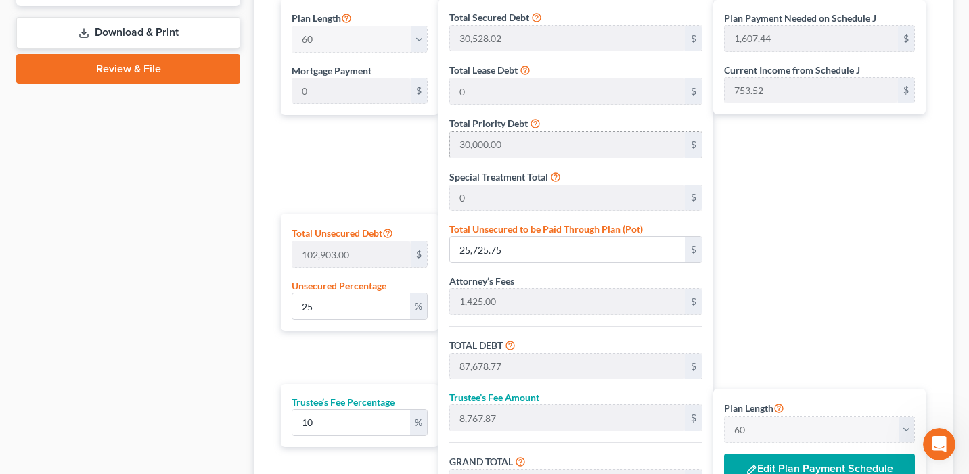
scroll to position [658, 0]
click at [779, 464] on button "Edit Plan Payment Schedule" at bounding box center [819, 468] width 191 height 31
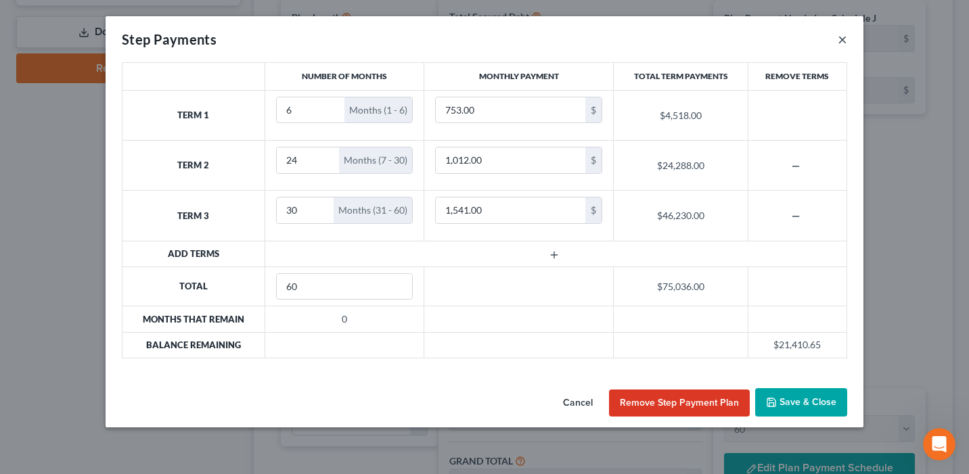
click at [843, 41] on button "×" at bounding box center [842, 39] width 9 height 16
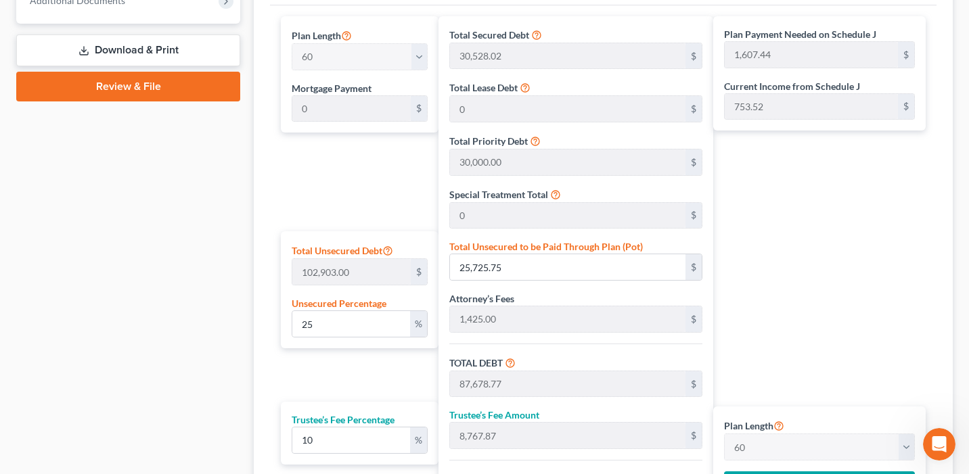
scroll to position [654, 0]
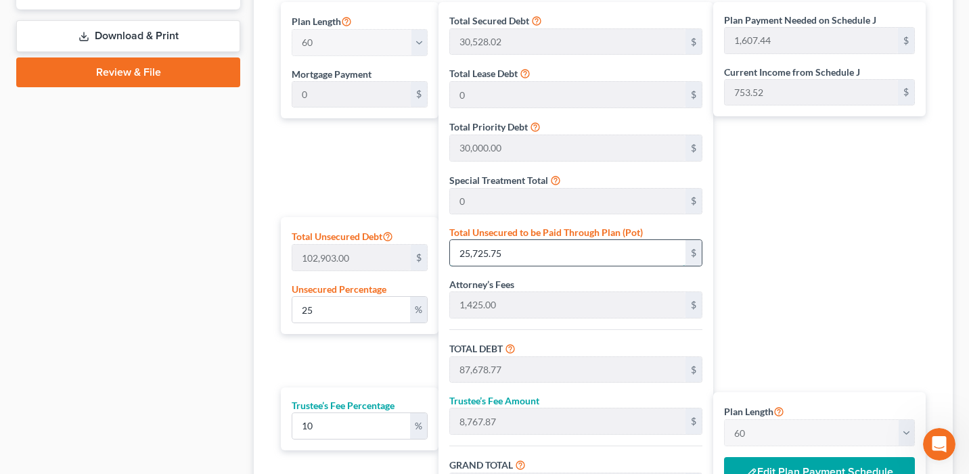
click at [524, 245] on input "25,725.75" at bounding box center [567, 253] width 235 height 26
type input "0.0009717889663080764"
type input "1"
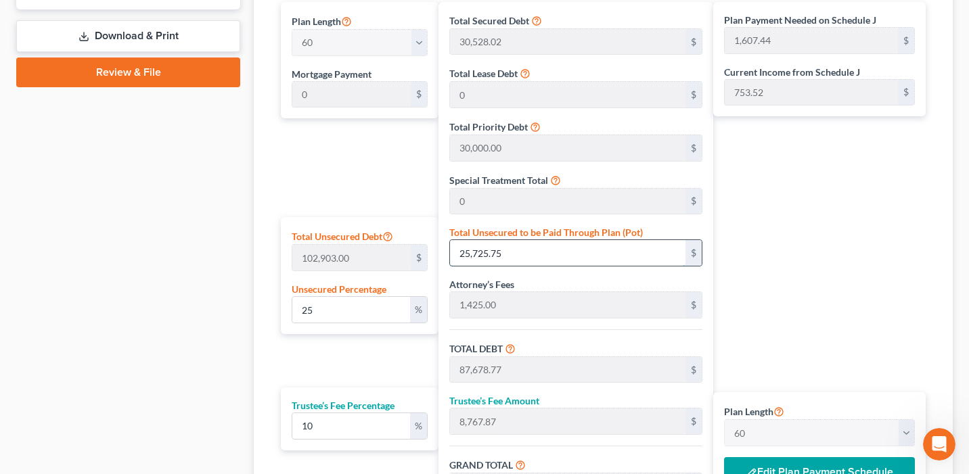
type input "61,954.02"
type input "6,195.40"
type input "68,149.42"
type input "1,135.82"
type input "0.013605045528313072"
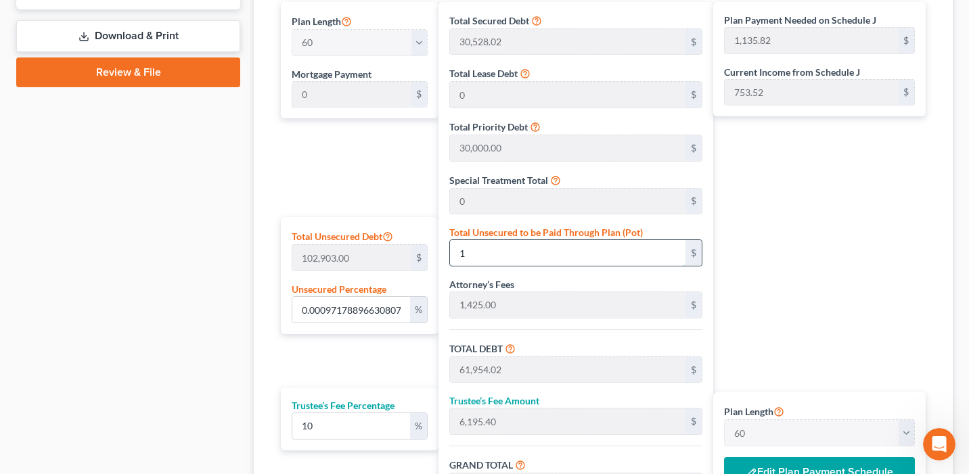
type input "14"
type input "61,967.02"
type input "6,196.70"
type input "68,163.72"
type input "1,136.06"
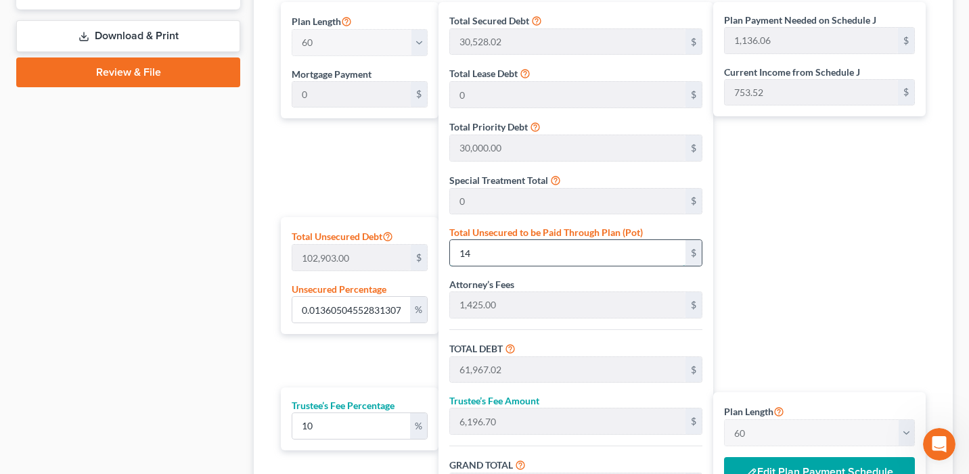
type input "0.1409094001146711"
type input "145"
type input "62,098.02"
type input "6,209.80"
type input "68,307.82"
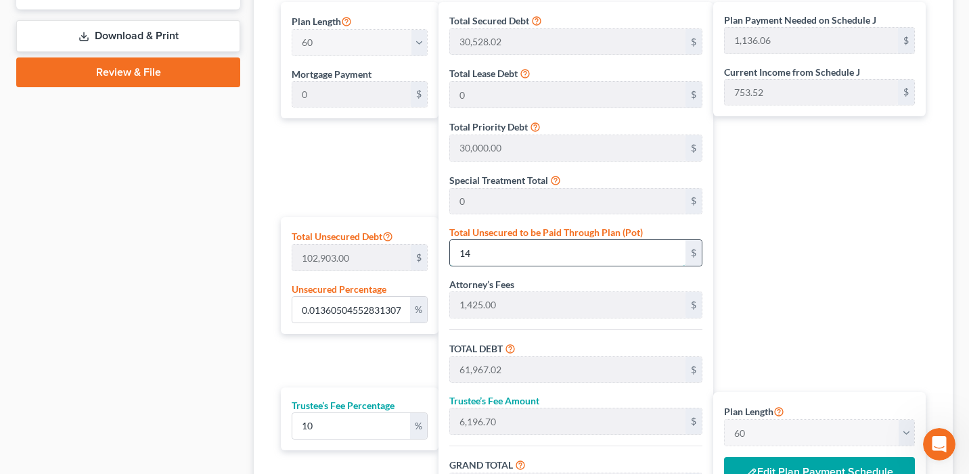
type input "1,138.46"
type input "1.409094001146711"
type input "1450"
type input "63,403.02"
type input "6,340.30"
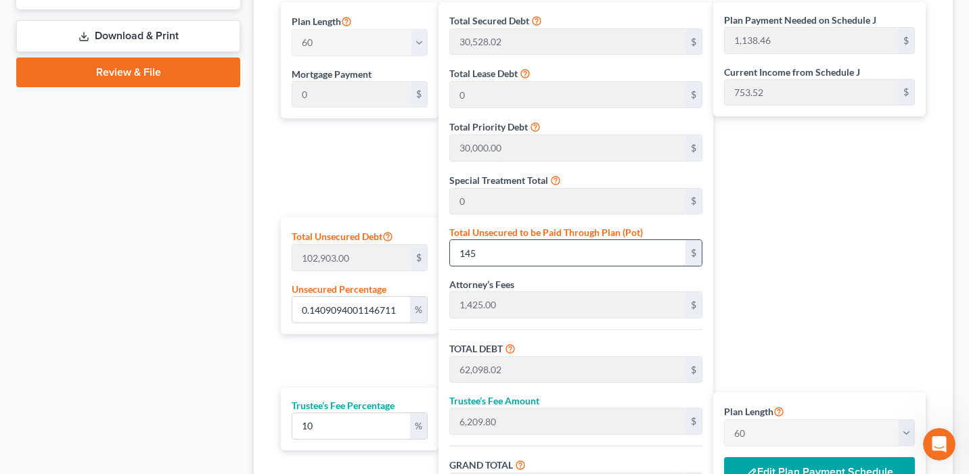
type input "69,743.32"
type input "1,162.38"
type input "1,450"
type input "14.097742534231267"
type input "1,4507"
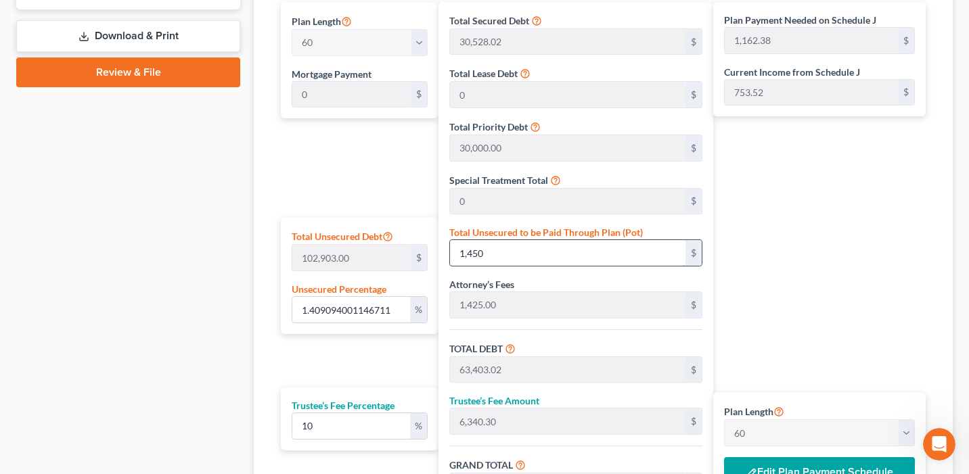
type input "76,460.02"
type input "7,646.00"
type input "84,106.02"
type input "1,401.76"
type input "14,507."
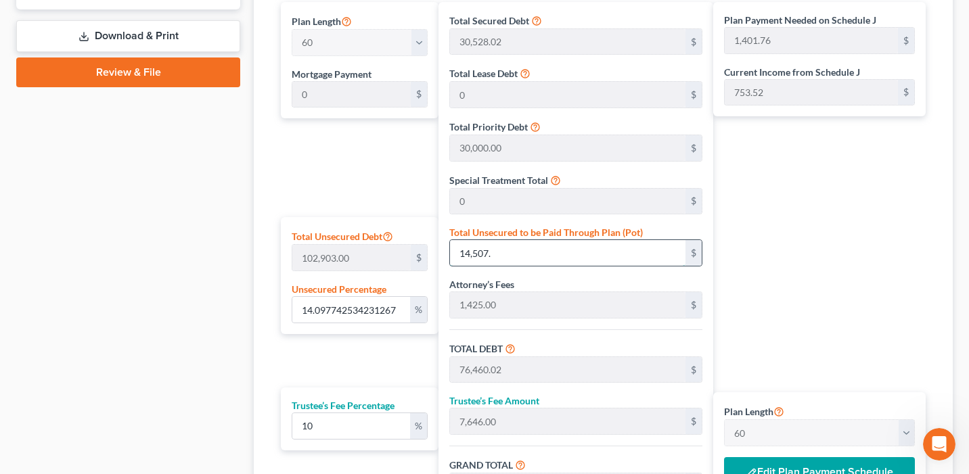
click at [555, 255] on input "14,507." at bounding box center [567, 253] width 235 height 26
type input "14.098617144300944"
type input "14,507.9"
type input "76,460.92"
type input "7,646.09"
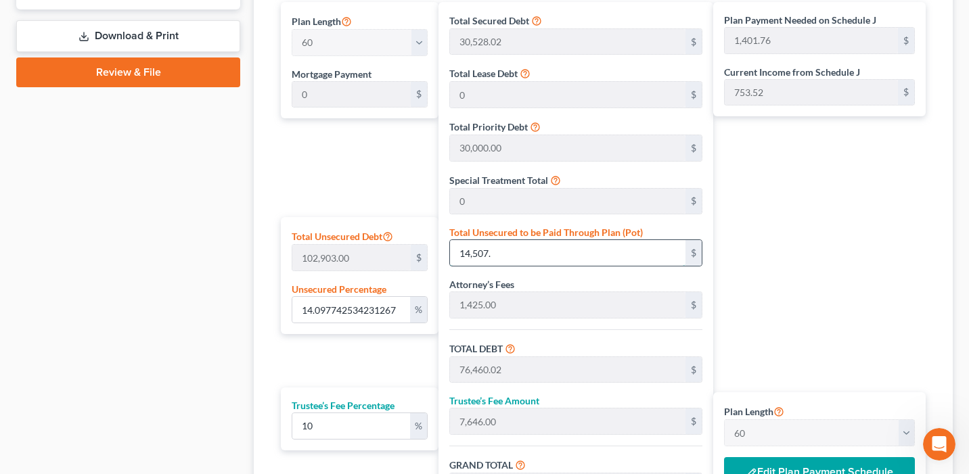
type input "84,107.01"
type input "1,401.78"
type input "14.098694887418247"
type input "14,507.98"
type input "76,461.00"
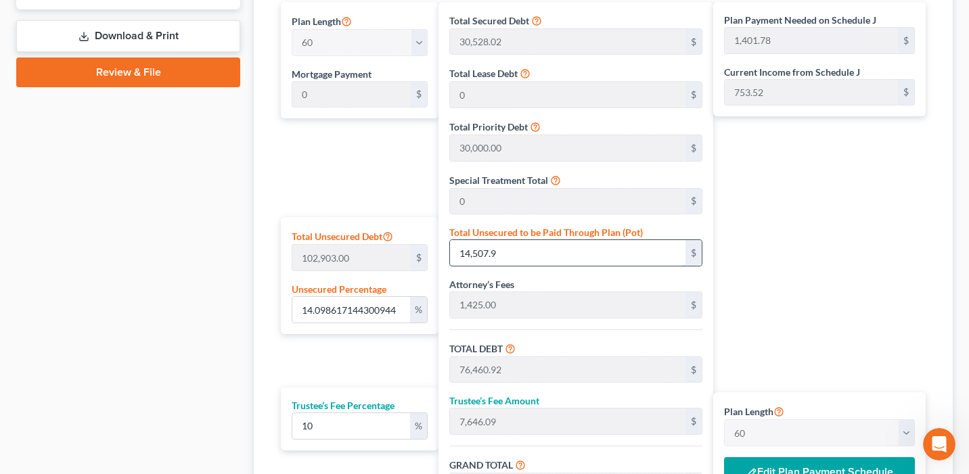
type input "7,646.10"
type input "84,107.10"
type input "14,507.98"
click at [786, 274] on div "Plan Payment Needed on Schedule J 1,401.78 $ Current Income from Schedule J 753…" at bounding box center [822, 277] width 219 height 550
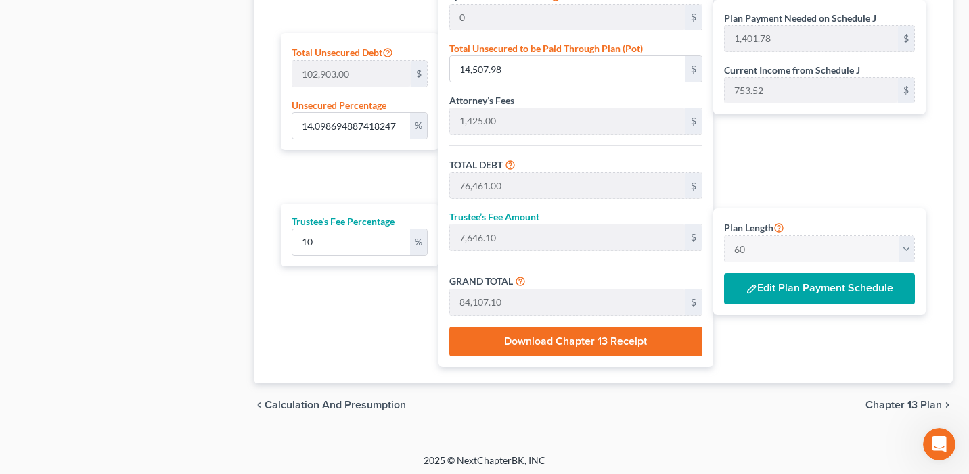
scroll to position [841, 0]
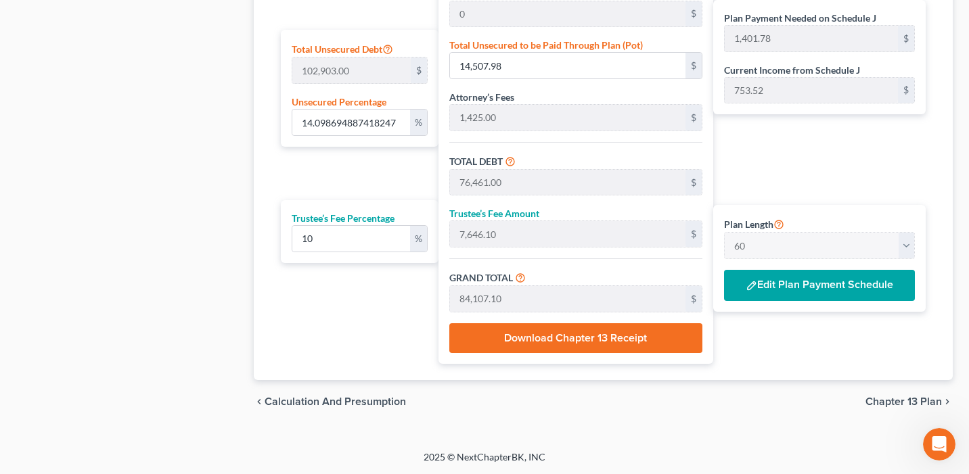
click at [790, 342] on div "Plan Payment Needed on Schedule J 1,401.78 $ Current Income from Schedule J 753…" at bounding box center [822, 90] width 219 height 550
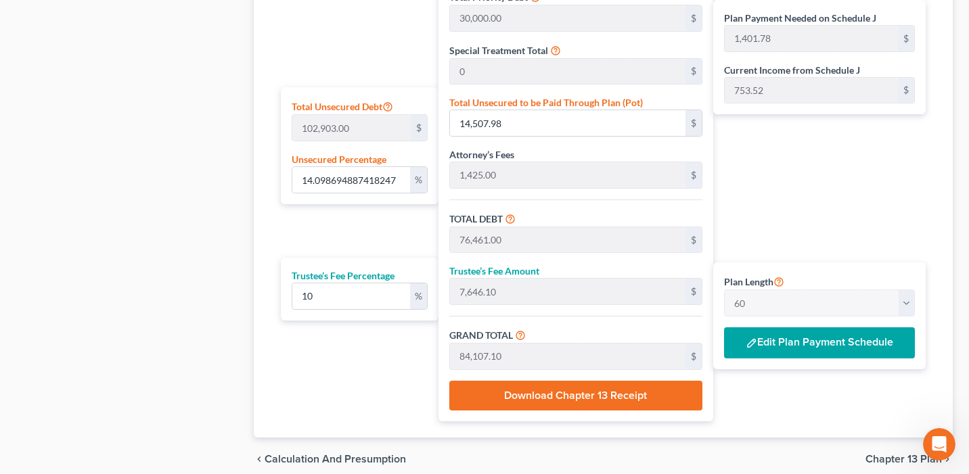
scroll to position [780, 0]
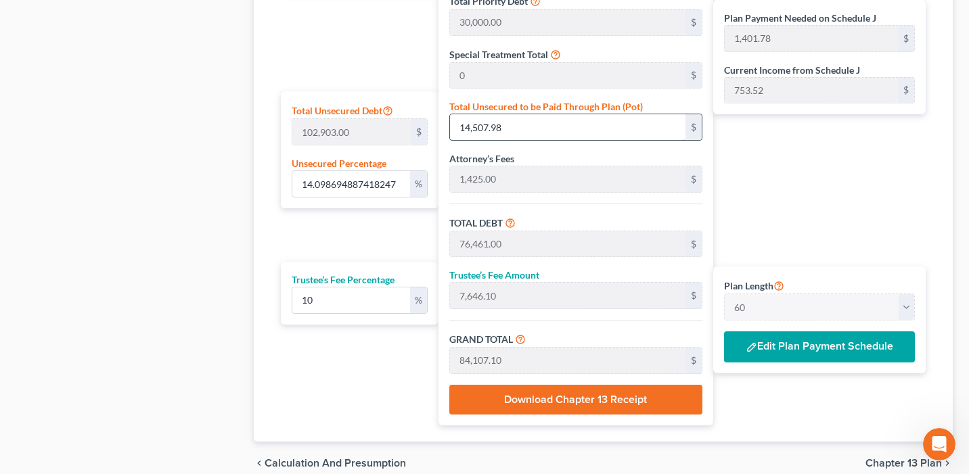
click at [525, 120] on input "14,507.98" at bounding box center [567, 127] width 235 height 26
type input "0.0029153668989242297"
type input "3"
type input "61,956.02"
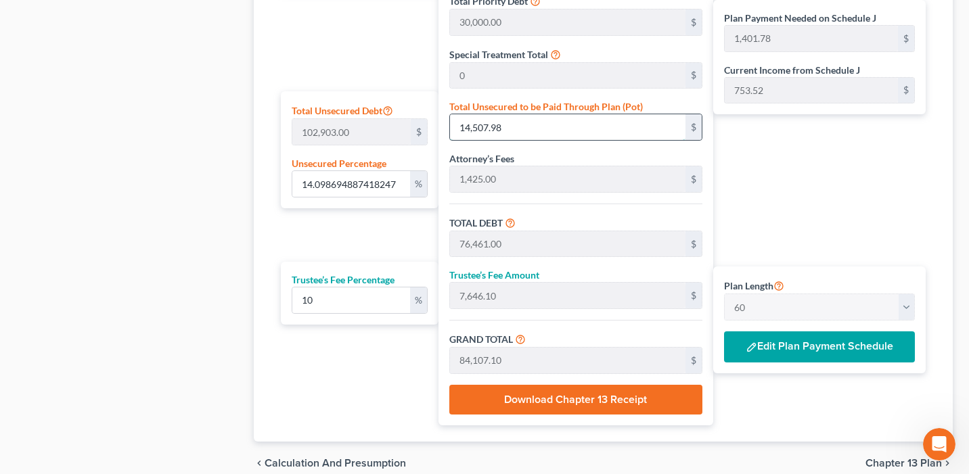
type input "6,195.60"
type input "68,151.62"
type input "1,135.86"
type input "0.03692798071970691"
type input "38"
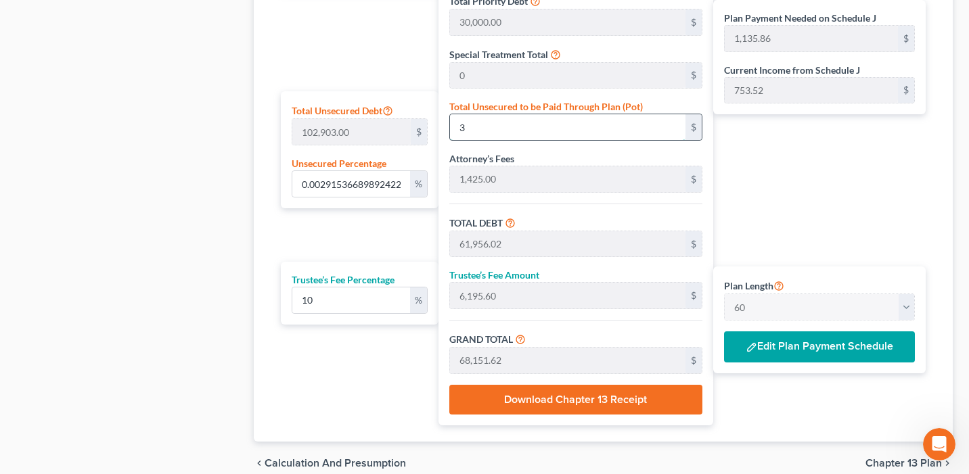
type input "61,991.02"
type input "6,199.10"
type input "68,190.12"
type input "1,136.50"
type input "0.37511054099491753"
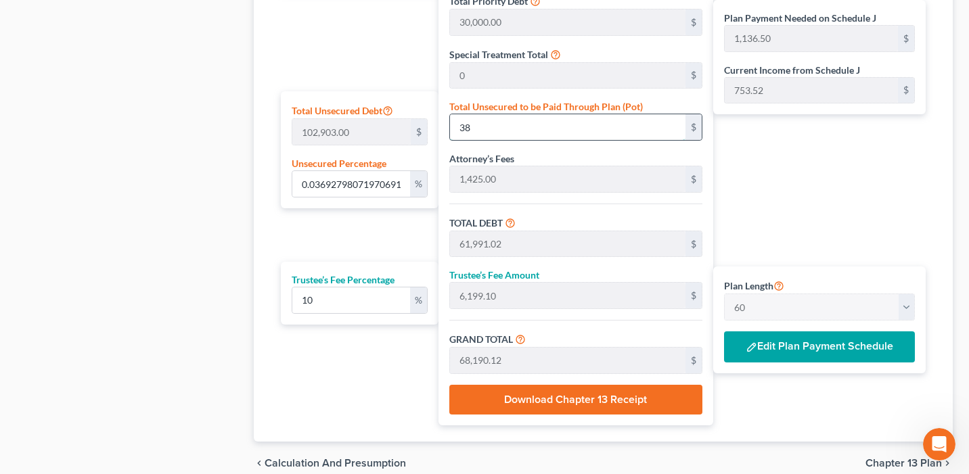
type input "386"
type input "62,339.02"
type input "6,233.90"
type input "68,572.92"
type input "1,142.88"
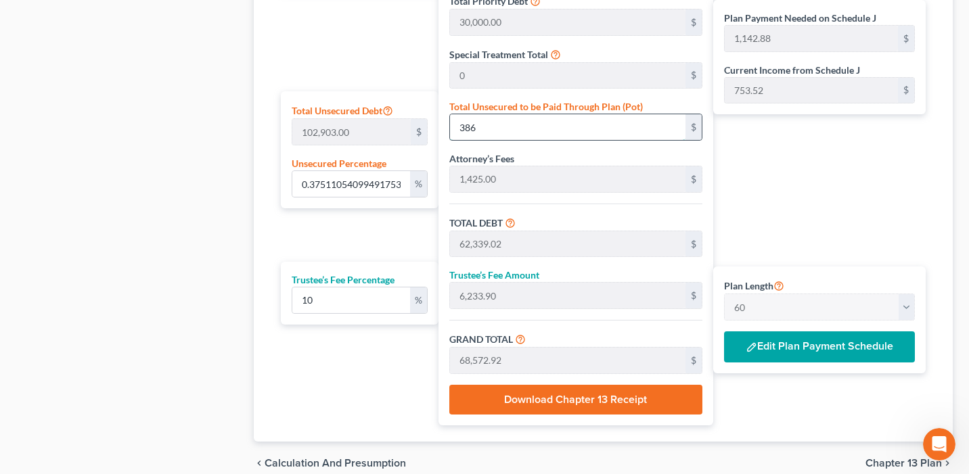
type input "3.7520771989154835"
type input "3861"
type input "65,814.02"
type input "6,581.40"
type input "72,395.42"
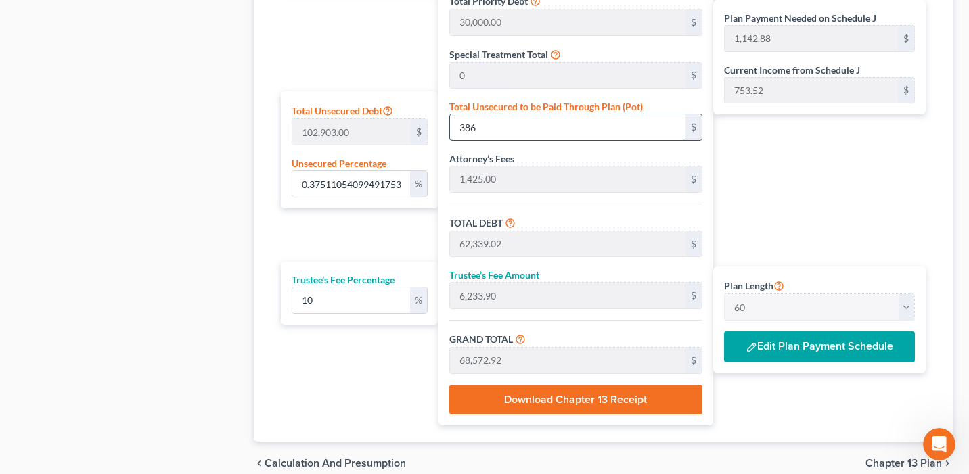
type input "1,206.59"
type input "3,861."
type input "3.75285463008853"
type input "3,861.8"
type input "65,814.82"
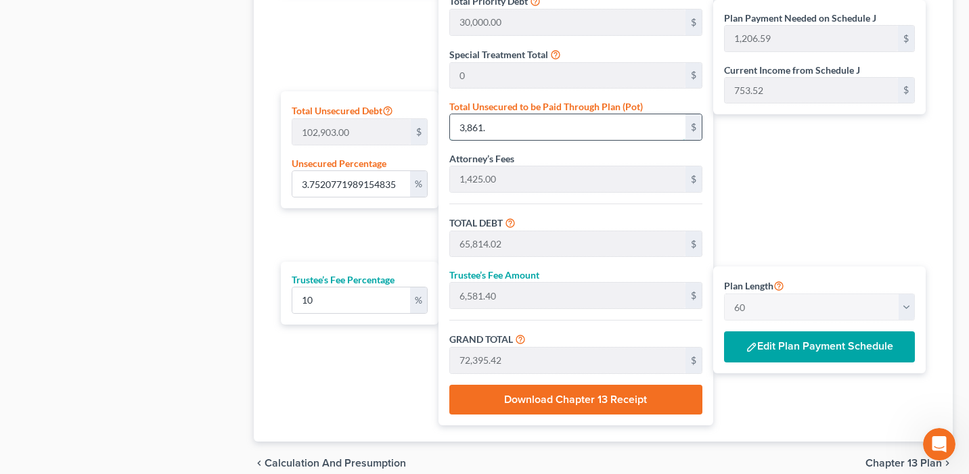
type input "6,581.48"
type input "72,396.30"
type input "1,206.60"
type input "3.7529323732058346"
type input "3,861.88"
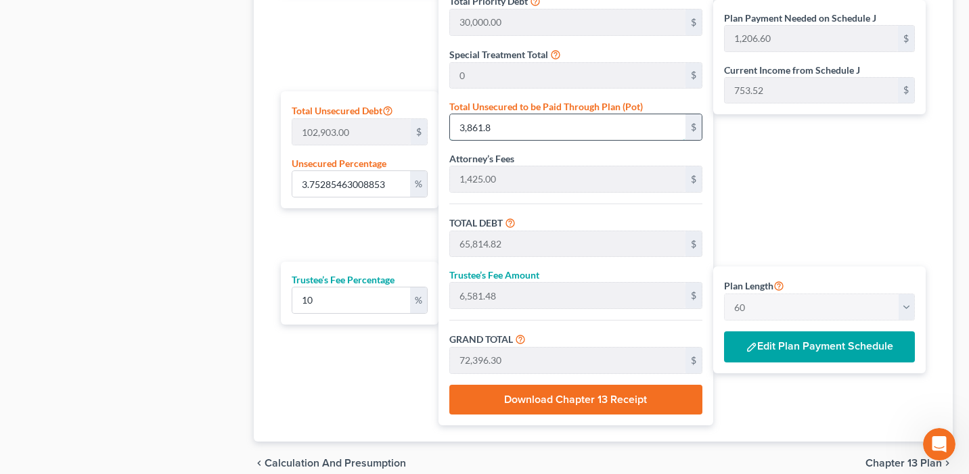
type input "65,814.90"
type input "6,581.49"
type input "72,396.39"
type input "3,861.88"
click at [848, 221] on div "Plan Payment Needed on Schedule J 1,206.60 $ Current Income from Schedule J 753…" at bounding box center [822, 151] width 219 height 550
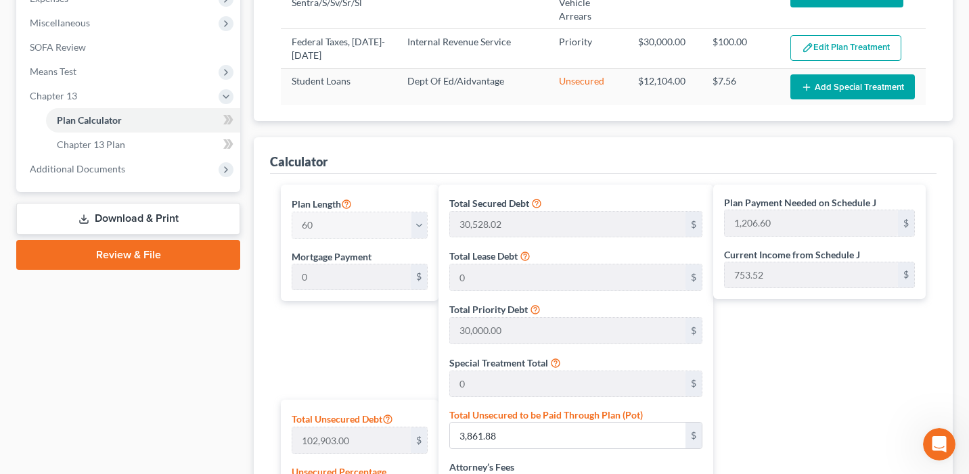
scroll to position [458, 0]
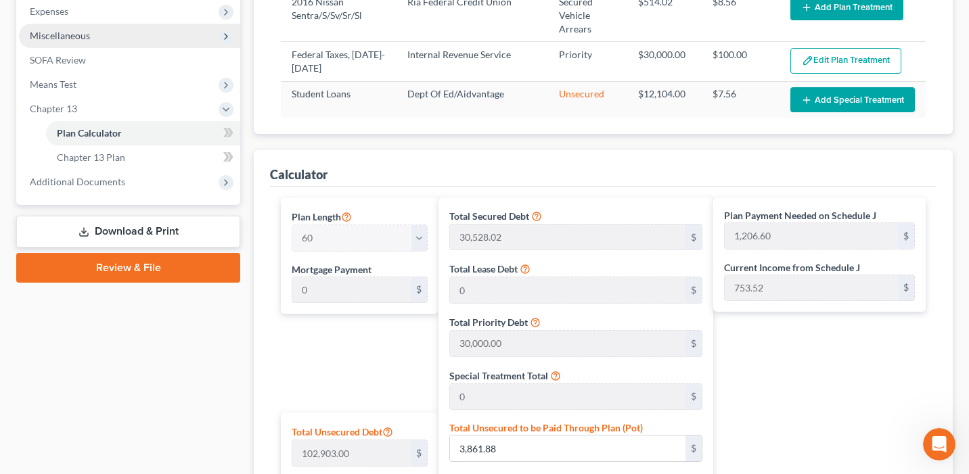
click at [122, 44] on span "Miscellaneous" at bounding box center [129, 36] width 221 height 24
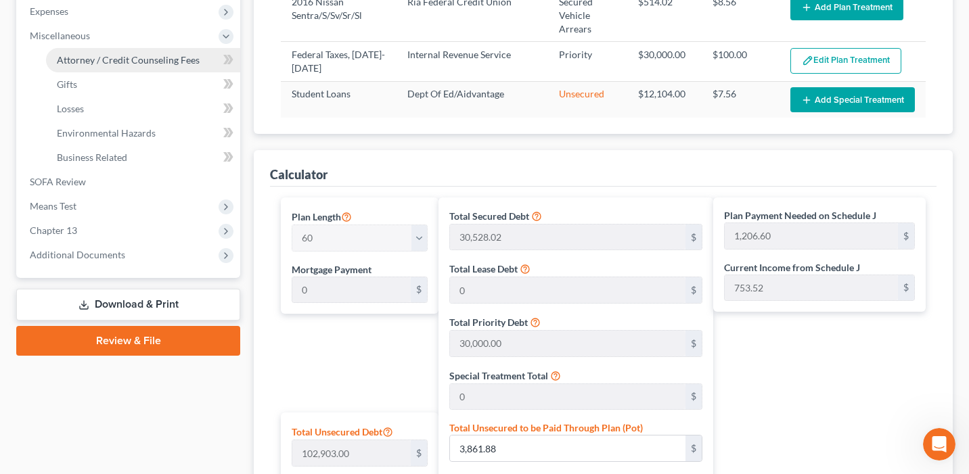
click at [118, 60] on span "Attorney / Credit Counseling Fees" at bounding box center [128, 60] width 143 height 12
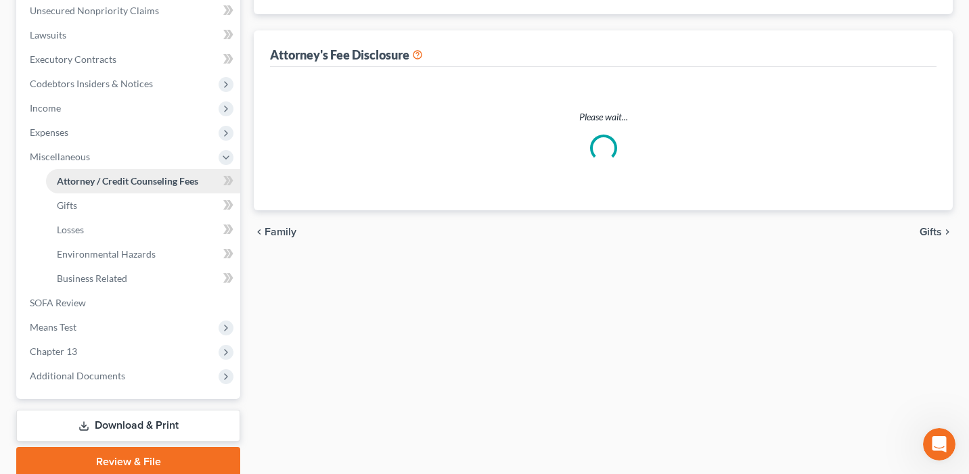
select select "0"
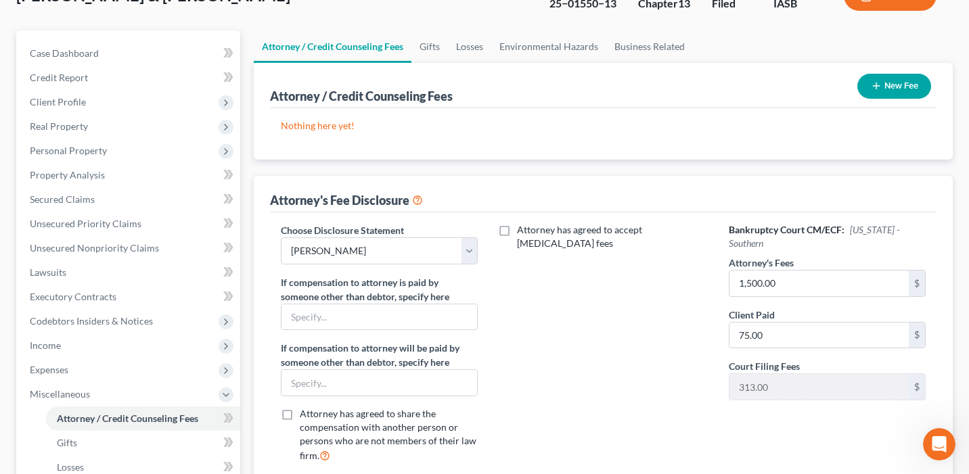
scroll to position [114, 0]
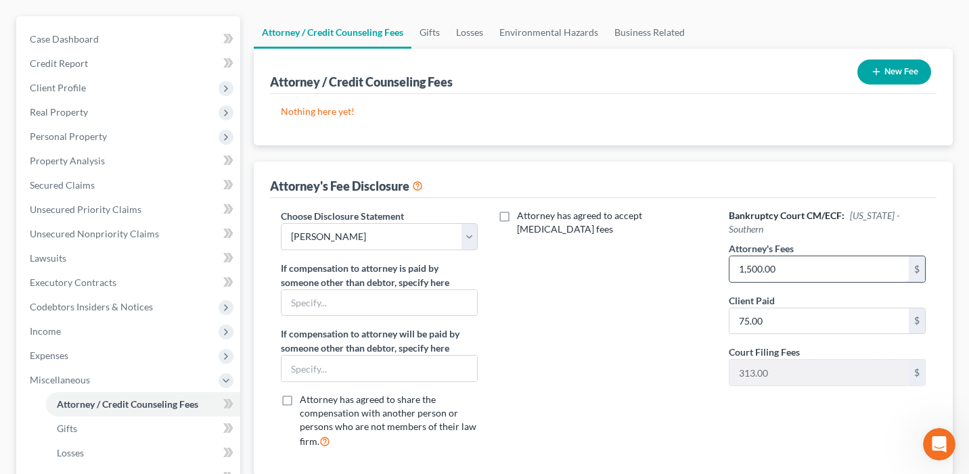
click at [787, 256] on input "1,500.00" at bounding box center [819, 269] width 179 height 26
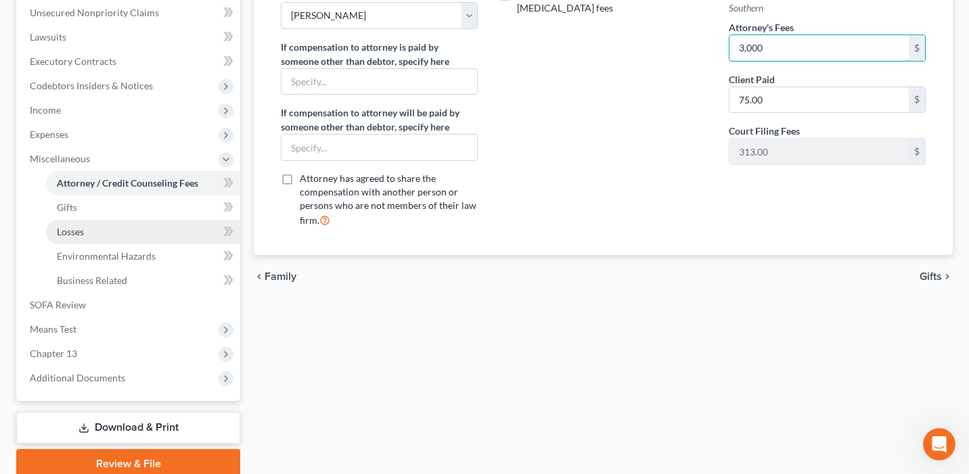
scroll to position [370, 0]
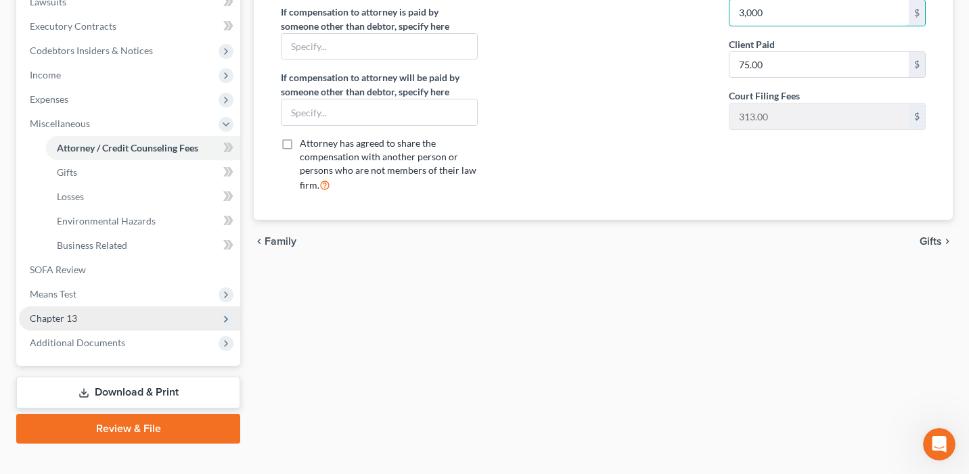
type input "3,000"
click at [139, 311] on span "Chapter 13" at bounding box center [129, 319] width 221 height 24
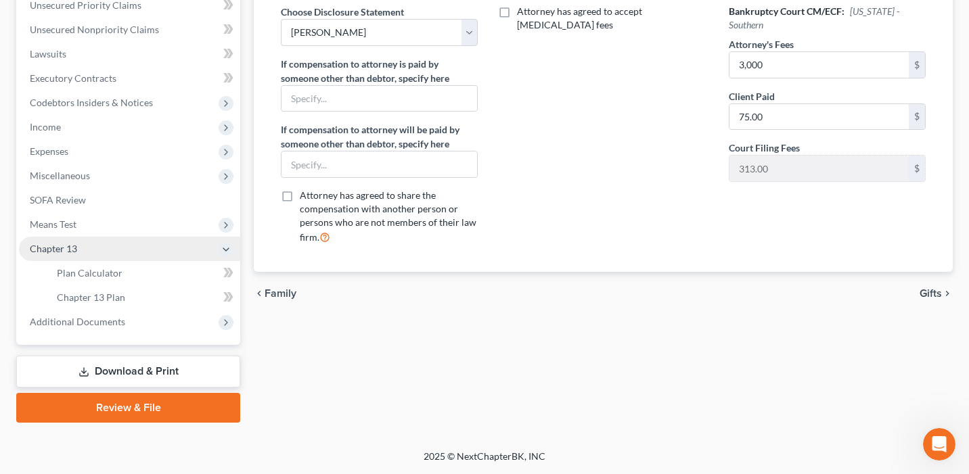
scroll to position [317, 0]
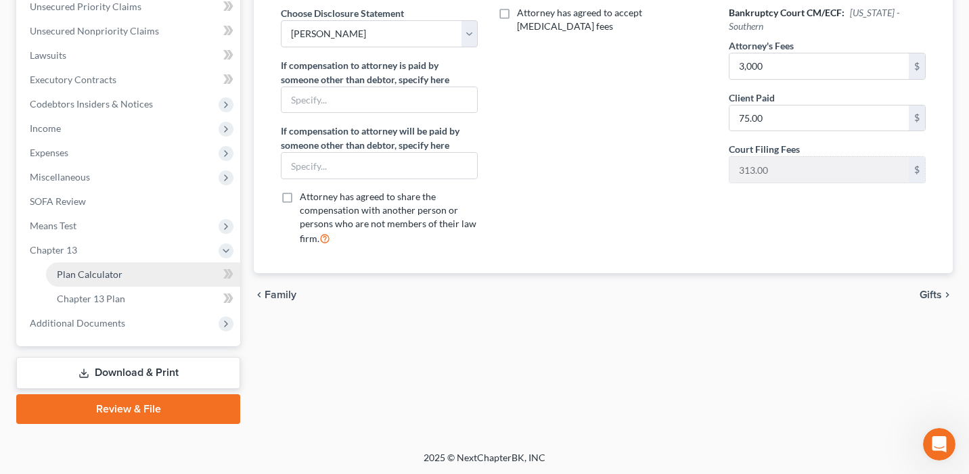
click at [135, 273] on link "Plan Calculator" at bounding box center [143, 275] width 194 height 24
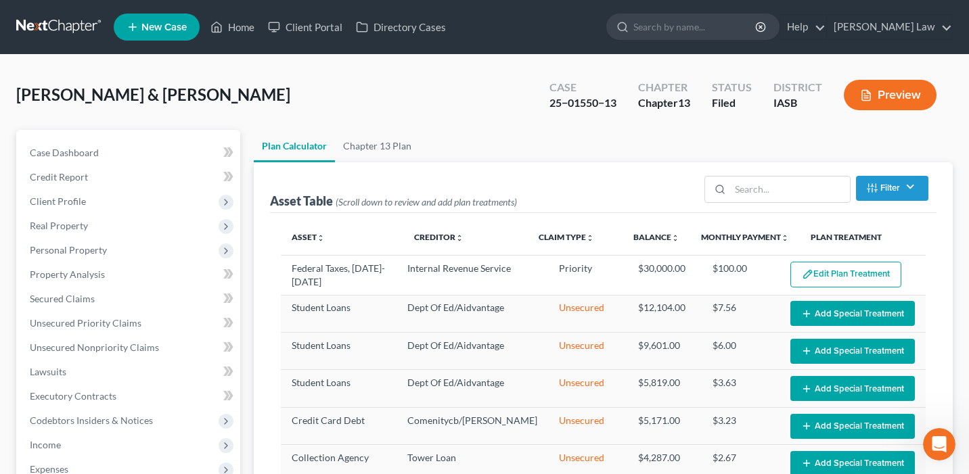
select select "59"
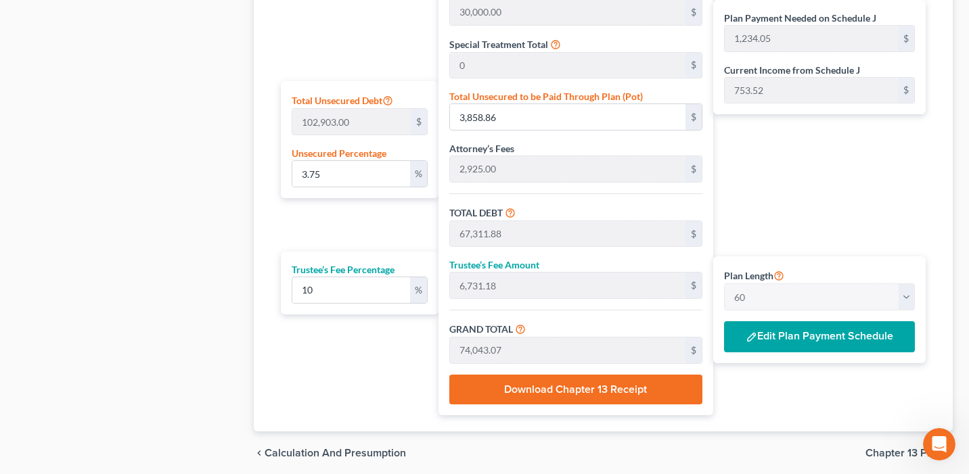
scroll to position [790, 0]
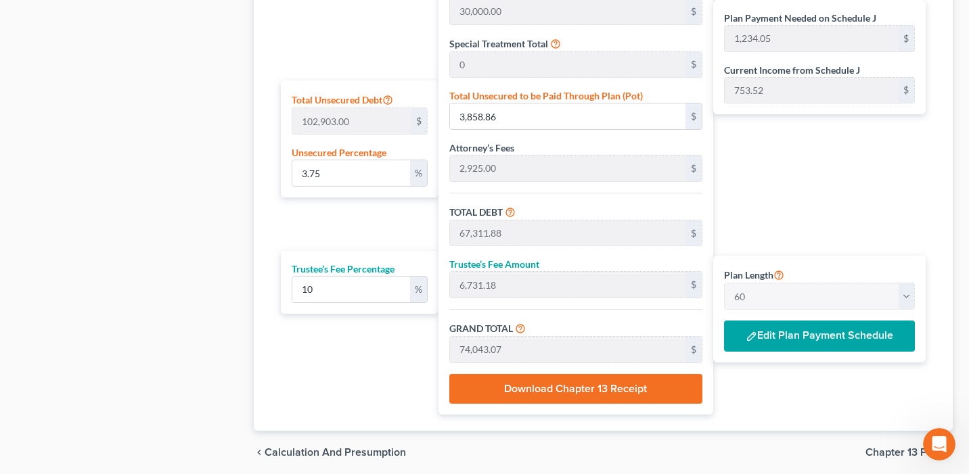
click at [810, 330] on button "Edit Plan Payment Schedule" at bounding box center [819, 336] width 191 height 31
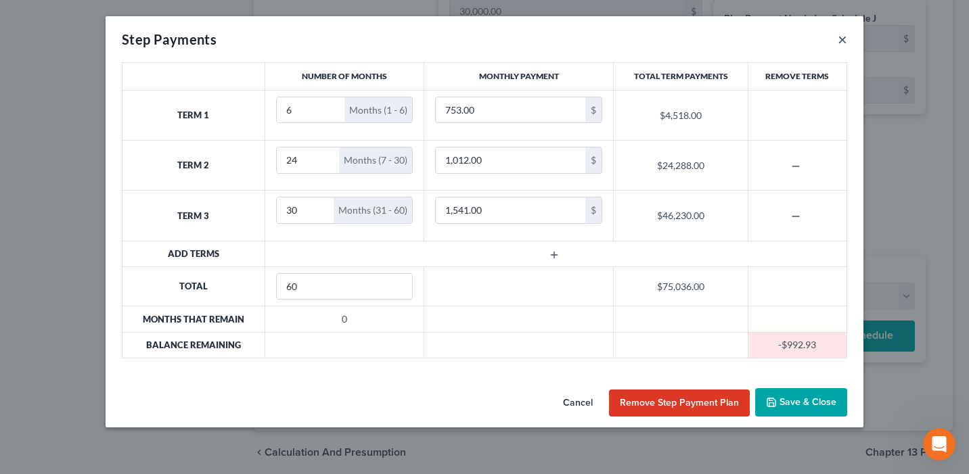
click at [844, 38] on button "×" at bounding box center [842, 39] width 9 height 16
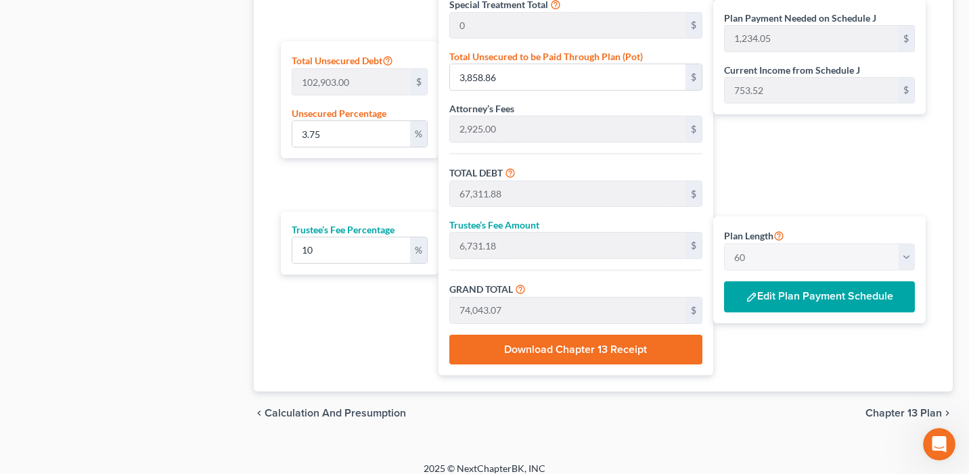
scroll to position [840, 0]
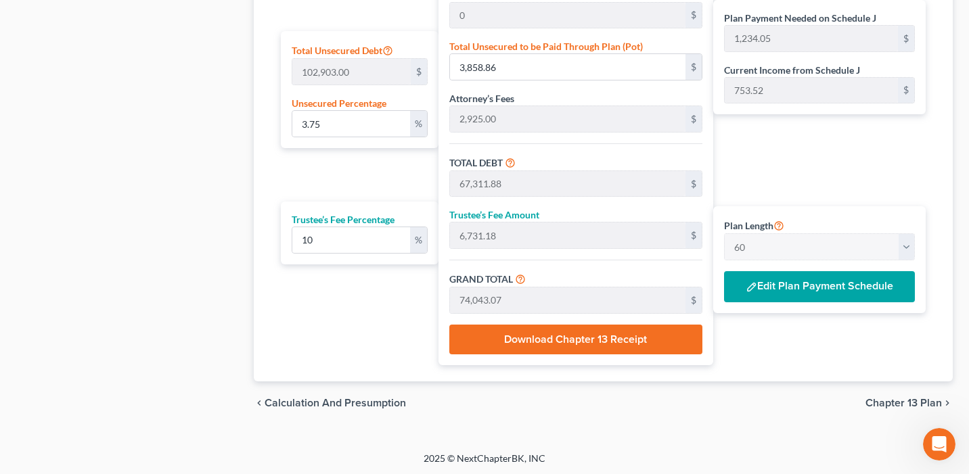
click at [566, 264] on div "Total Secured Debt 30,528.02 $ Total Lease Debt 0 $ Total Priority Debt 30,000.…" at bounding box center [576, 91] width 274 height 550
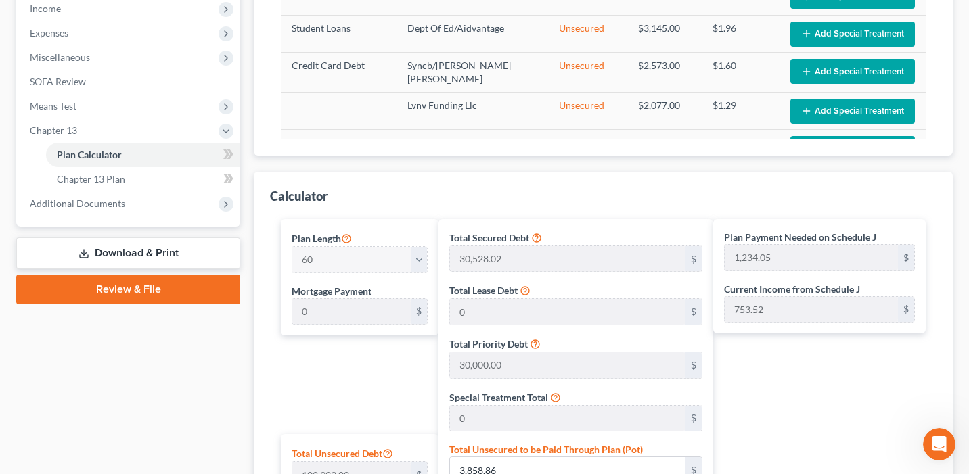
scroll to position [388, 0]
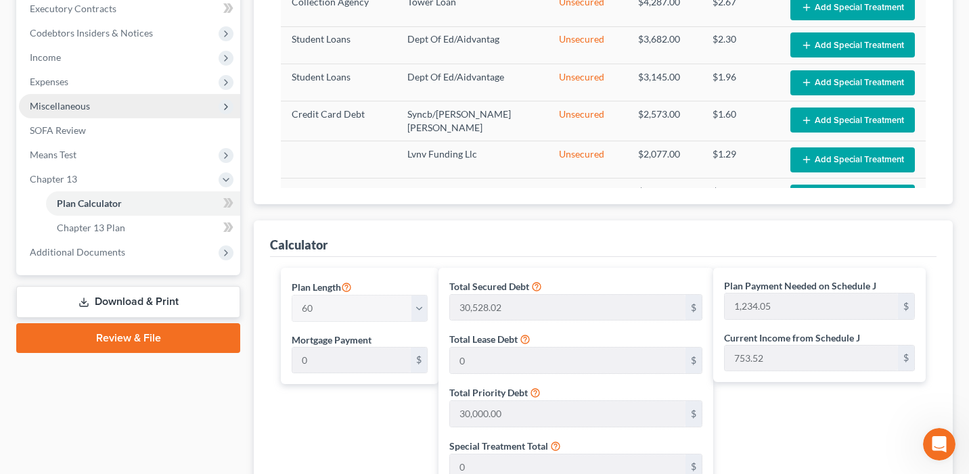
click at [105, 111] on span "Miscellaneous" at bounding box center [129, 106] width 221 height 24
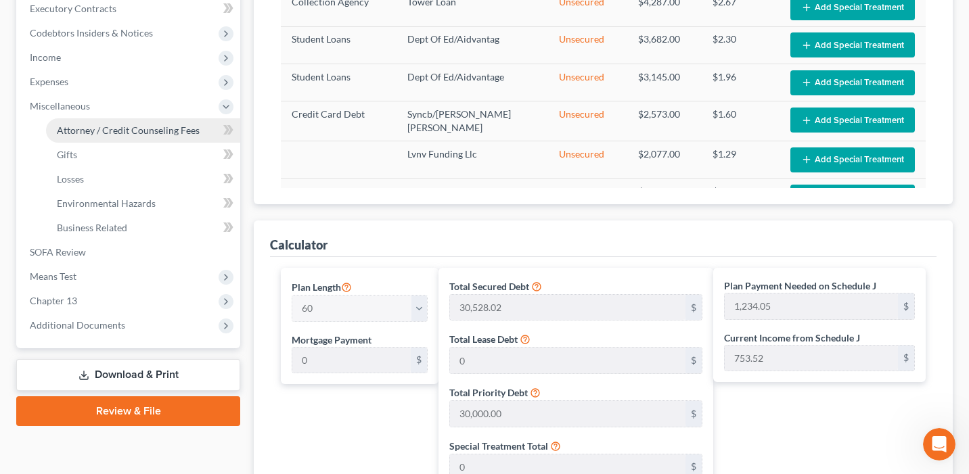
click at [118, 123] on link "Attorney / Credit Counseling Fees" at bounding box center [143, 130] width 194 height 24
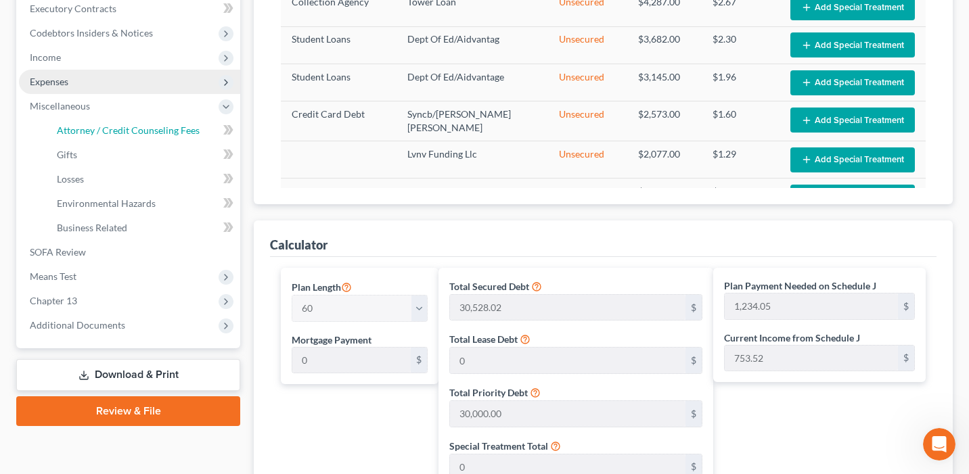
select select "0"
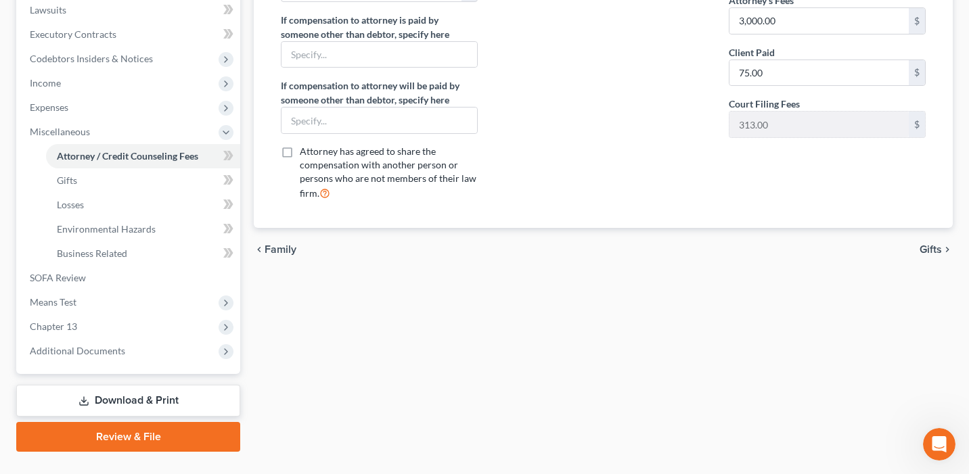
scroll to position [369, 0]
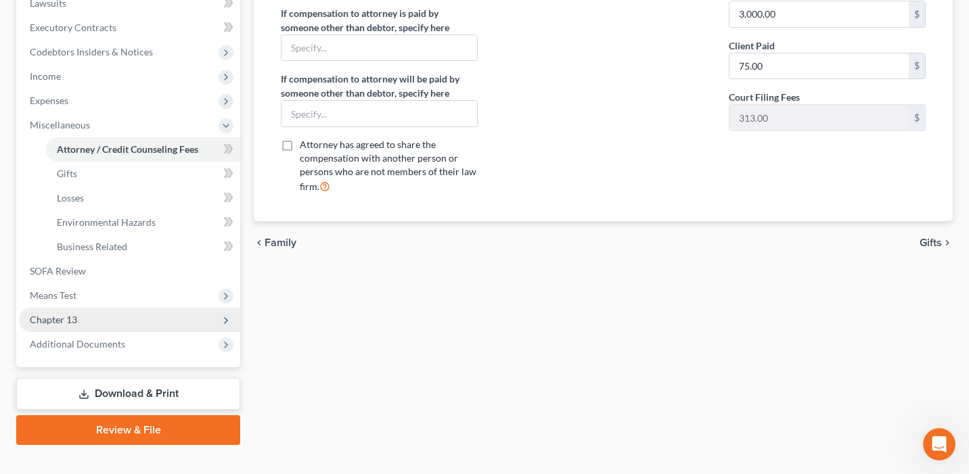
click at [192, 317] on span "Chapter 13" at bounding box center [129, 320] width 221 height 24
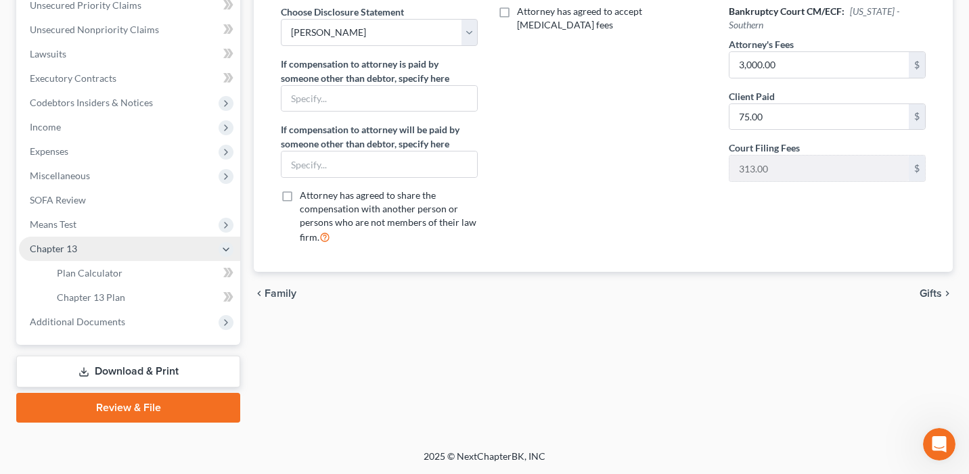
scroll to position [317, 0]
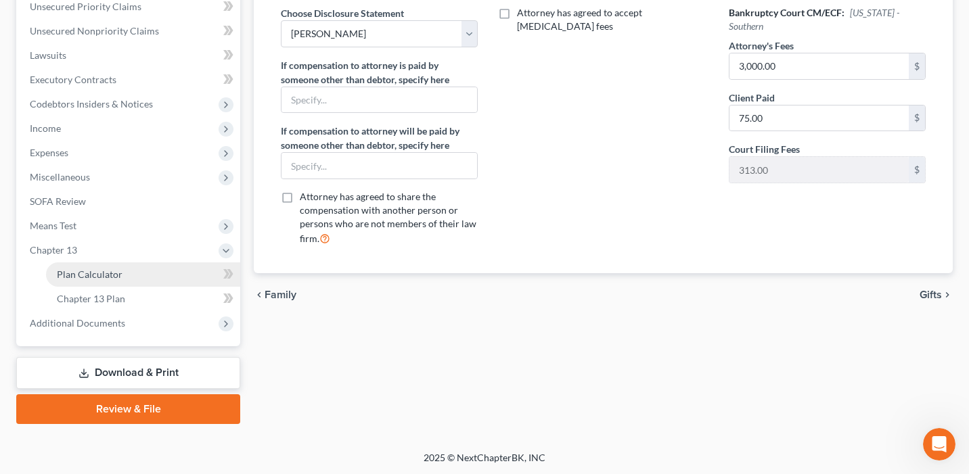
click at [164, 273] on link "Plan Calculator" at bounding box center [143, 275] width 194 height 24
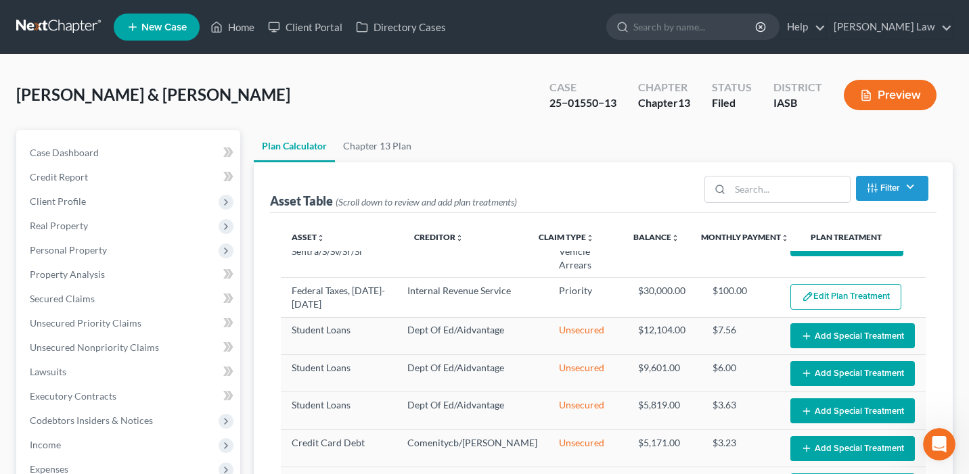
scroll to position [250, 0]
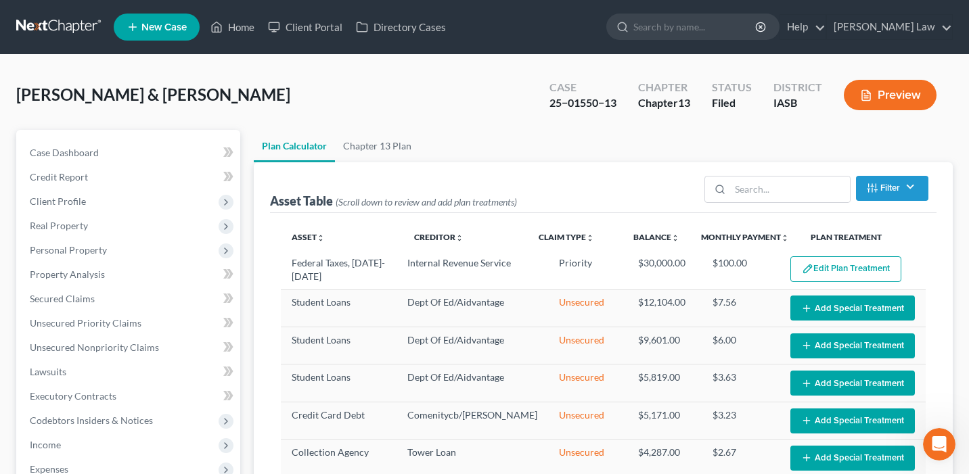
select select "59"
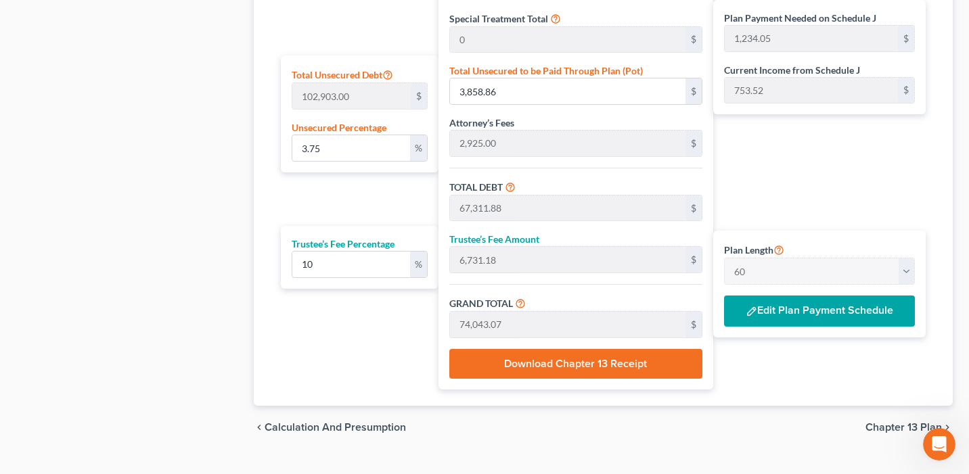
scroll to position [819, 0]
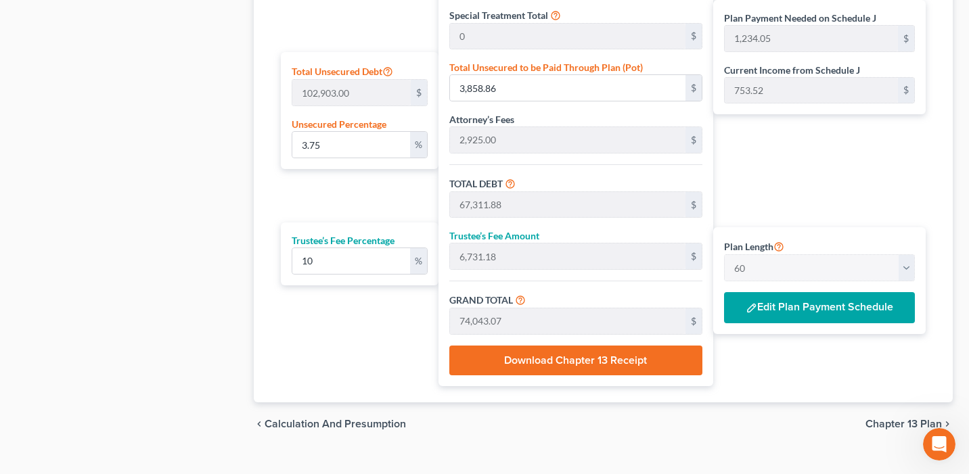
click at [788, 317] on button "Edit Plan Payment Schedule" at bounding box center [819, 307] width 191 height 31
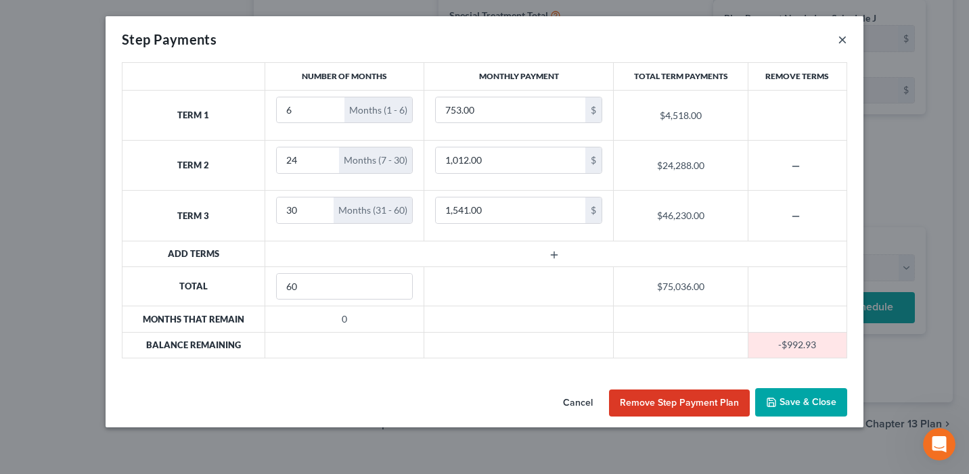
click at [843, 38] on button "×" at bounding box center [842, 39] width 9 height 16
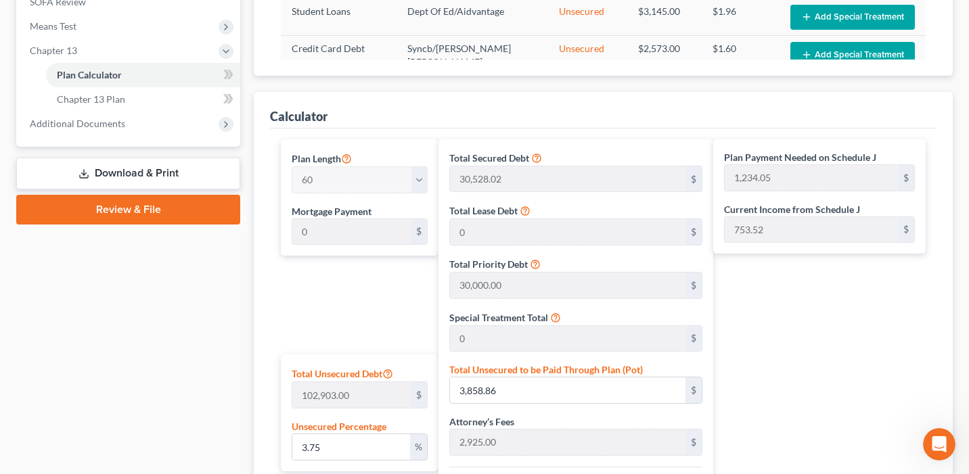
scroll to position [391, 0]
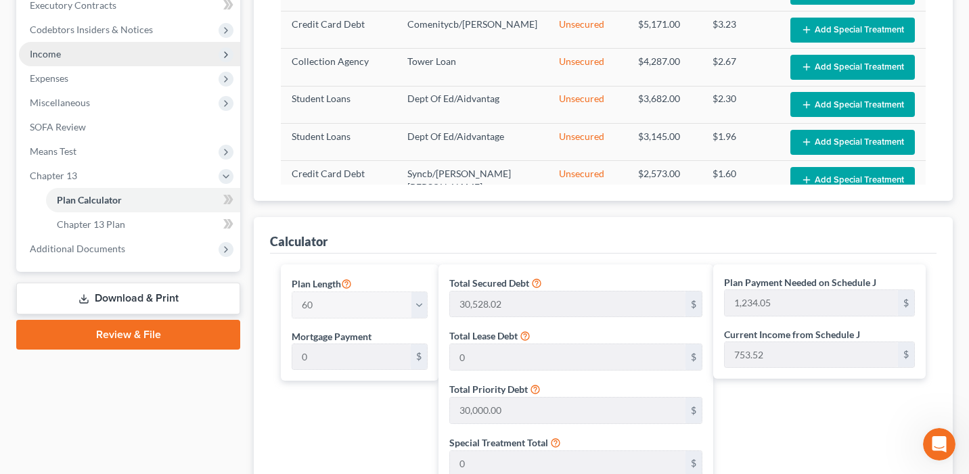
click at [95, 53] on span "Income" at bounding box center [129, 54] width 221 height 24
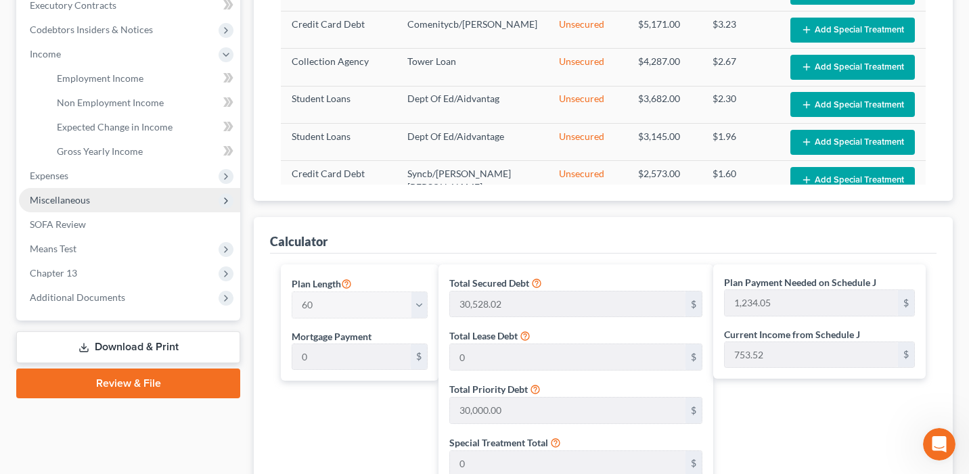
click at [115, 195] on span "Miscellaneous" at bounding box center [129, 200] width 221 height 24
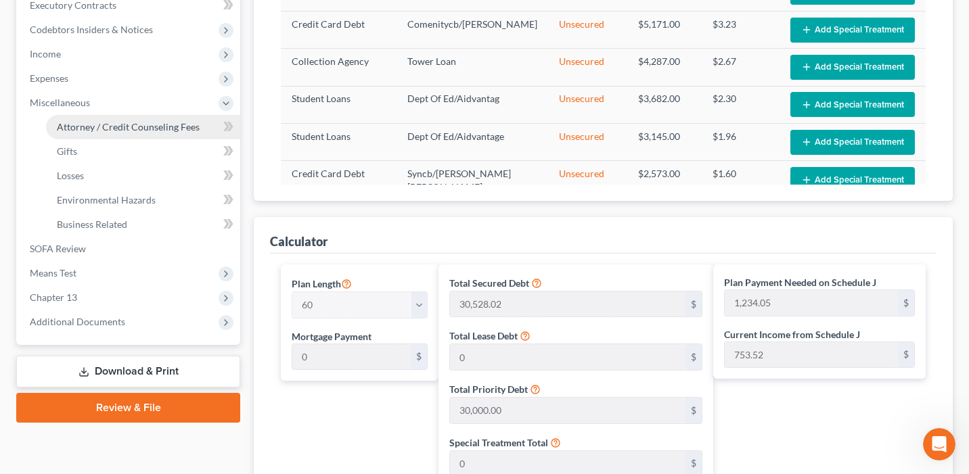
click at [130, 127] on span "Attorney / Credit Counseling Fees" at bounding box center [128, 127] width 143 height 12
select select "0"
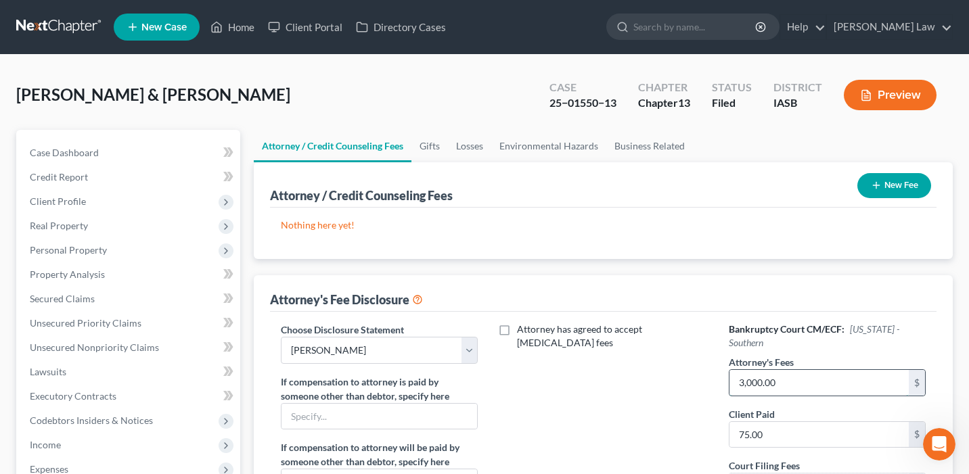
click at [815, 376] on input "3,000.00" at bounding box center [819, 383] width 179 height 26
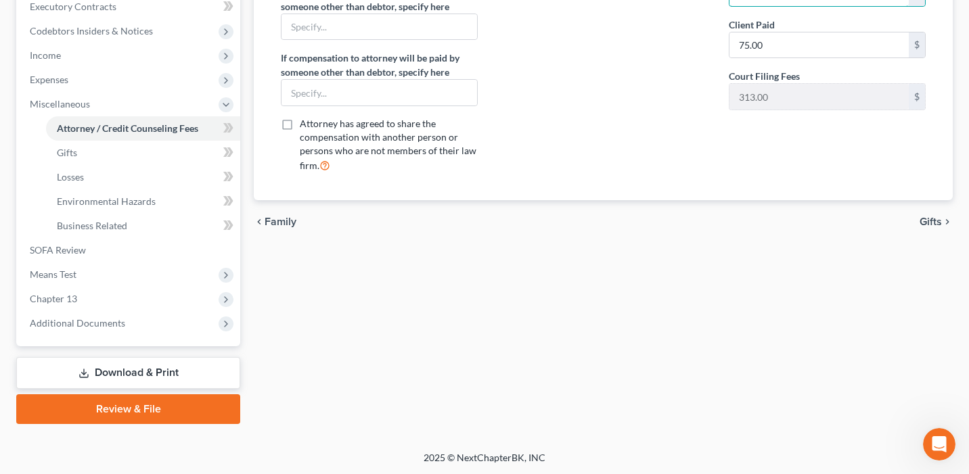
scroll to position [390, 0]
type input "2,000"
click at [126, 294] on span "Chapter 13" at bounding box center [129, 299] width 221 height 24
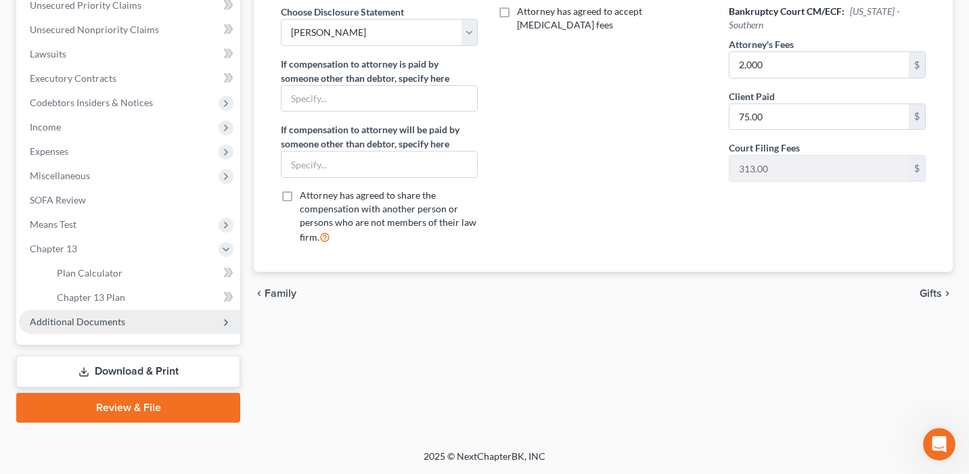
scroll to position [317, 0]
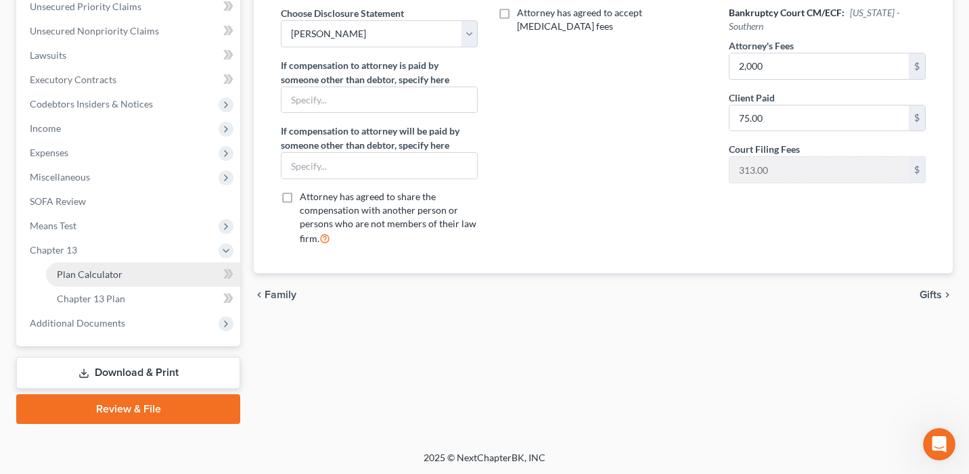
click at [129, 277] on link "Plan Calculator" at bounding box center [143, 275] width 194 height 24
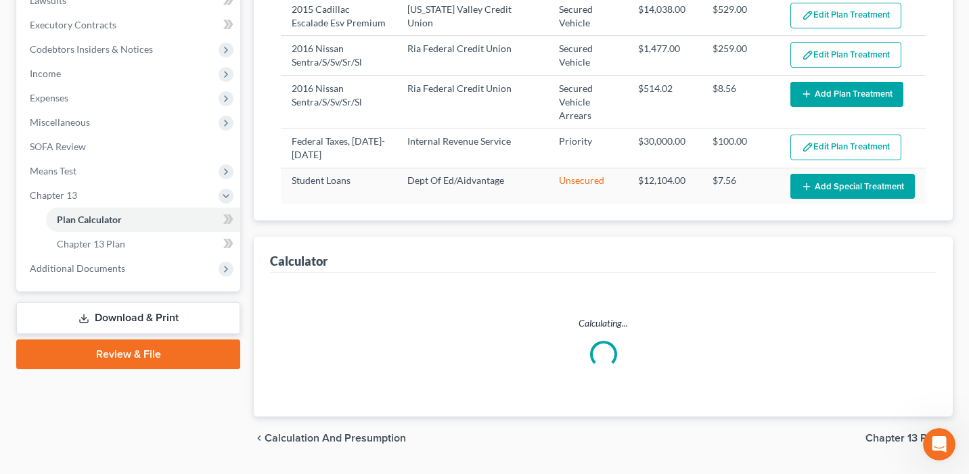
select select "59"
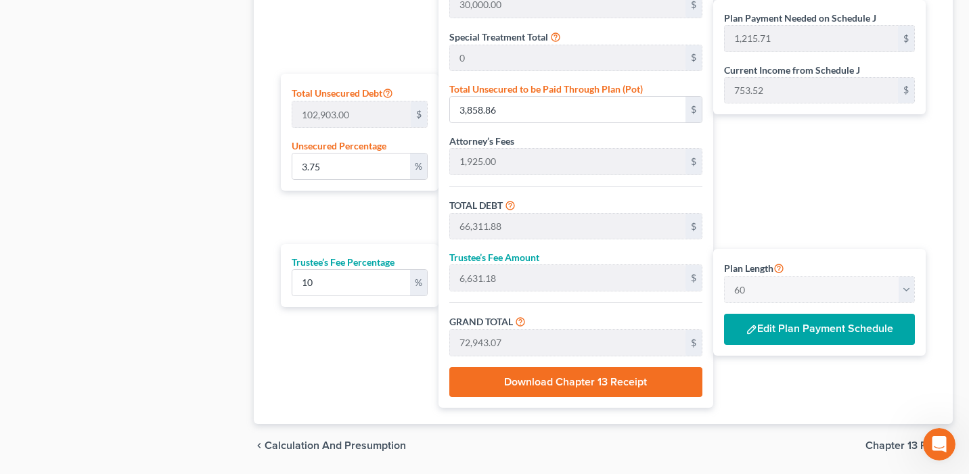
scroll to position [794, 0]
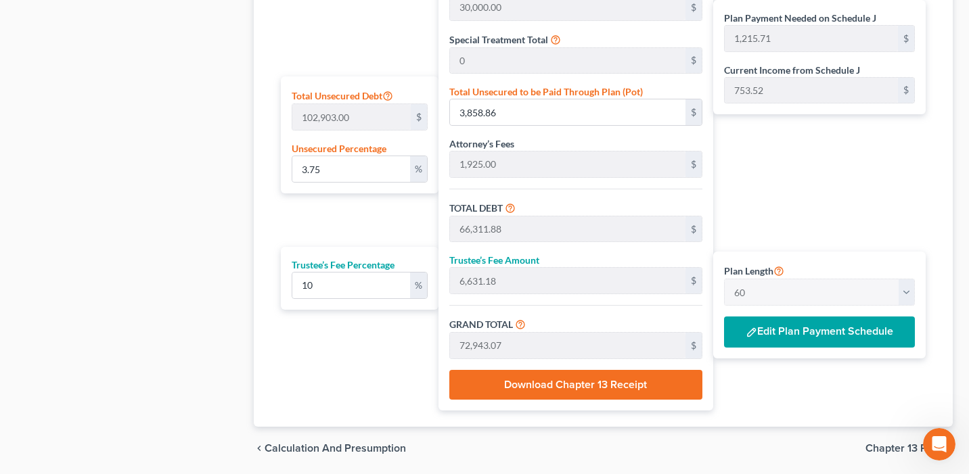
click at [795, 330] on button "Edit Plan Payment Schedule" at bounding box center [819, 332] width 191 height 31
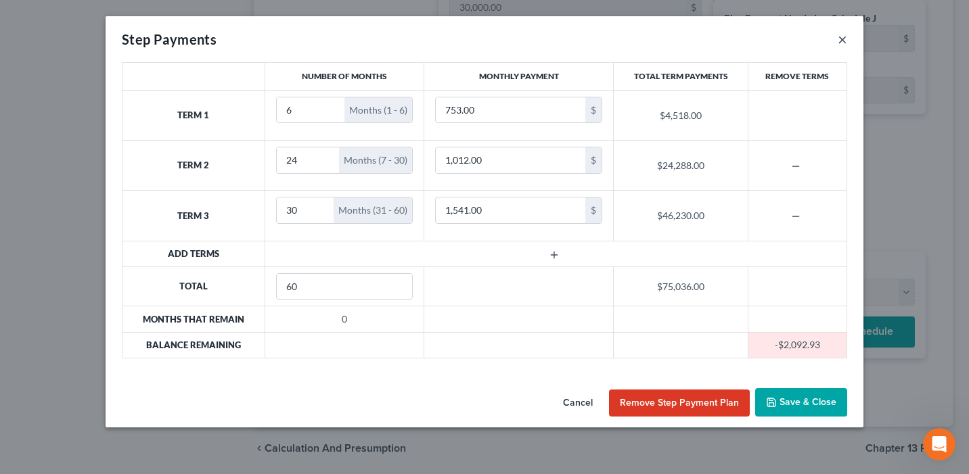
click at [839, 36] on button "×" at bounding box center [842, 39] width 9 height 16
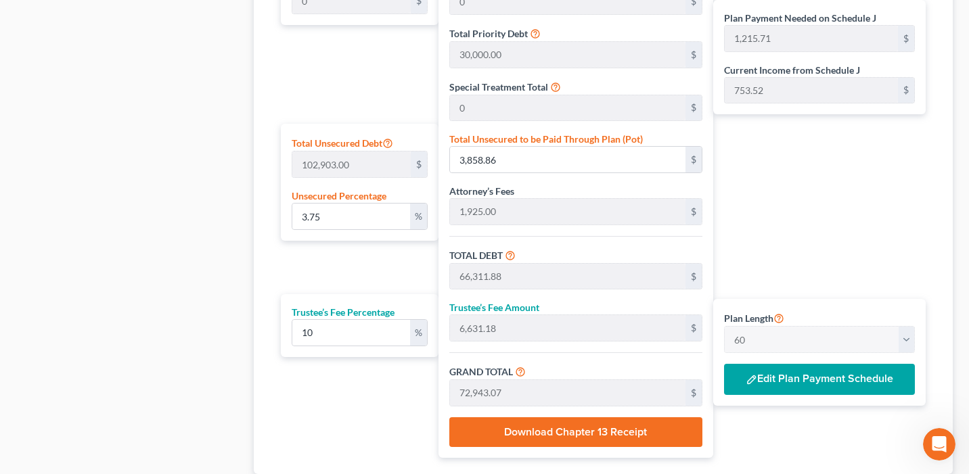
scroll to position [724, 0]
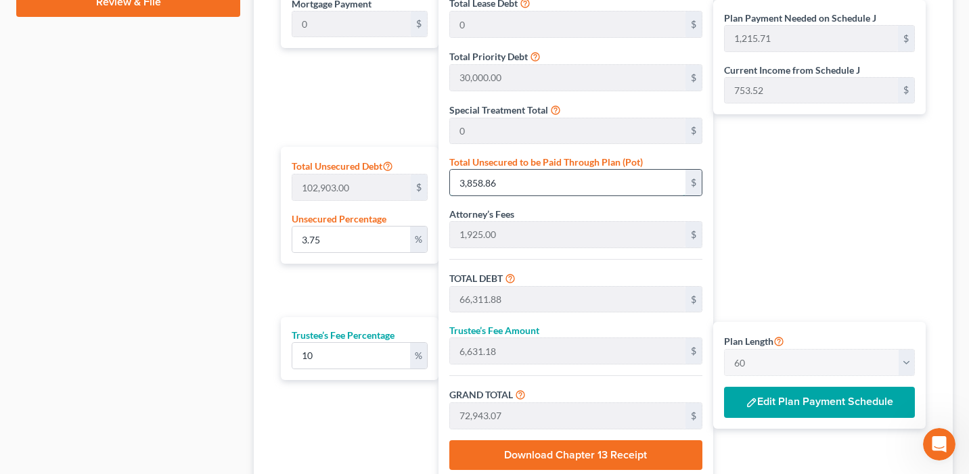
click at [605, 179] on input "3,858.86" at bounding box center [567, 183] width 235 height 26
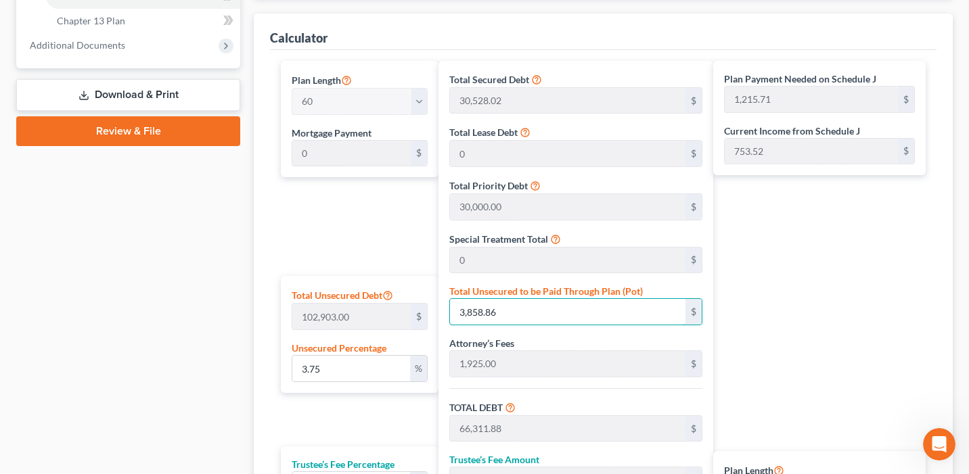
scroll to position [605, 0]
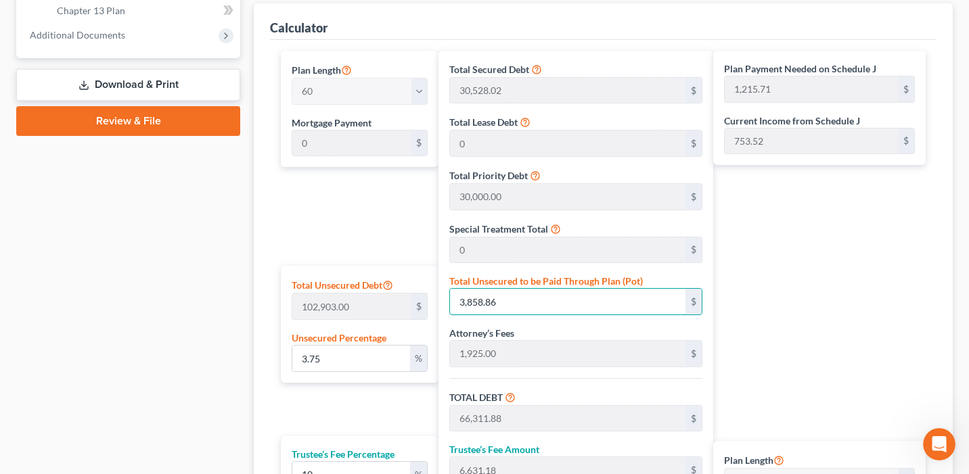
type input "0.004858944831540383"
type input "5"
type input "62,458.02"
type input "6,245.80"
type input "68,703.82"
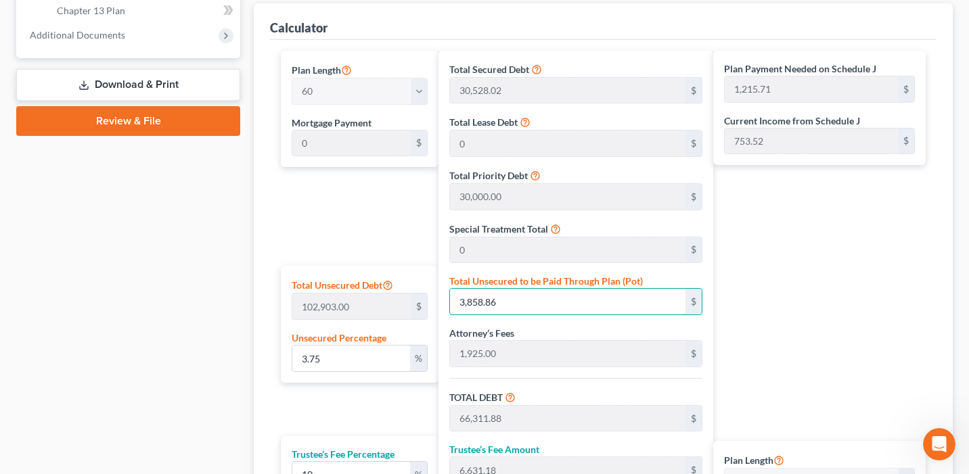
type input "1,145.06"
type input "0.04858944831540383"
type input "50"
type input "62,503.02"
type input "6,250.30"
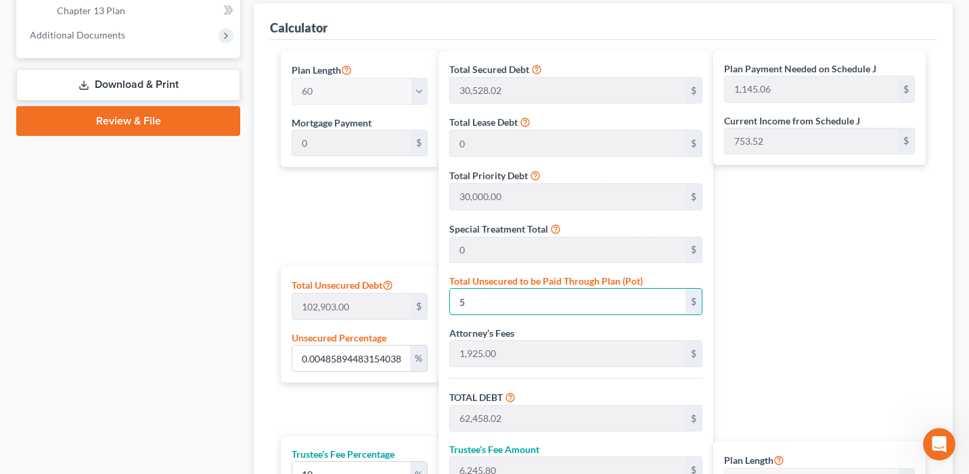
type input "68,753.32"
type input "1,145.88"
type input "0.4858944831540383"
type input "500"
type input "62,953.02"
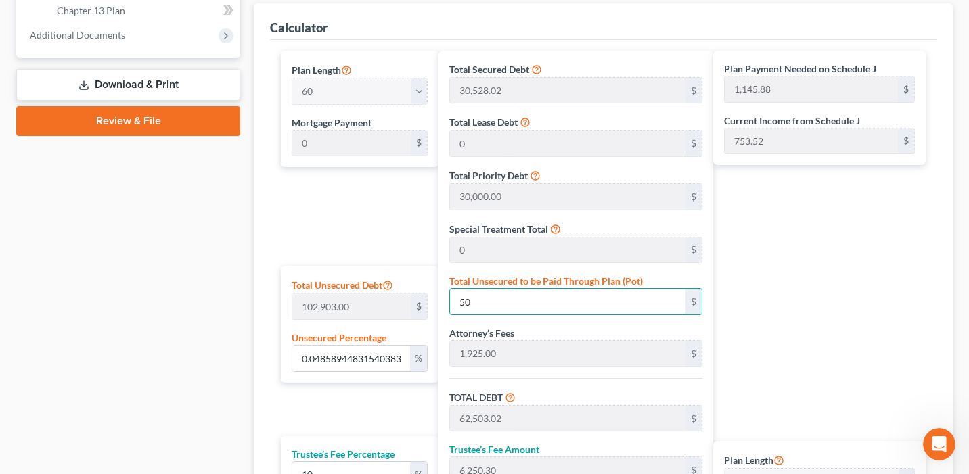
type input "6,295.30"
type input "69,248.32"
type input "1,154.13"
type input "4.862831987405615"
type input "5004"
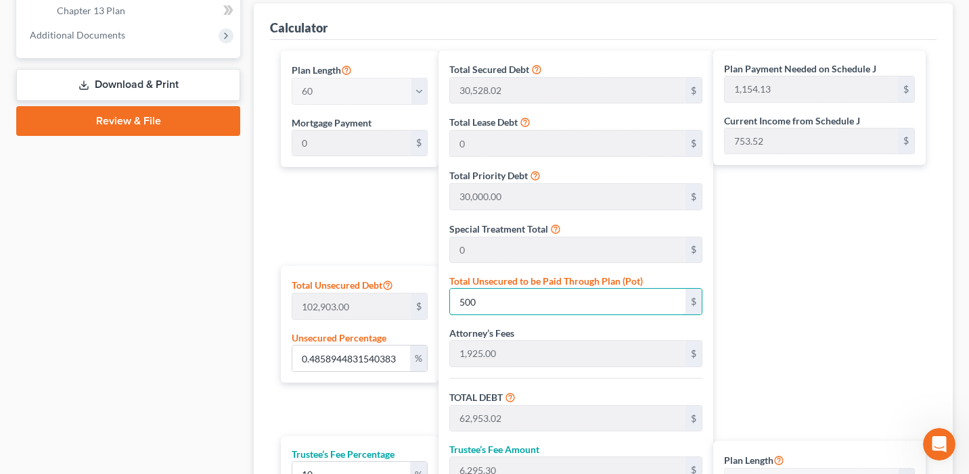
type input "67,457.02"
type input "6,745.70"
type input "74,202.72"
type input "1,236.71"
type input "5,004."
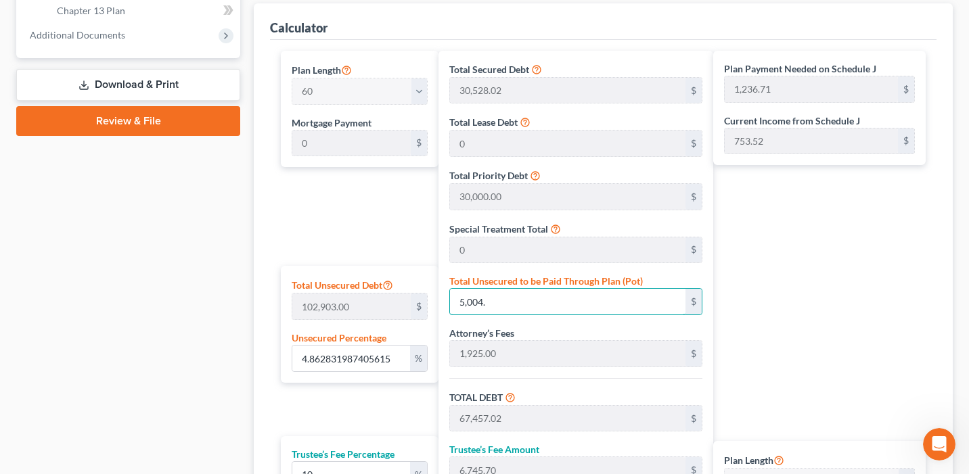
type input "4.863026345198876"
type input "5,004.2"
type input "67,457.22"
type input "6,745.72"
type input "74,202.94"
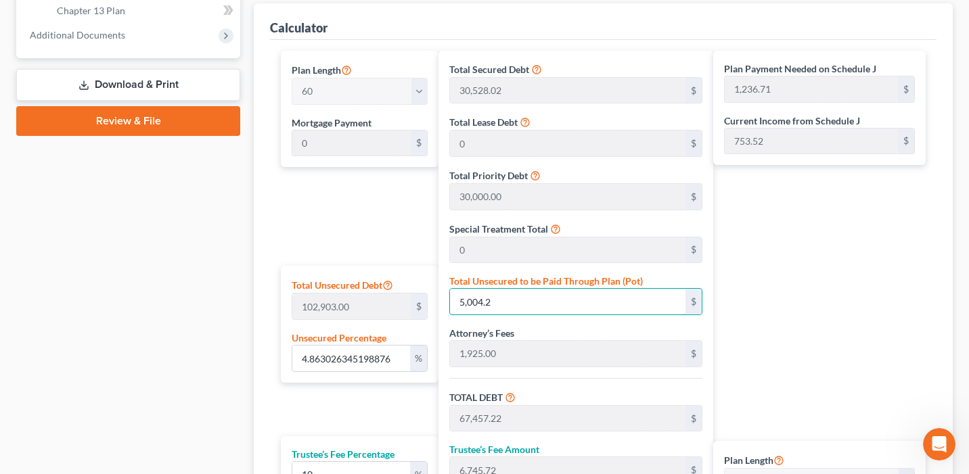
type input "5,004.2"
click at [761, 363] on div "Plan Payment Needed on Schedule J 1,236.71 $ Current Income from Schedule J 753…" at bounding box center [822, 326] width 219 height 550
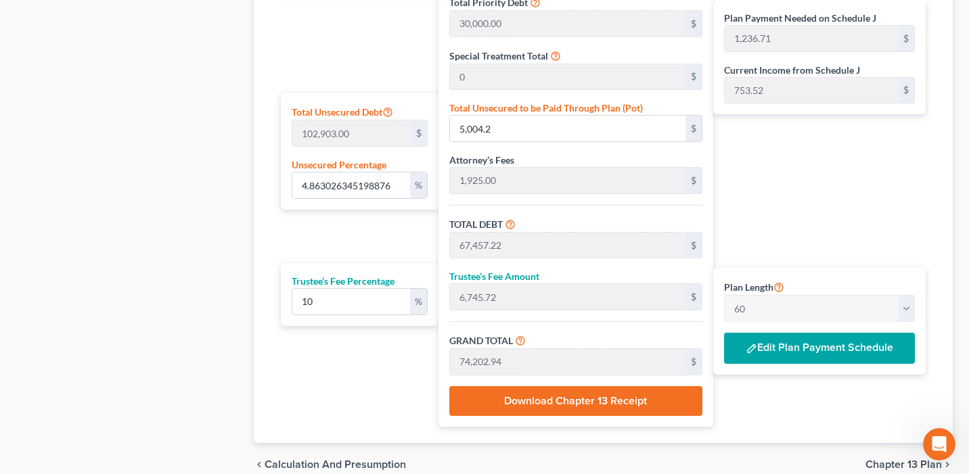
scroll to position [769, 0]
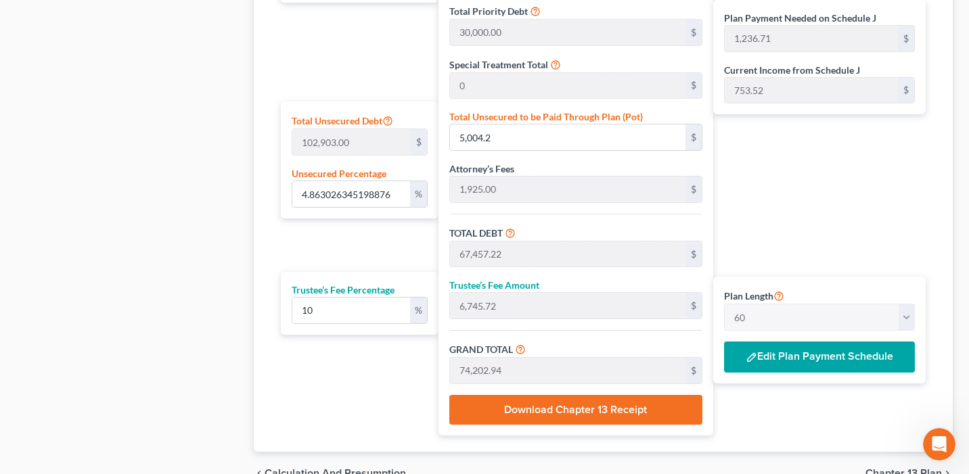
click at [832, 362] on button "Edit Plan Payment Schedule" at bounding box center [819, 357] width 191 height 31
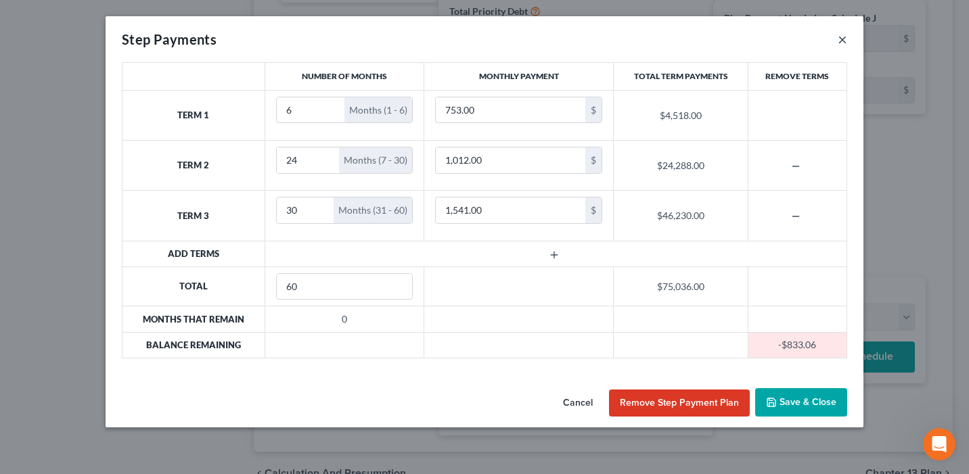
click at [847, 39] on button "×" at bounding box center [842, 39] width 9 height 16
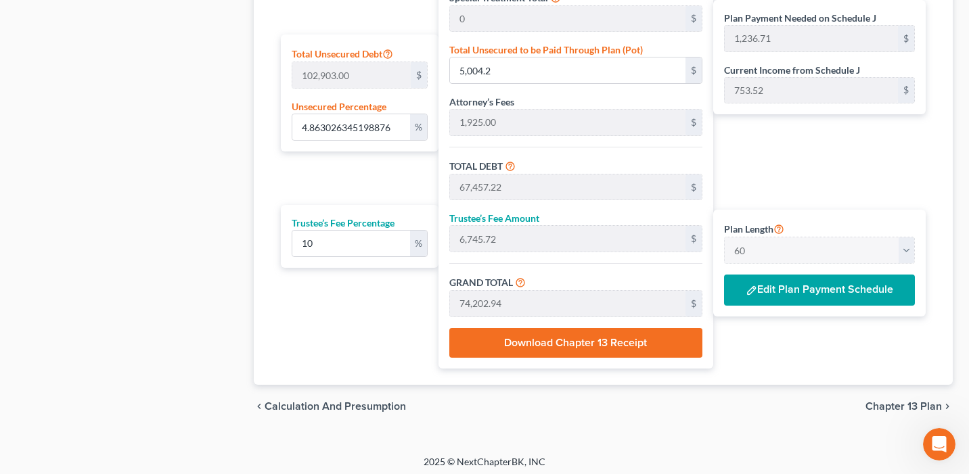
scroll to position [839, 0]
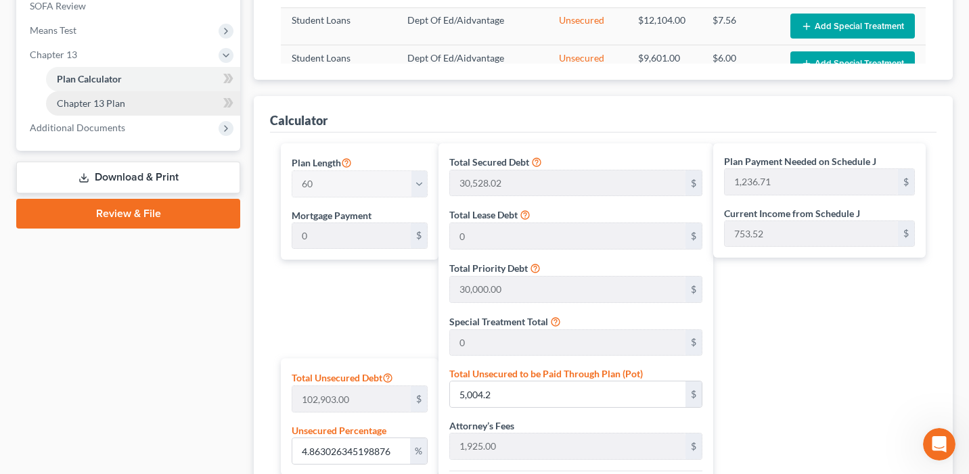
click at [140, 96] on link "Chapter 13 Plan" at bounding box center [143, 103] width 194 height 24
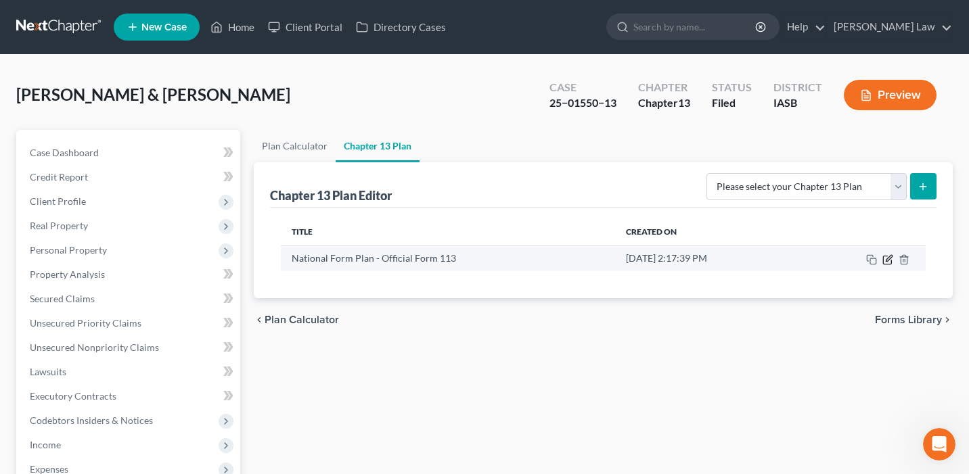
click at [888, 256] on icon "button" at bounding box center [887, 259] width 11 height 11
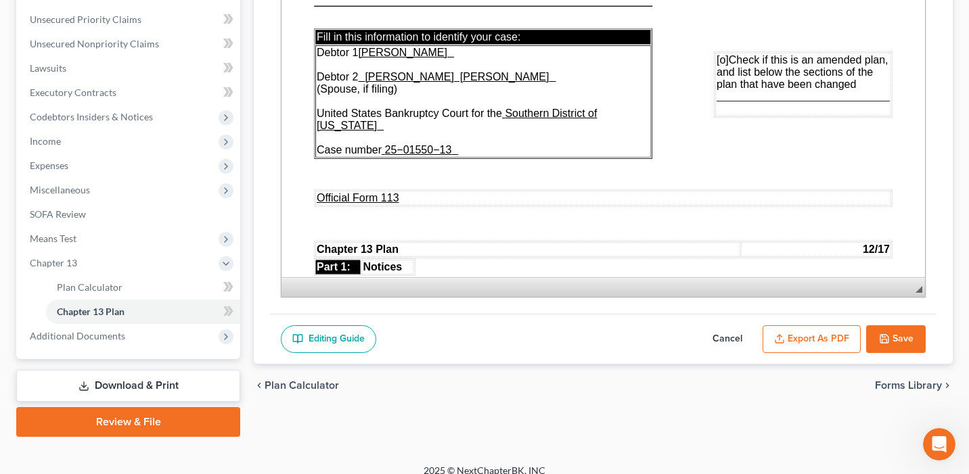
scroll to position [317, 0]
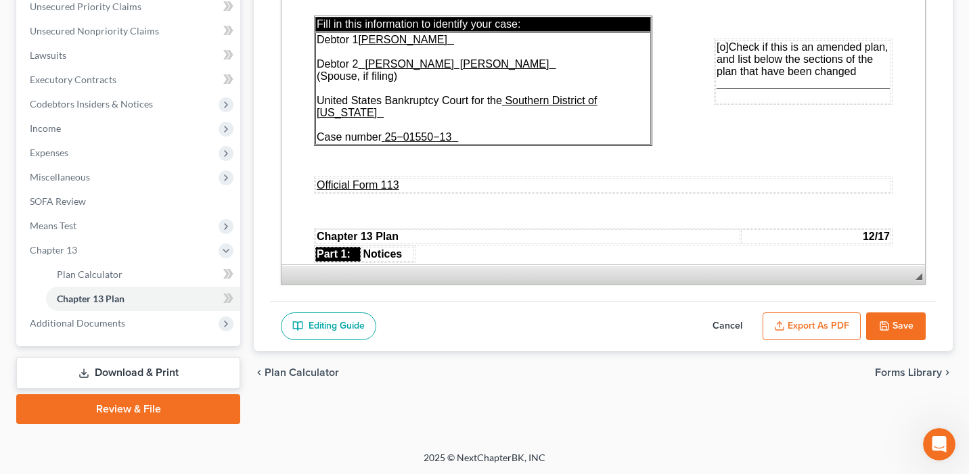
click at [739, 319] on button "Cancel" at bounding box center [728, 327] width 60 height 28
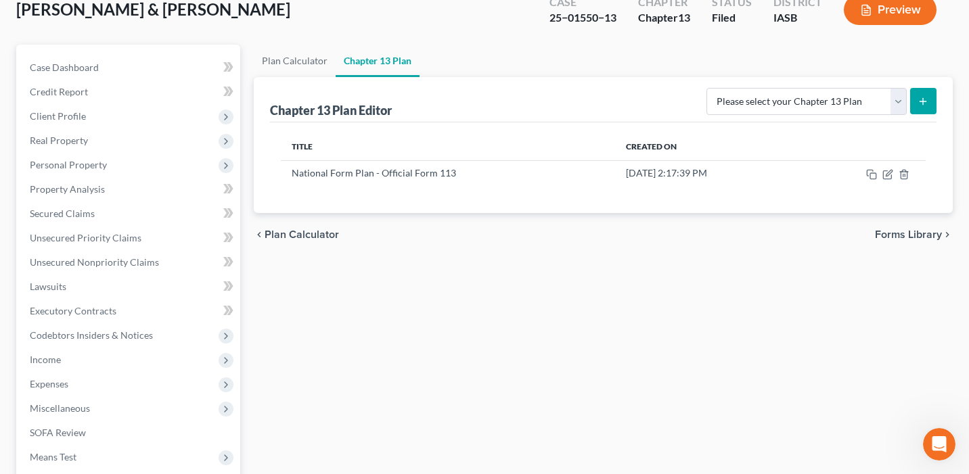
scroll to position [30, 0]
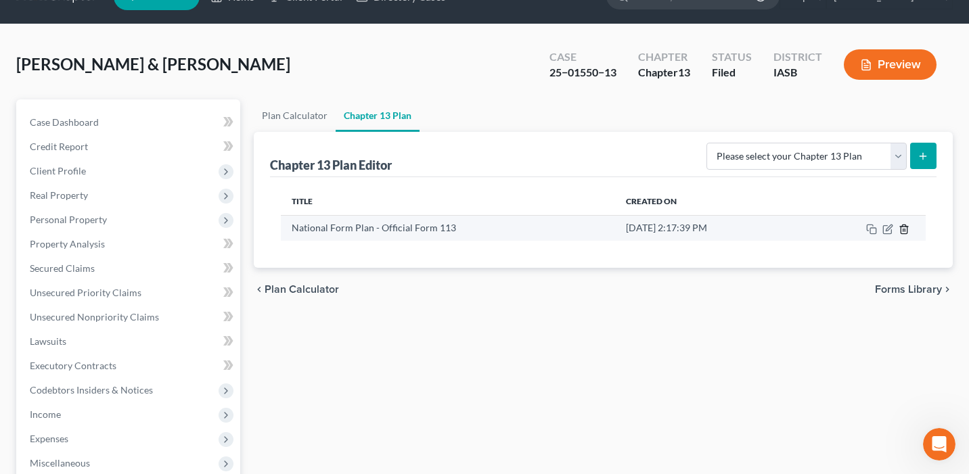
click at [905, 230] on icon "button" at bounding box center [904, 229] width 11 height 11
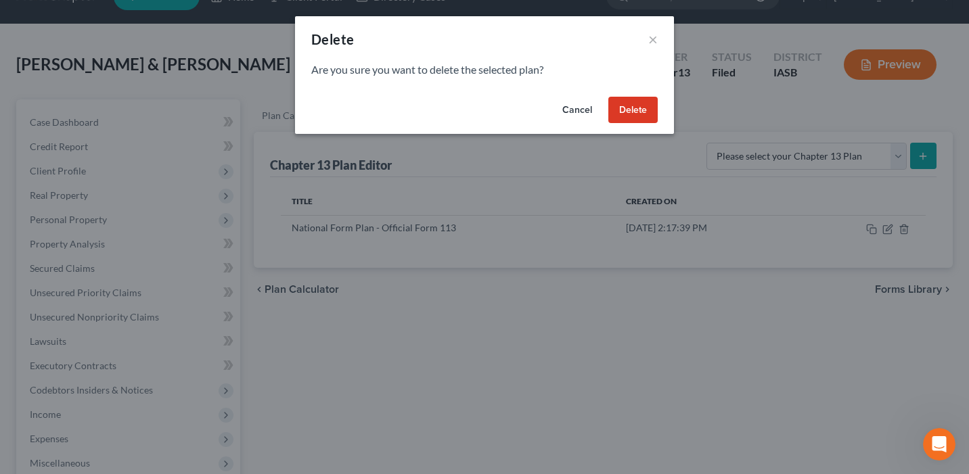
click at [629, 110] on button "Delete" at bounding box center [632, 110] width 49 height 27
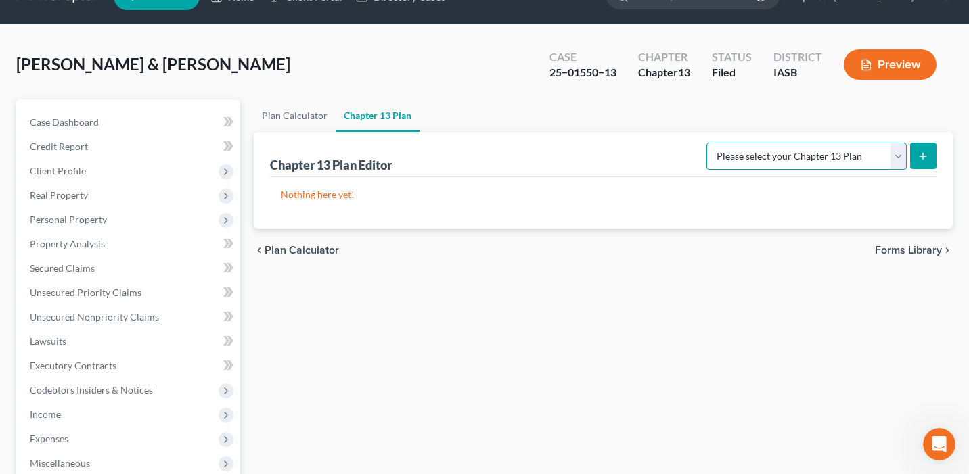
click at [782, 152] on select "Please select your Chapter 13 Plan National Form Plan - Official Form 113" at bounding box center [807, 156] width 200 height 27
select select "0"
click at [711, 143] on select "Please select your Chapter 13 Plan National Form Plan - Official Form 113" at bounding box center [807, 156] width 200 height 27
click at [926, 159] on icon "submit" at bounding box center [923, 156] width 11 height 11
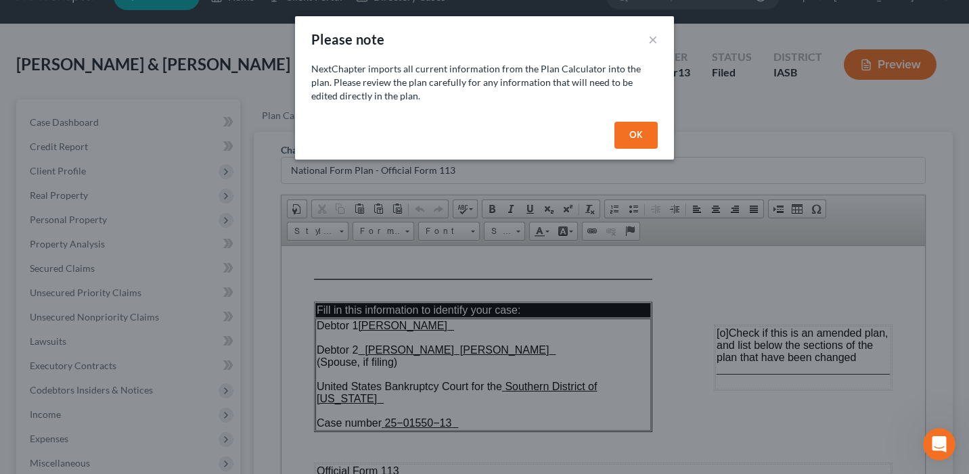
scroll to position [0, 0]
click at [631, 145] on button "OK" at bounding box center [635, 135] width 43 height 27
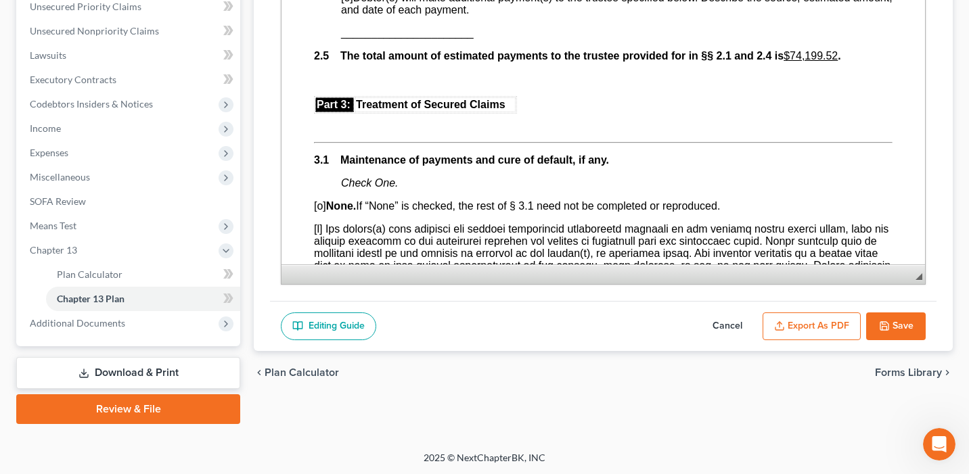
scroll to position [1257, 0]
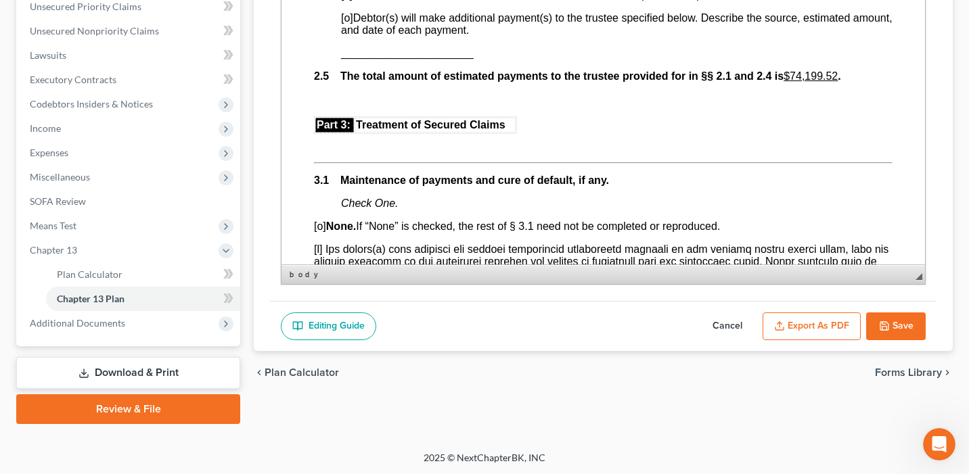
click at [809, 82] on u "$74,199.52" at bounding box center [811, 76] width 54 height 12
click at [838, 82] on u "$75 ,199.52" at bounding box center [811, 76] width 54 height 12
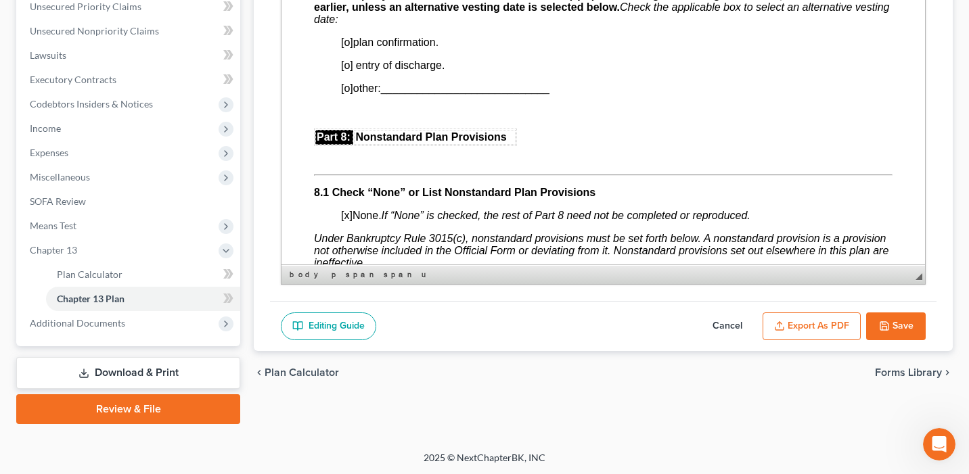
scroll to position [3831, 0]
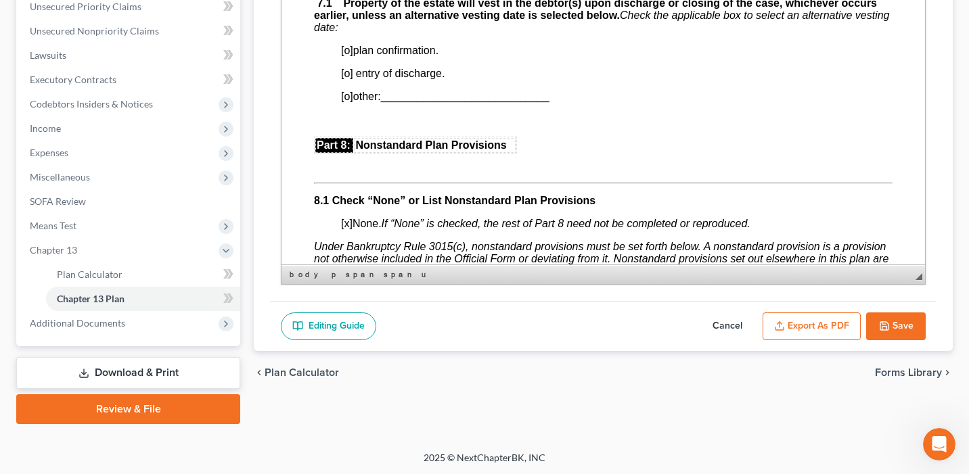
click at [348, 56] on span "[o]" at bounding box center [347, 51] width 12 height 12
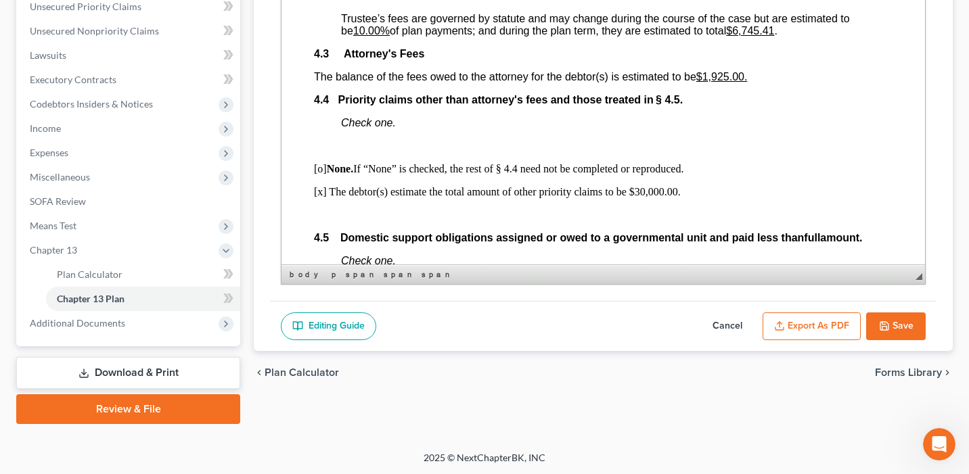
scroll to position [2718, 0]
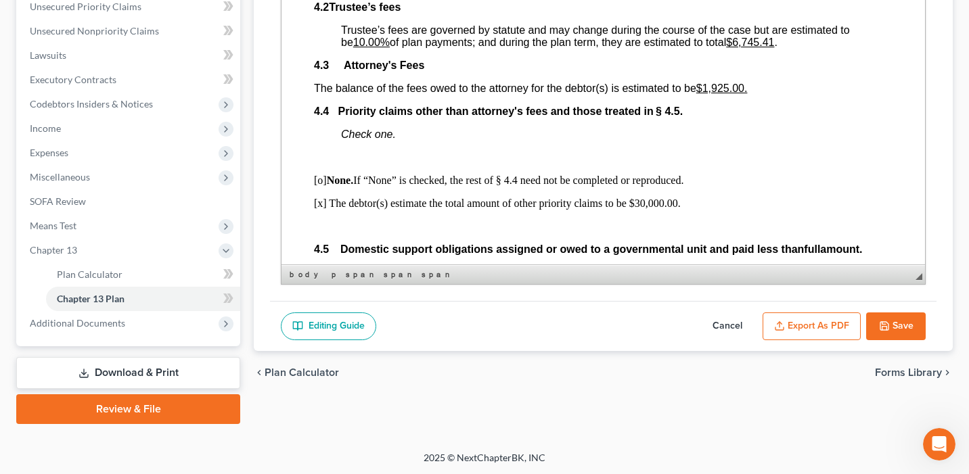
click at [732, 94] on u "$1,925.00." at bounding box center [721, 89] width 51 height 12
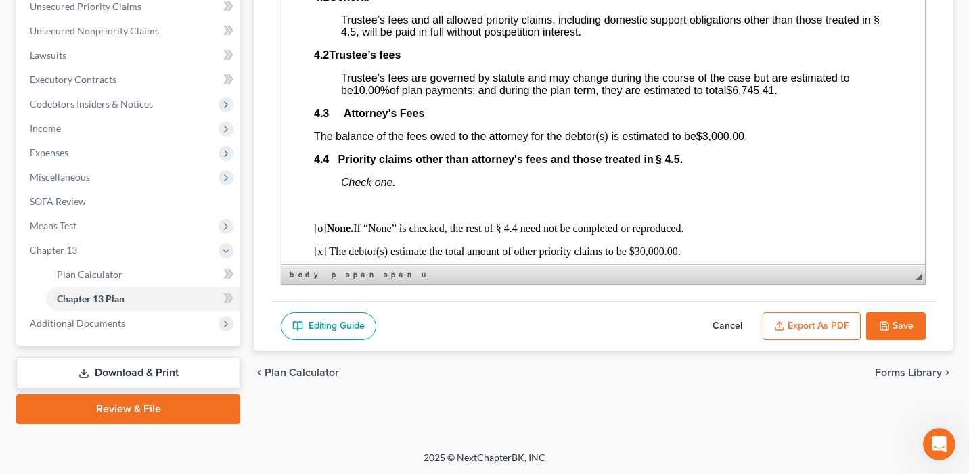
scroll to position [2659, 0]
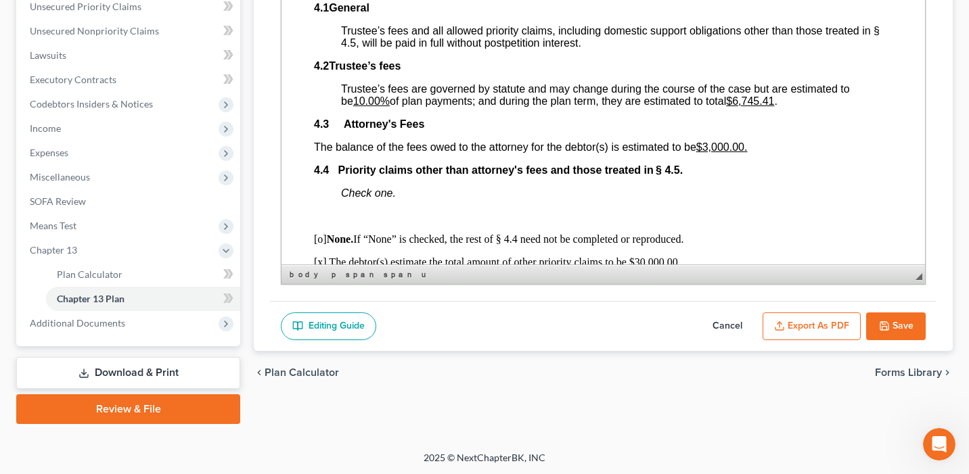
click at [786, 107] on span "Trustee’s fees are governed by statute and may change during the course of the …" at bounding box center [595, 95] width 509 height 24
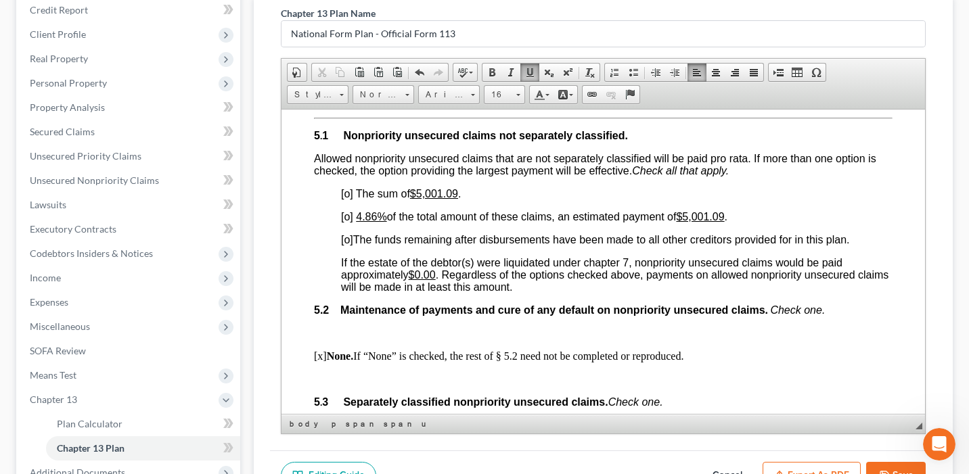
scroll to position [3202, 0]
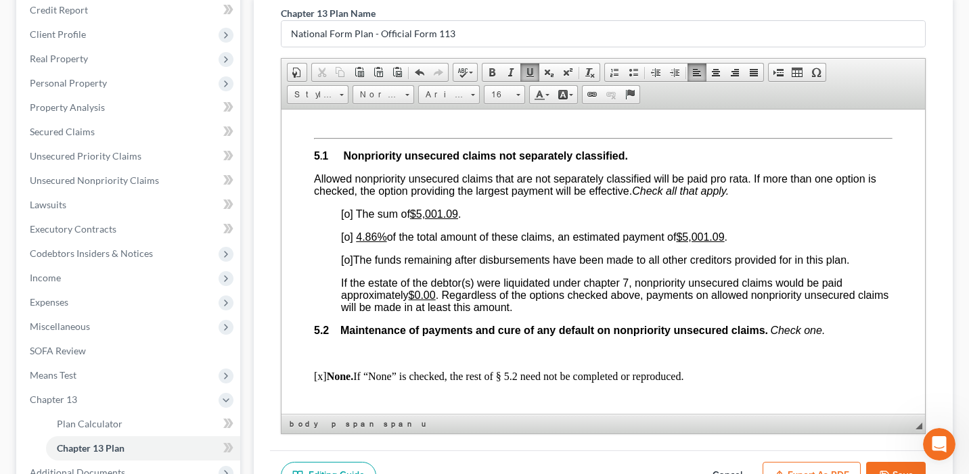
click at [424, 219] on u "$5,001.09" at bounding box center [434, 214] width 48 height 12
click at [445, 219] on u "$4 ,001.09" at bounding box center [434, 214] width 48 height 12
click at [458, 219] on u "$4 ,004 .09" at bounding box center [434, 214] width 48 height 12
drag, startPoint x: 460, startPoint y: 259, endPoint x: 418, endPoint y: 260, distance: 42.0
click at [418, 219] on u "$4 ,004 .38" at bounding box center [434, 214] width 48 height 12
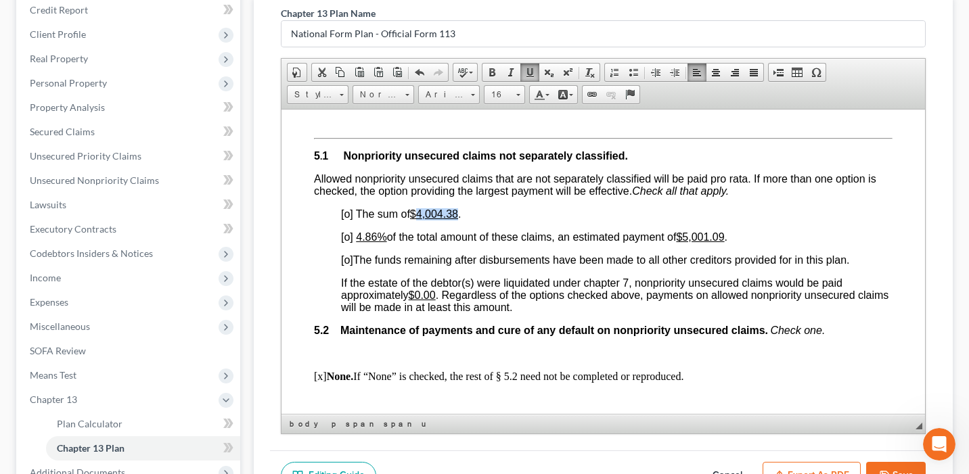
copy u "4 ,004 .38"
drag, startPoint x: 732, startPoint y: 284, endPoint x: 691, endPoint y: 284, distance: 40.6
click at [691, 242] on u "$5,001.09" at bounding box center [700, 237] width 48 height 12
click at [376, 242] on u "4.86%" at bounding box center [371, 237] width 30 height 12
click at [360, 242] on u "4.89 %" at bounding box center [371, 237] width 30 height 12
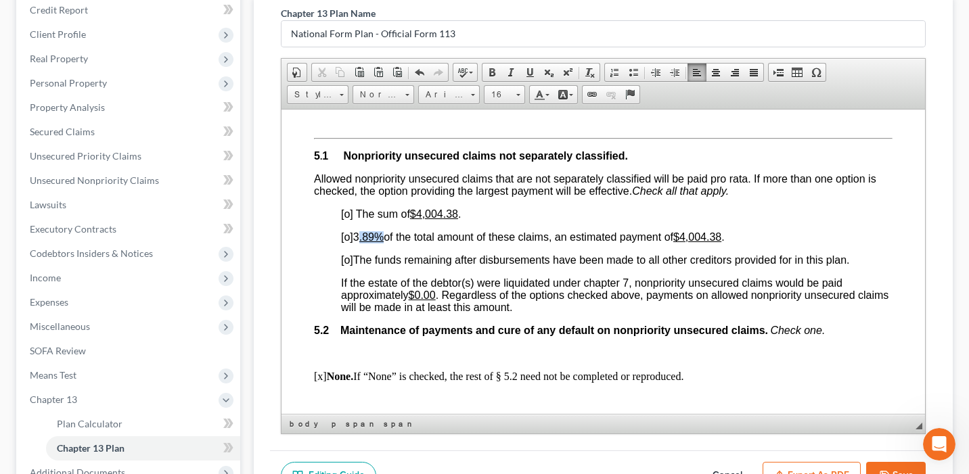
drag, startPoint x: 386, startPoint y: 282, endPoint x: 357, endPoint y: 284, distance: 29.2
click at [357, 242] on span "[o] 3 .89 % of the total amount of these claims, an estimated payment of" at bounding box center [507, 237] width 332 height 12
click at [532, 70] on span at bounding box center [529, 72] width 11 height 11
click at [350, 265] on span "[o]" at bounding box center [347, 260] width 12 height 12
click at [428, 313] on span "If the estate of the debtor(s) were liquidated under chapter 7, nonpriority uns…" at bounding box center [614, 295] width 547 height 36
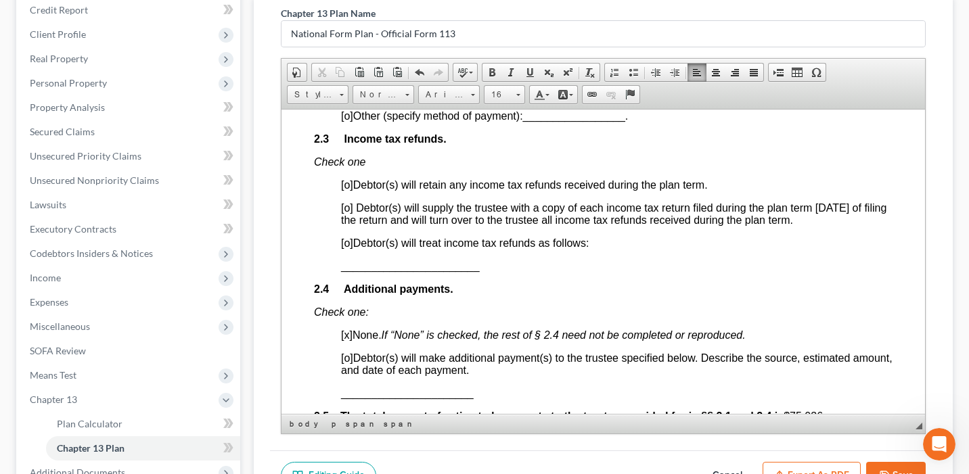
scroll to position [1056, 0]
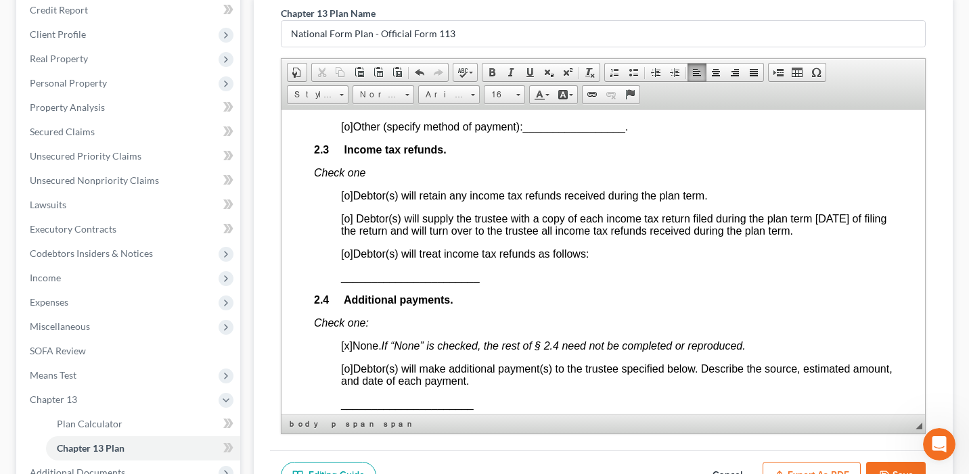
click at [347, 224] on span "[o]" at bounding box center [347, 218] width 12 height 12
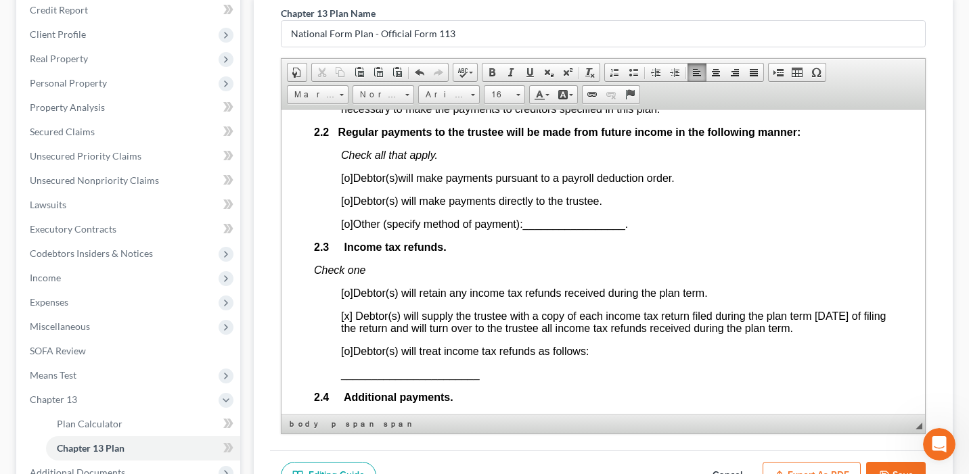
scroll to position [938, 0]
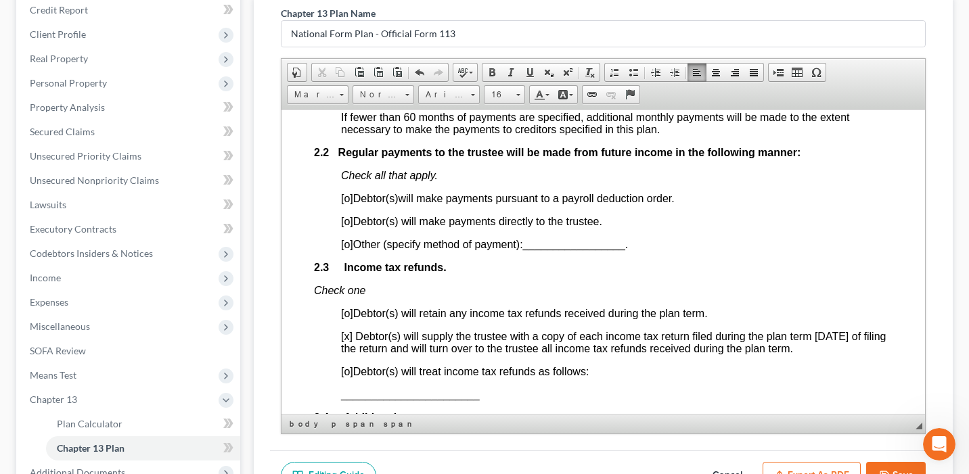
click at [351, 227] on span "[o]" at bounding box center [347, 221] width 12 height 12
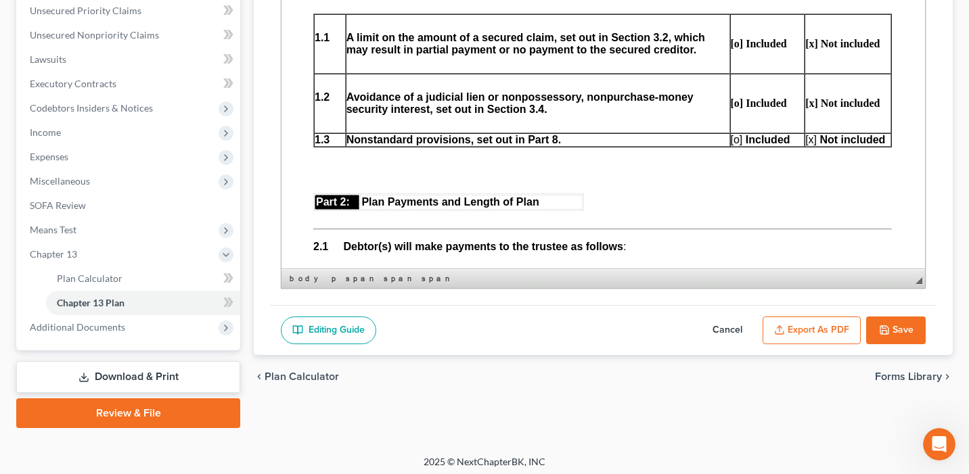
scroll to position [317, 0]
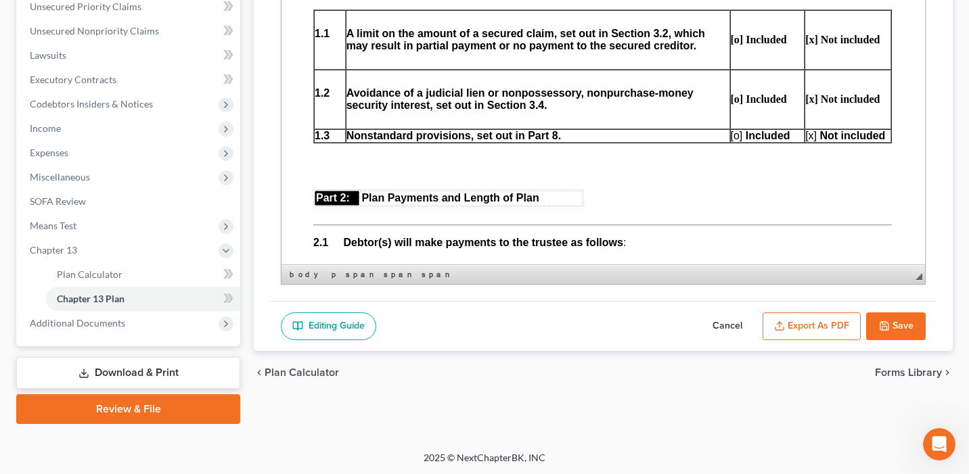
click at [807, 329] on button "Export as PDF" at bounding box center [812, 327] width 98 height 28
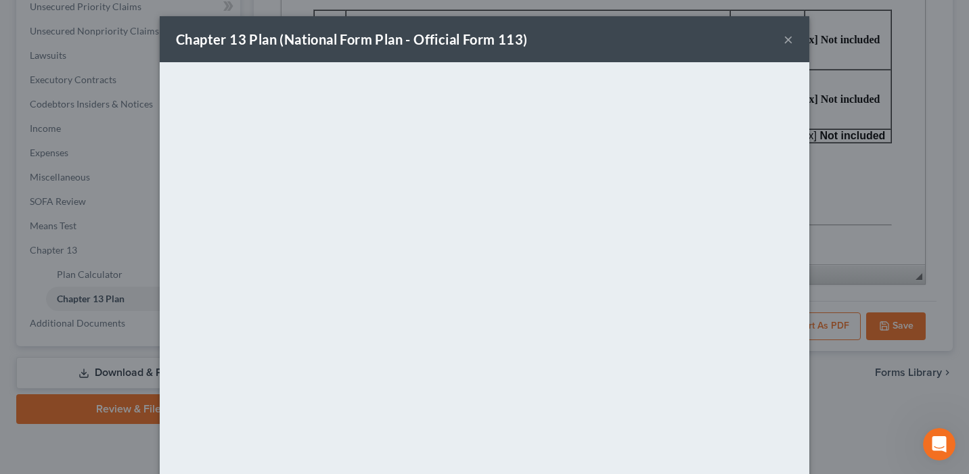
click at [948, 89] on div "Chapter 13 Plan (National Form Plan - Official Form 113) × <object ng-attr-data…" at bounding box center [484, 237] width 969 height 474
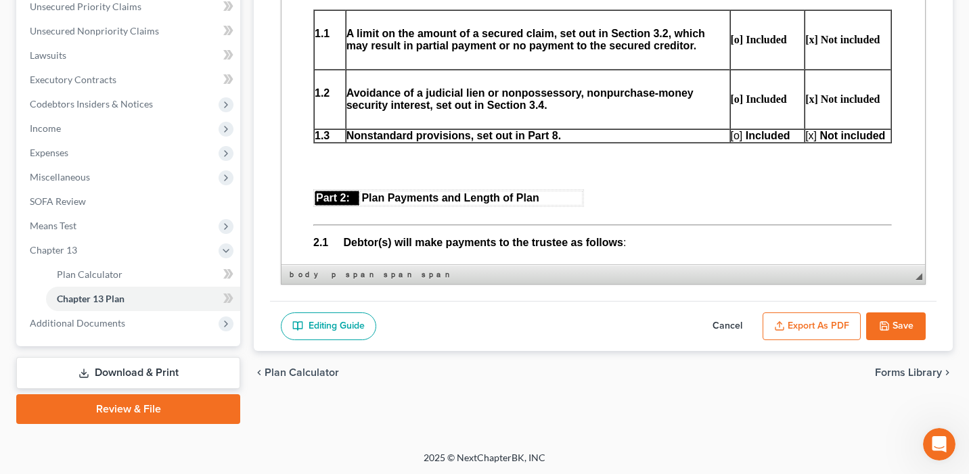
click at [899, 317] on button "Save" at bounding box center [896, 327] width 60 height 28
select select "0"
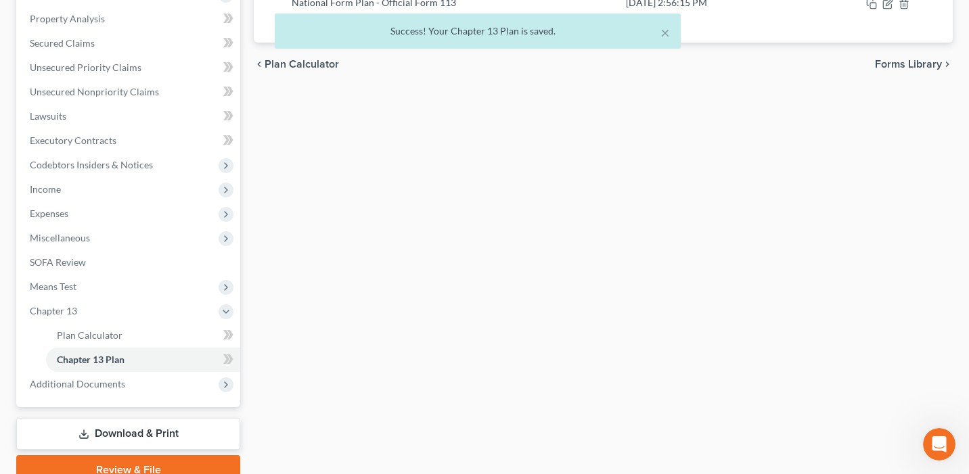
scroll to position [131, 0]
